Goal: Task Accomplishment & Management: Use online tool/utility

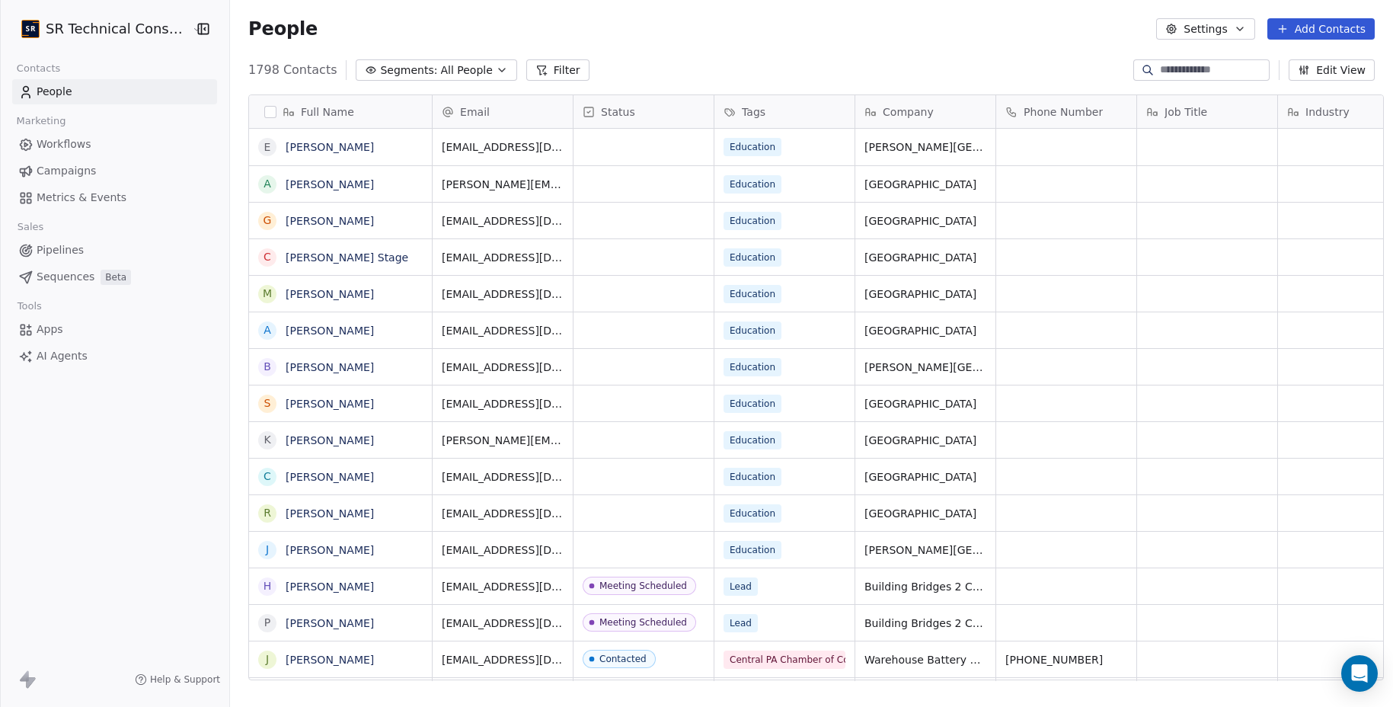
scroll to position [610, 1160]
click at [441, 67] on span "All People" at bounding box center [467, 70] width 52 height 16
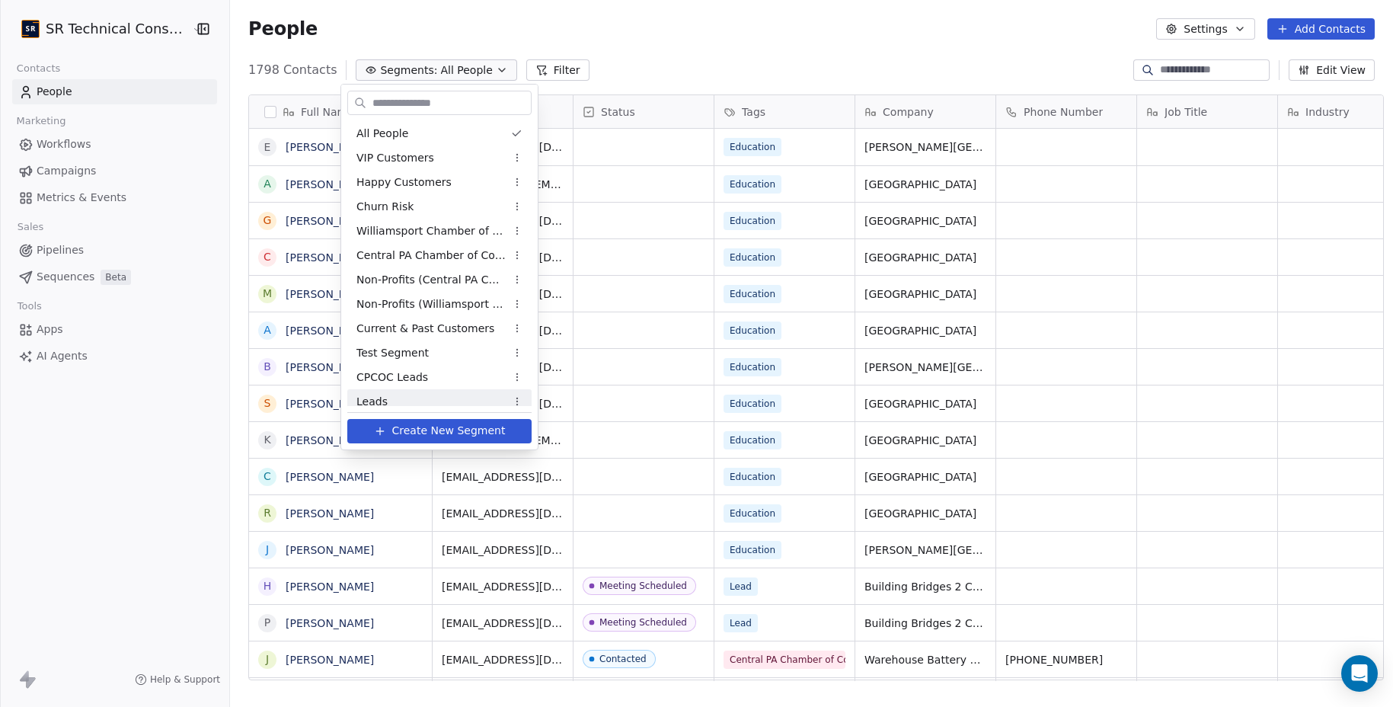
click at [400, 391] on div "Leads" at bounding box center [439, 401] width 184 height 24
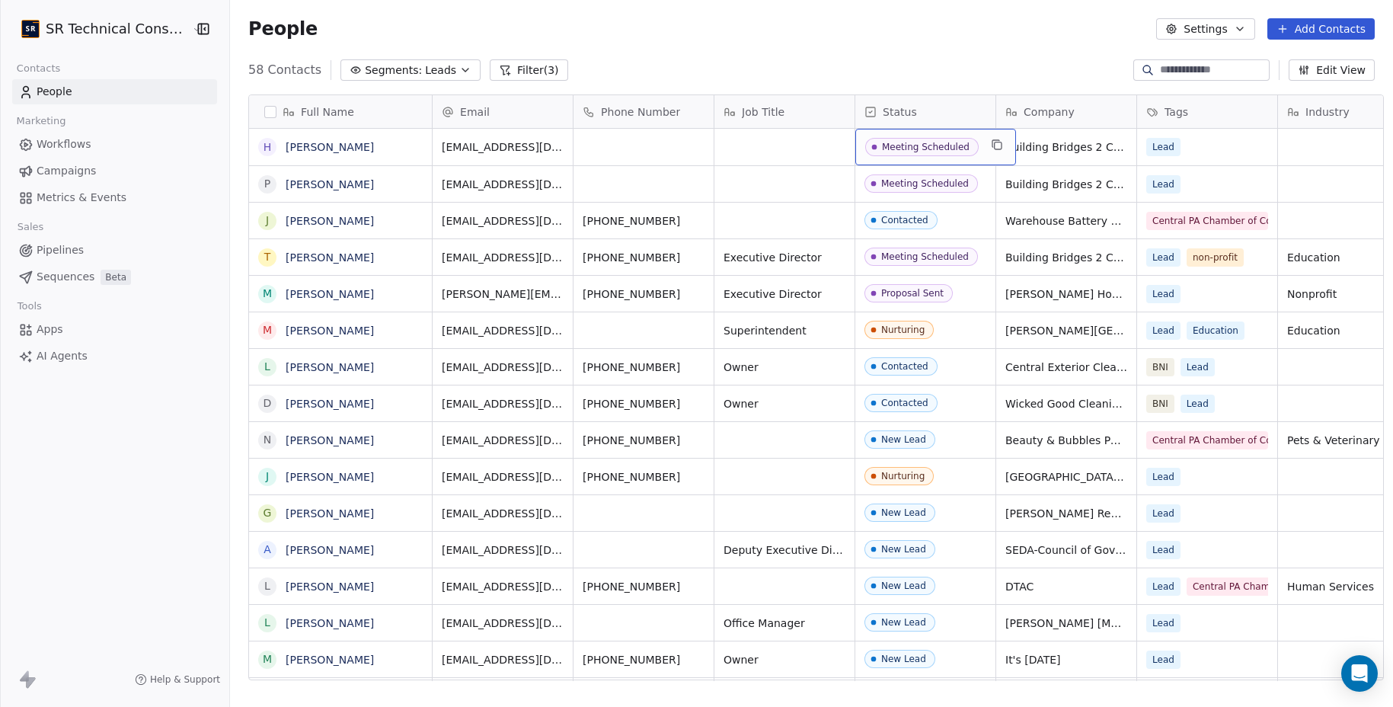
click at [940, 142] on div "Meeting Scheduled" at bounding box center [926, 147] width 88 height 11
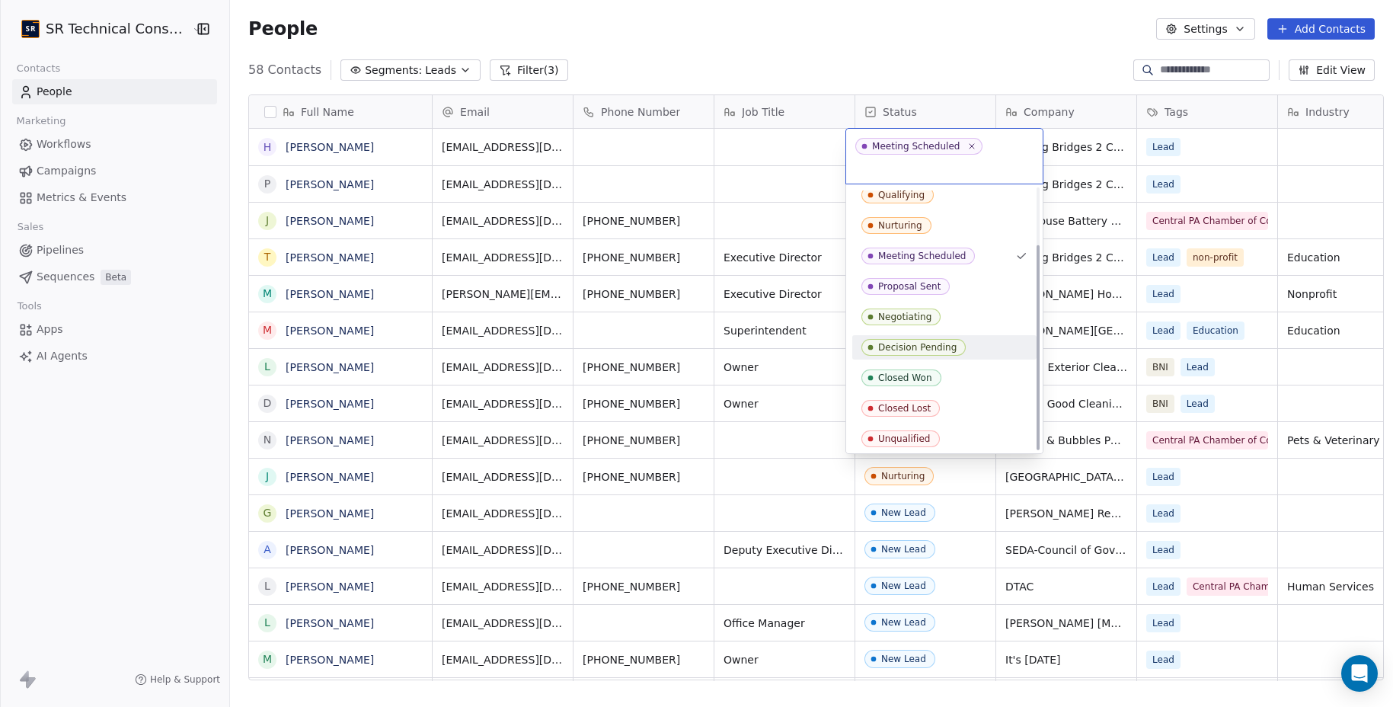
scroll to position [72, 0]
click at [898, 369] on div "Closed Won" at bounding box center [905, 374] width 54 height 11
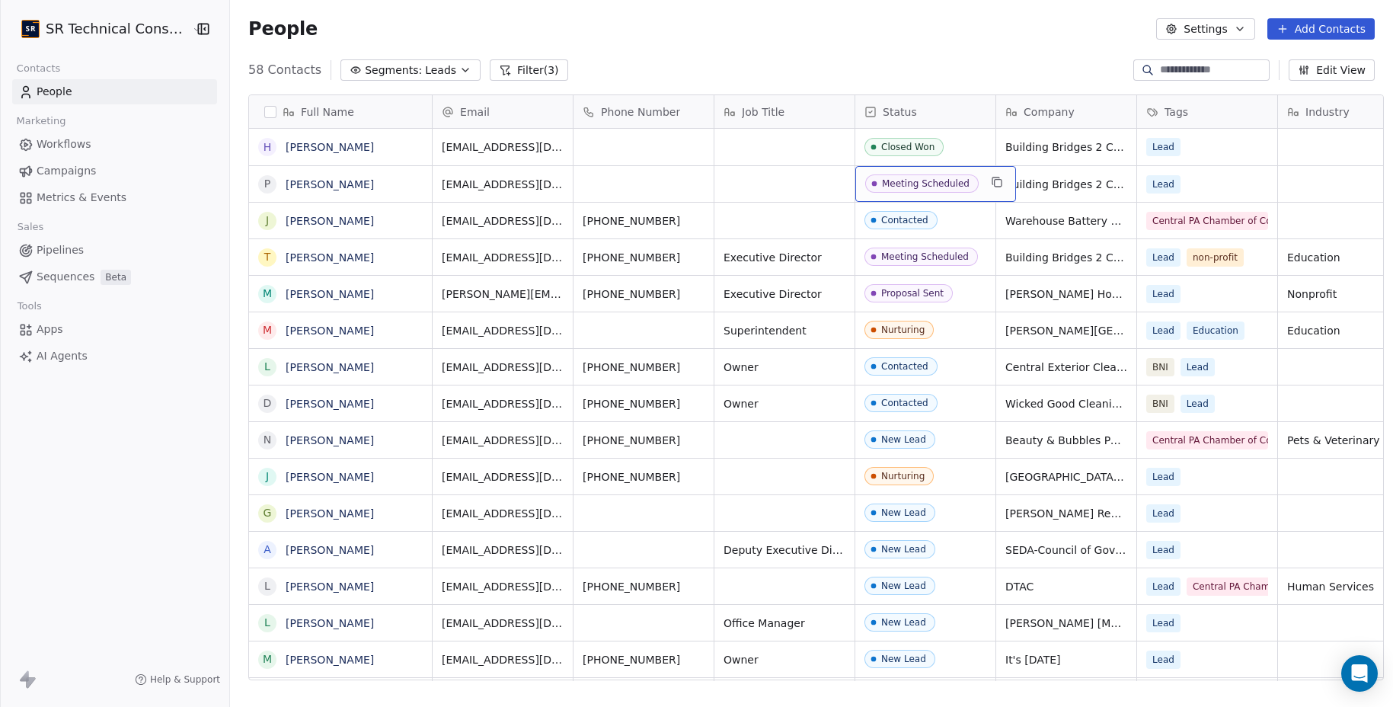
click at [897, 178] on div "Meeting Scheduled" at bounding box center [926, 183] width 88 height 11
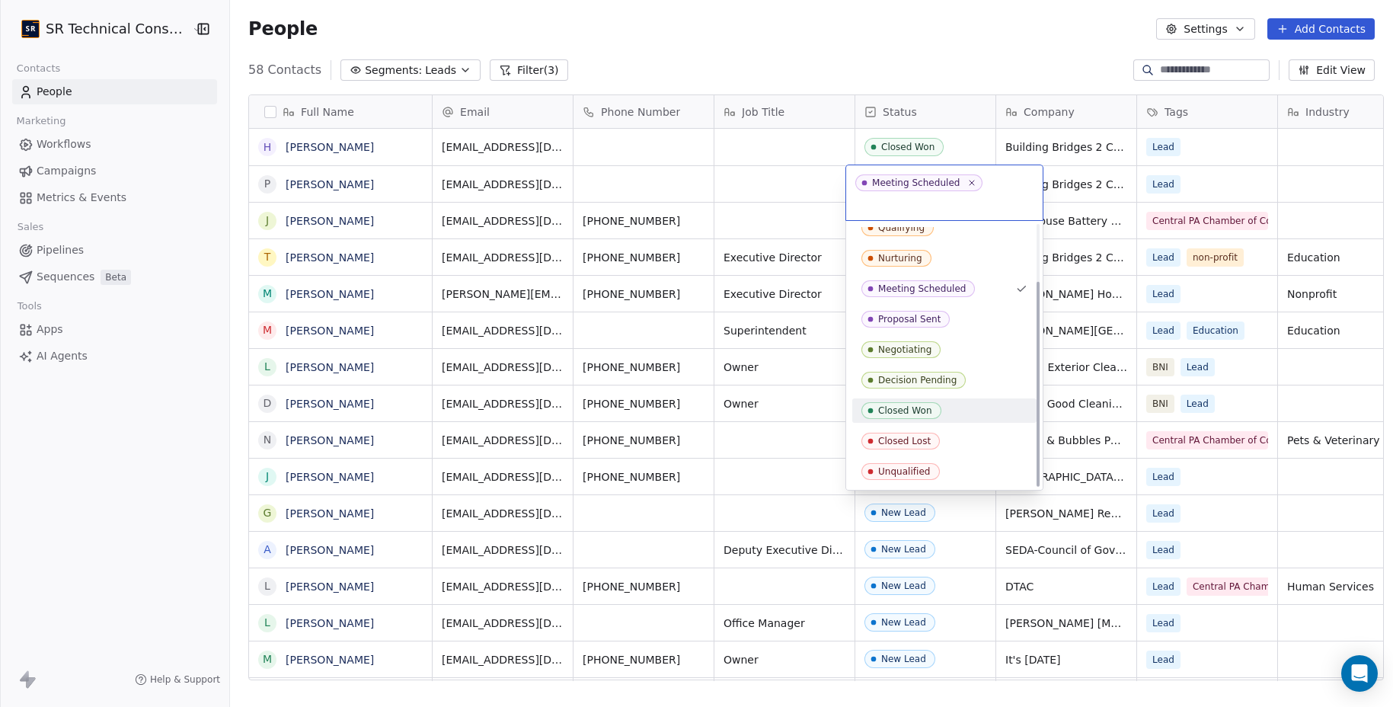
click at [908, 405] on div "Closed Won" at bounding box center [905, 410] width 54 height 11
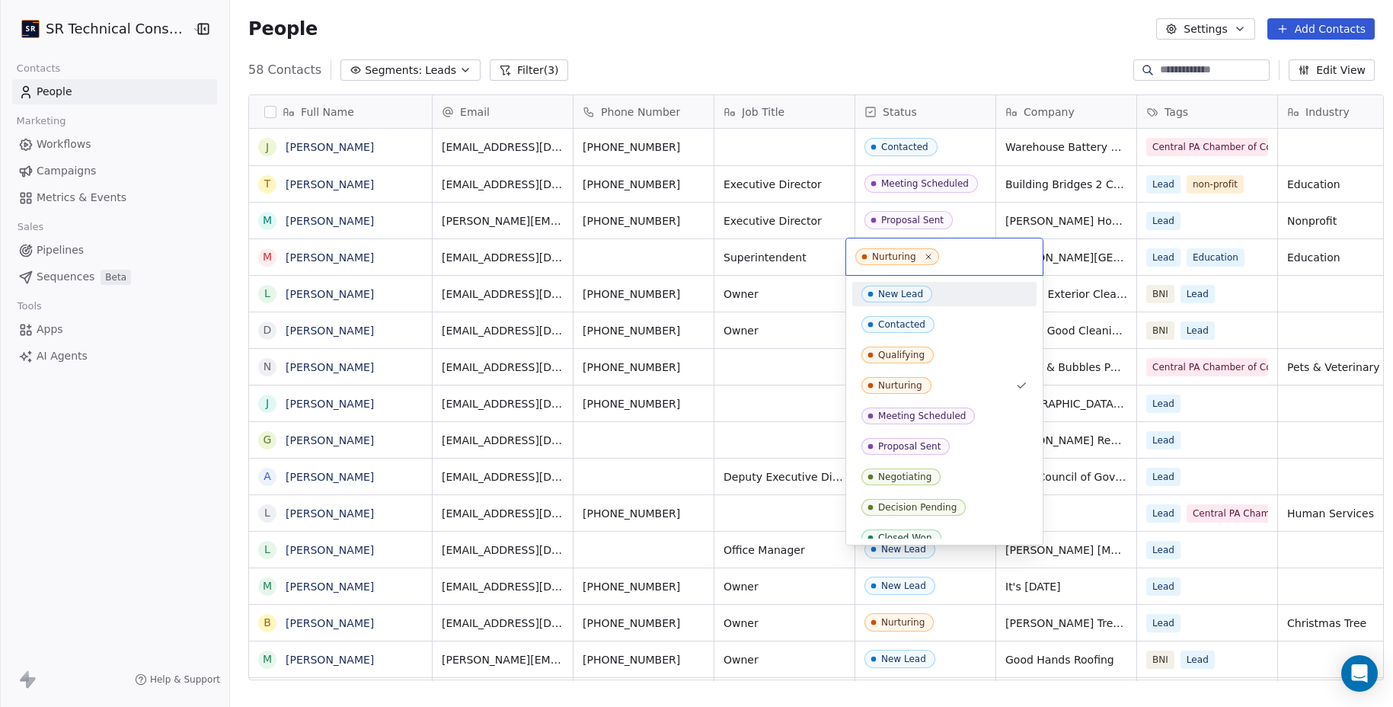
click at [184, 247] on html "SR Technical Consultants Contacts People Marketing Workflows Campaigns Metrics …" at bounding box center [696, 353] width 1393 height 707
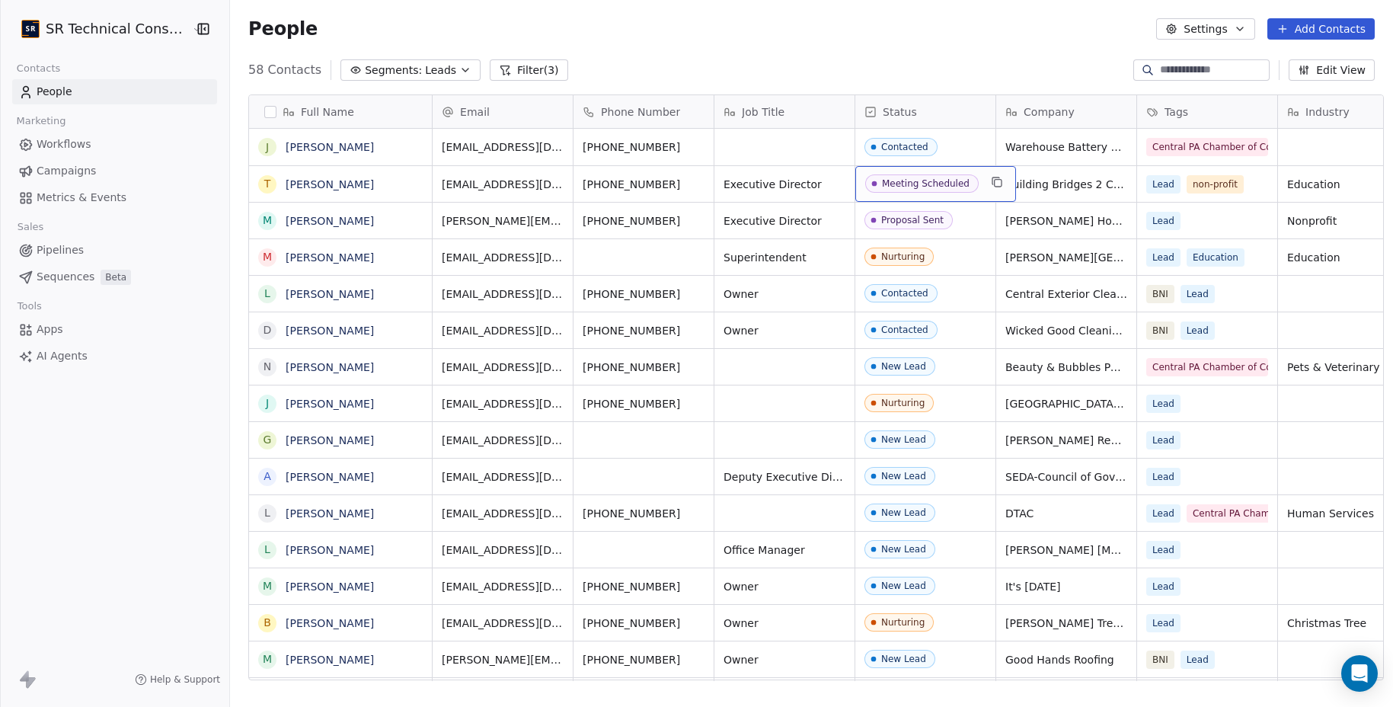
click at [905, 187] on div "Meeting Scheduled" at bounding box center [926, 183] width 88 height 11
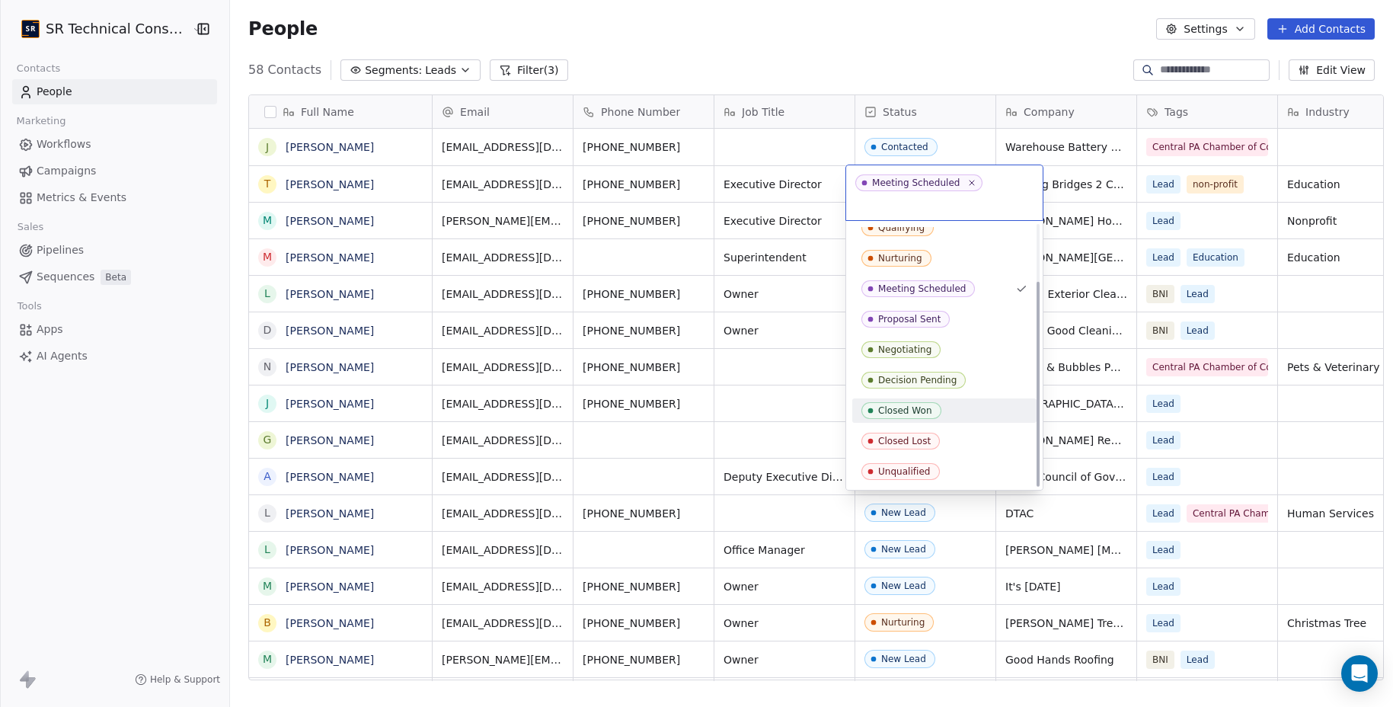
click at [904, 405] on div "Closed Won" at bounding box center [905, 410] width 54 height 11
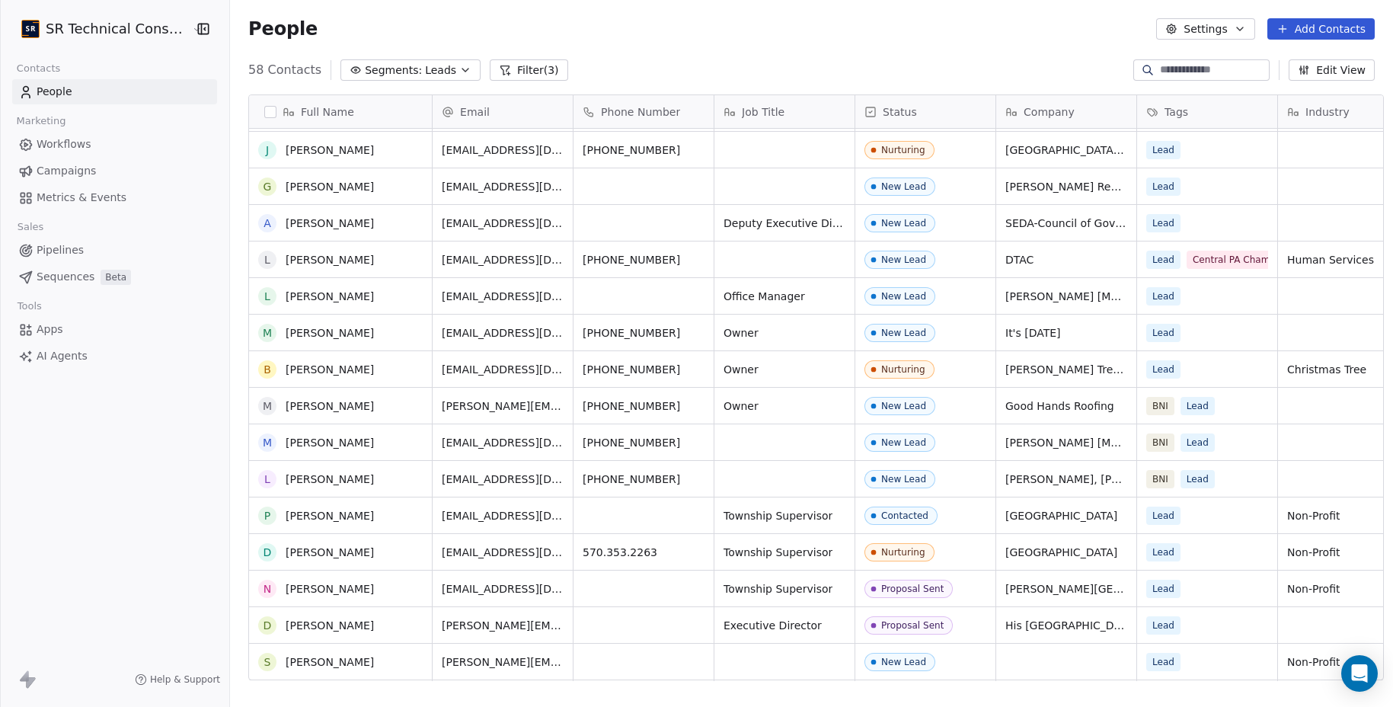
scroll to position [0, 0]
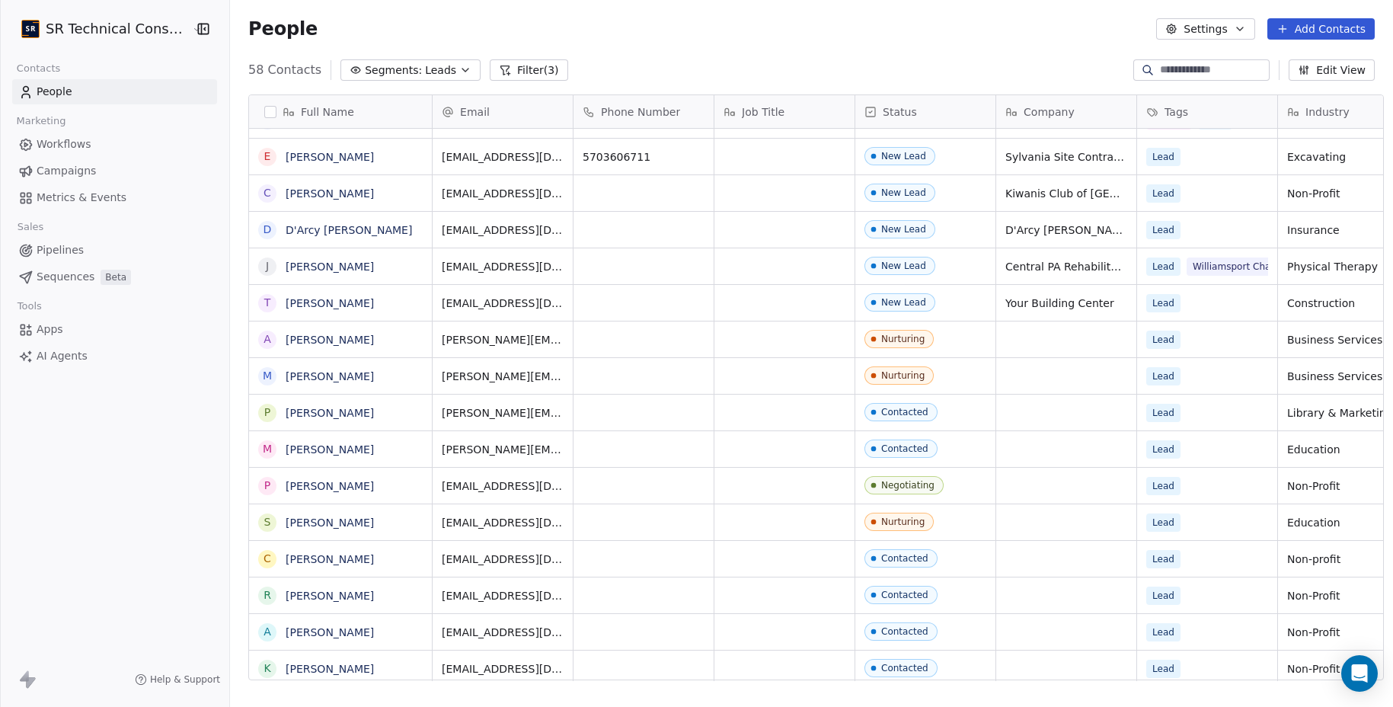
click at [459, 68] on icon "button" at bounding box center [465, 70] width 12 height 12
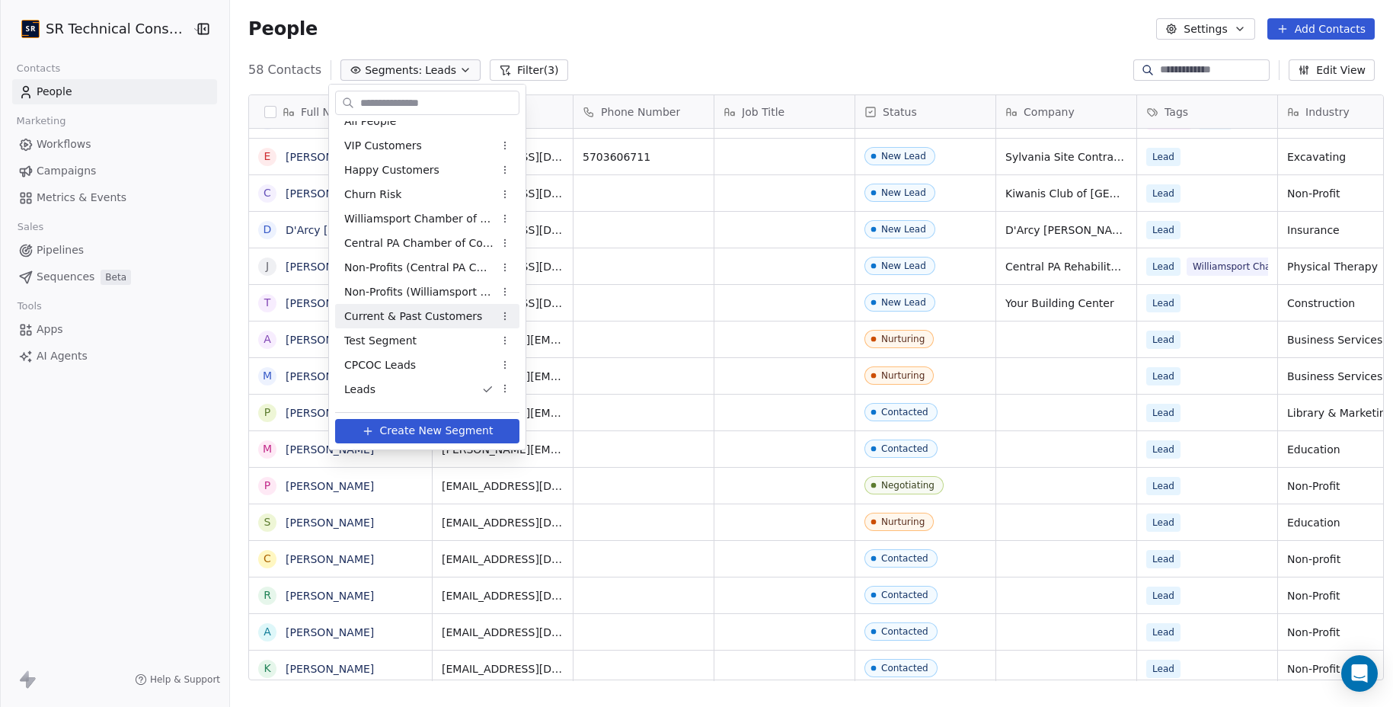
click at [401, 312] on span "Current & Past Customers" at bounding box center [413, 317] width 138 height 16
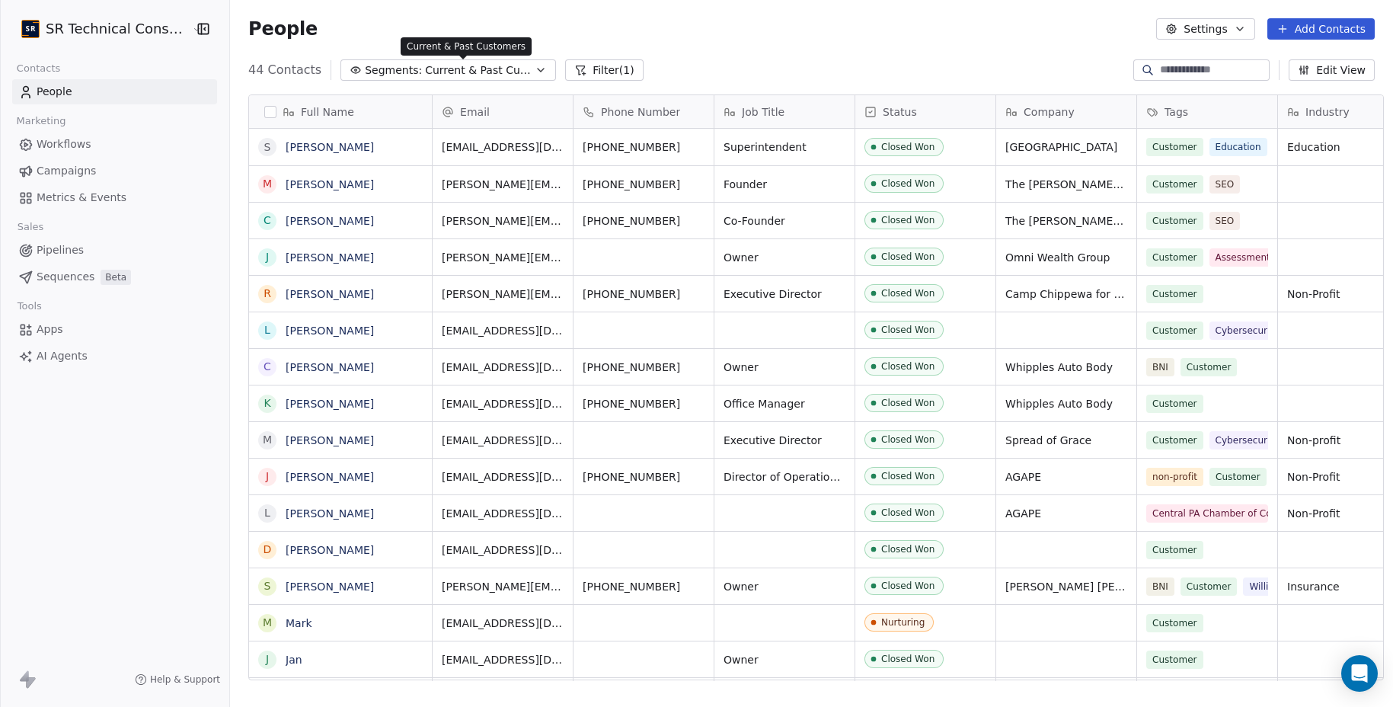
click at [515, 67] on span "Current & Past Customers" at bounding box center [478, 70] width 107 height 16
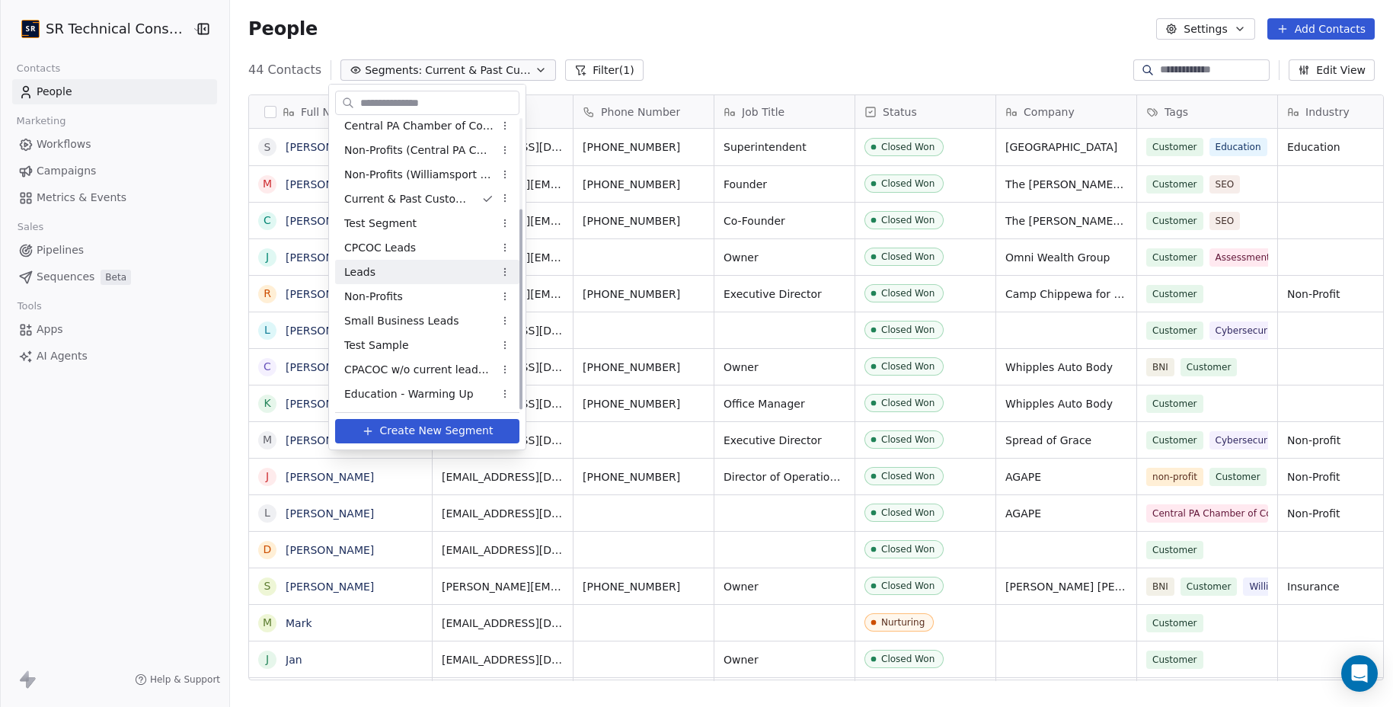
click at [365, 276] on span "Leads" at bounding box center [359, 272] width 31 height 16
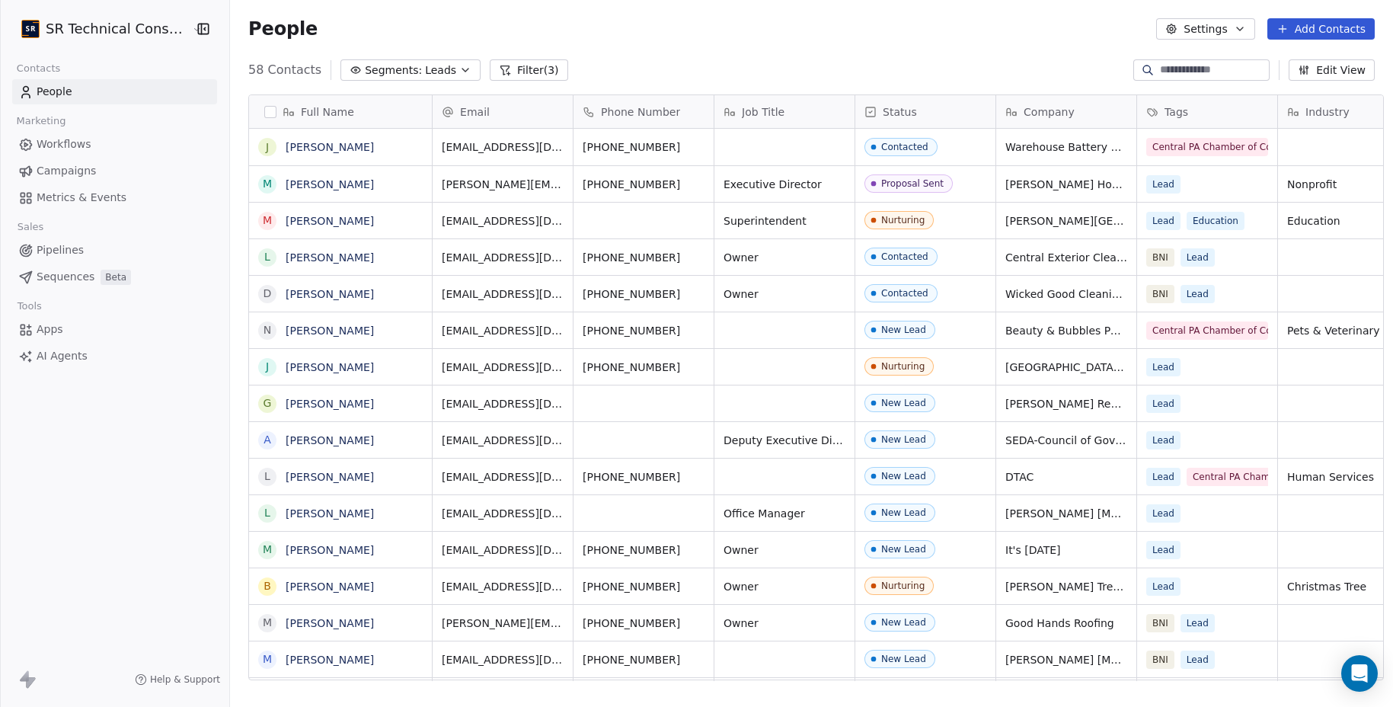
click at [503, 74] on button "Filter (3)" at bounding box center [529, 69] width 78 height 21
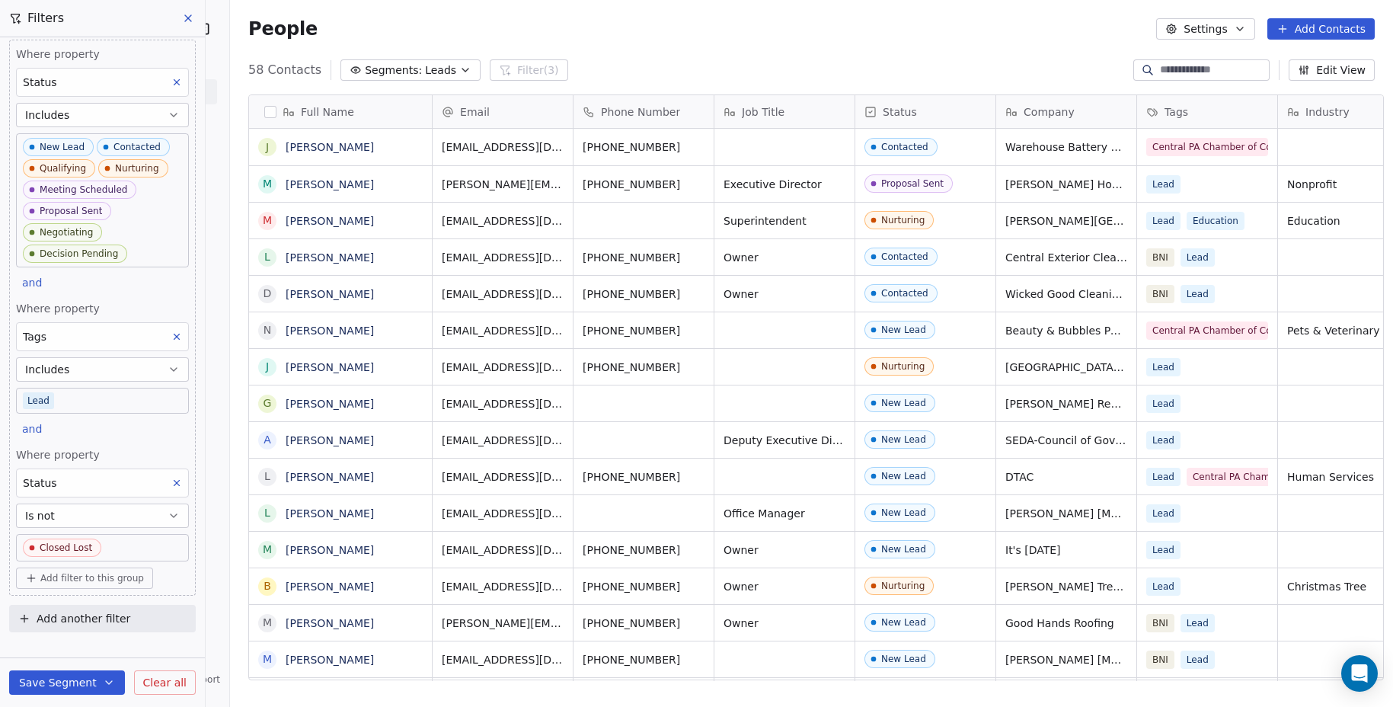
click at [437, 69] on span "Leads" at bounding box center [440, 70] width 31 height 16
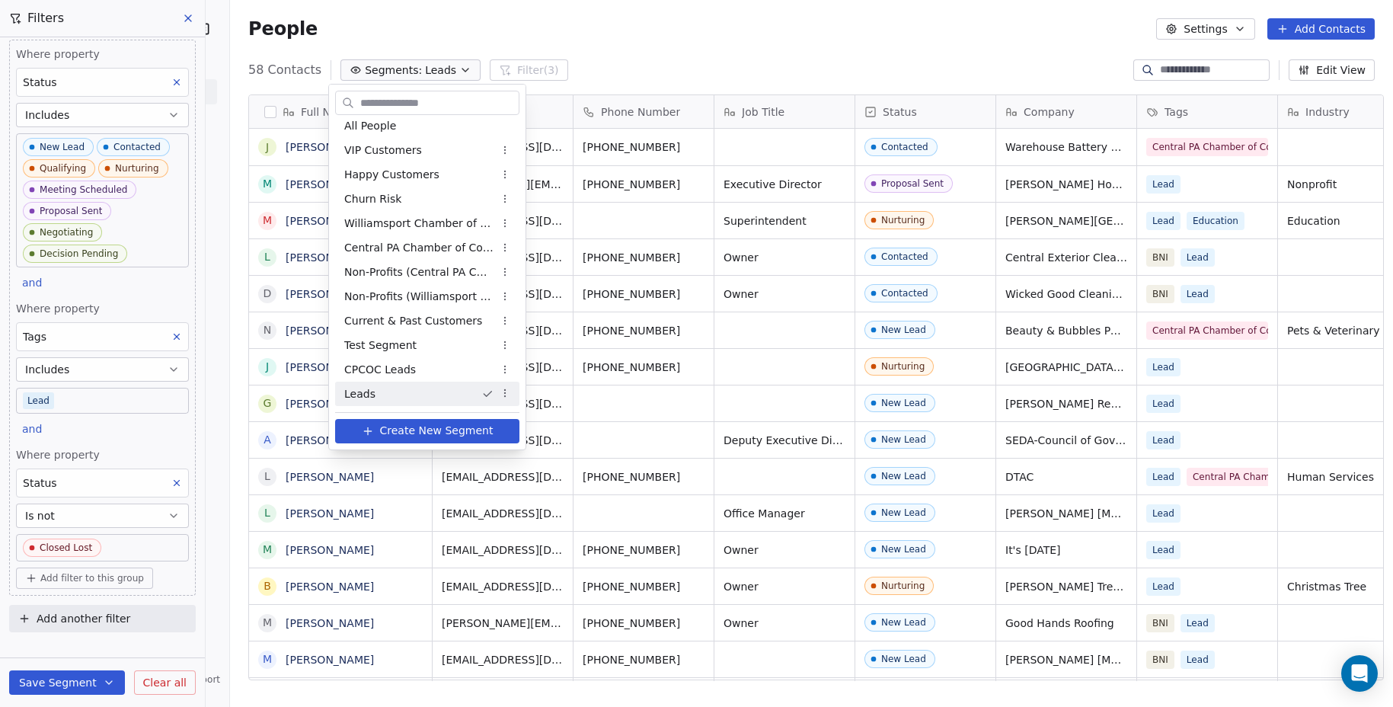
click at [437, 69] on html "SR Technical Consultants Contacts People Marketing Workflows Campaigns Metrics …" at bounding box center [696, 353] width 1393 height 707
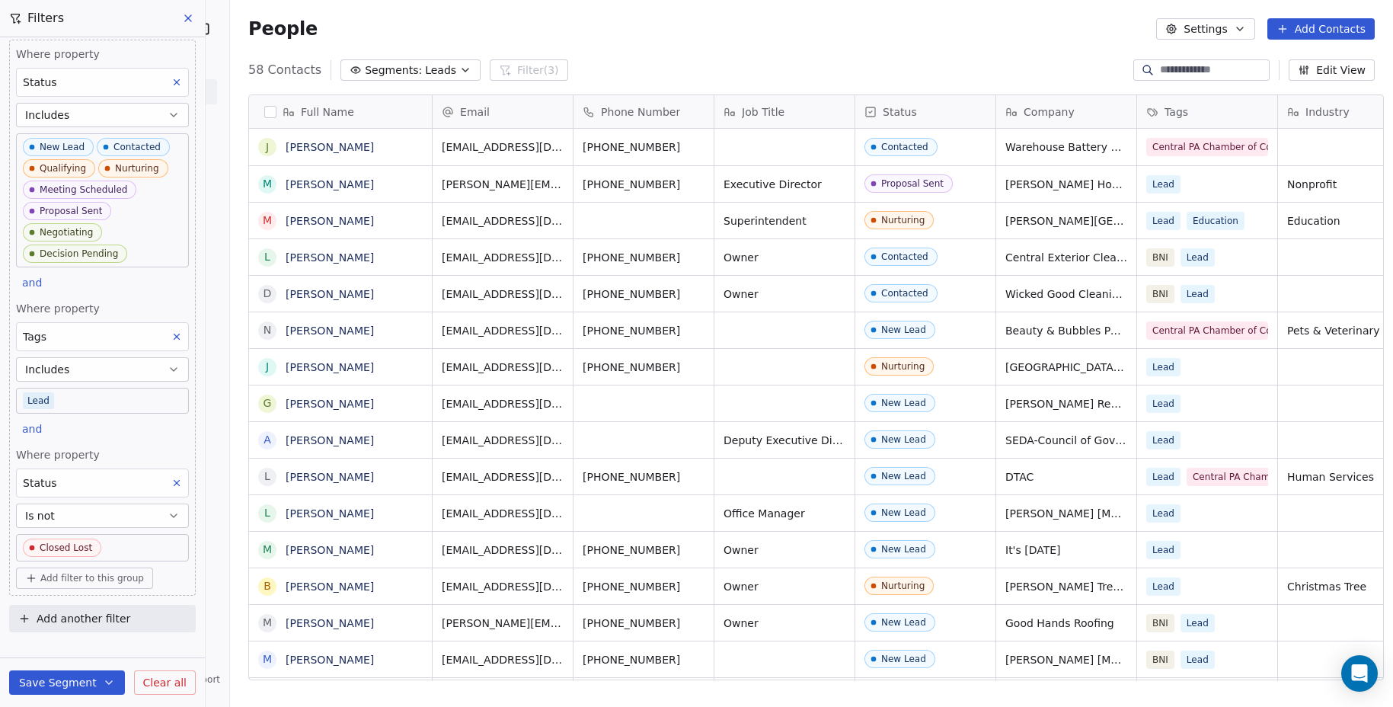
click at [186, 22] on icon at bounding box center [188, 18] width 12 height 12
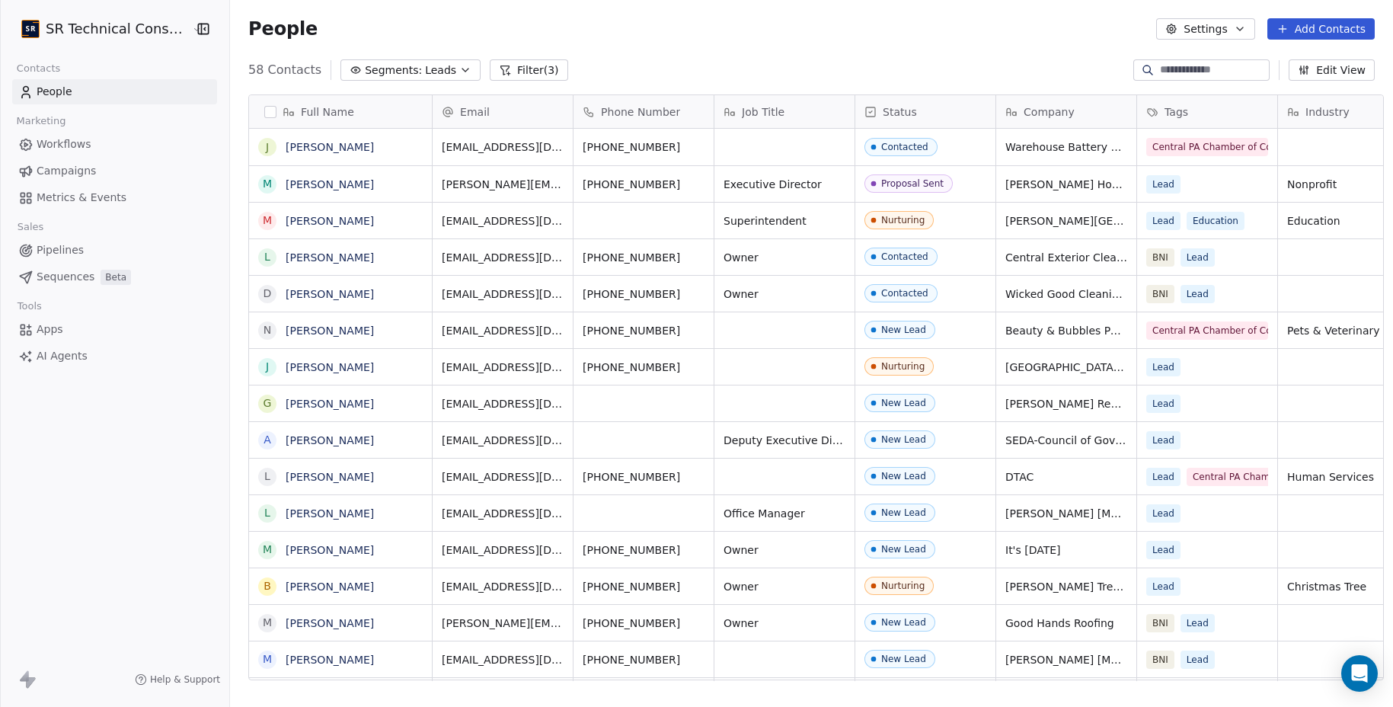
click at [440, 72] on button "Segments: Leads" at bounding box center [411, 69] width 140 height 21
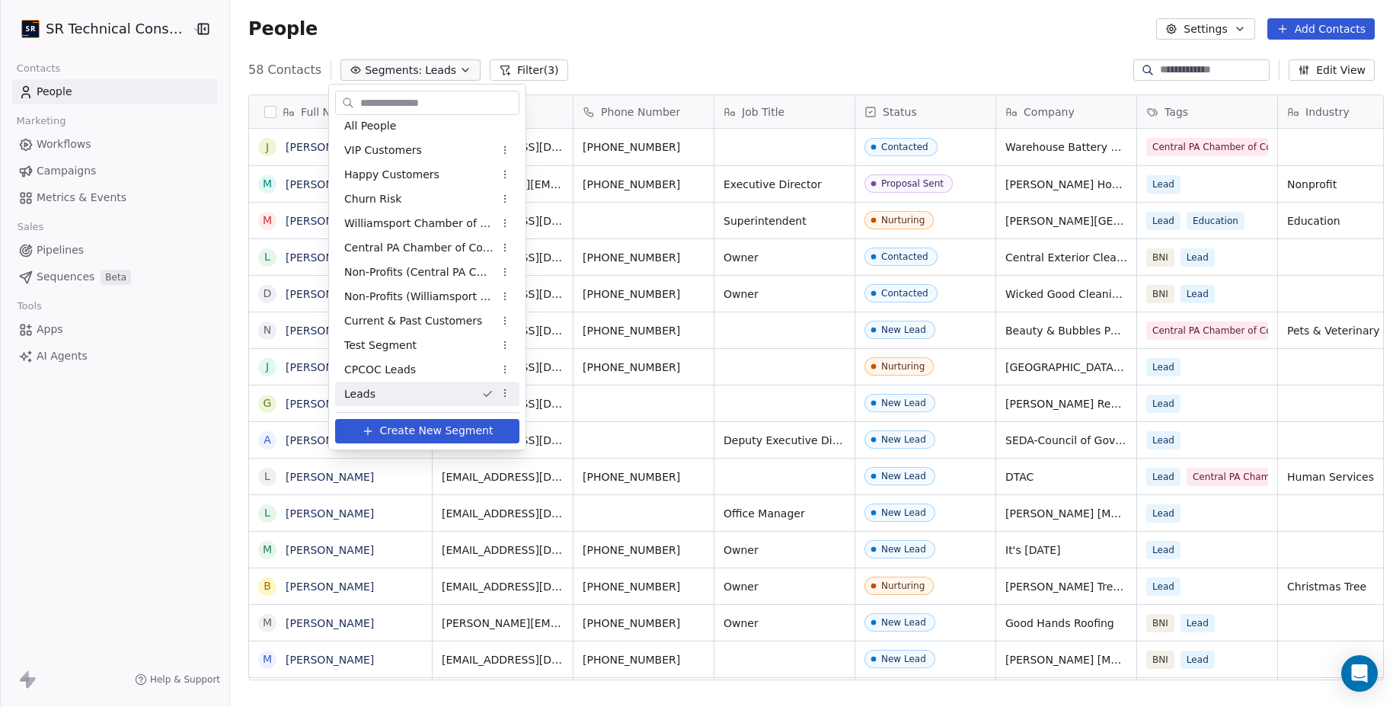
click at [402, 434] on span "Create New Segment" at bounding box center [437, 431] width 114 height 16
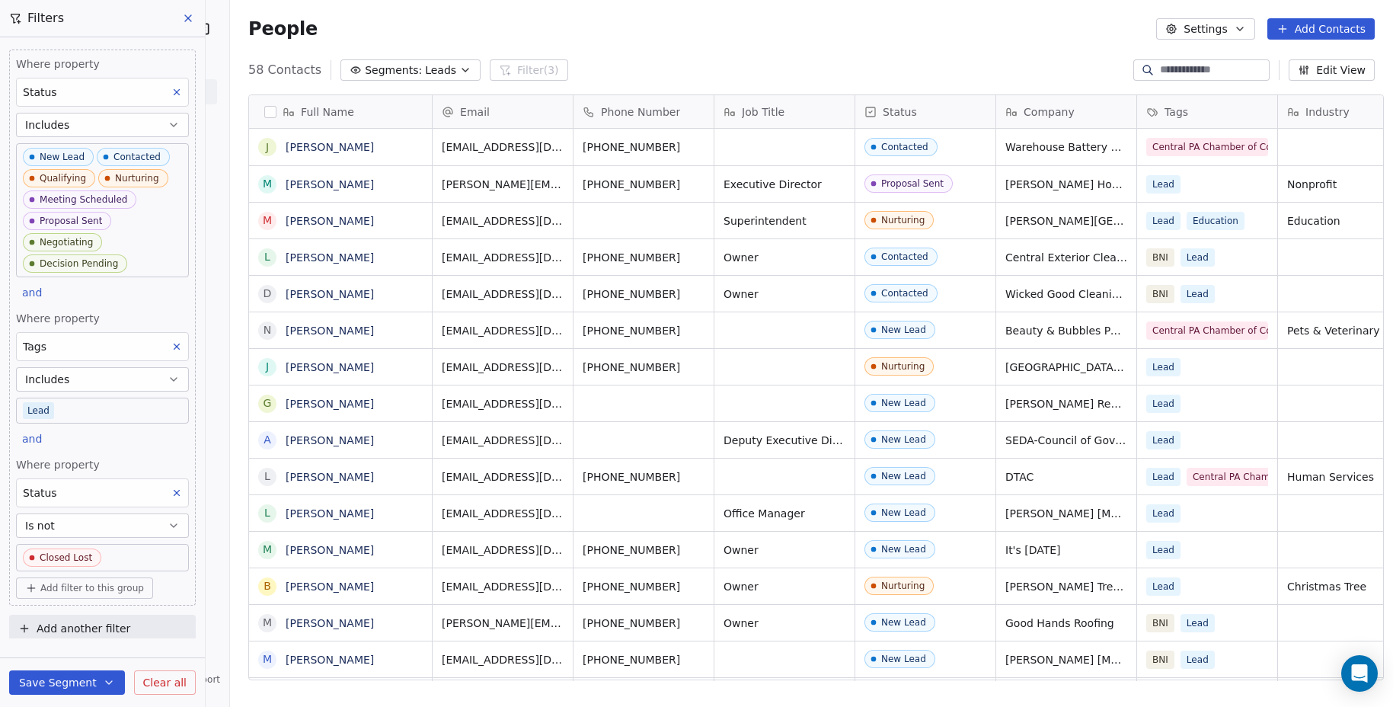
click at [137, 263] on body "SR Technical Consultants Contacts People Marketing Workflows Campaigns Metrics …" at bounding box center [696, 353] width 1393 height 707
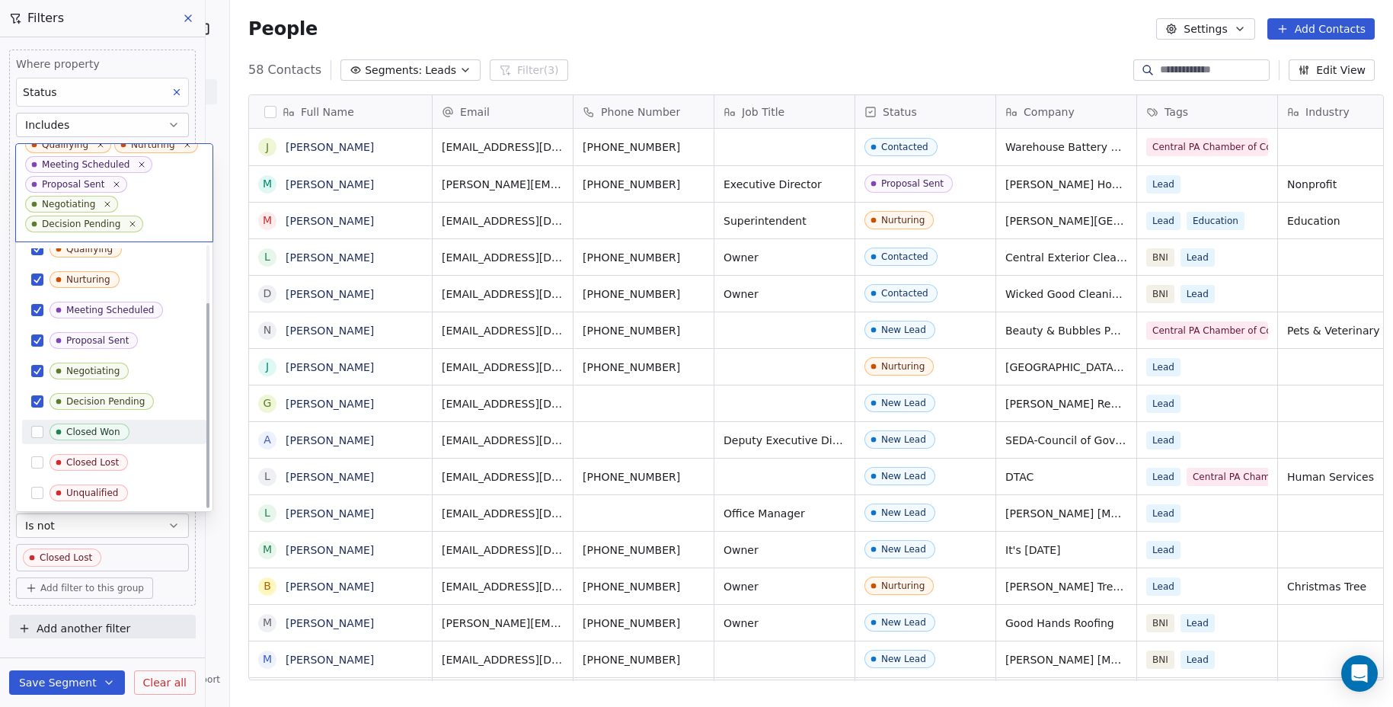
click at [39, 431] on button "Suggestions" at bounding box center [37, 432] width 12 height 12
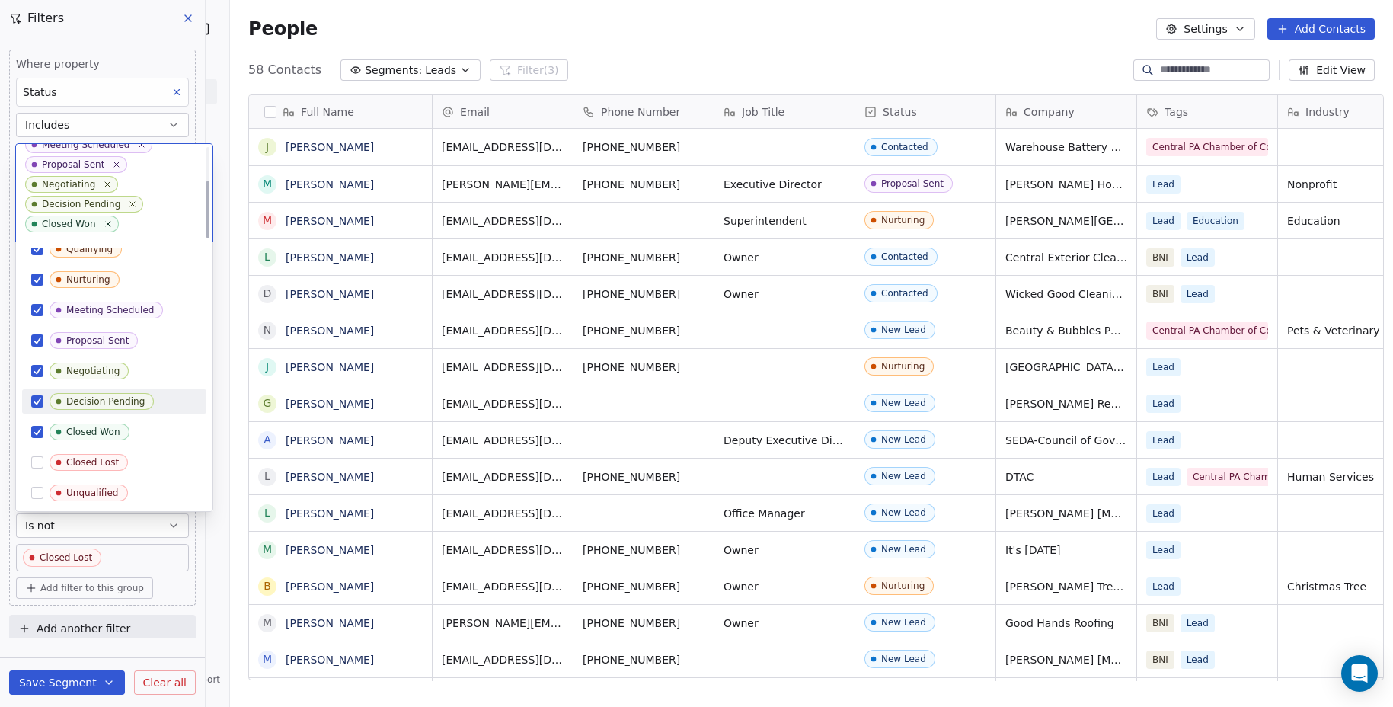
click at [33, 390] on div "Decision Pending" at bounding box center [114, 401] width 184 height 24
click at [37, 376] on button "Suggestions" at bounding box center [37, 371] width 12 height 12
click at [37, 337] on button "Suggestions" at bounding box center [37, 340] width 12 height 12
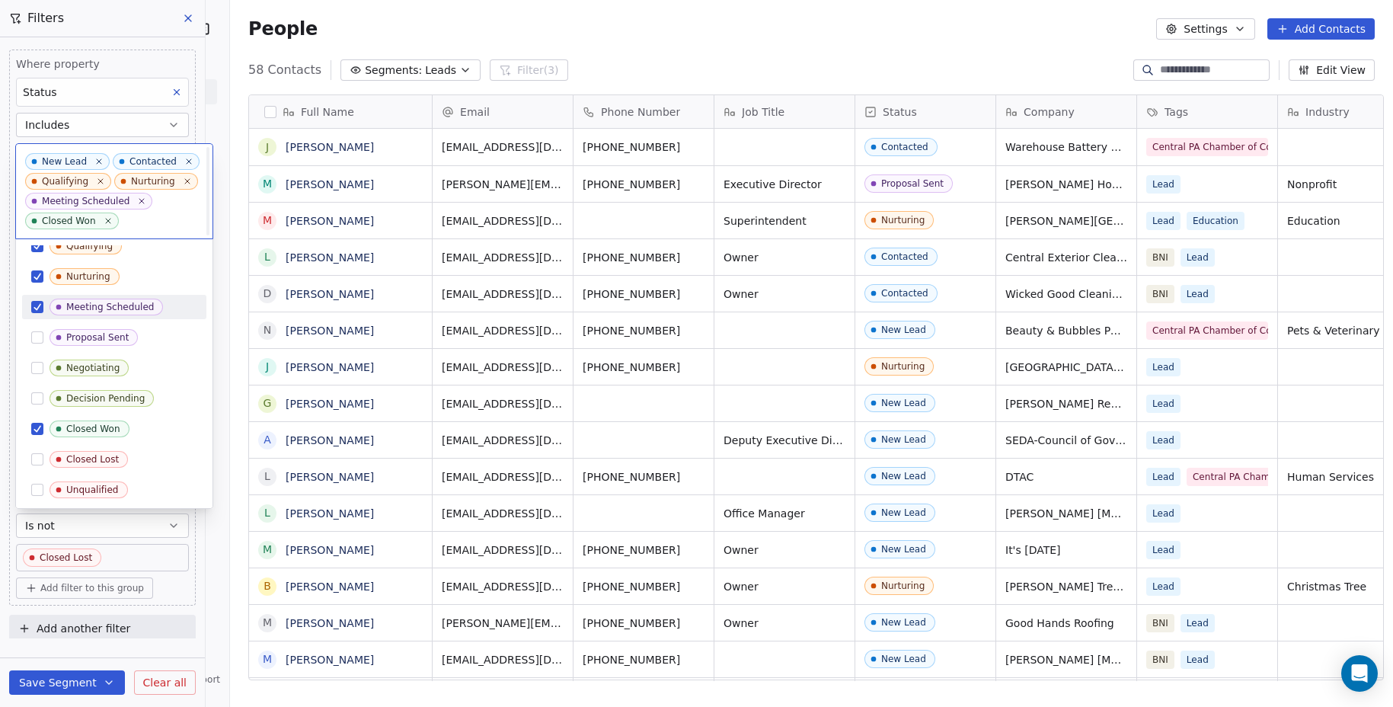
click at [35, 298] on div "Meeting Scheduled" at bounding box center [114, 307] width 184 height 24
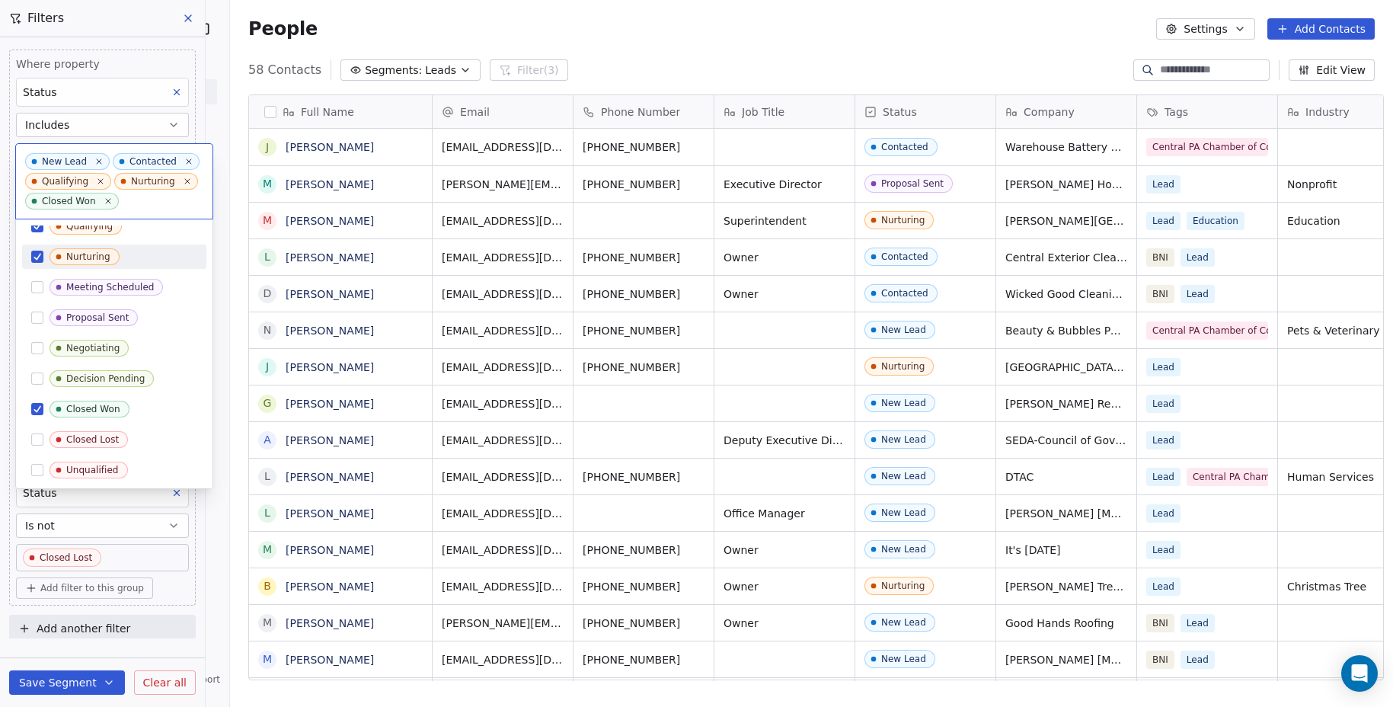
click at [37, 259] on button "Suggestions" at bounding box center [37, 257] width 12 height 12
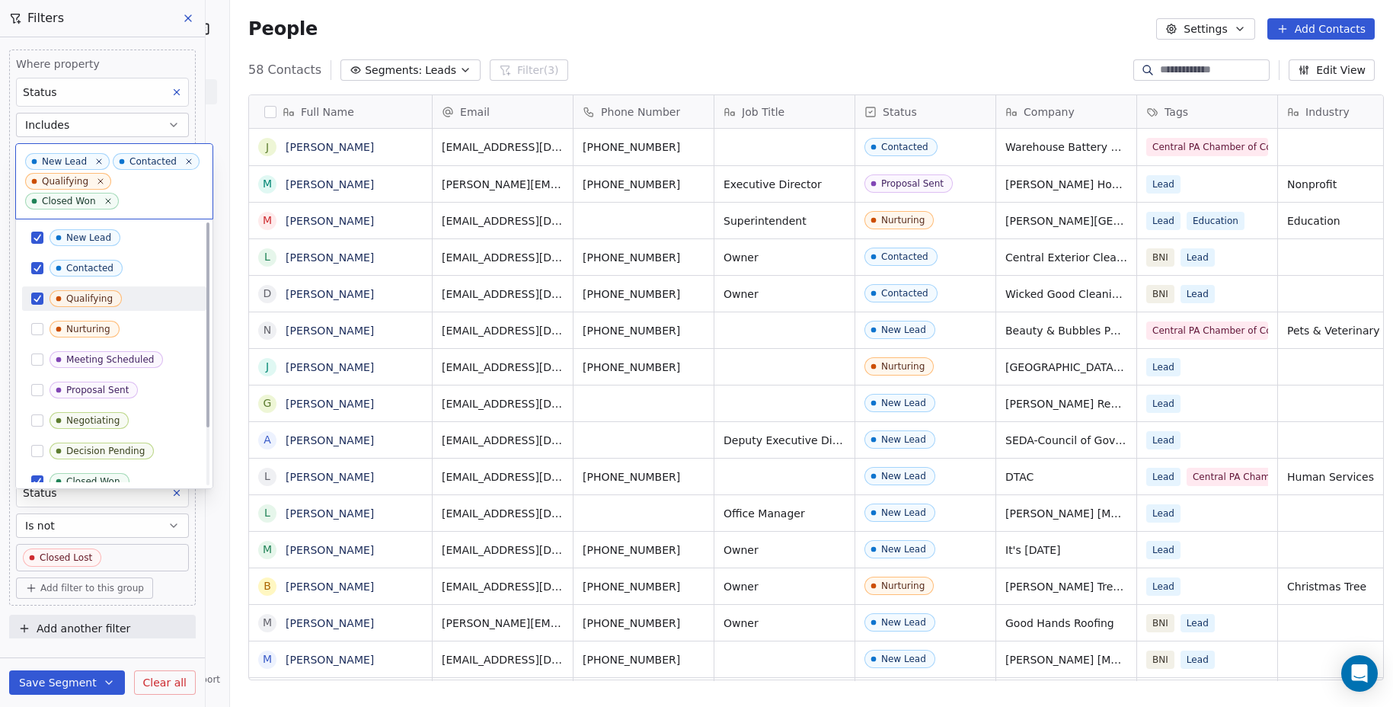
click at [36, 293] on button "Suggestions" at bounding box center [37, 299] width 12 height 12
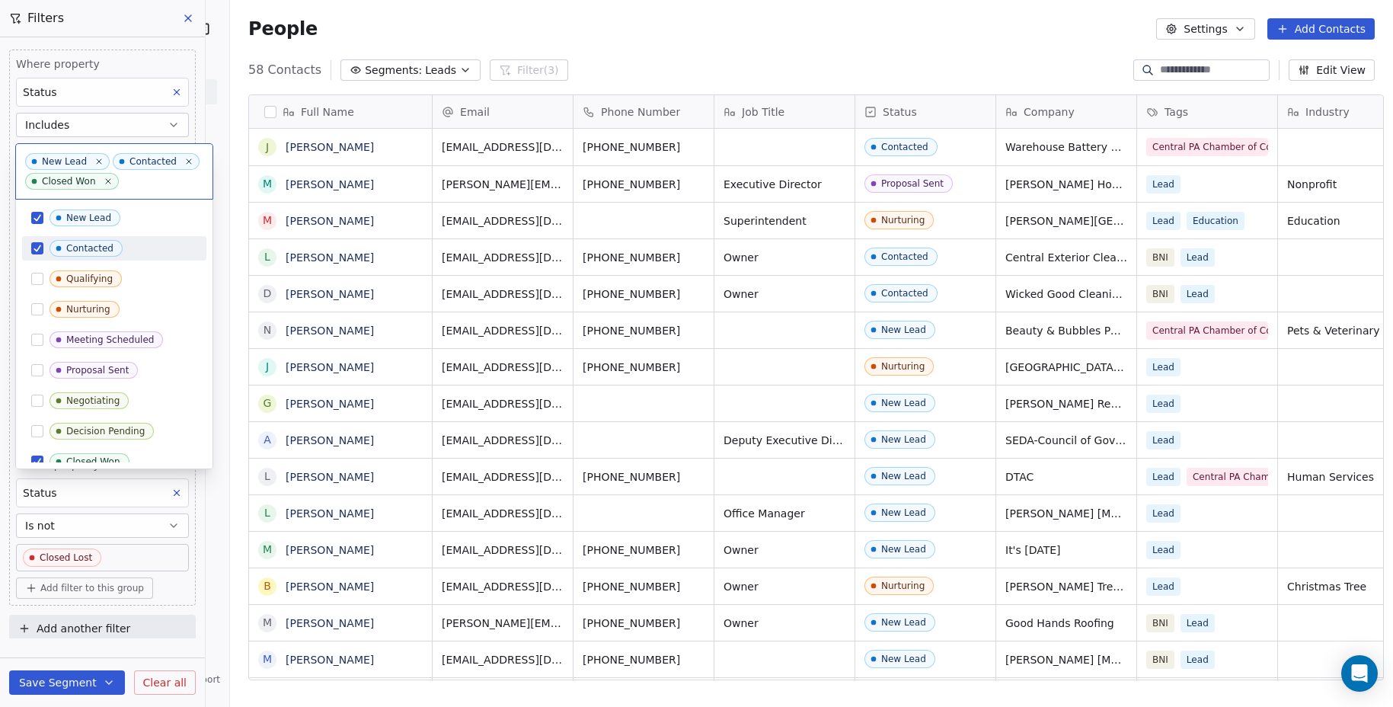
click at [37, 254] on div "Contacted" at bounding box center [114, 248] width 184 height 24
click at [94, 160] on icon at bounding box center [99, 161] width 10 height 10
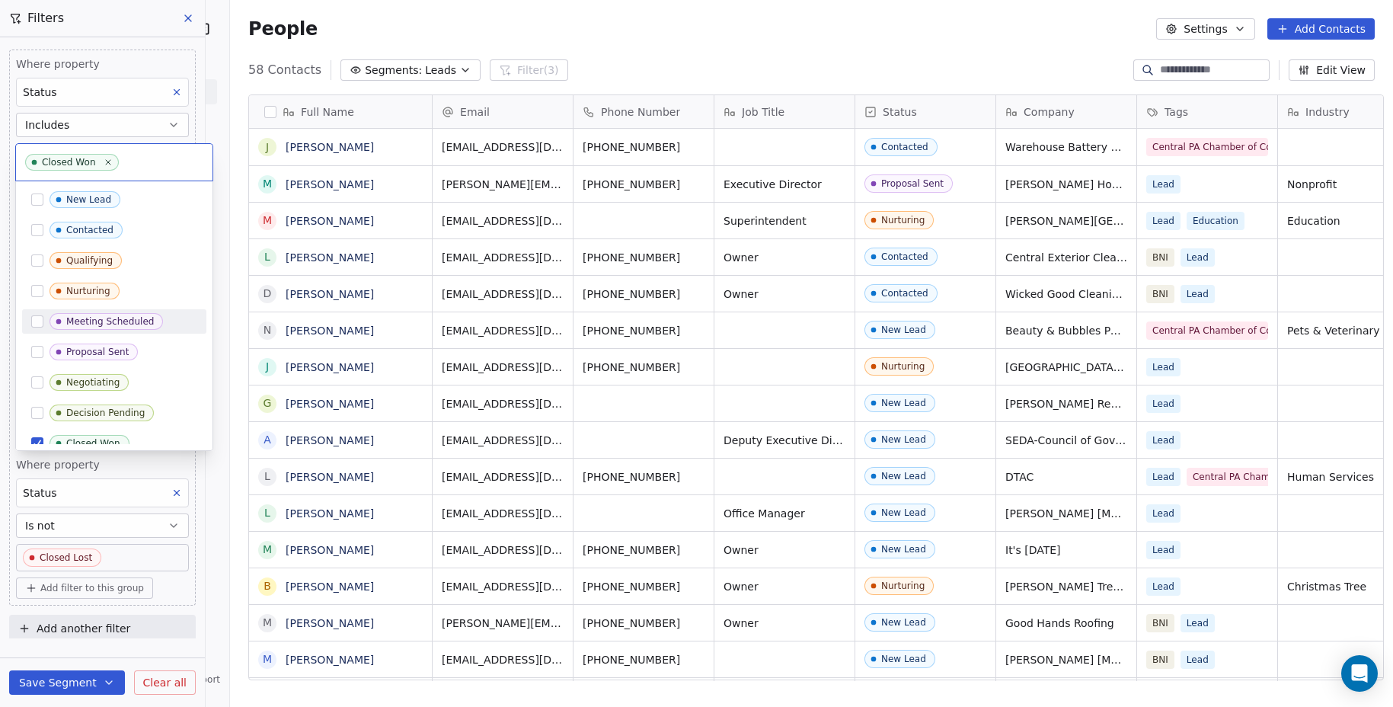
click at [148, 161] on input "text" at bounding box center [163, 162] width 82 height 17
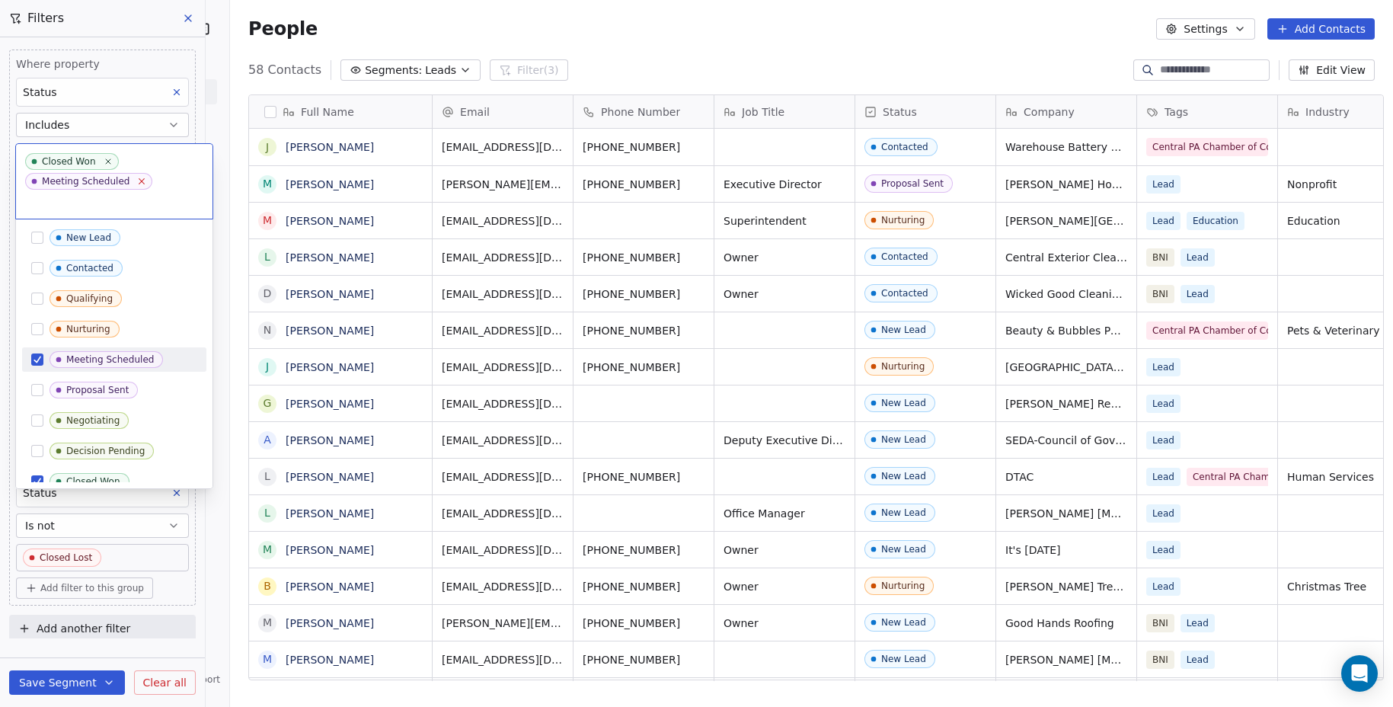
click at [138, 179] on icon at bounding box center [142, 181] width 10 height 10
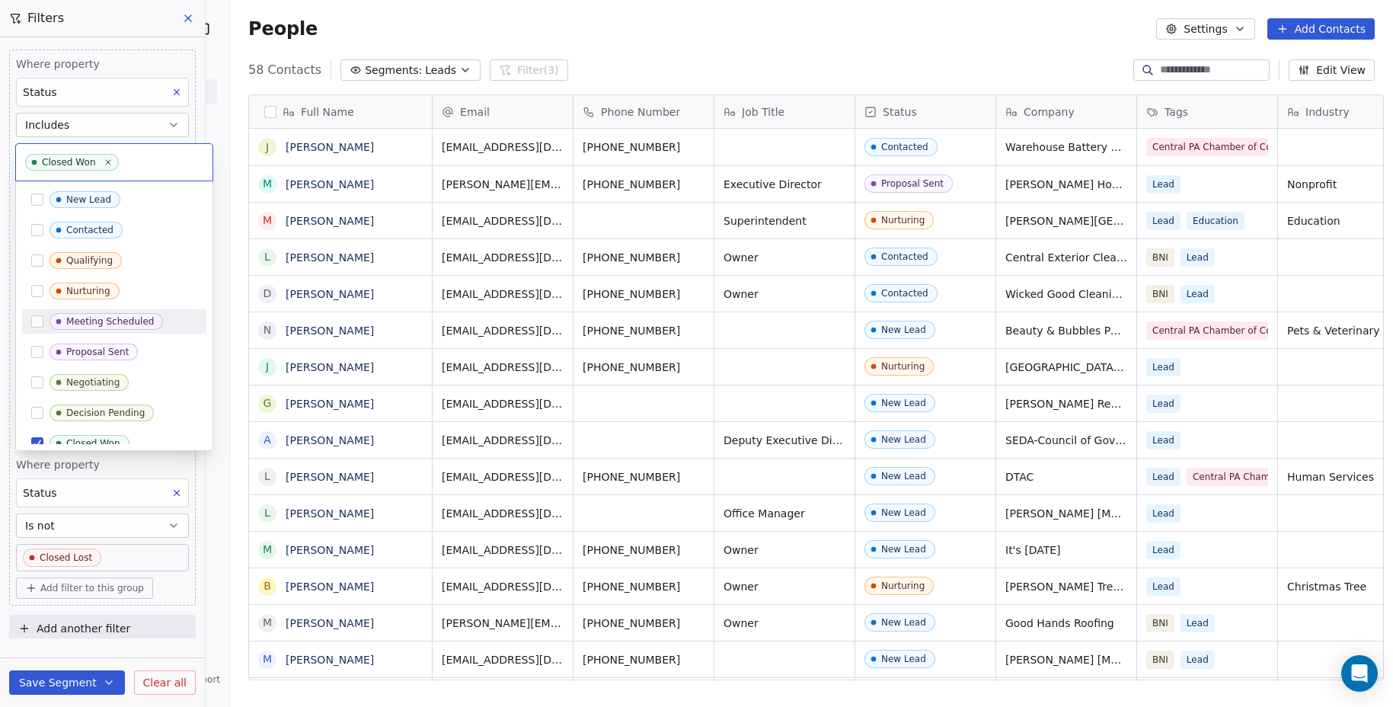
click at [148, 62] on html "SR Technical Consultants Contacts People Marketing Workflows Campaigns Metrics …" at bounding box center [696, 353] width 1393 height 707
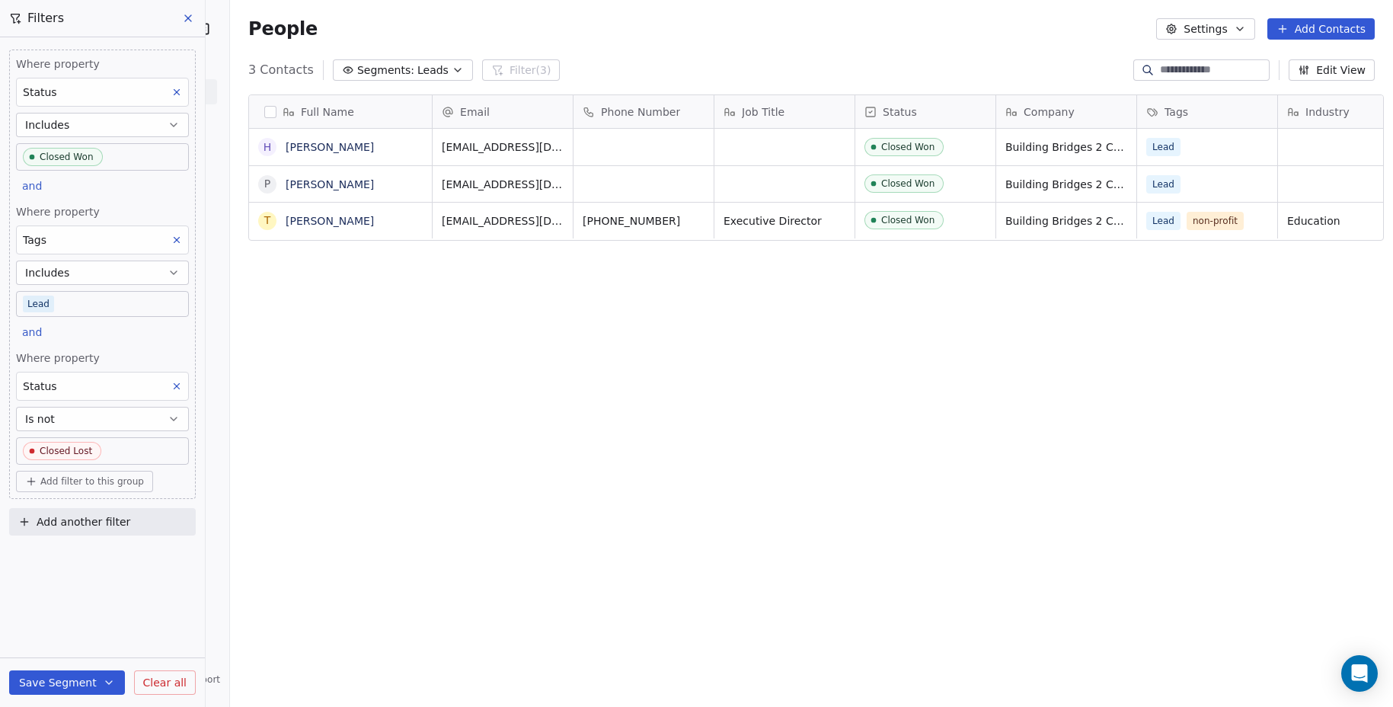
scroll to position [12, 12]
click at [178, 242] on icon at bounding box center [176, 240] width 11 height 11
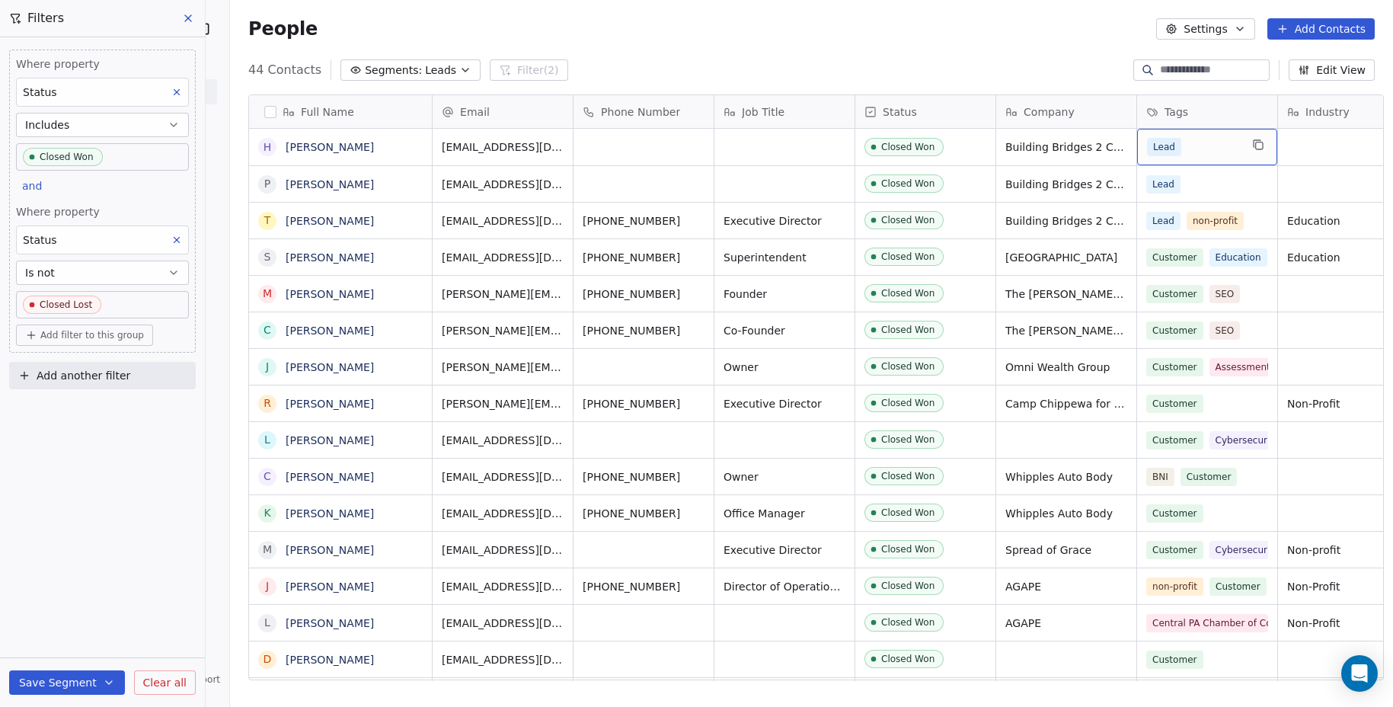
click at [1205, 146] on div "Lead" at bounding box center [1193, 147] width 93 height 18
click at [1204, 146] on div "Lead" at bounding box center [1193, 147] width 93 height 18
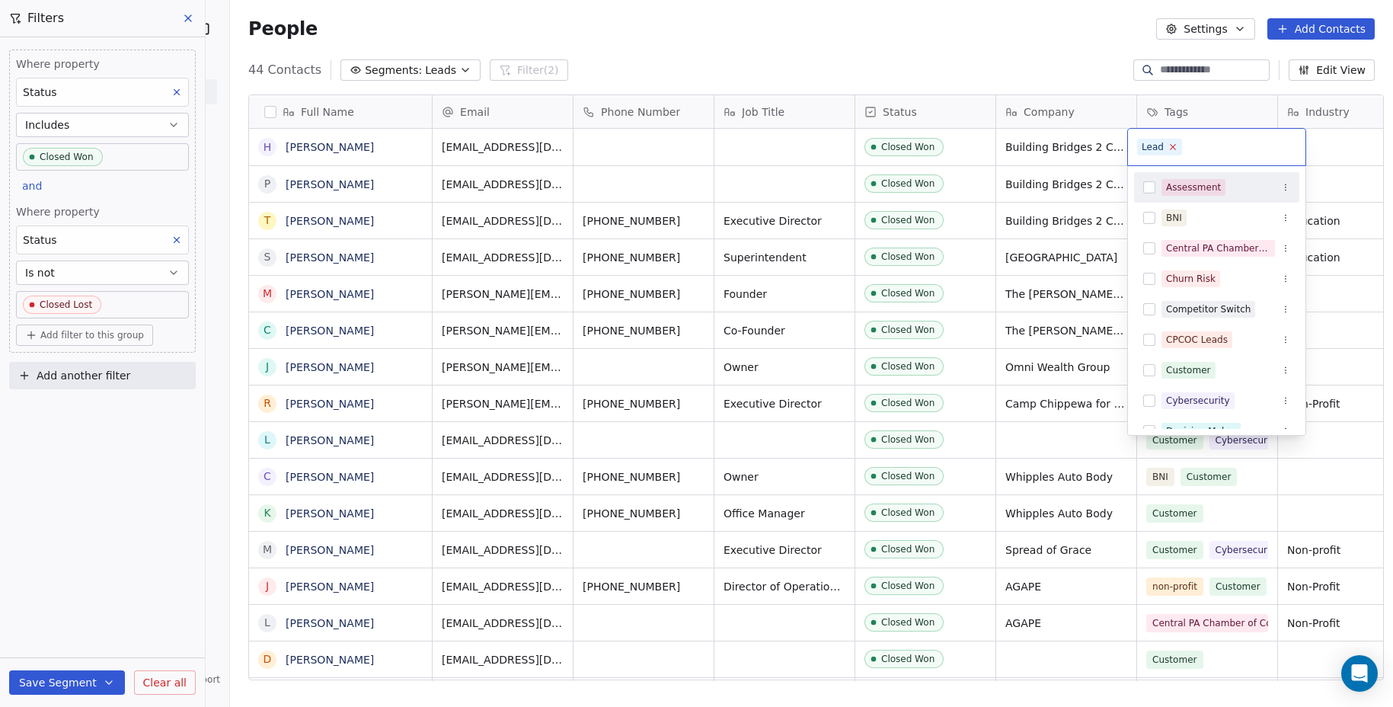
click at [1173, 146] on icon at bounding box center [1173, 147] width 5 height 5
click at [1152, 366] on button "Suggestions" at bounding box center [1150, 370] width 12 height 12
click at [1100, 81] on html "SR Technical Consultants Contacts People Marketing Workflows Campaigns Metrics …" at bounding box center [696, 353] width 1393 height 707
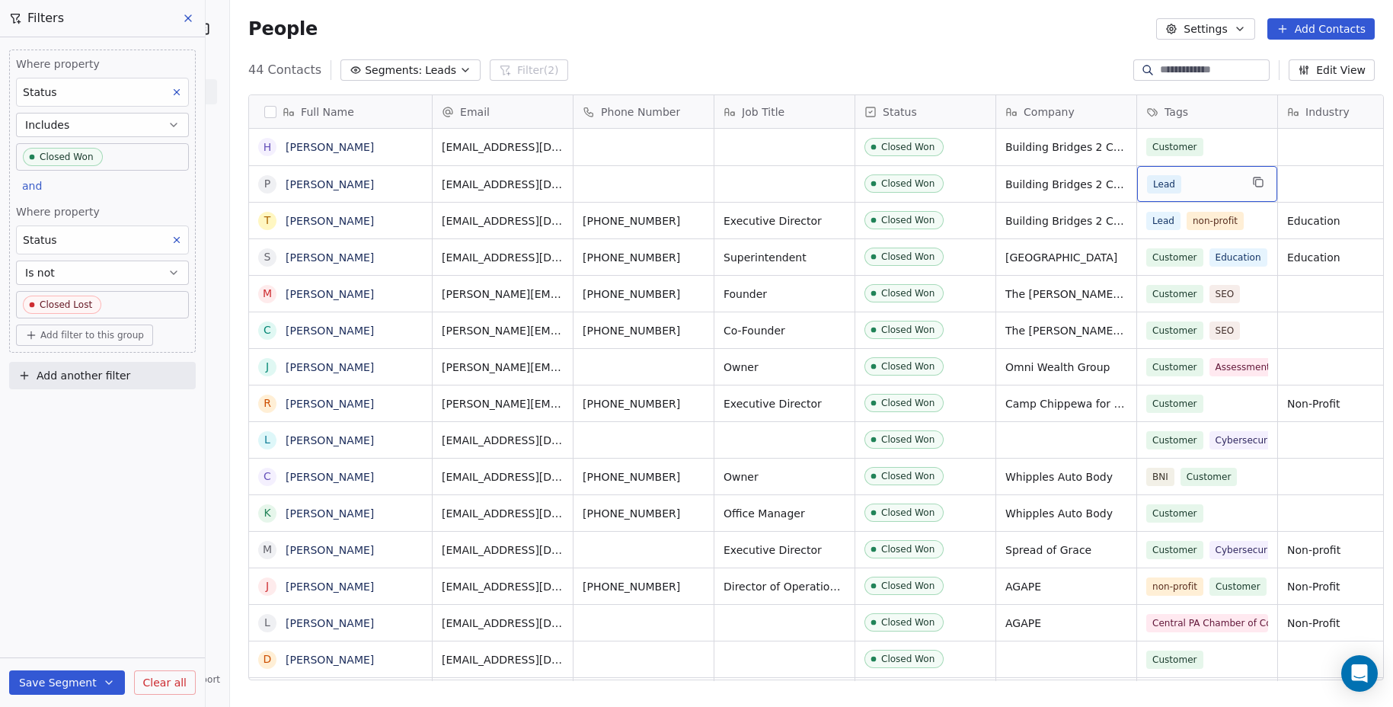
click at [1172, 181] on div "Lead" at bounding box center [1193, 184] width 93 height 18
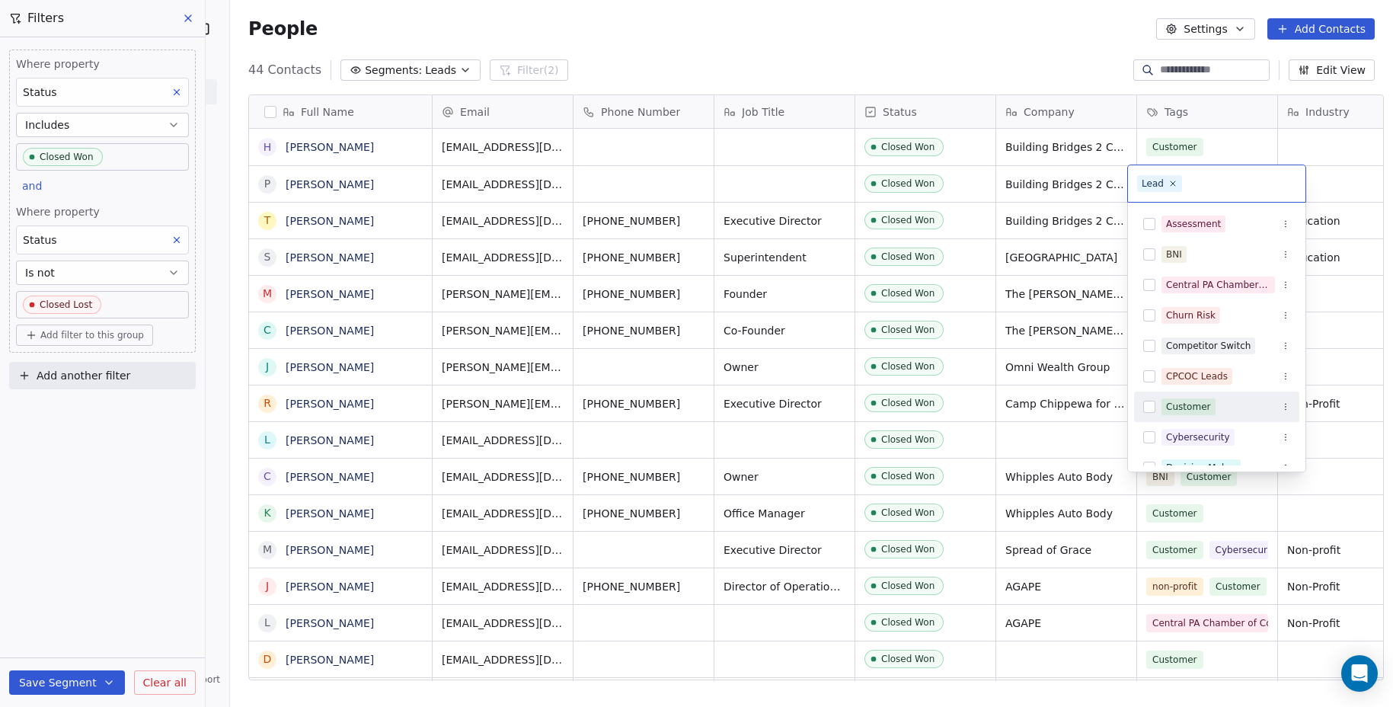
click at [1141, 408] on div "Customer" at bounding box center [1216, 407] width 165 height 24
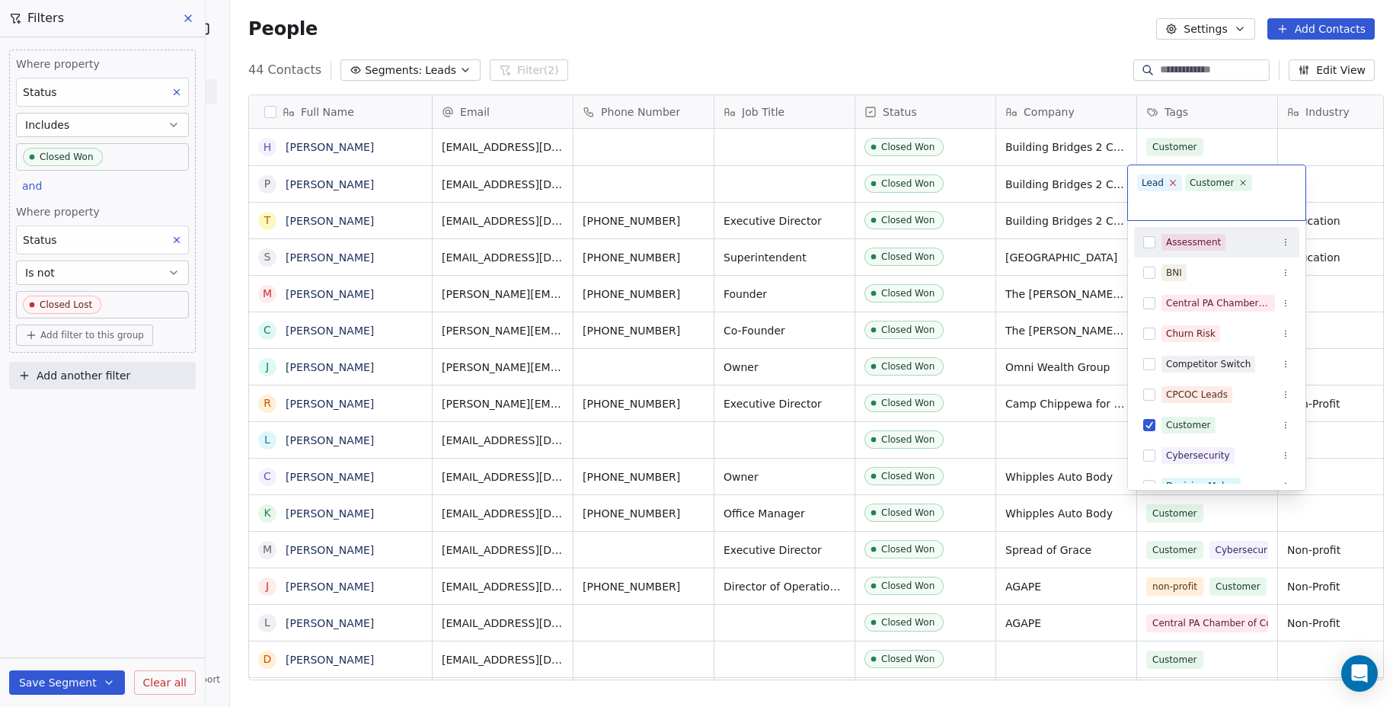
click at [1173, 184] on icon at bounding box center [1173, 183] width 10 height 10
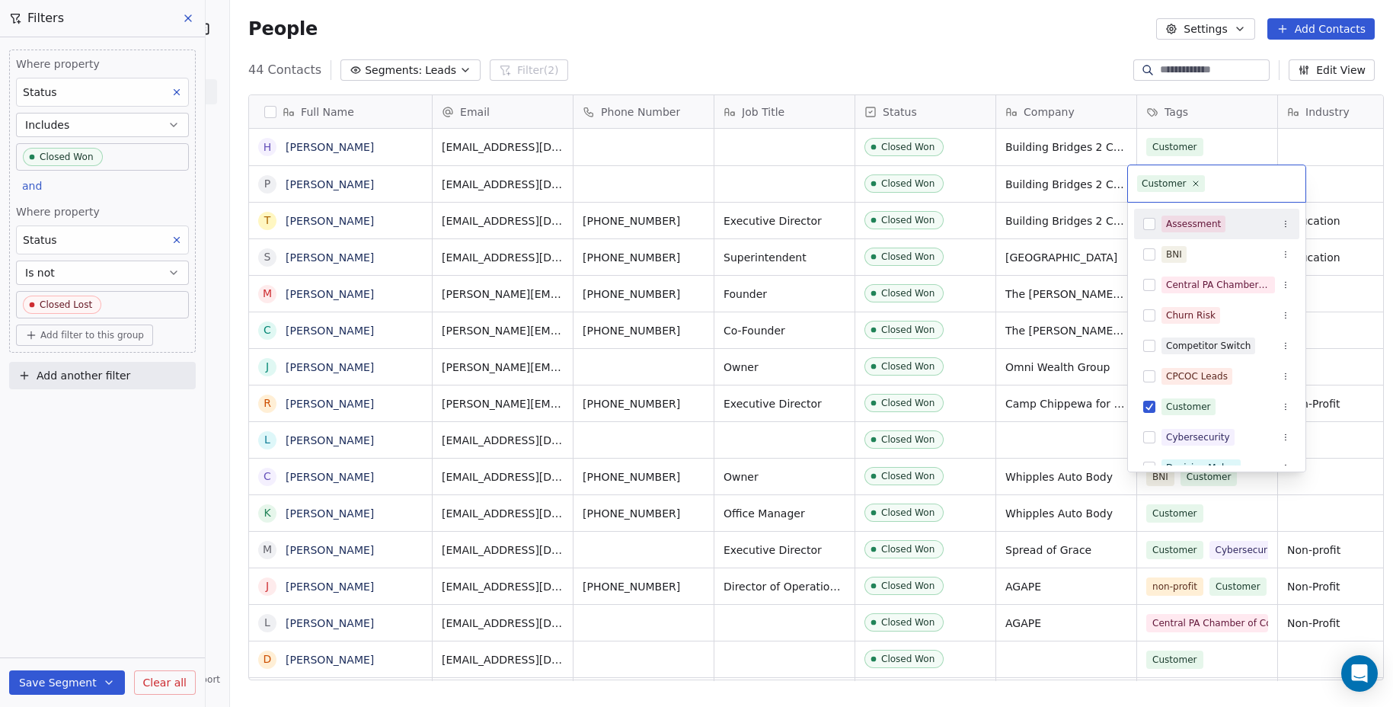
click at [1087, 79] on html "SR Technical Consultants Contacts People Marketing Workflows Campaigns Metrics …" at bounding box center [696, 353] width 1393 height 707
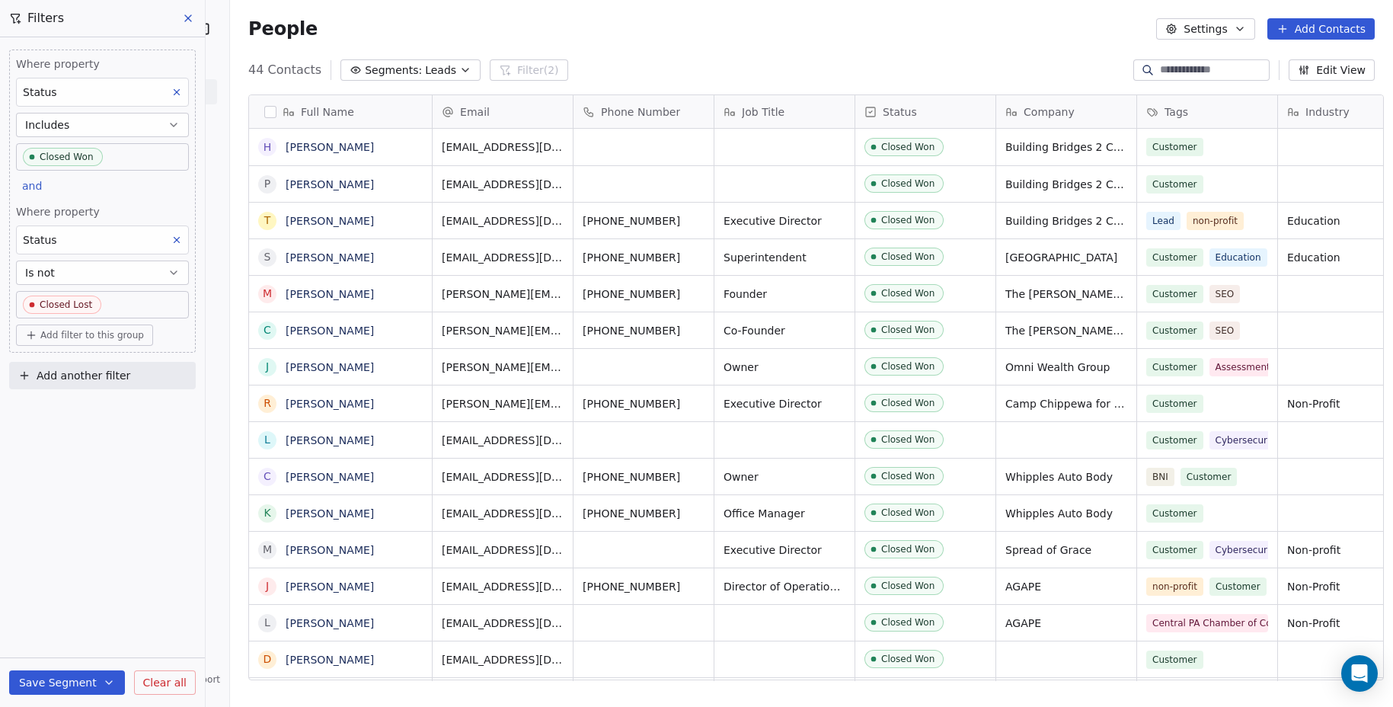
click at [1087, 79] on div "44 Contacts Segments: Leads Filter (2) Edit View" at bounding box center [811, 70] width 1163 height 24
click at [1172, 216] on div "Lead non-profit" at bounding box center [1196, 221] width 98 height 18
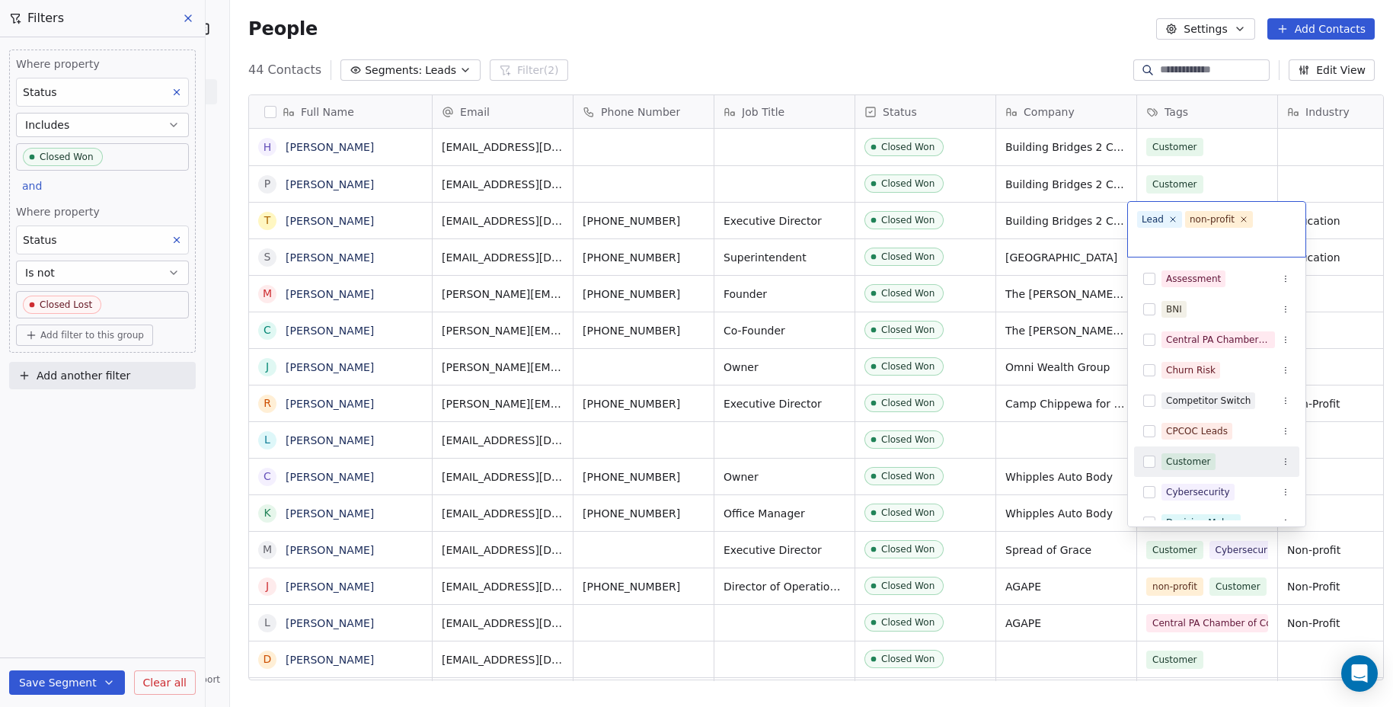
click at [1152, 463] on button "Suggestions" at bounding box center [1150, 462] width 12 height 12
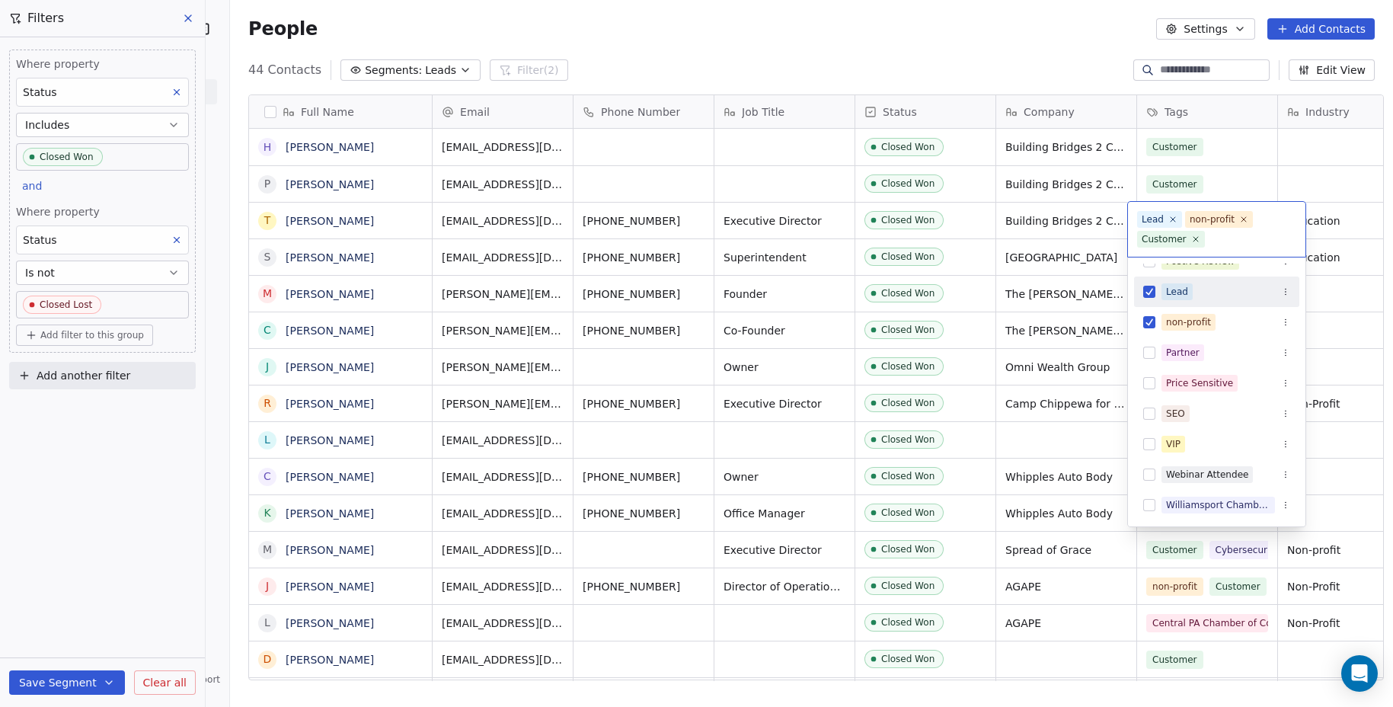
click at [1150, 293] on button "Suggestions" at bounding box center [1150, 292] width 12 height 12
click at [1098, 65] on html "SR Technical Consultants Contacts People Marketing Workflows Campaigns Metrics …" at bounding box center [696, 353] width 1393 height 707
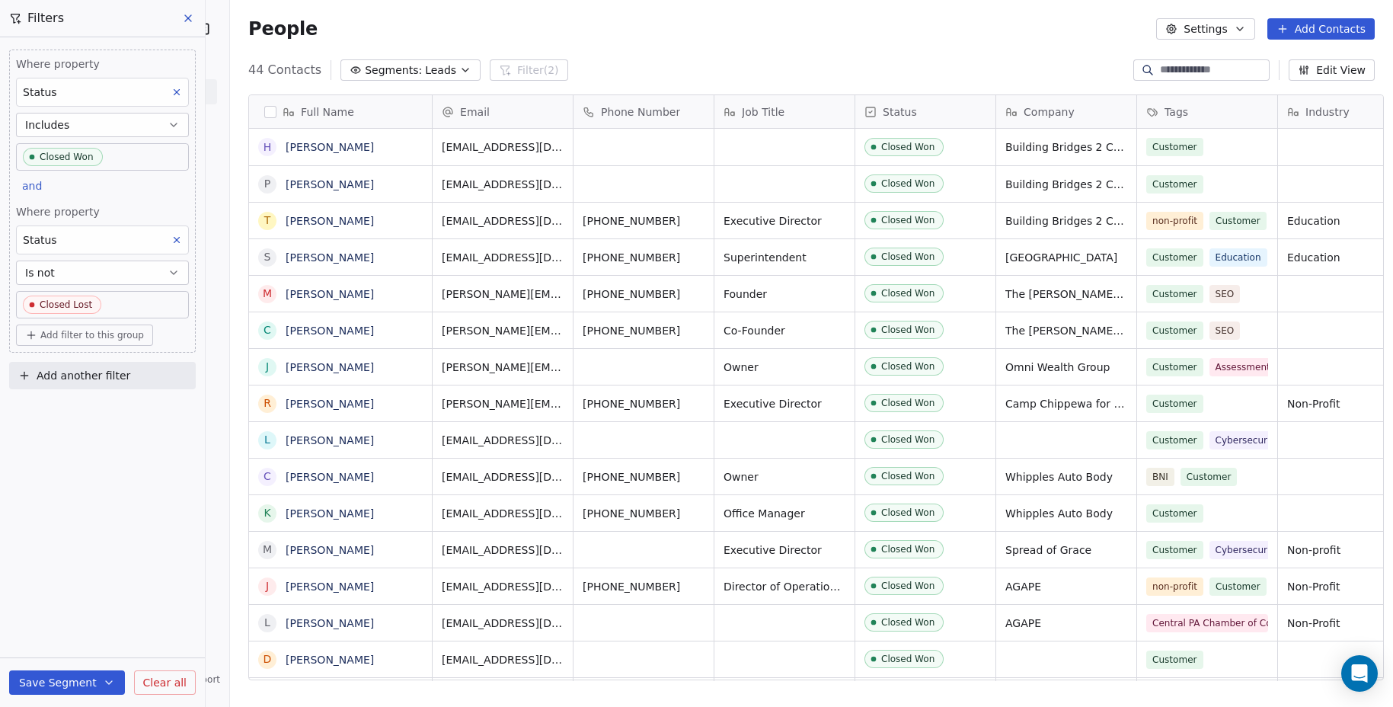
click at [1098, 64] on div "44 Contacts Segments: Leads Filter (2) Edit View" at bounding box center [811, 70] width 1163 height 24
click at [1201, 267] on div "Customer Education" at bounding box center [1221, 257] width 168 height 36
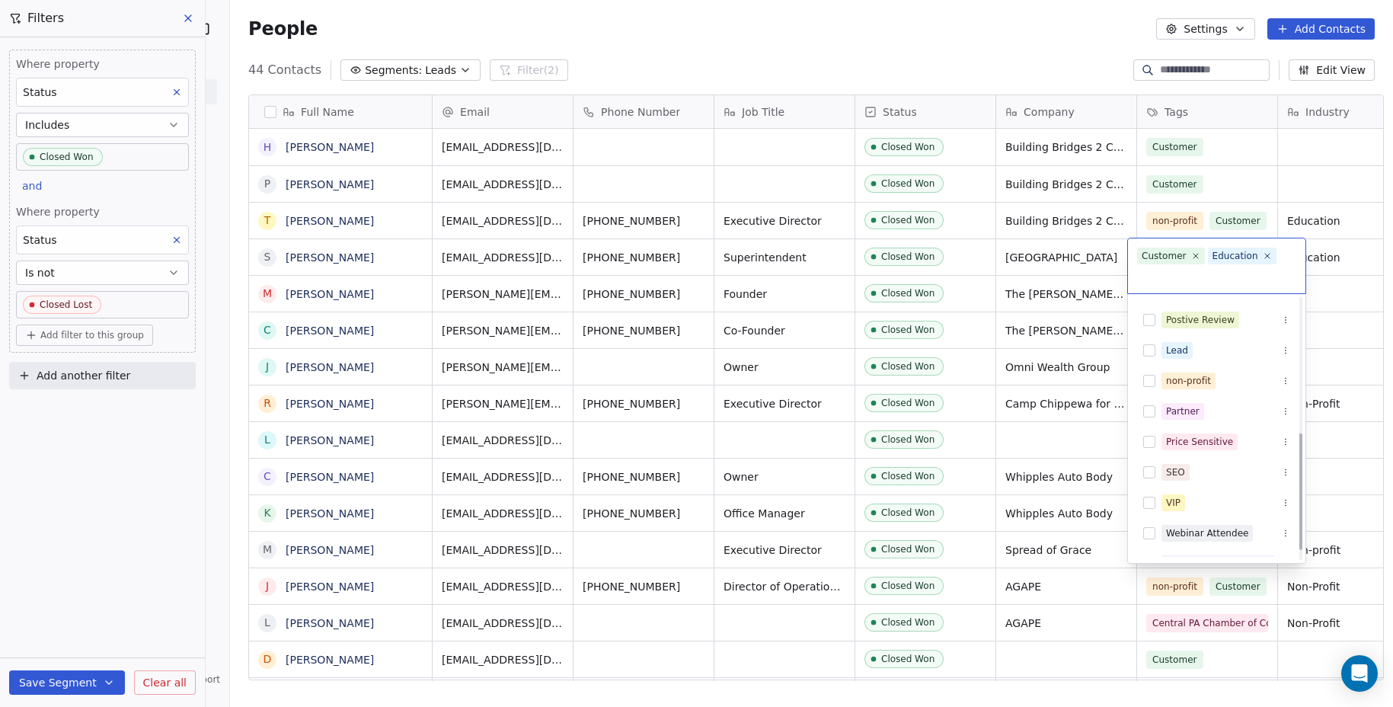
scroll to position [274, 0]
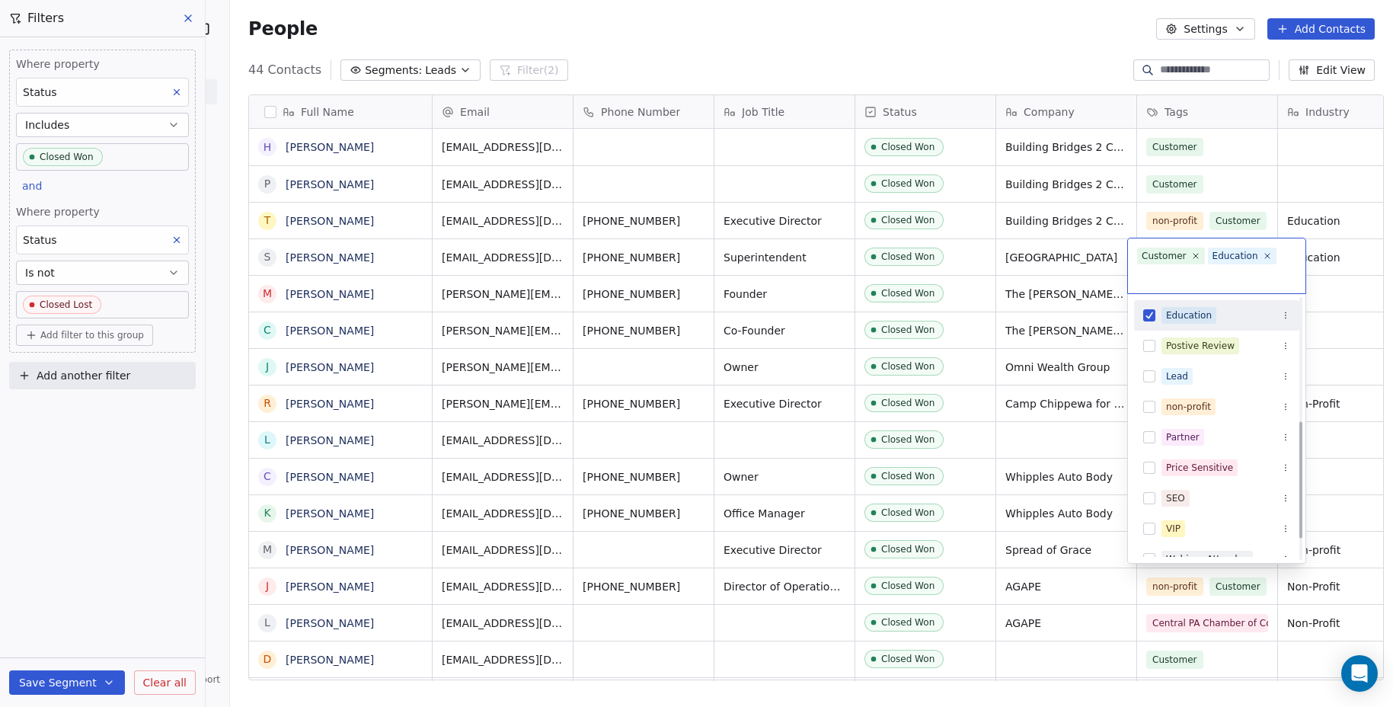
click at [1083, 75] on html "SR Technical Consultants Contacts People Marketing Workflows Campaigns Metrics …" at bounding box center [696, 353] width 1393 height 707
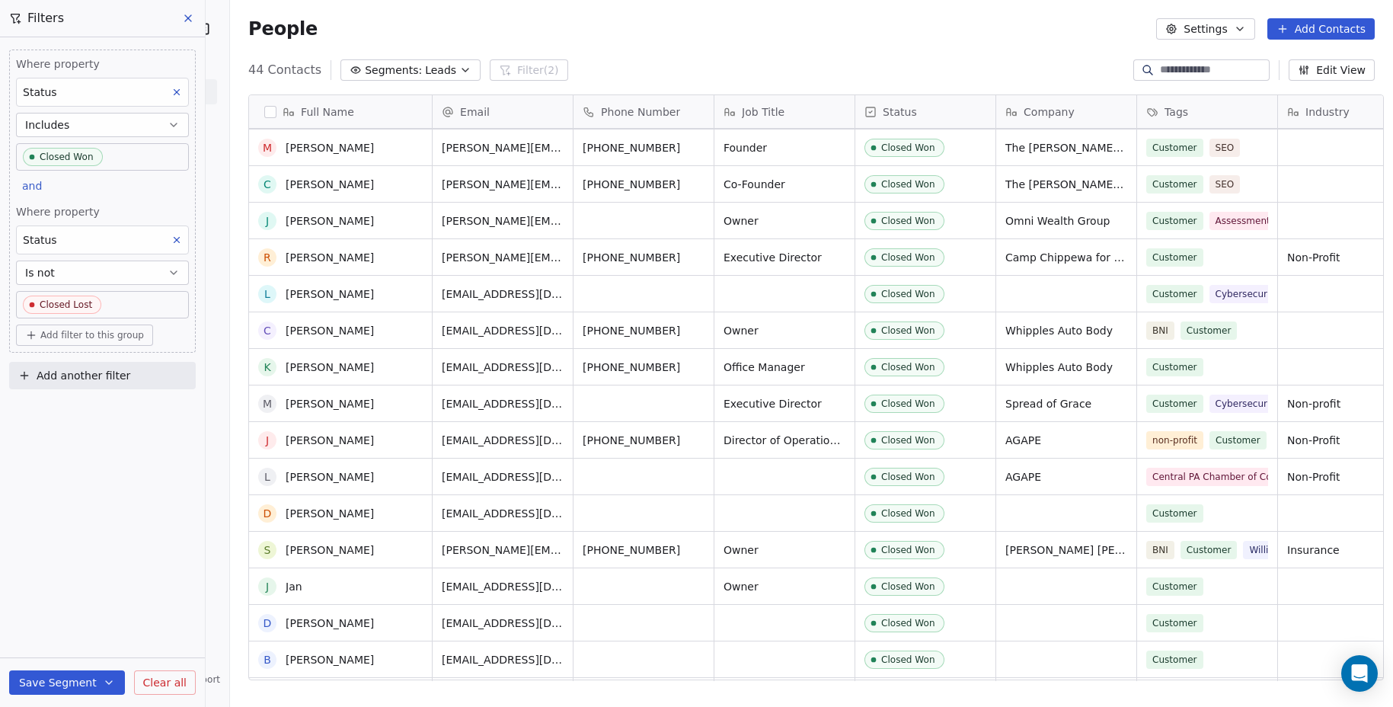
scroll to position [200, 0]
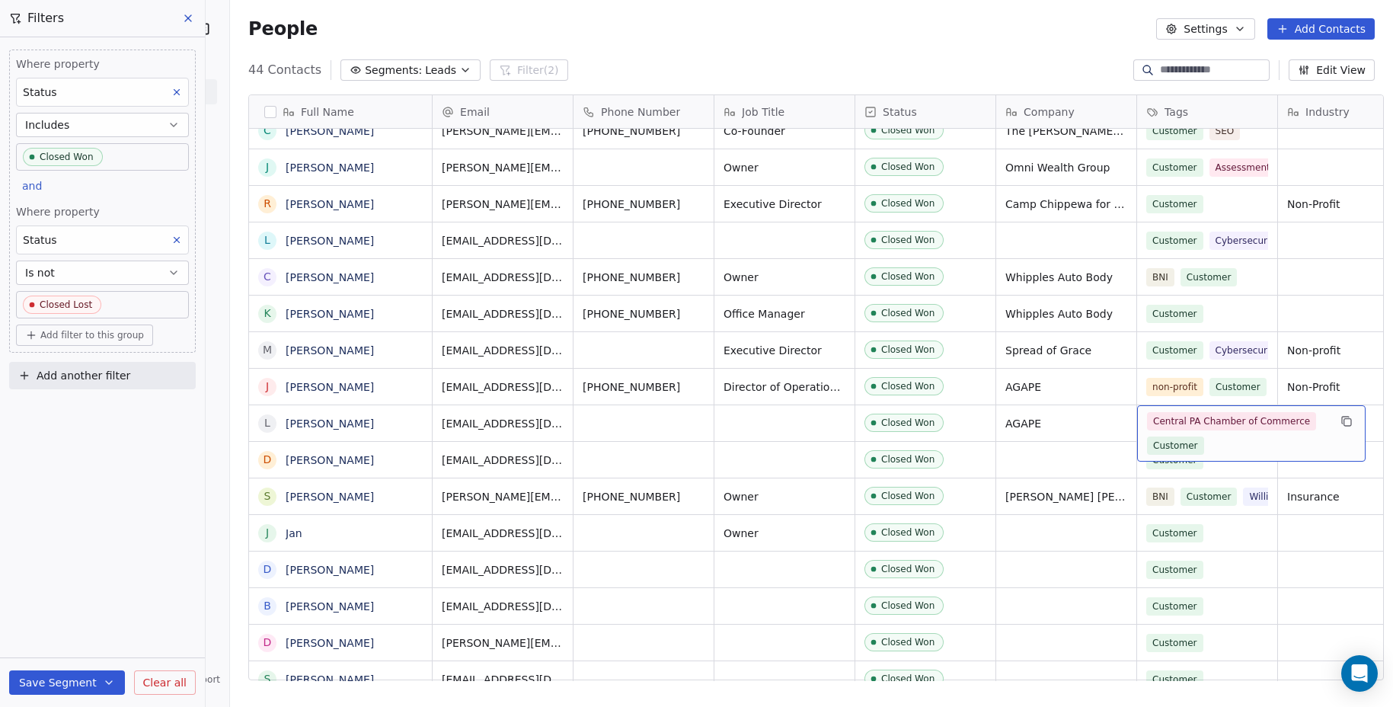
click at [1194, 422] on span "Central PA Chamber of Commerce" at bounding box center [1231, 421] width 169 height 18
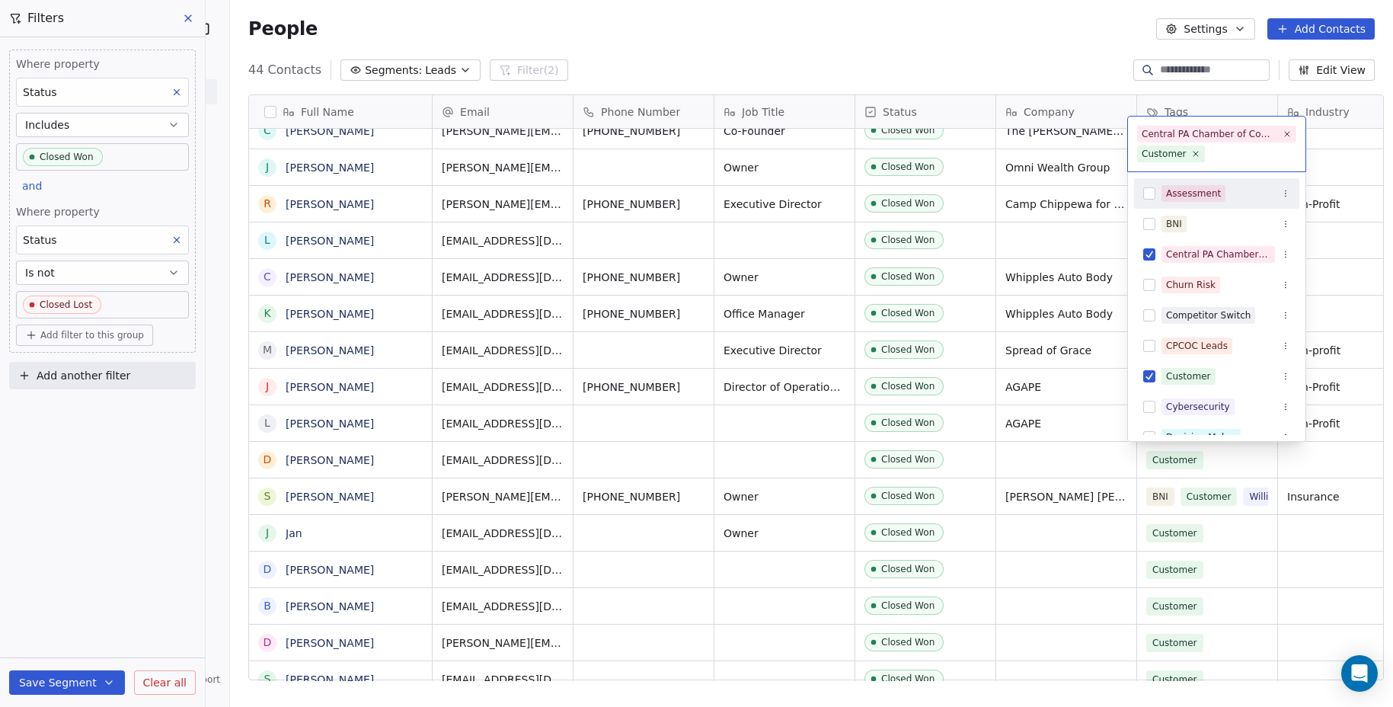
click at [1091, 77] on html "SR Technical Consultants Contacts People Marketing Workflows Campaigns Metrics …" at bounding box center [696, 353] width 1393 height 707
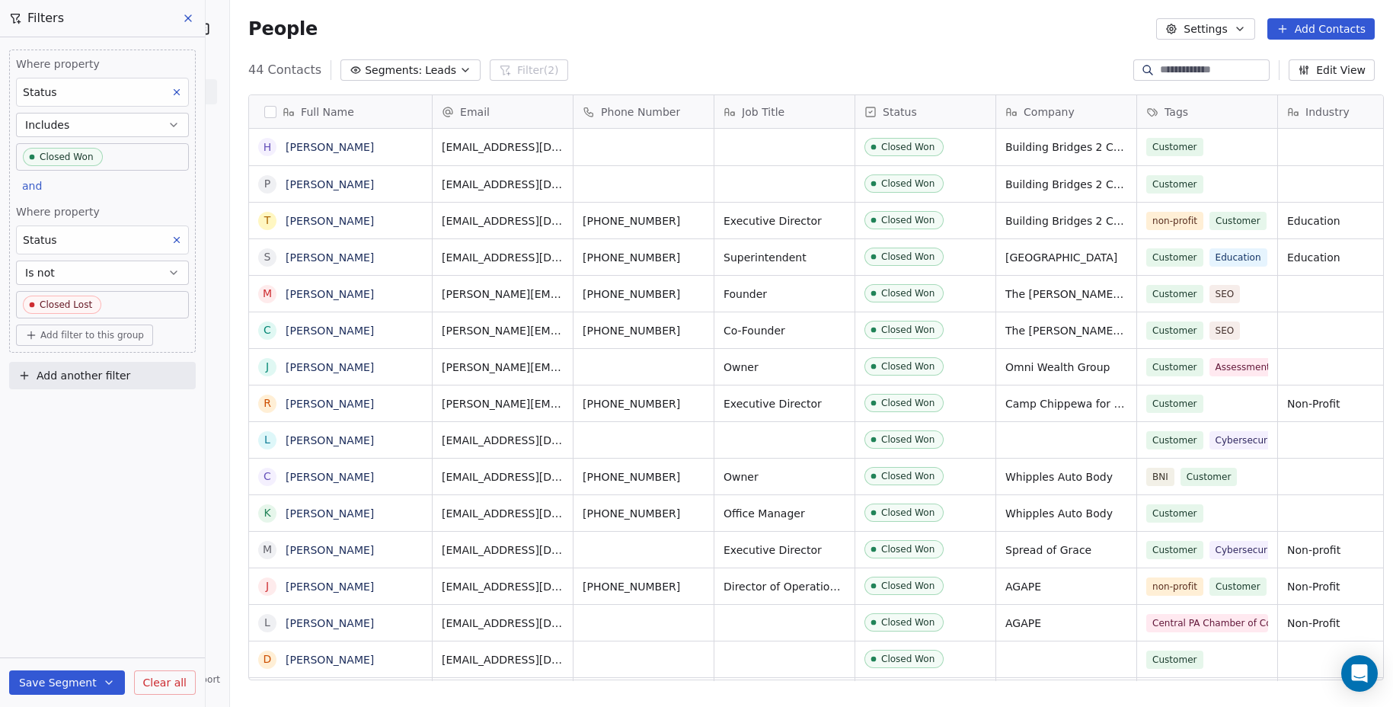
scroll to position [0, 0]
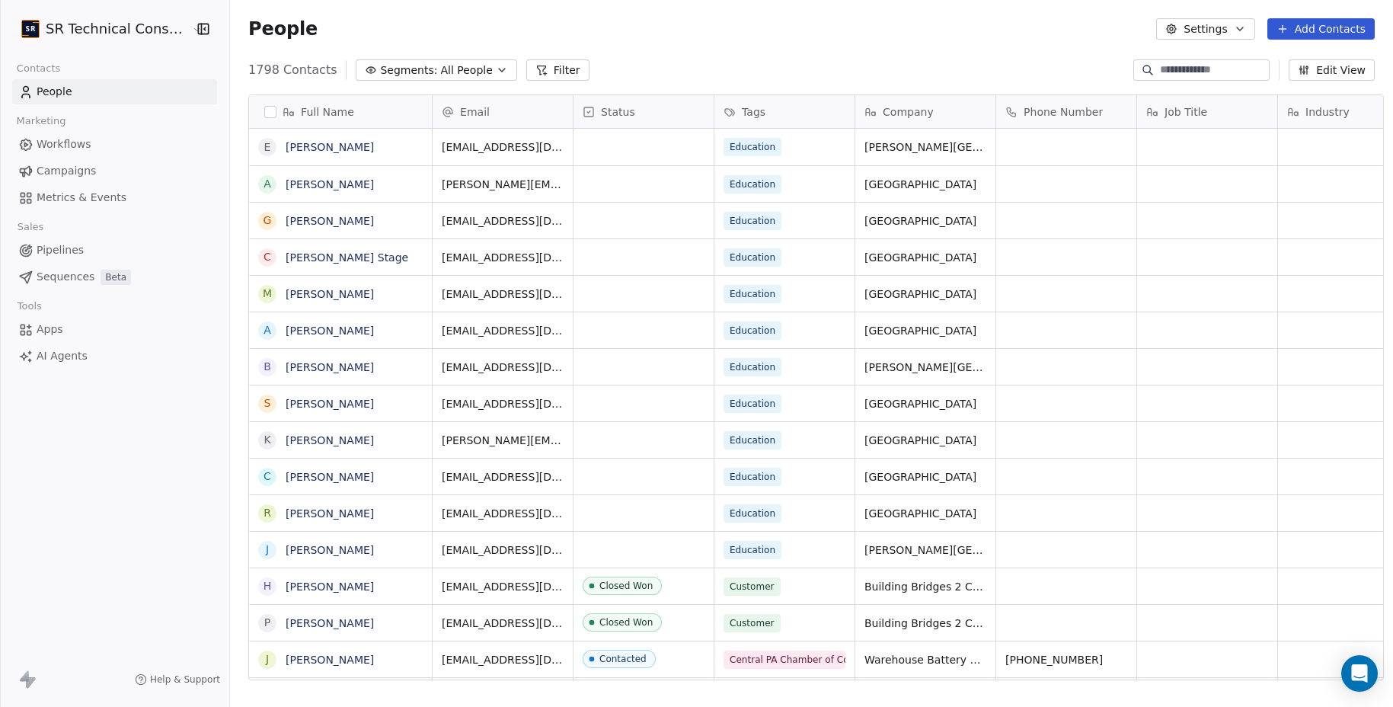
scroll to position [610, 1160]
click at [57, 245] on span "Pipelines" at bounding box center [60, 250] width 47 height 16
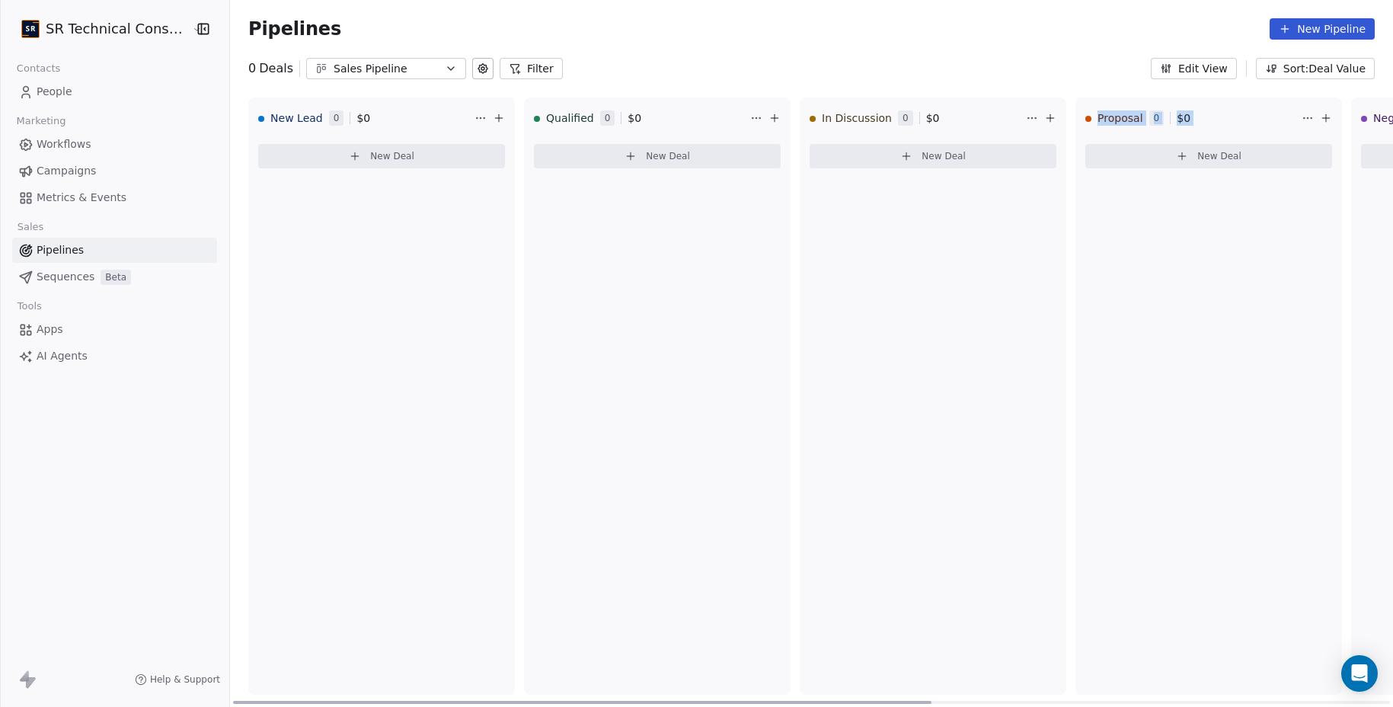
drag, startPoint x: 1175, startPoint y: 221, endPoint x: 899, endPoint y: 203, distance: 276.4
click at [899, 203] on div "New Lead 0 $ 0 New Deal Qualified 0 $ 0 New Deal In Discussion 0 $ 0 New Deal P…" at bounding box center [1209, 403] width 1958 height 610
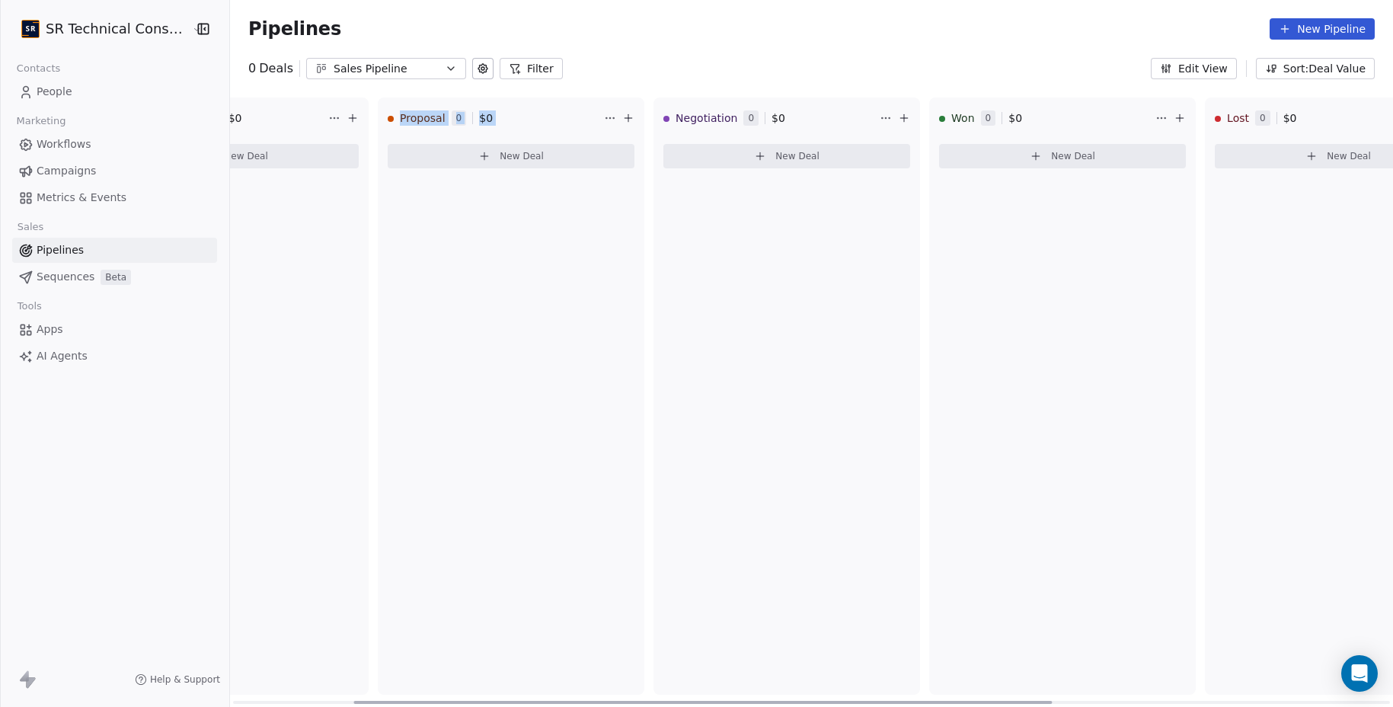
scroll to position [0, 785]
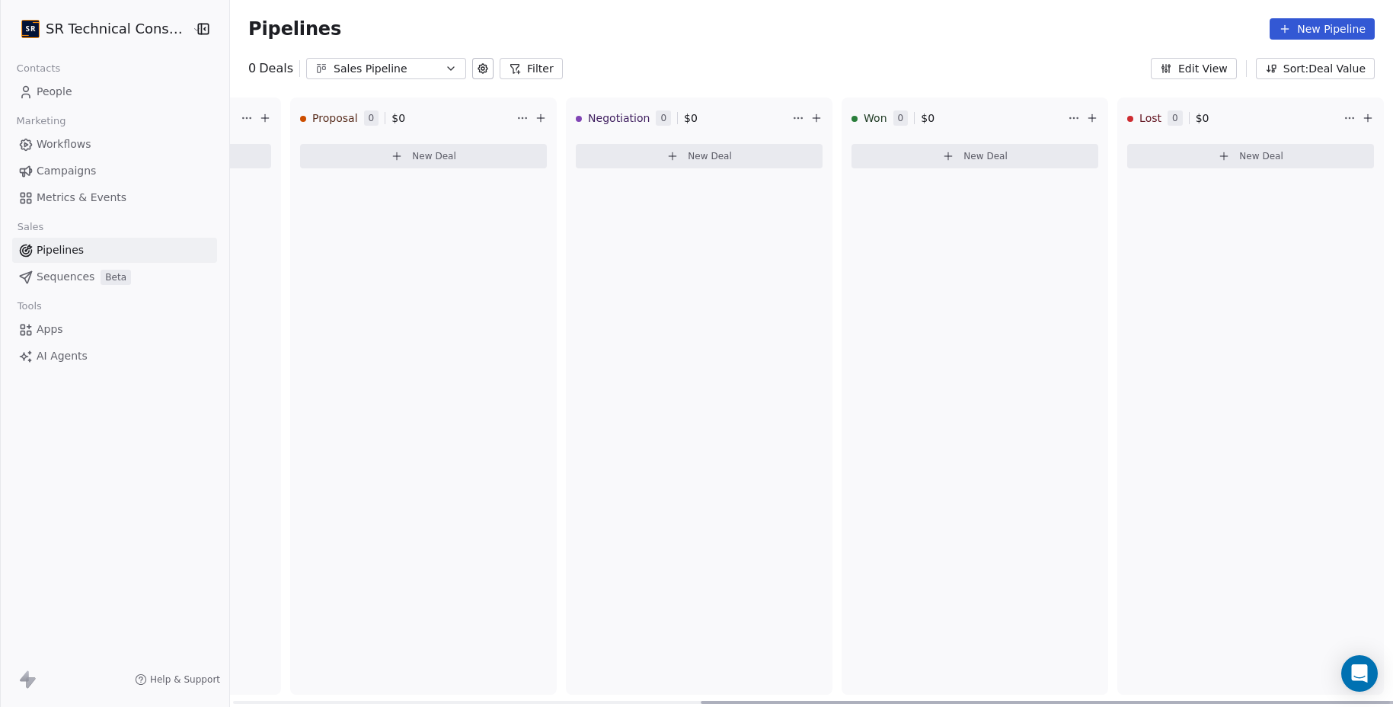
click at [650, 239] on div "Negotiation 0 $ 0 New Deal" at bounding box center [699, 396] width 267 height 597
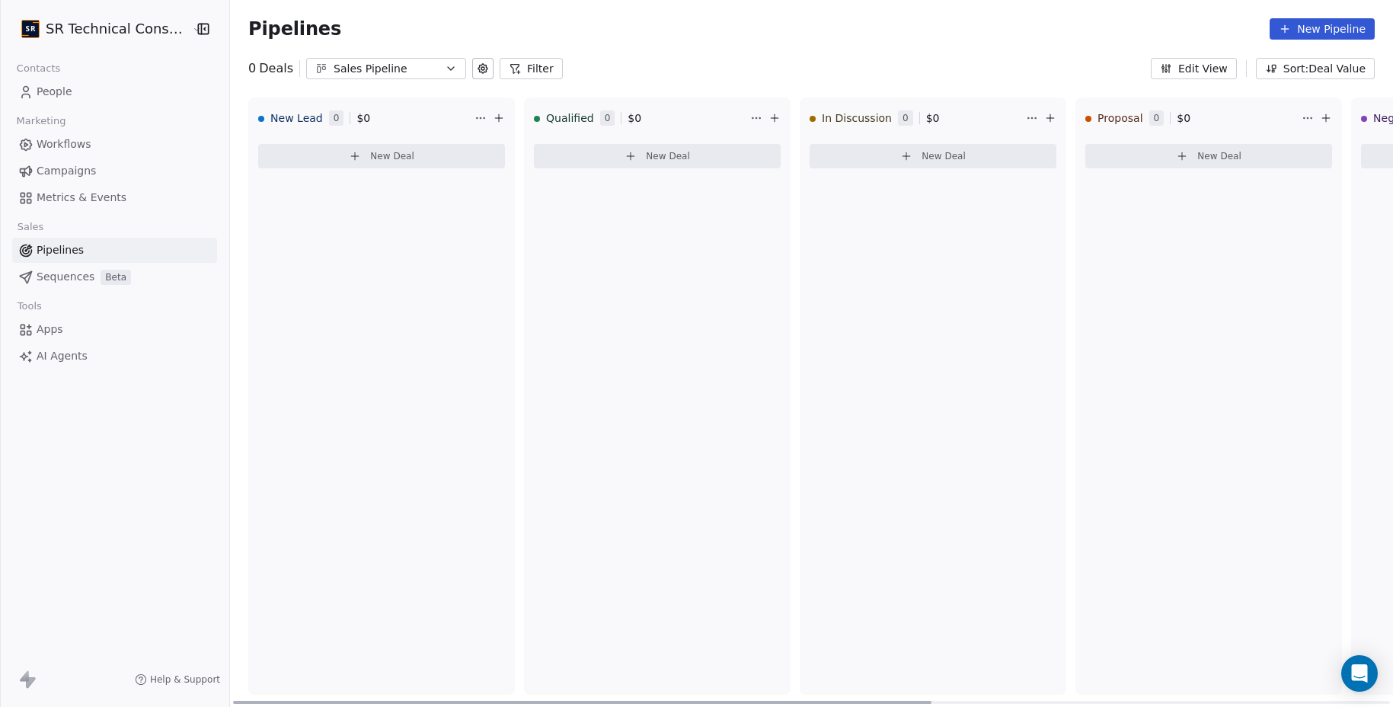
scroll to position [0, 4]
click at [927, 160] on span "New Deal" at bounding box center [940, 156] width 44 height 12
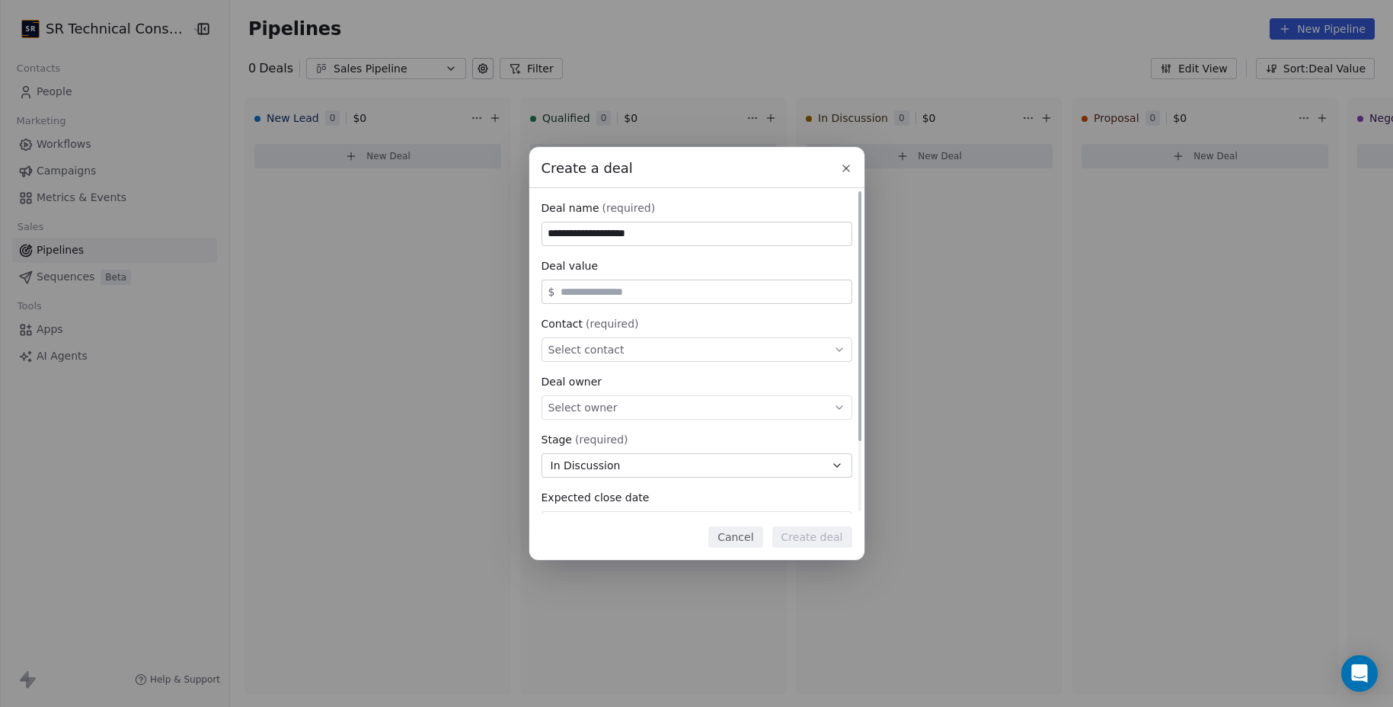
type input "**********"
type input "*****"
click at [601, 342] on span "Select contact" at bounding box center [587, 349] width 76 height 15
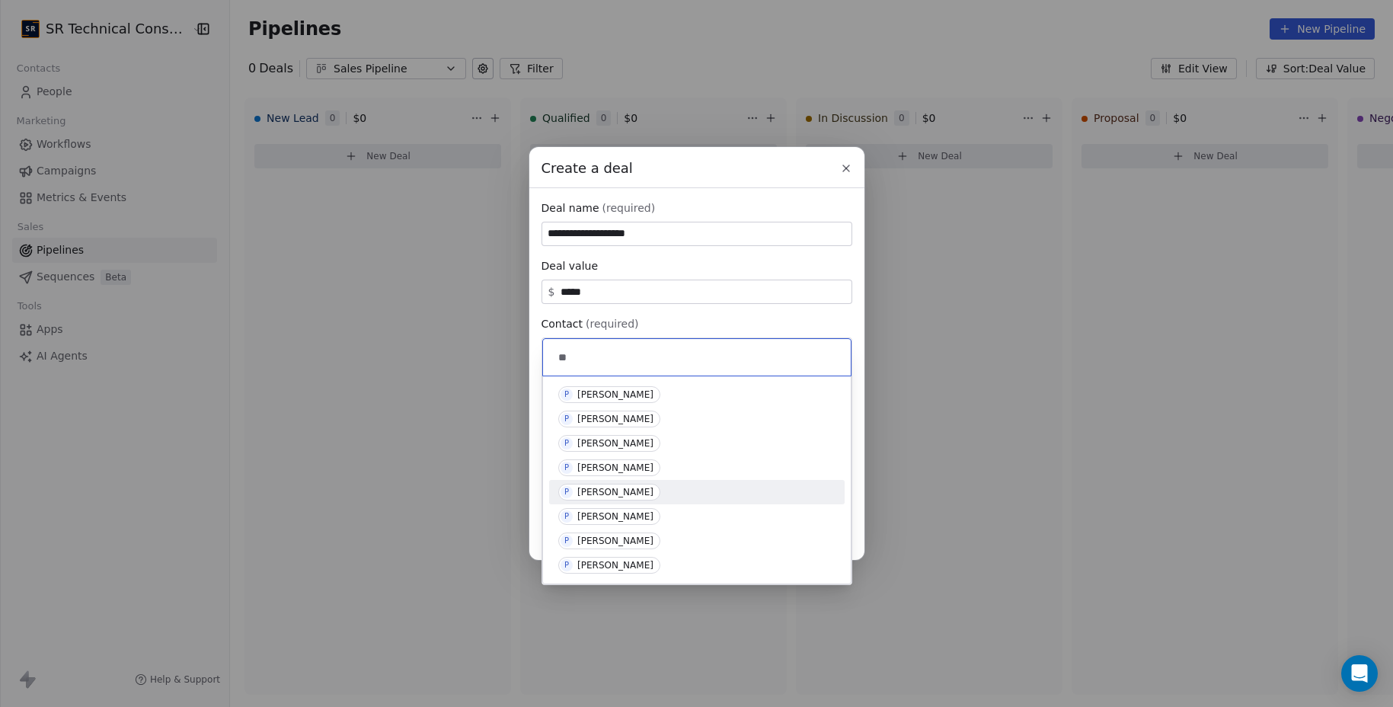
type input "*"
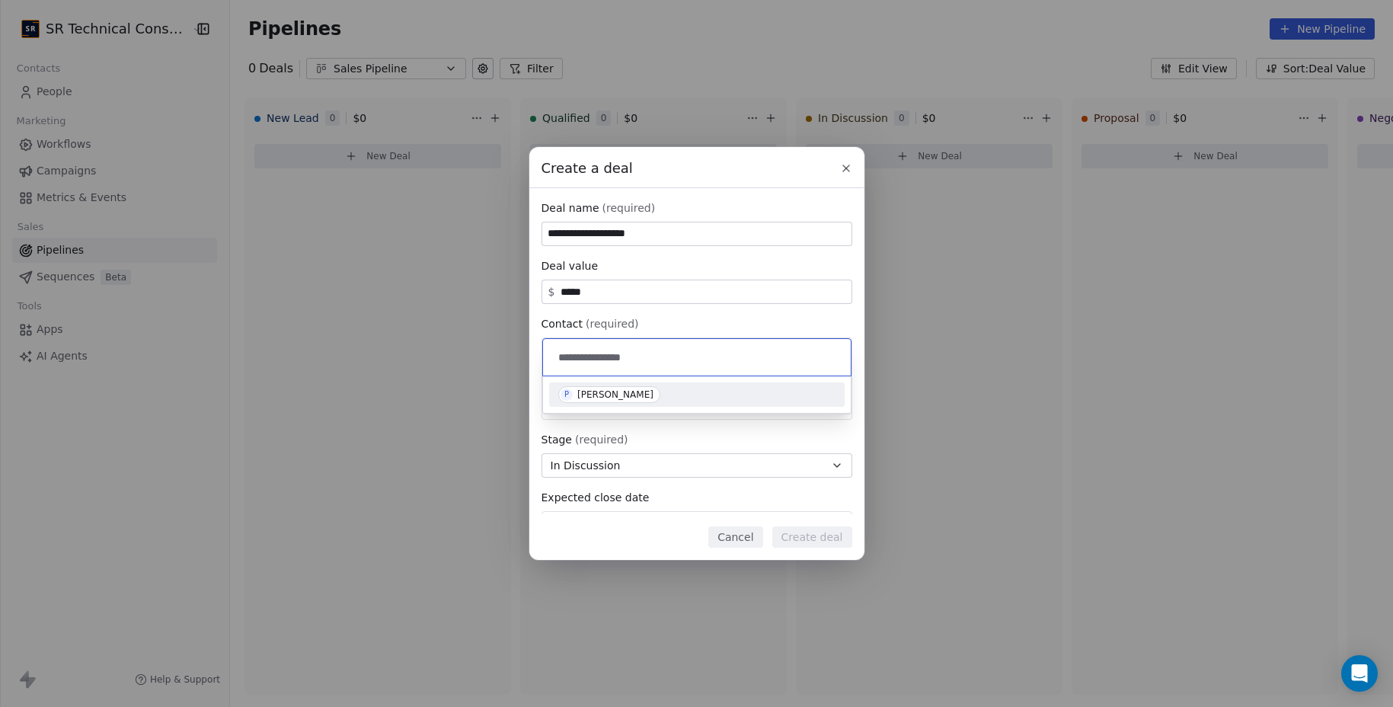
type input "**********"
click at [584, 396] on div "[PERSON_NAME]" at bounding box center [616, 394] width 76 height 11
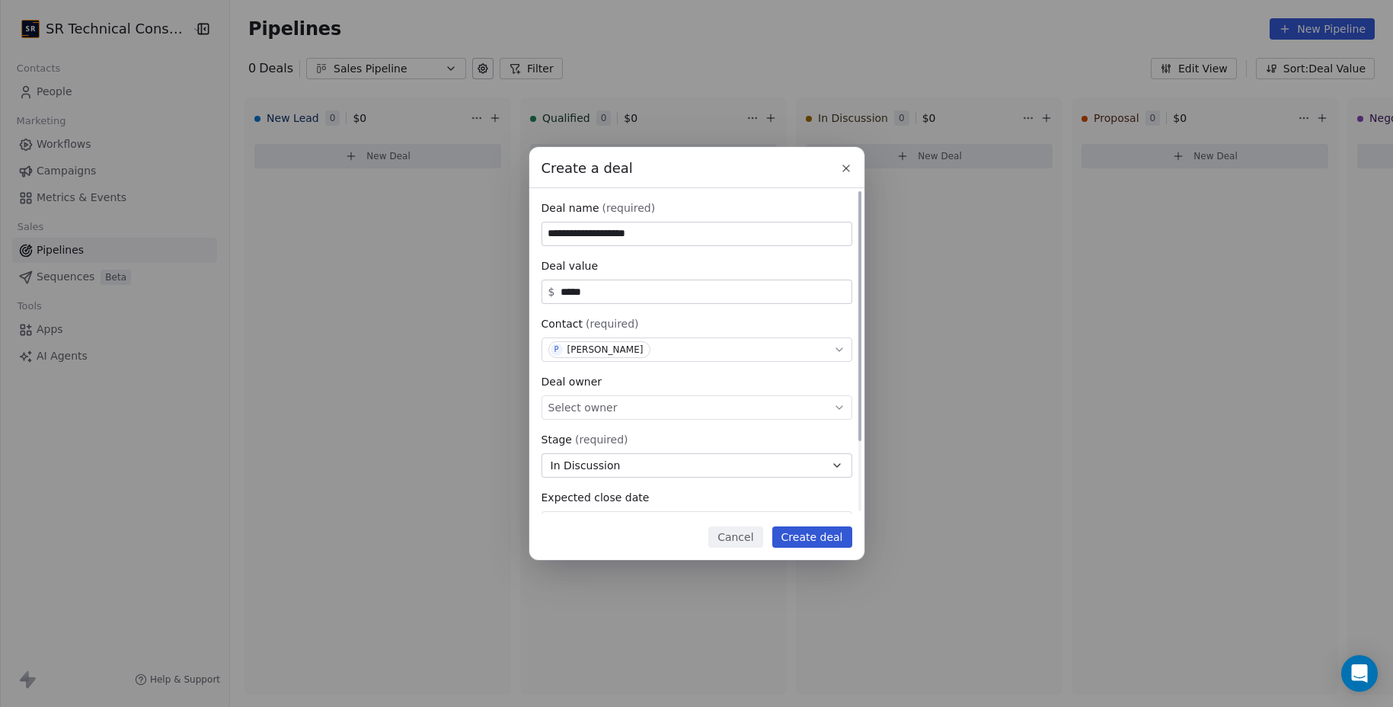
click at [600, 414] on span "Select owner" at bounding box center [583, 407] width 69 height 15
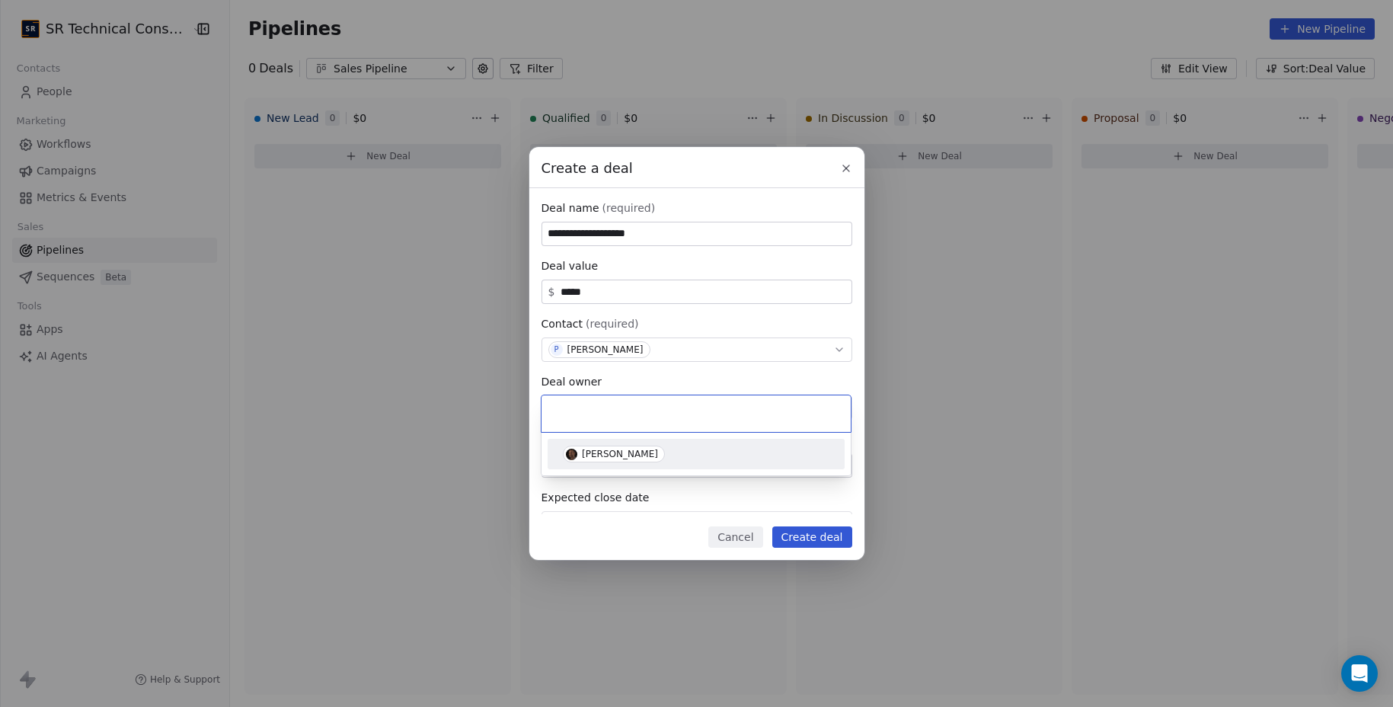
click at [610, 460] on span "[PERSON_NAME]" at bounding box center [614, 454] width 102 height 17
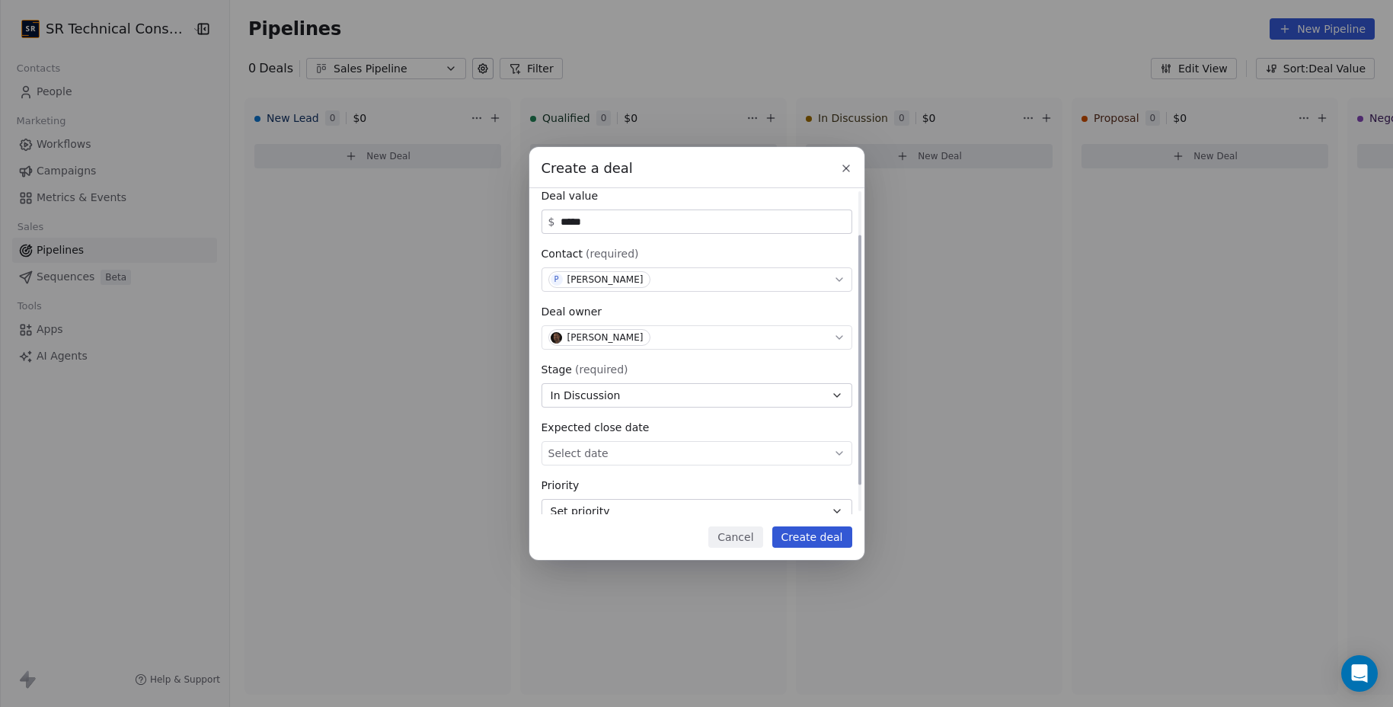
scroll to position [91, 0]
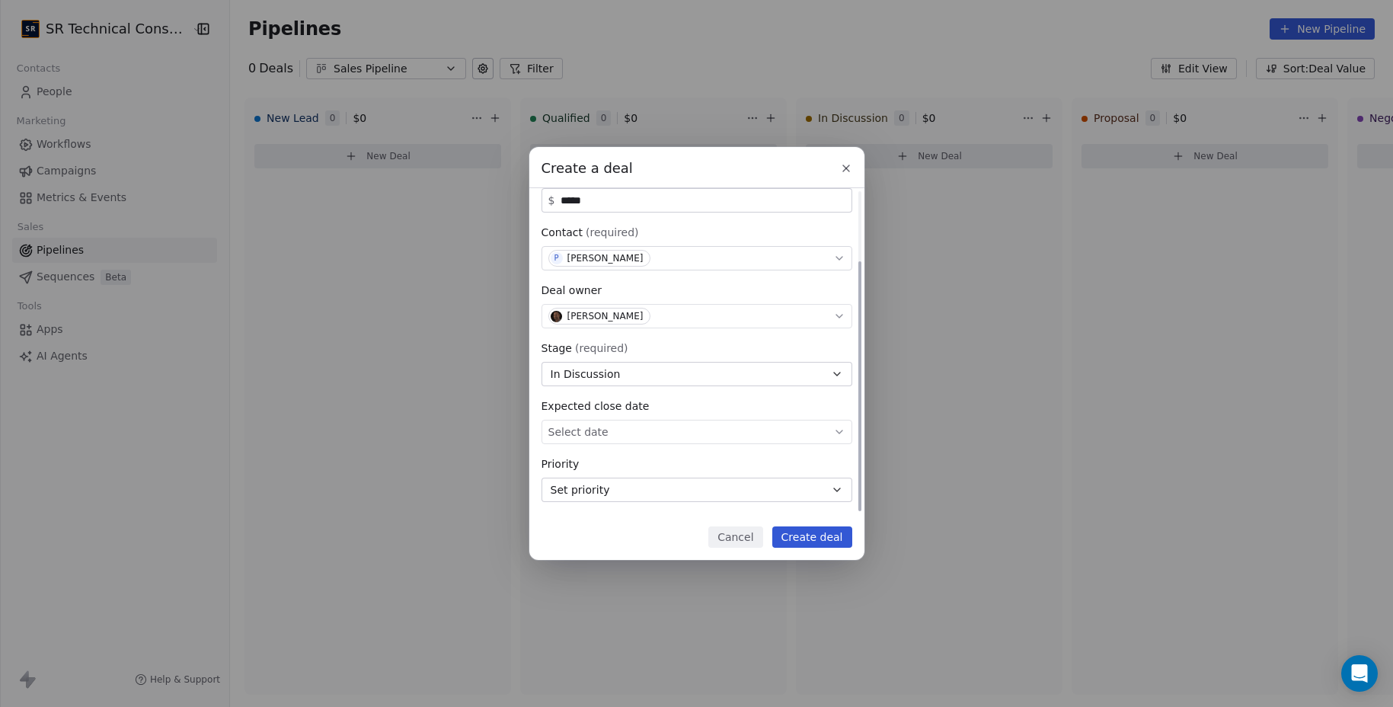
click at [636, 482] on button "Set priority" at bounding box center [697, 490] width 311 height 24
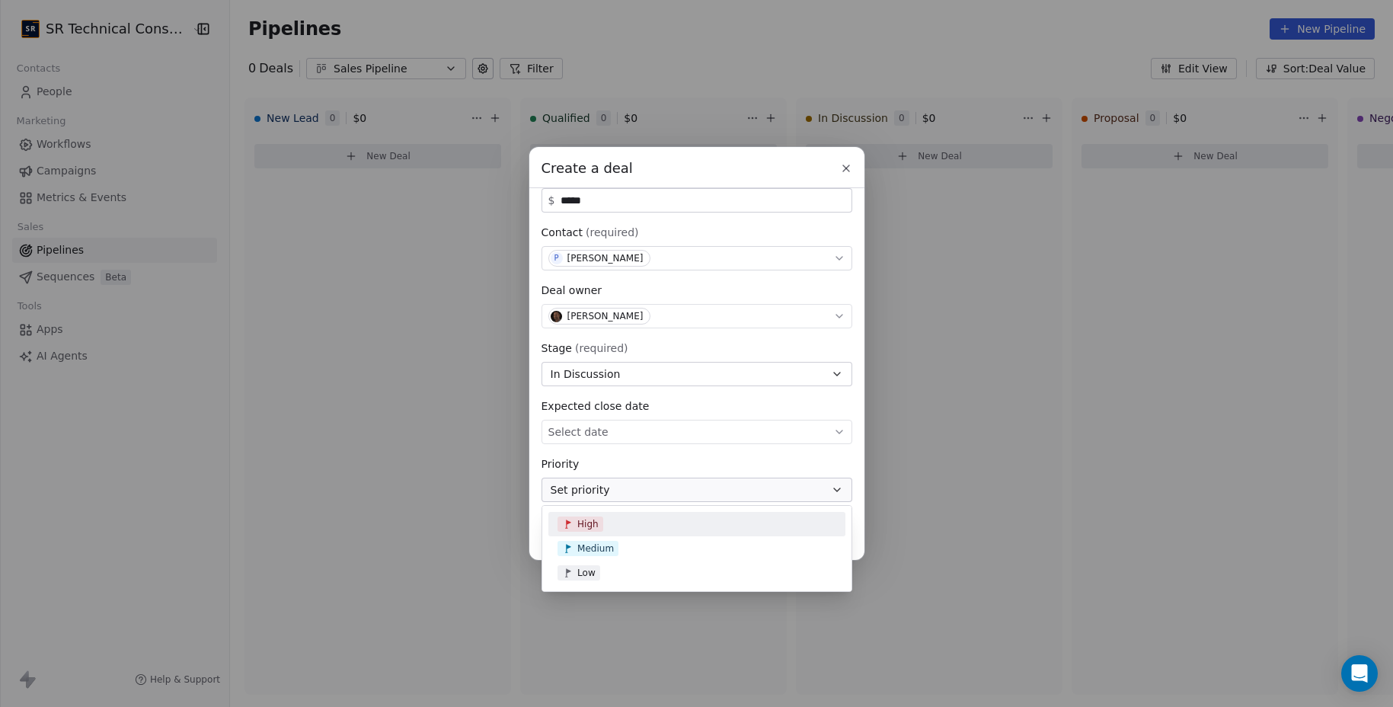
click at [605, 530] on div "High" at bounding box center [697, 524] width 279 height 15
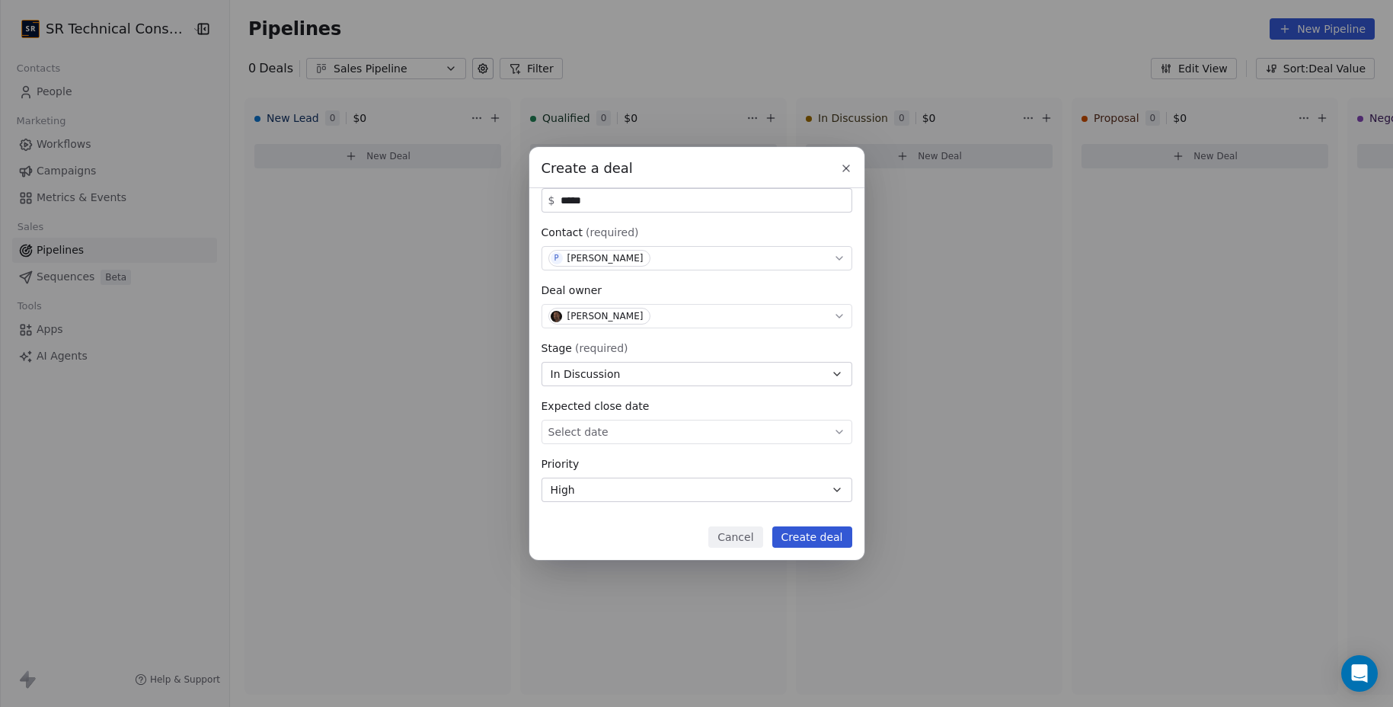
click at [818, 536] on button "Create deal" at bounding box center [813, 536] width 80 height 21
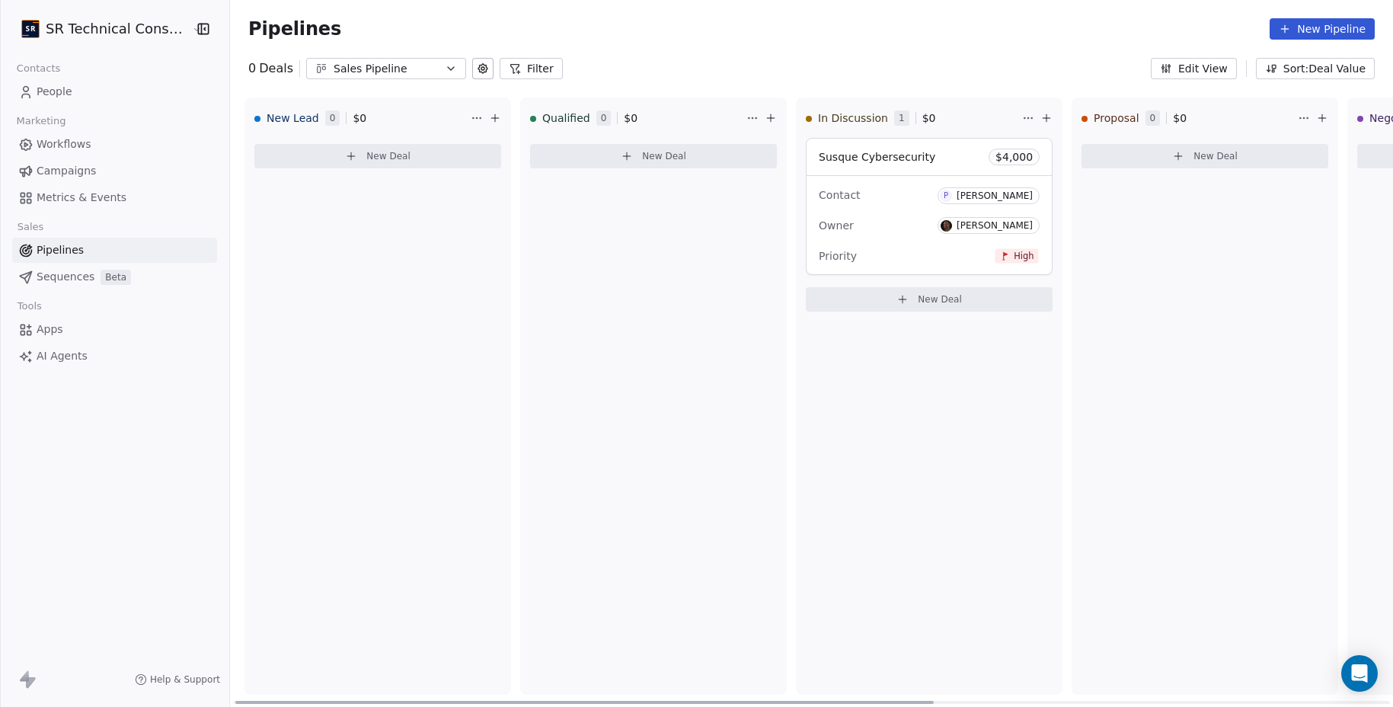
drag, startPoint x: 879, startPoint y: 304, endPoint x: 1046, endPoint y: 254, distance: 174.3
click at [872, 352] on div "In Discussion 1 $ 0 Susque Cybersecurity $ 4,000 Contact P Peter Owner Scott Ri…" at bounding box center [929, 396] width 267 height 597
click at [1179, 159] on button "New Deal" at bounding box center [1205, 156] width 247 height 24
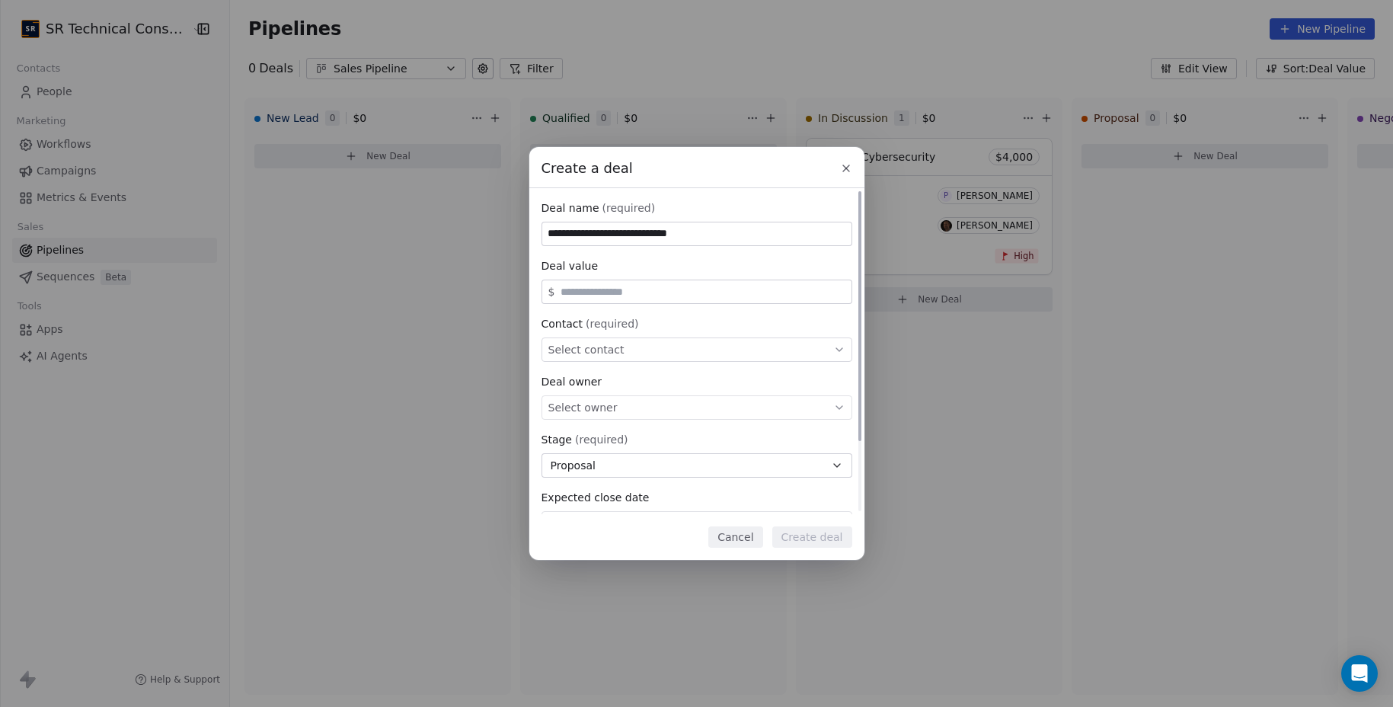
type input "**********"
click at [581, 291] on input "text" at bounding box center [703, 291] width 290 height 11
type input "*****"
click at [588, 350] on span "Select contact" at bounding box center [587, 349] width 76 height 15
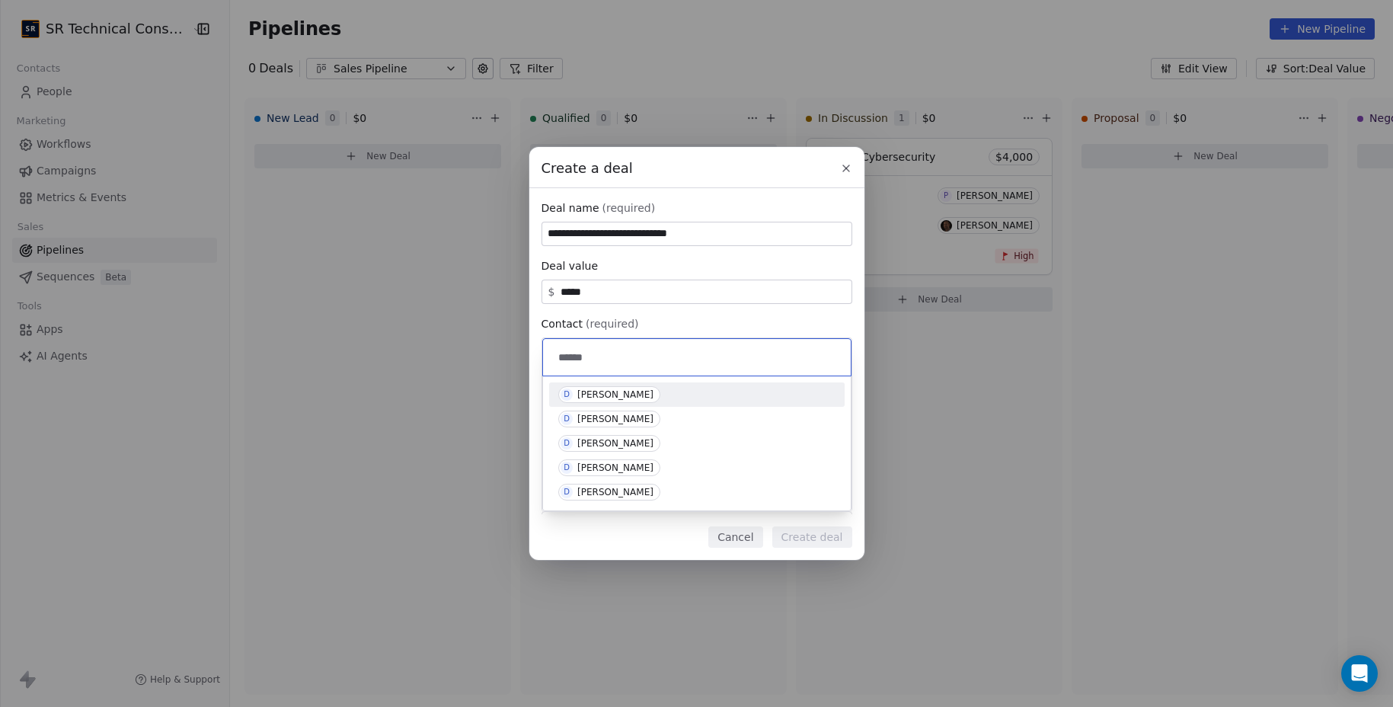
type input "******"
click at [606, 389] on div "[PERSON_NAME]" at bounding box center [616, 394] width 76 height 11
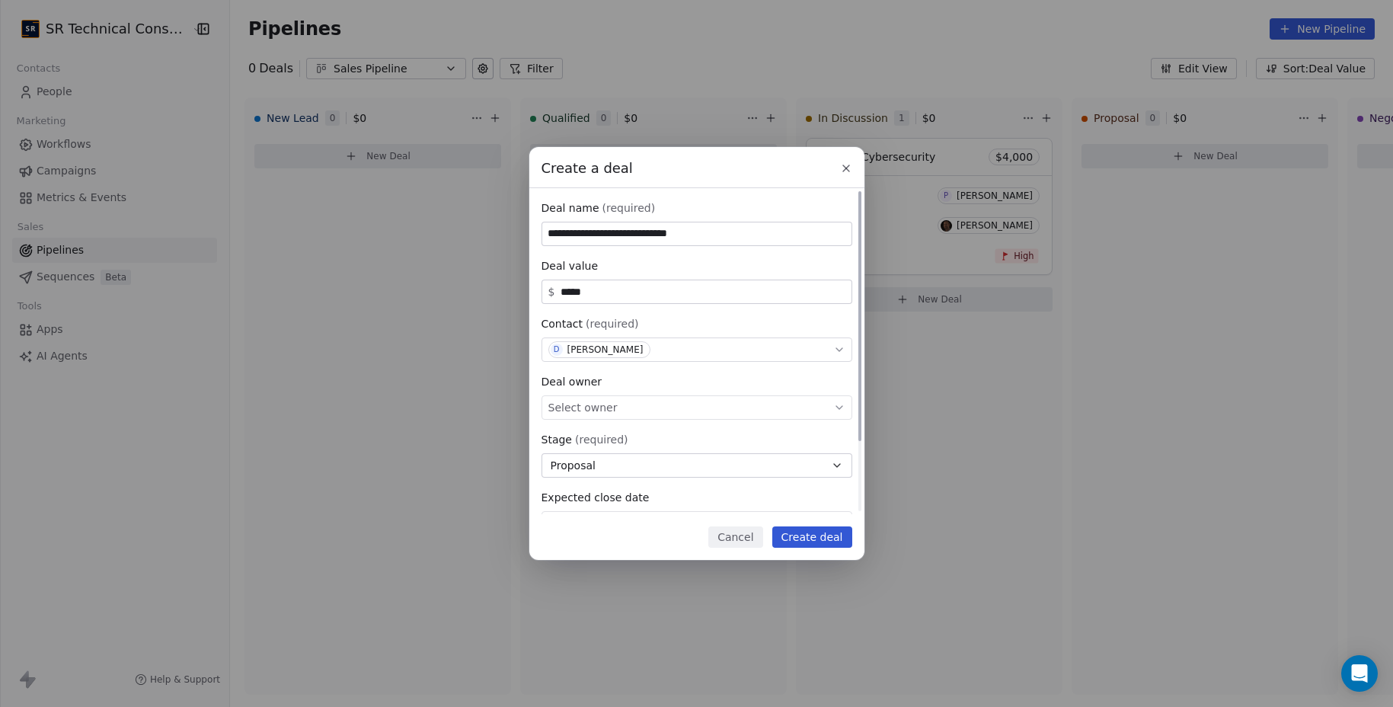
click at [600, 404] on span "Select owner" at bounding box center [583, 407] width 69 height 15
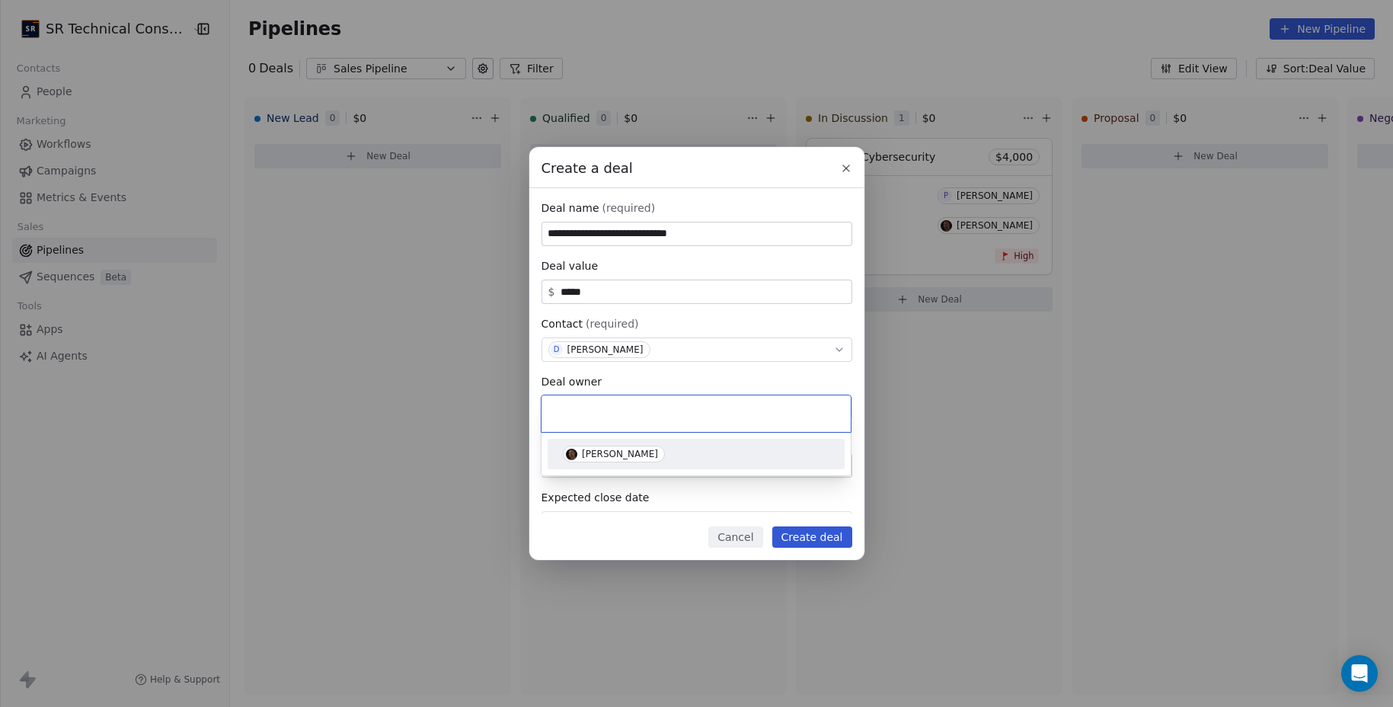
click at [595, 456] on div "[PERSON_NAME]" at bounding box center [620, 454] width 76 height 11
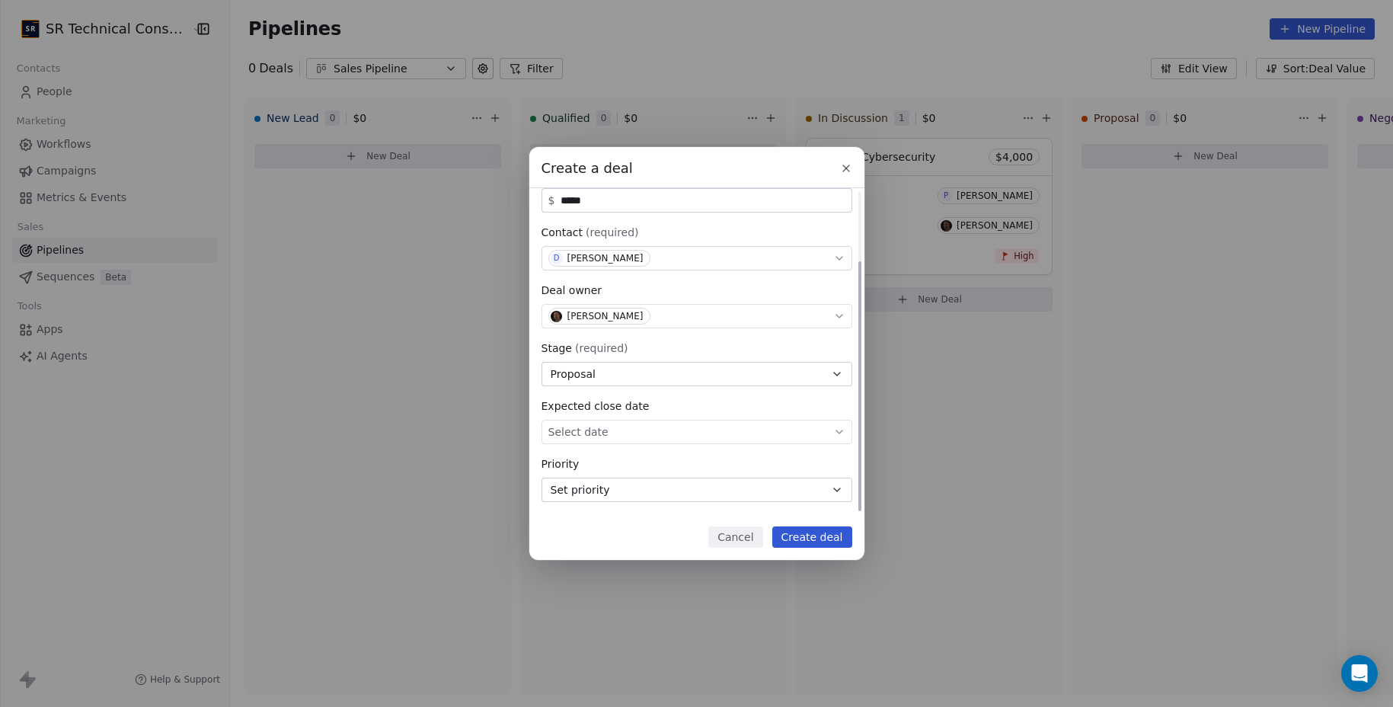
click at [714, 493] on button "Set priority" at bounding box center [697, 490] width 311 height 24
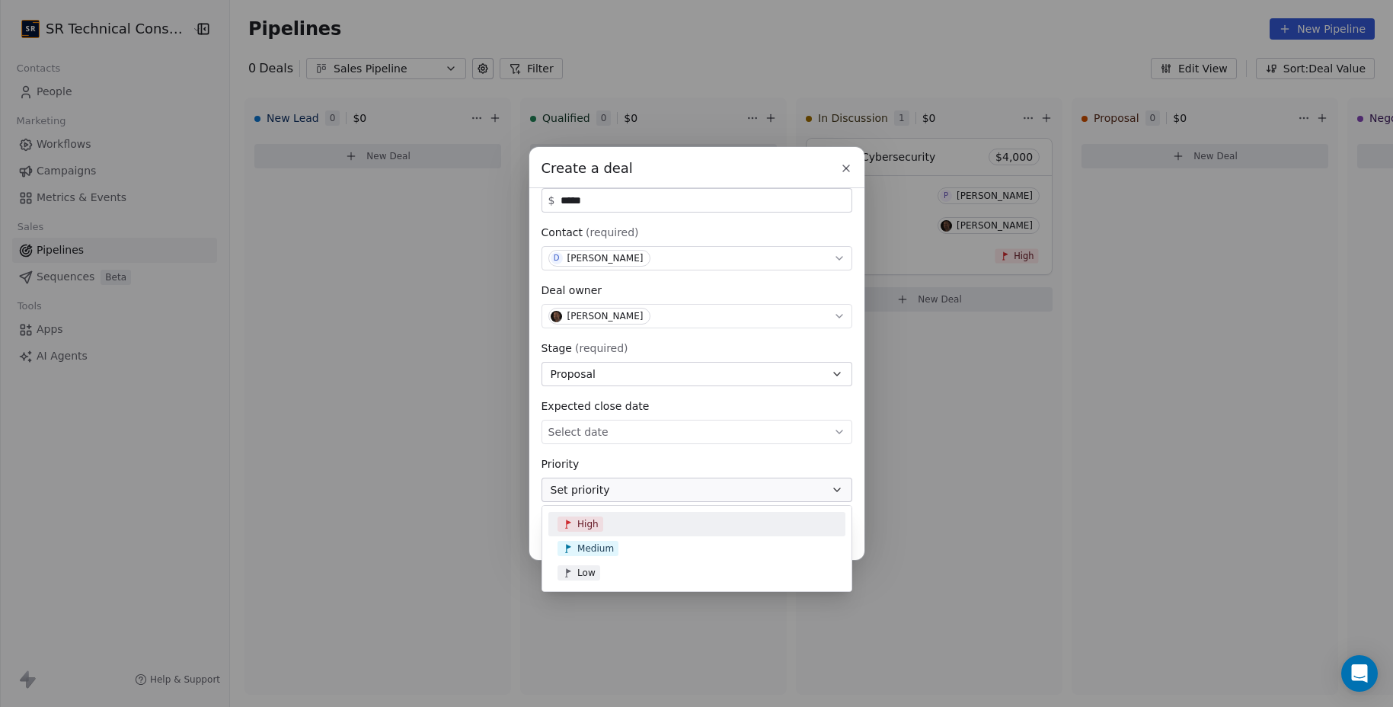
click at [682, 517] on div "High" at bounding box center [697, 524] width 279 height 15
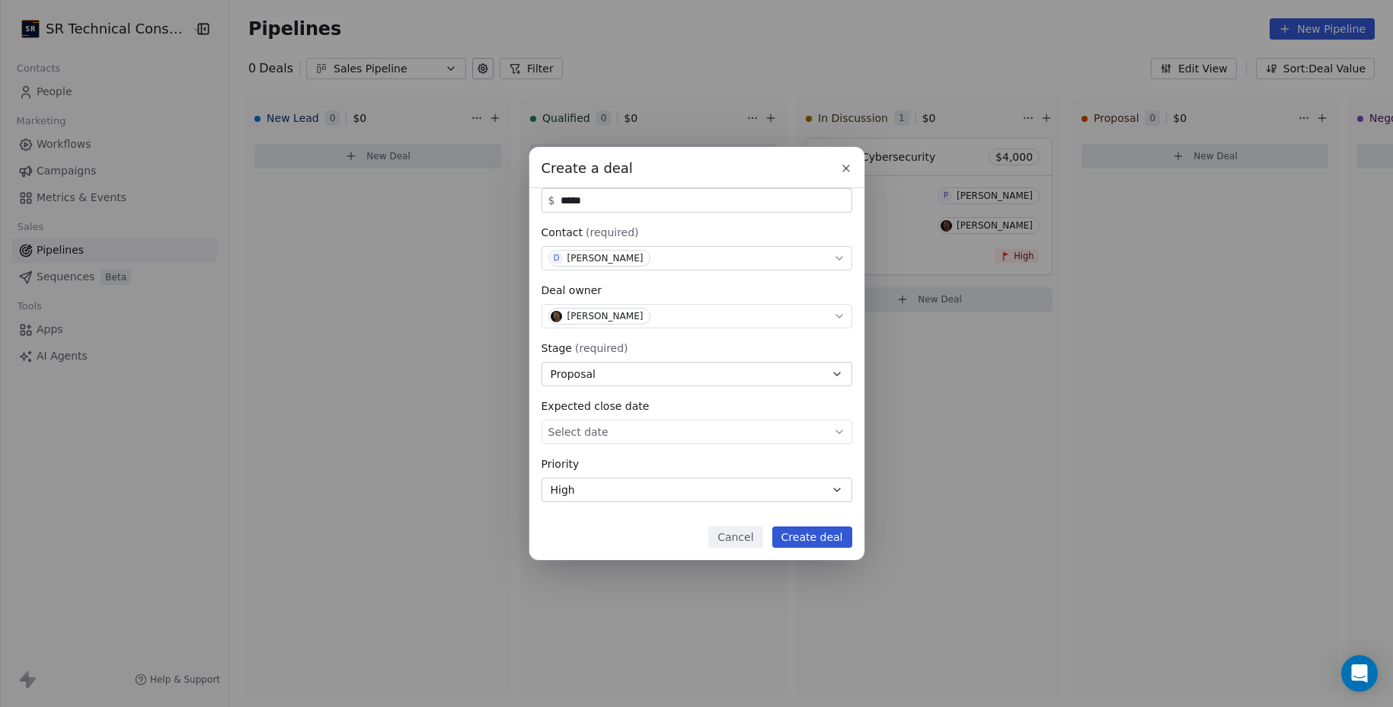
click at [810, 542] on button "Create deal" at bounding box center [813, 536] width 80 height 21
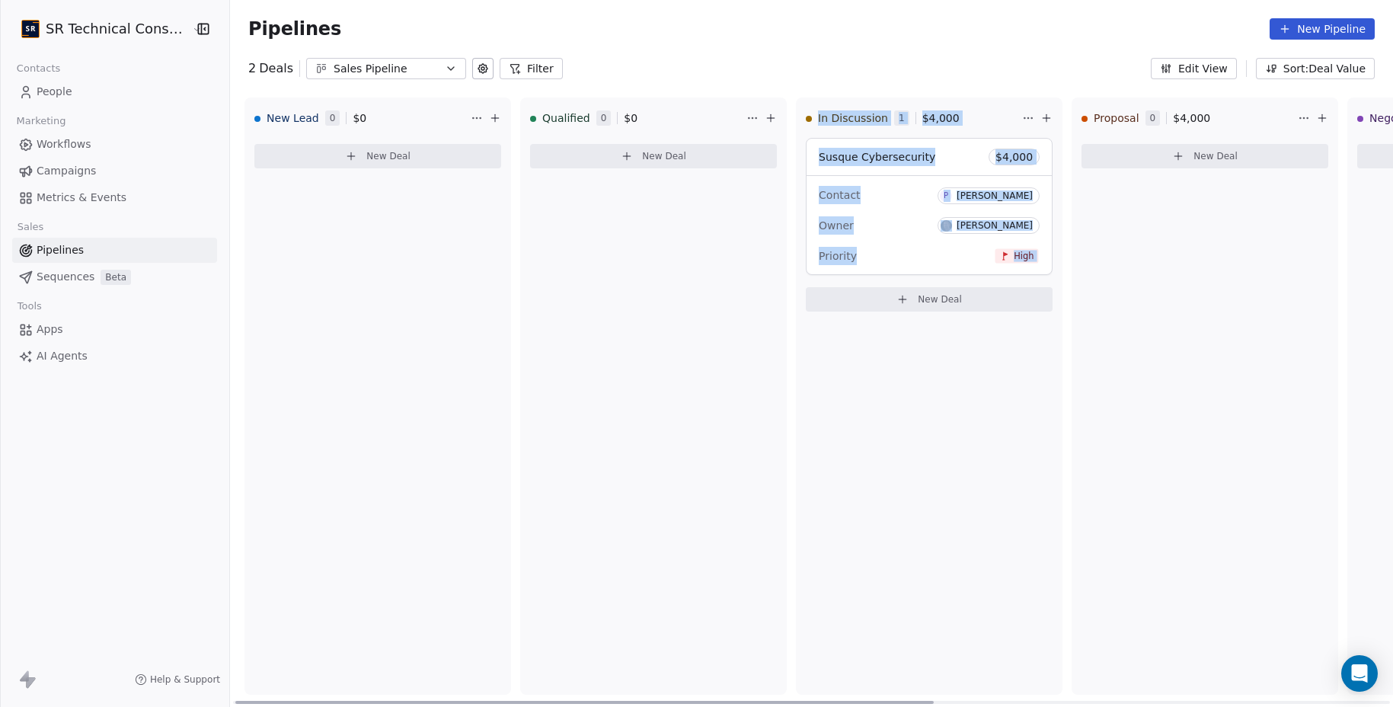
drag, startPoint x: 932, startPoint y: 394, endPoint x: 856, endPoint y: 398, distance: 76.3
click at [827, 401] on div "In Discussion 1 $ 4,000 Susque Cybersecurity $ 4,000 Contact P Peter Owner Scot…" at bounding box center [929, 396] width 267 height 597
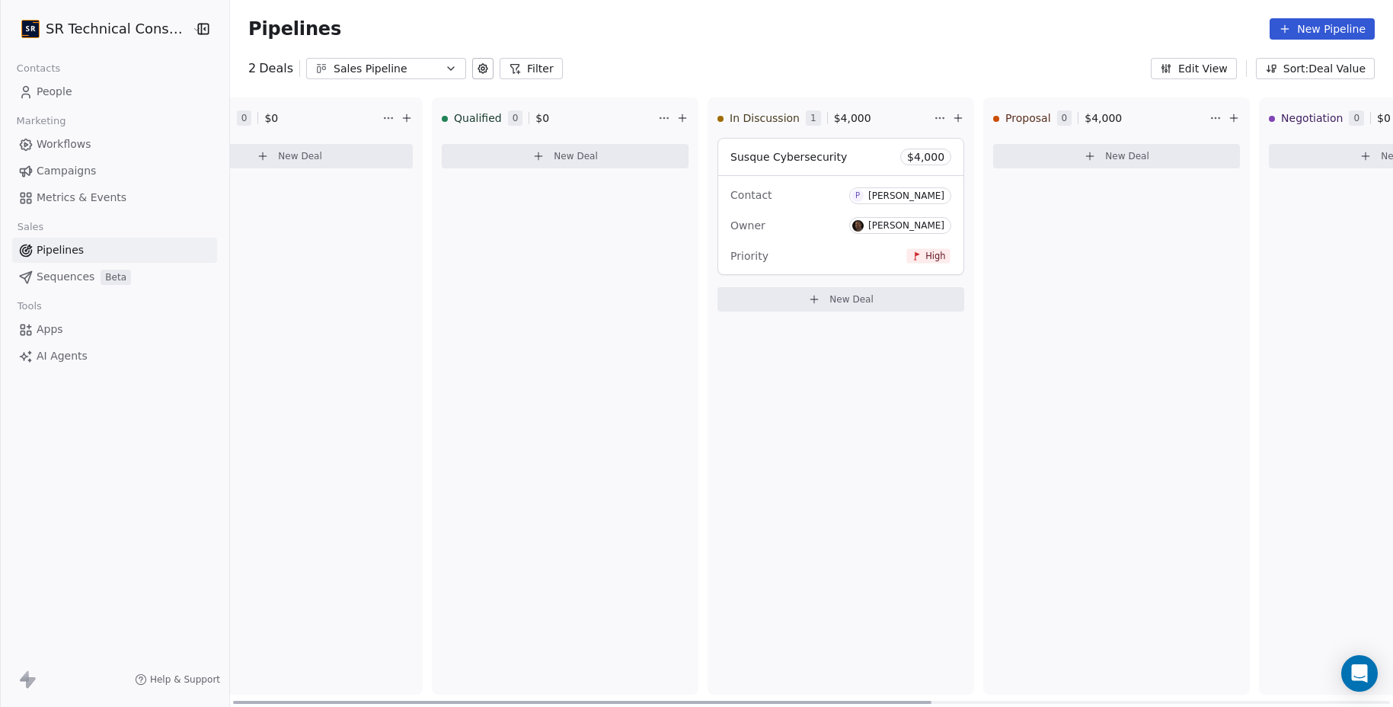
scroll to position [0, 0]
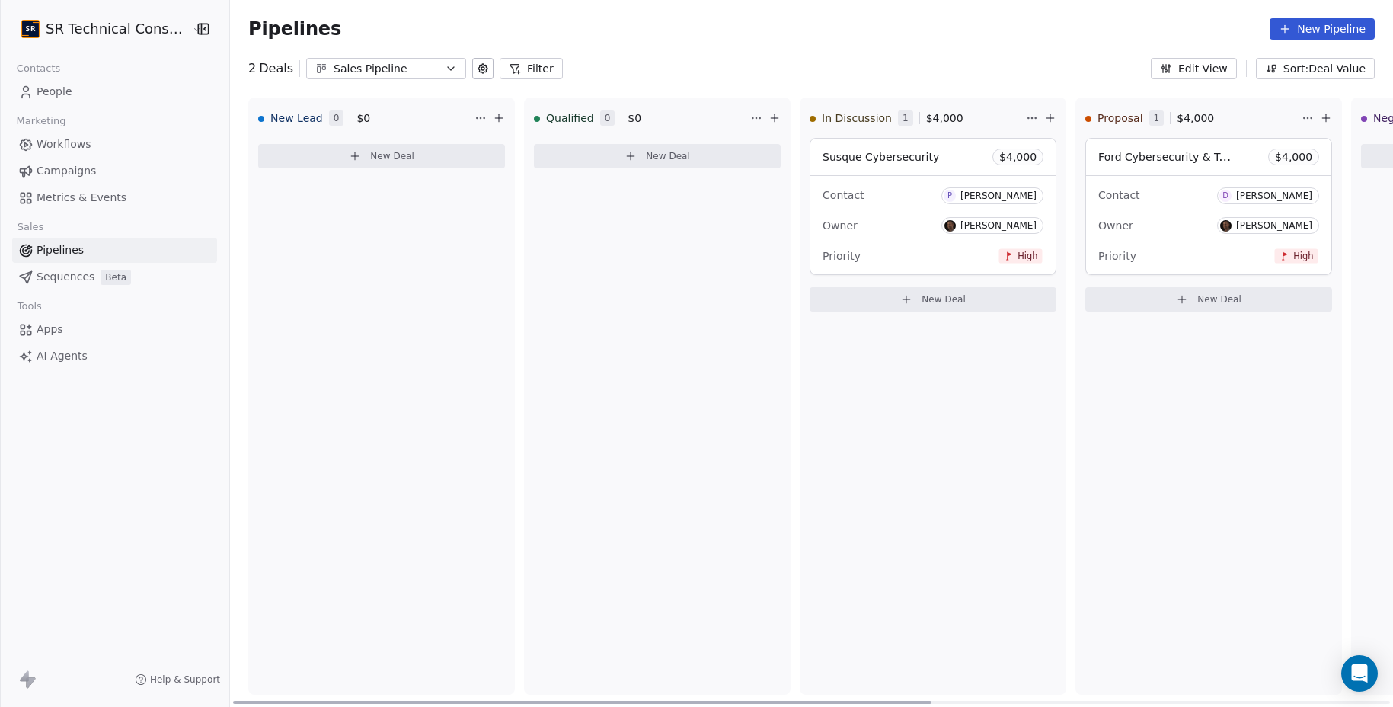
click at [630, 163] on button "New Deal" at bounding box center [657, 156] width 247 height 24
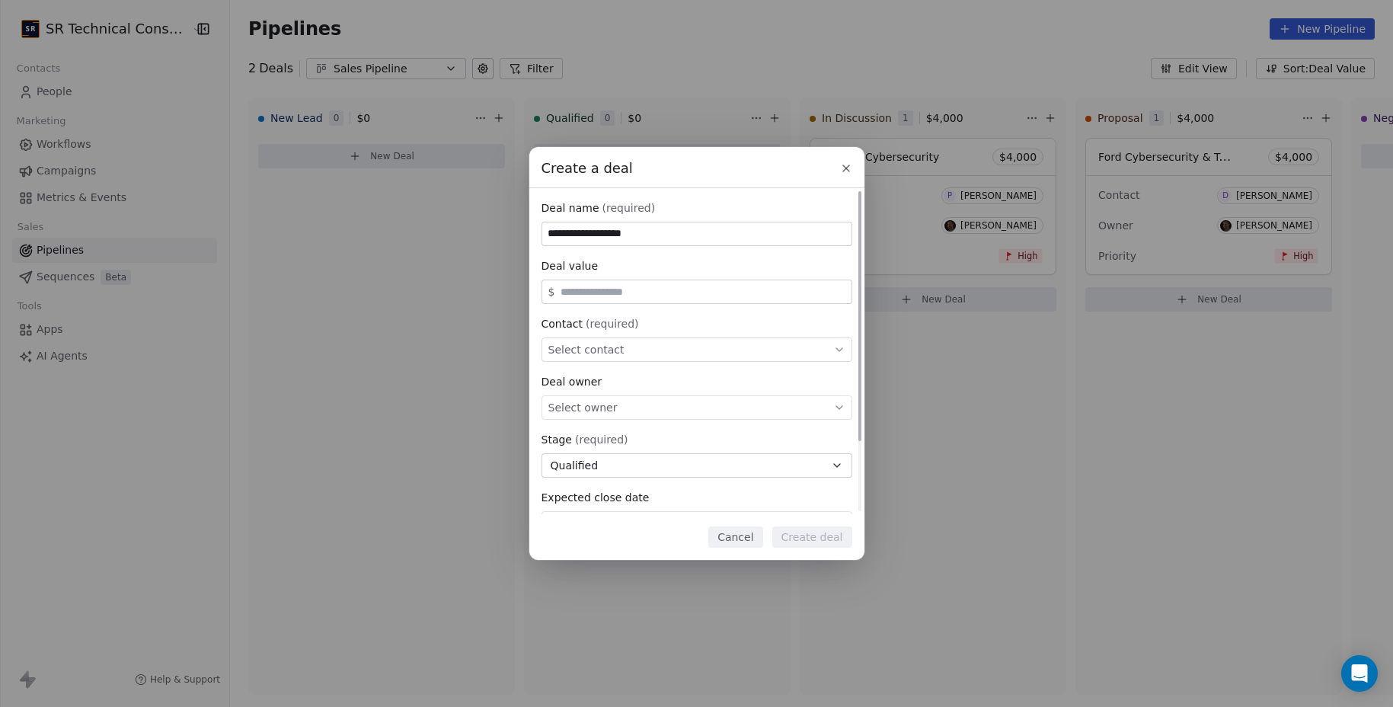
type input "**********"
click at [584, 286] on input "text" at bounding box center [703, 291] width 290 height 11
type input "*****"
click at [599, 349] on span "Select contact" at bounding box center [587, 349] width 76 height 15
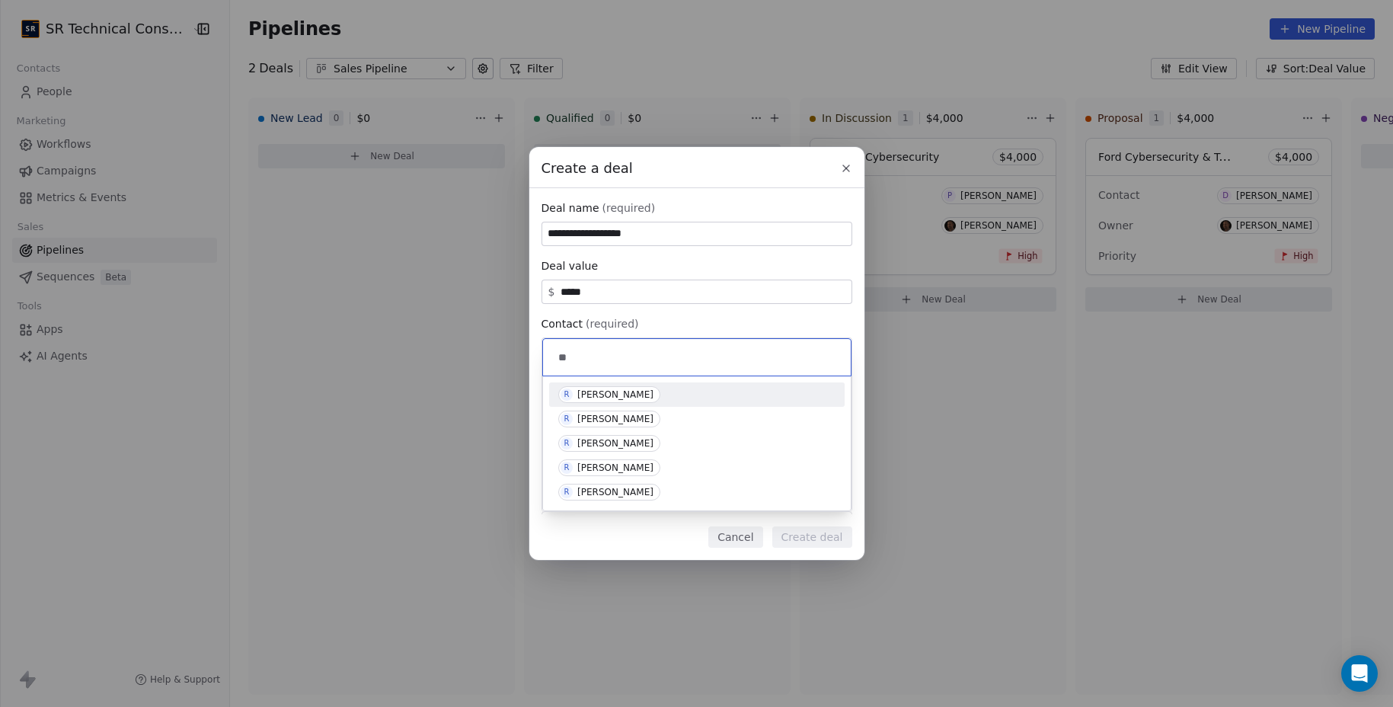
type input "*"
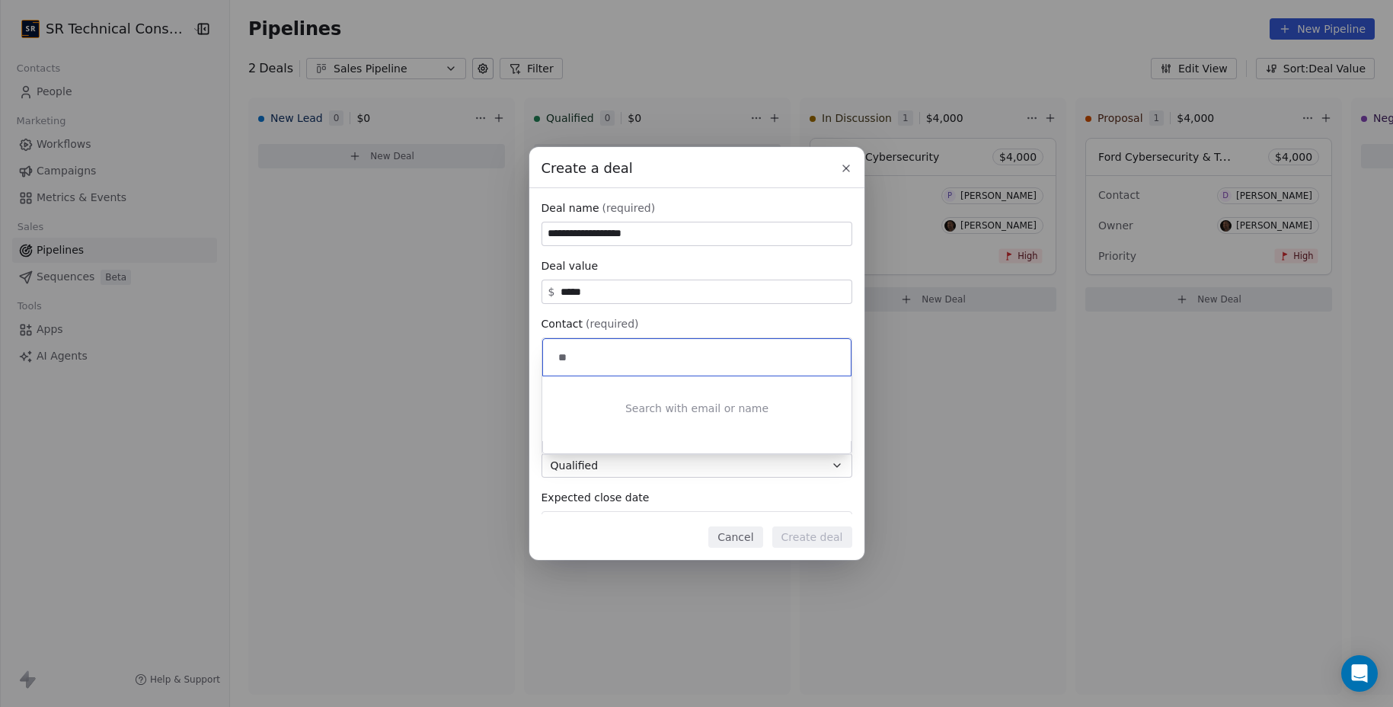
type input "*"
paste input "**********"
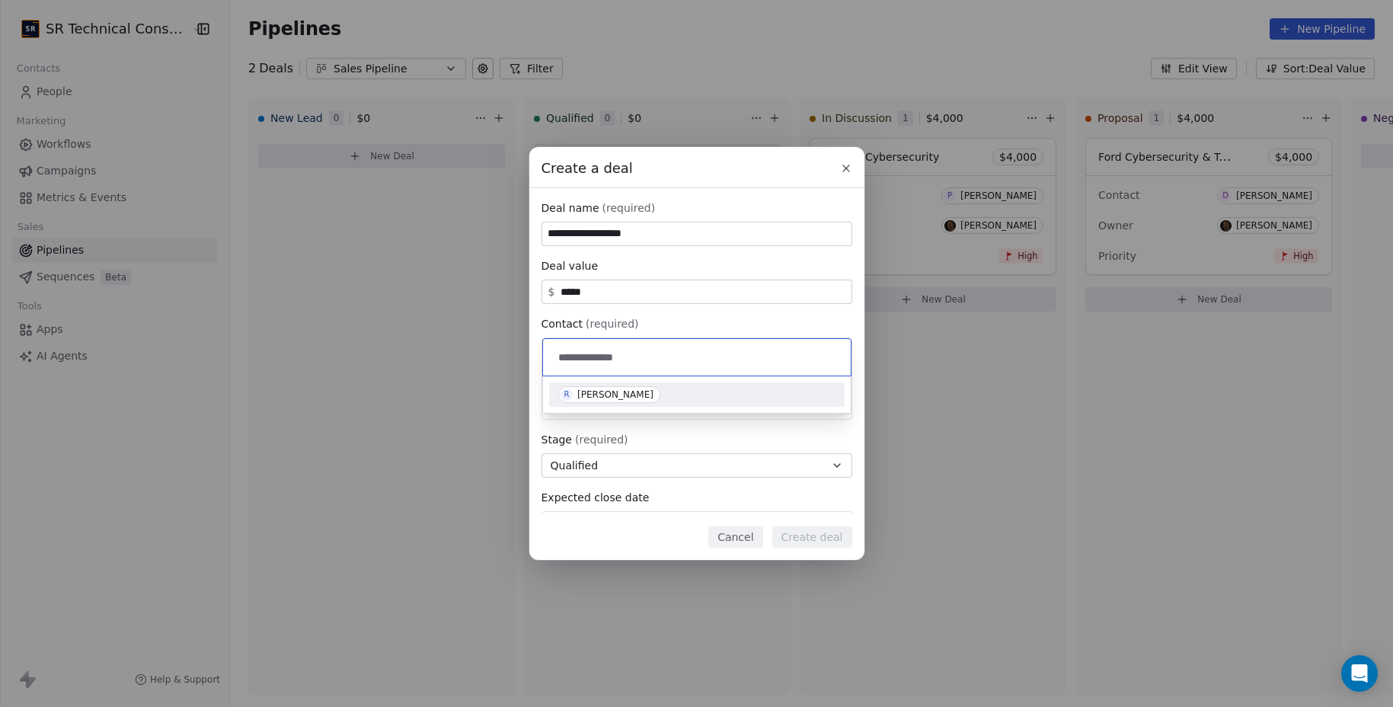
type input "**********"
click at [613, 385] on div "R Renee Flock" at bounding box center [697, 394] width 296 height 24
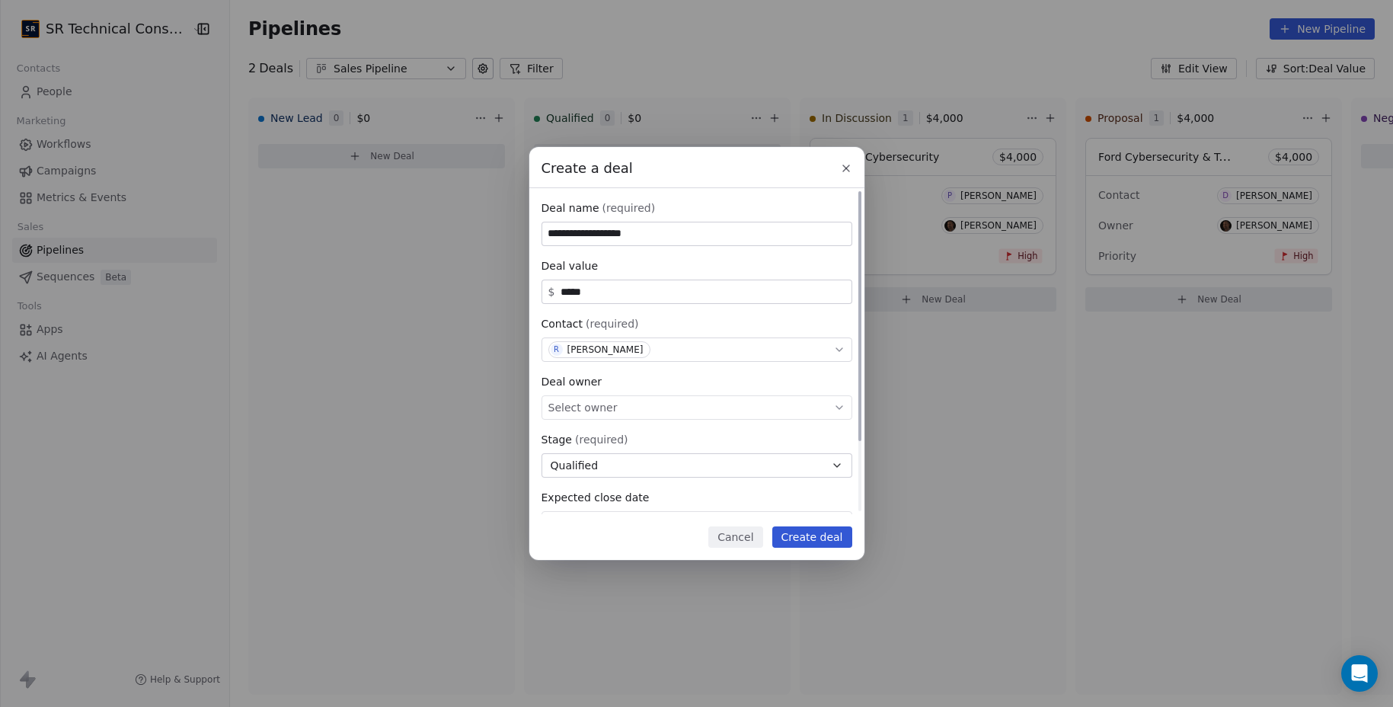
click at [613, 401] on div "Select owner" at bounding box center [697, 407] width 311 height 24
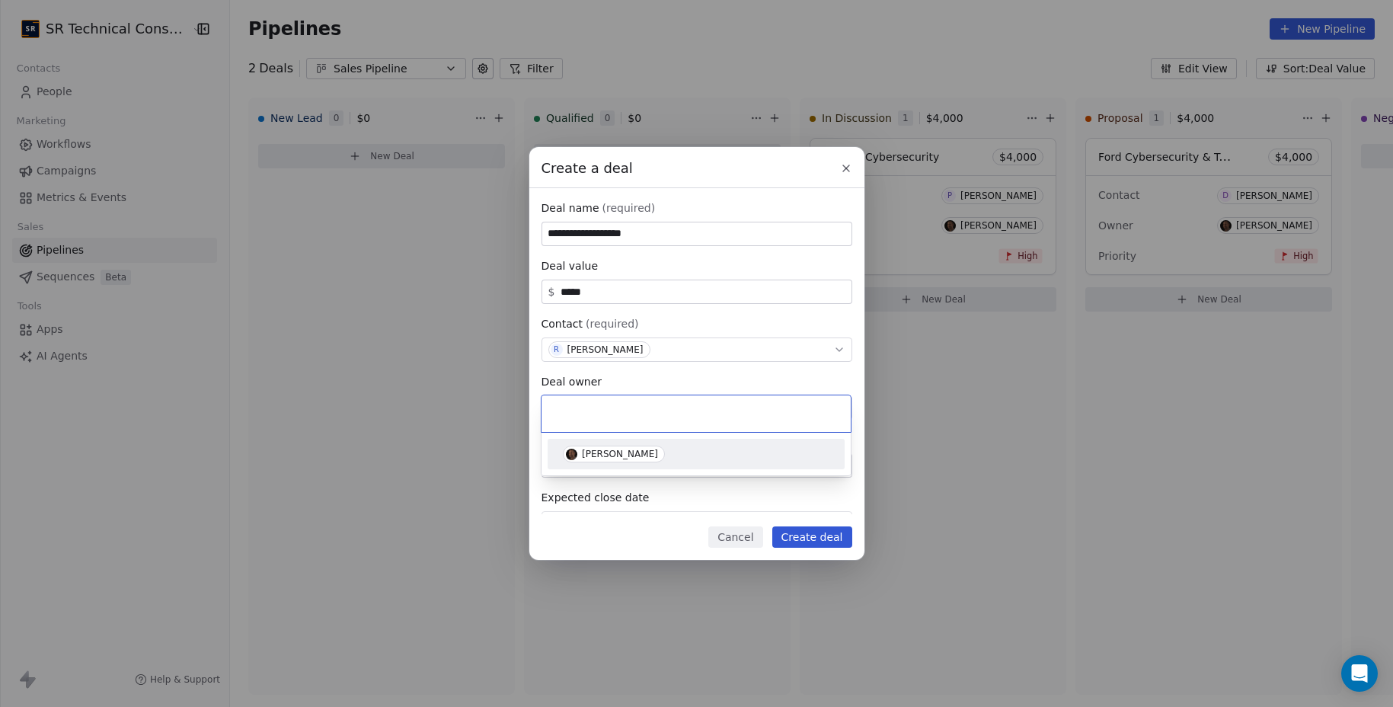
click at [601, 446] on span "[PERSON_NAME]" at bounding box center [614, 454] width 102 height 17
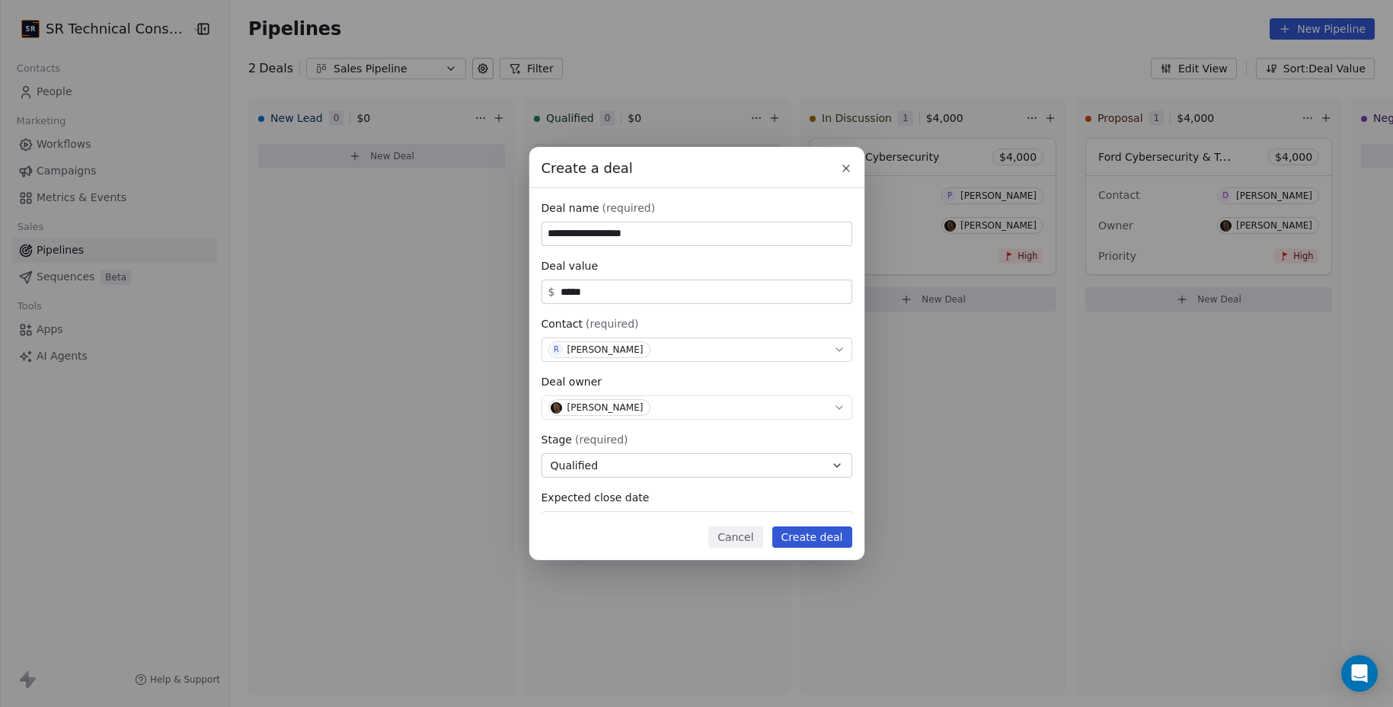
click at [813, 539] on button "Create deal" at bounding box center [813, 536] width 80 height 21
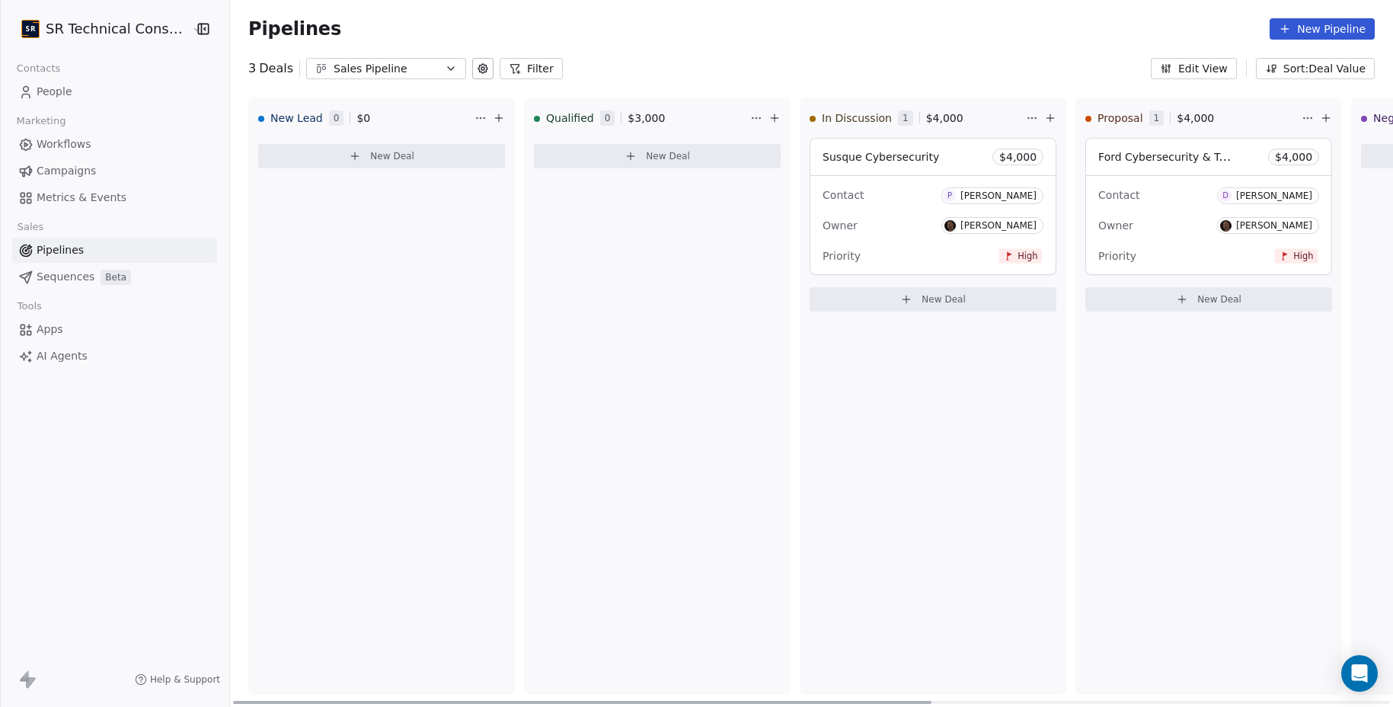
drag, startPoint x: 610, startPoint y: 157, endPoint x: 392, endPoint y: 154, distance: 217.9
click at [392, 154] on div "New Lead 0 $ 0 New Deal Qualified 0 $ 3,000 New Deal In Discussion 1 $ 4,000 Su…" at bounding box center [1209, 403] width 1958 height 610
click at [391, 154] on span "New Deal" at bounding box center [392, 156] width 44 height 12
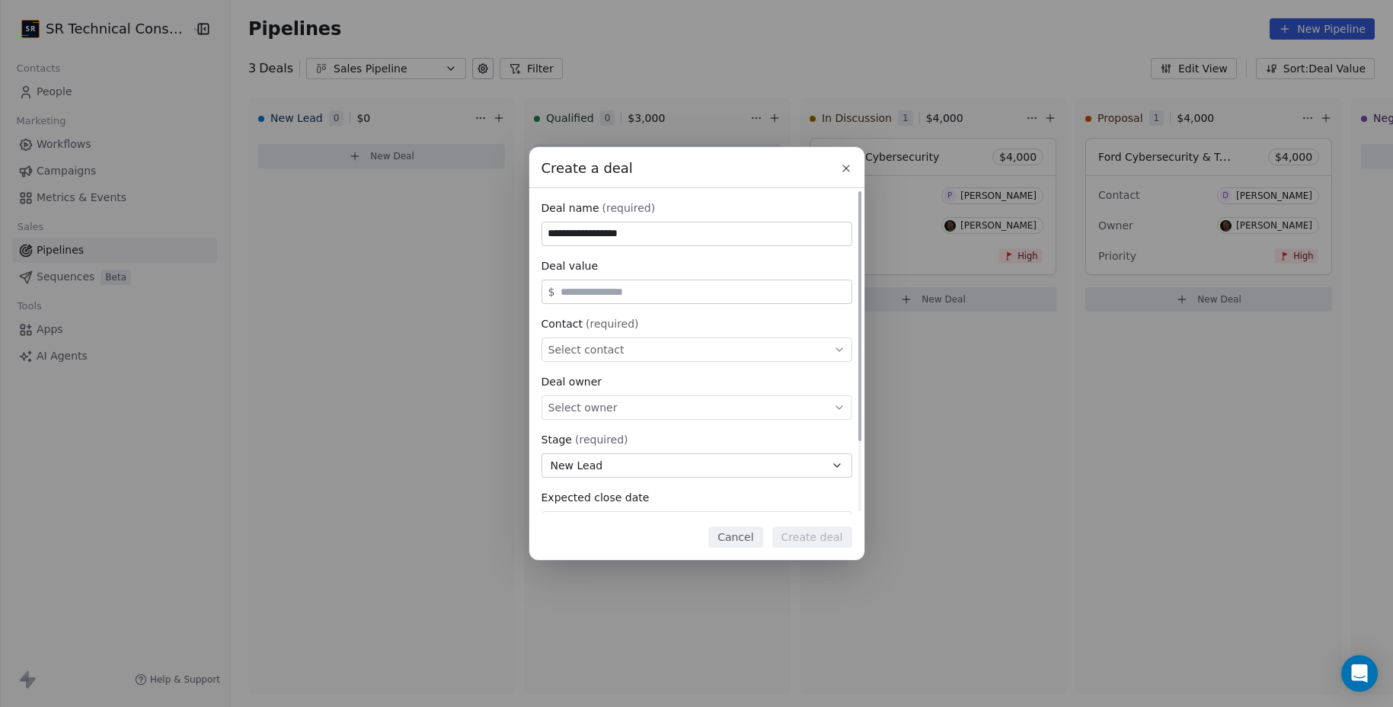
type input "**********"
click at [600, 286] on input "text" at bounding box center [703, 291] width 290 height 11
type input "*****"
click at [594, 350] on span "Select contact" at bounding box center [587, 349] width 76 height 15
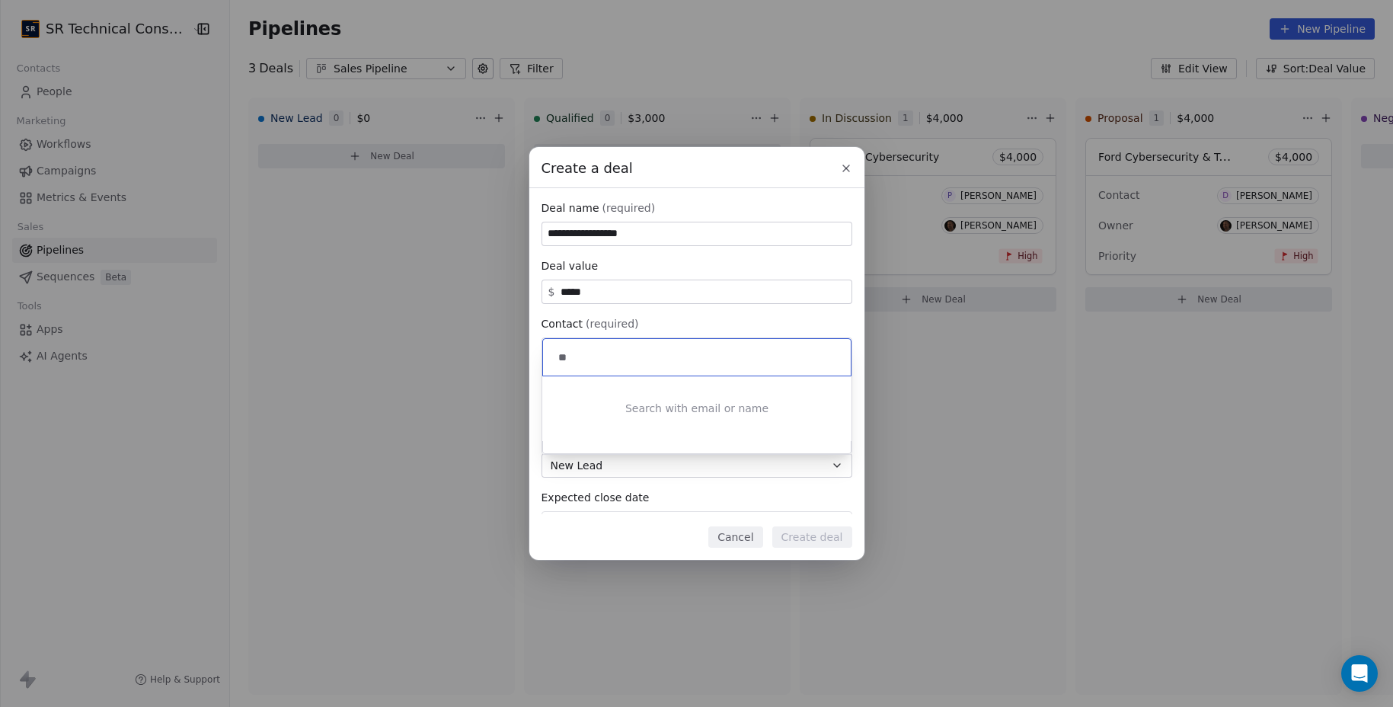
type input "*"
paste input "**********"
type input "**********"
click at [703, 356] on input "**********" at bounding box center [698, 357] width 286 height 17
click at [704, 364] on input "**********" at bounding box center [698, 357] width 286 height 17
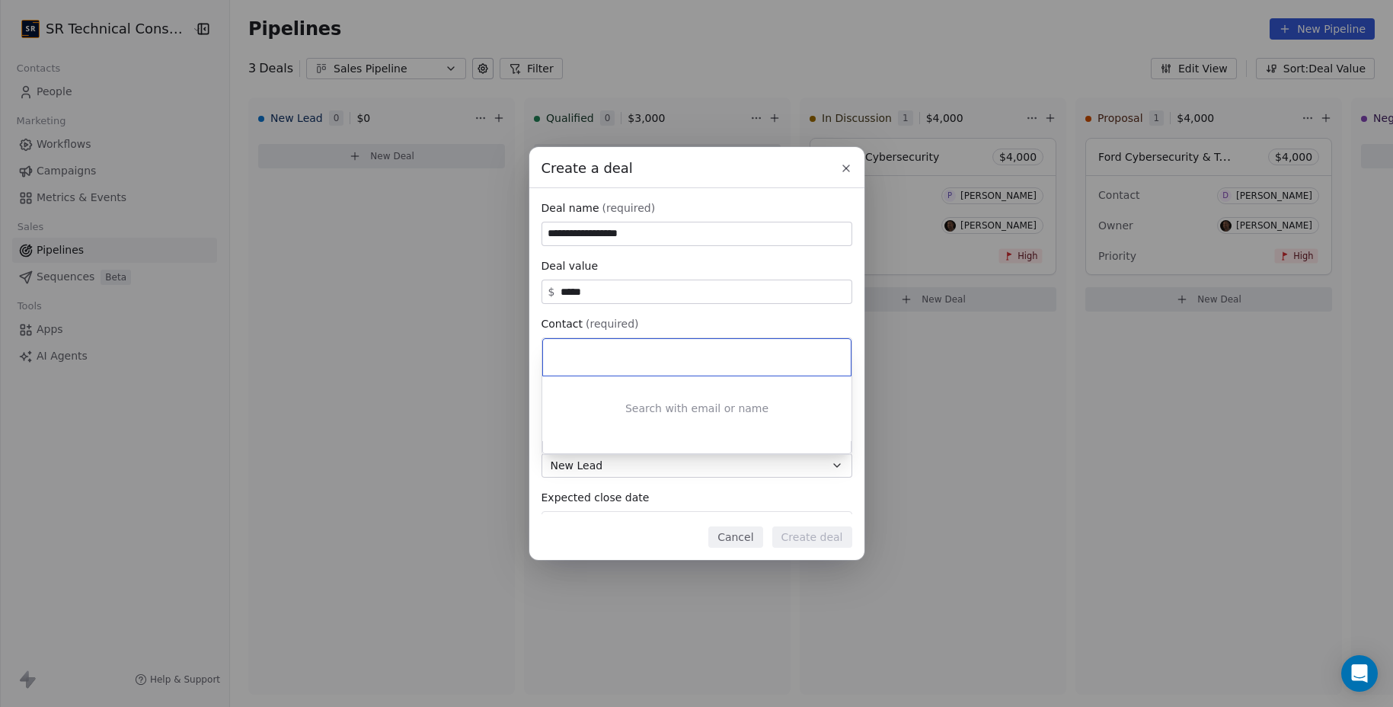
click at [747, 535] on div "**********" at bounding box center [696, 353] width 1393 height 413
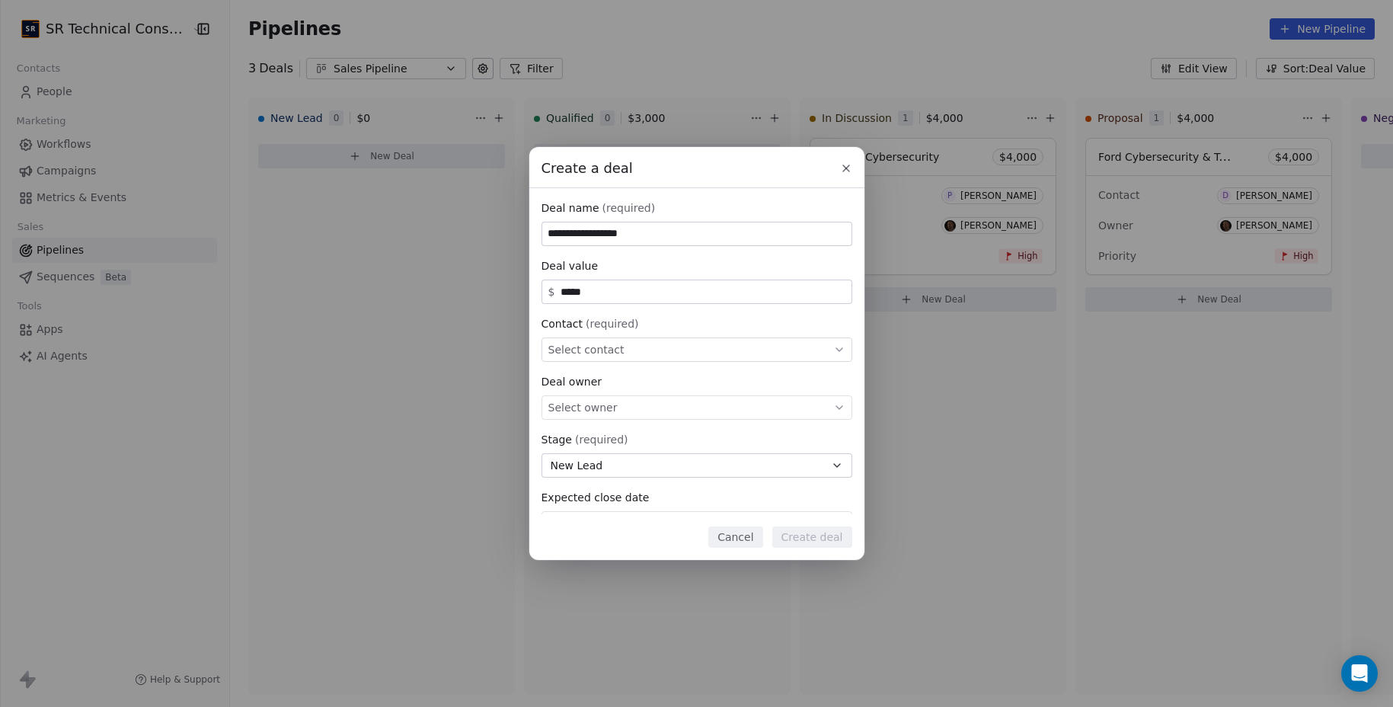
click at [747, 535] on button "Cancel" at bounding box center [736, 536] width 54 height 21
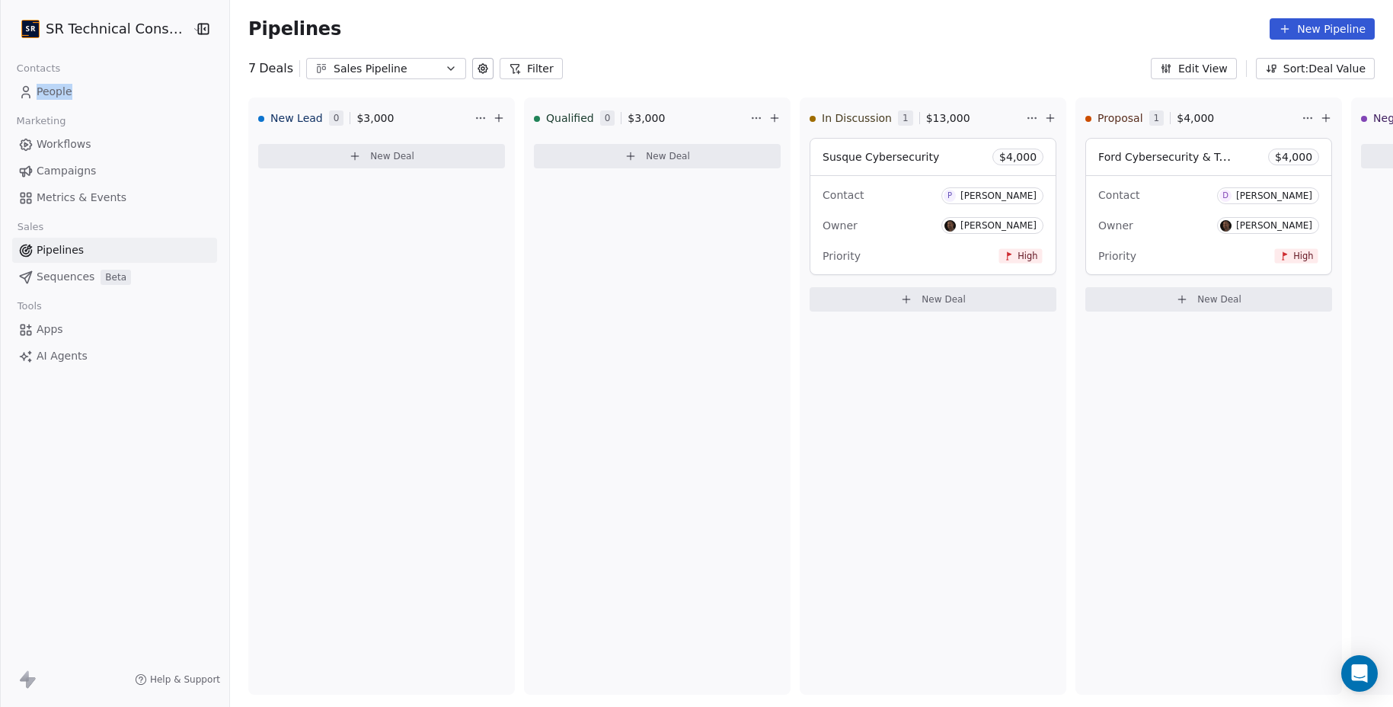
click at [61, 91] on span "People" at bounding box center [55, 92] width 36 height 16
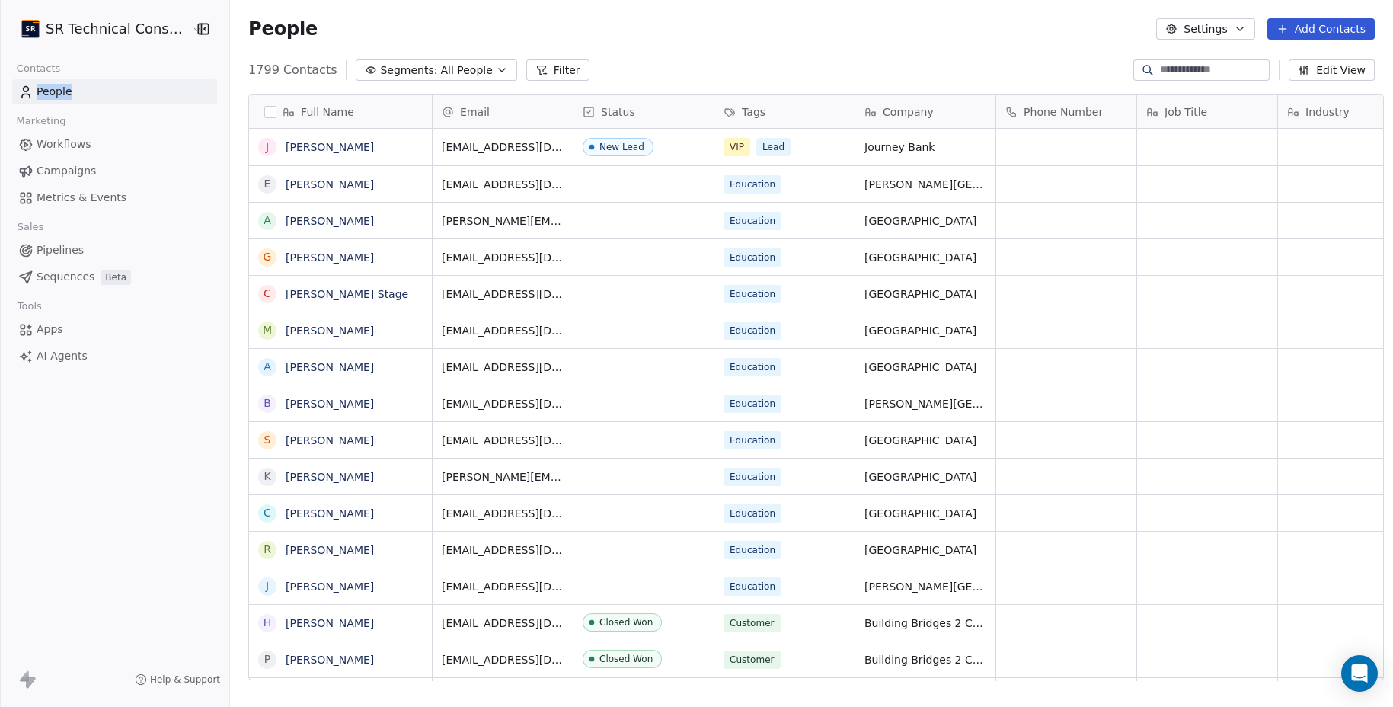
scroll to position [610, 1160]
click at [1173, 72] on input at bounding box center [1213, 69] width 107 height 15
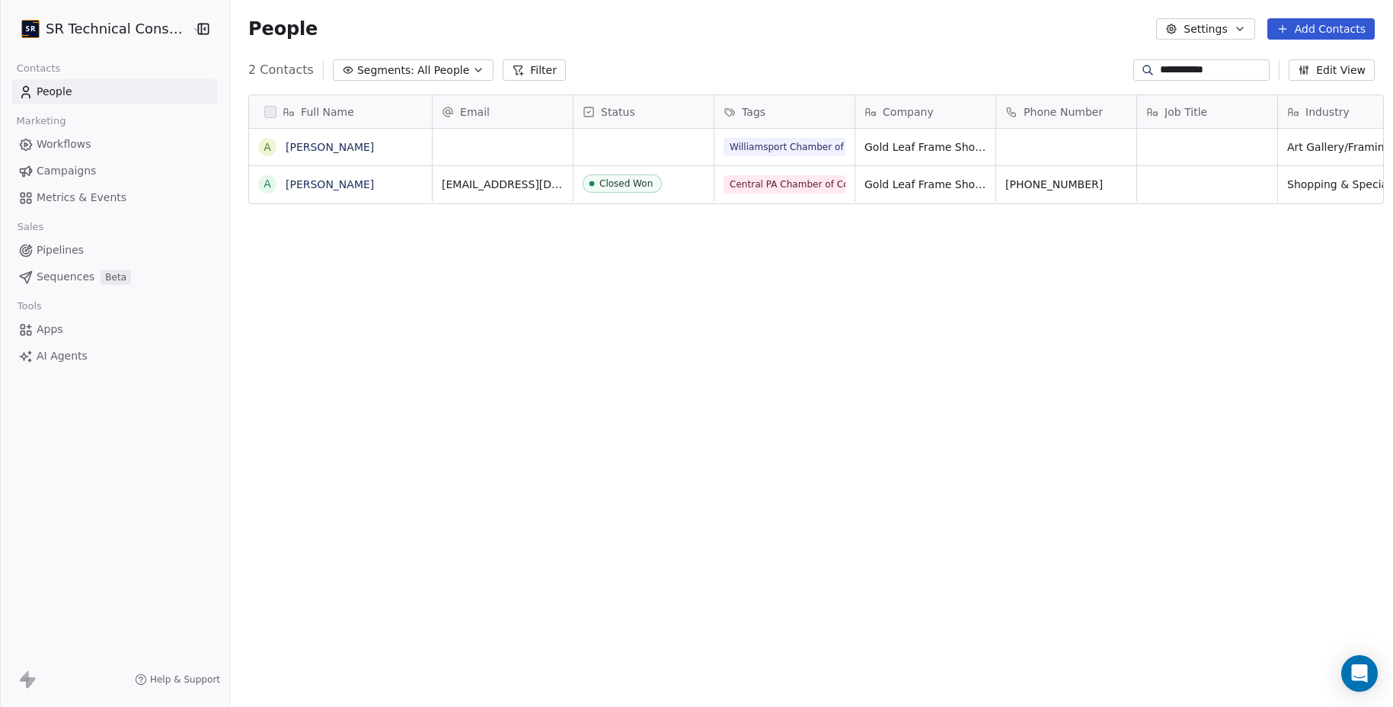
type input "**********"
click at [640, 183] on icon "grid" at bounding box center [643, 183] width 7 height 7
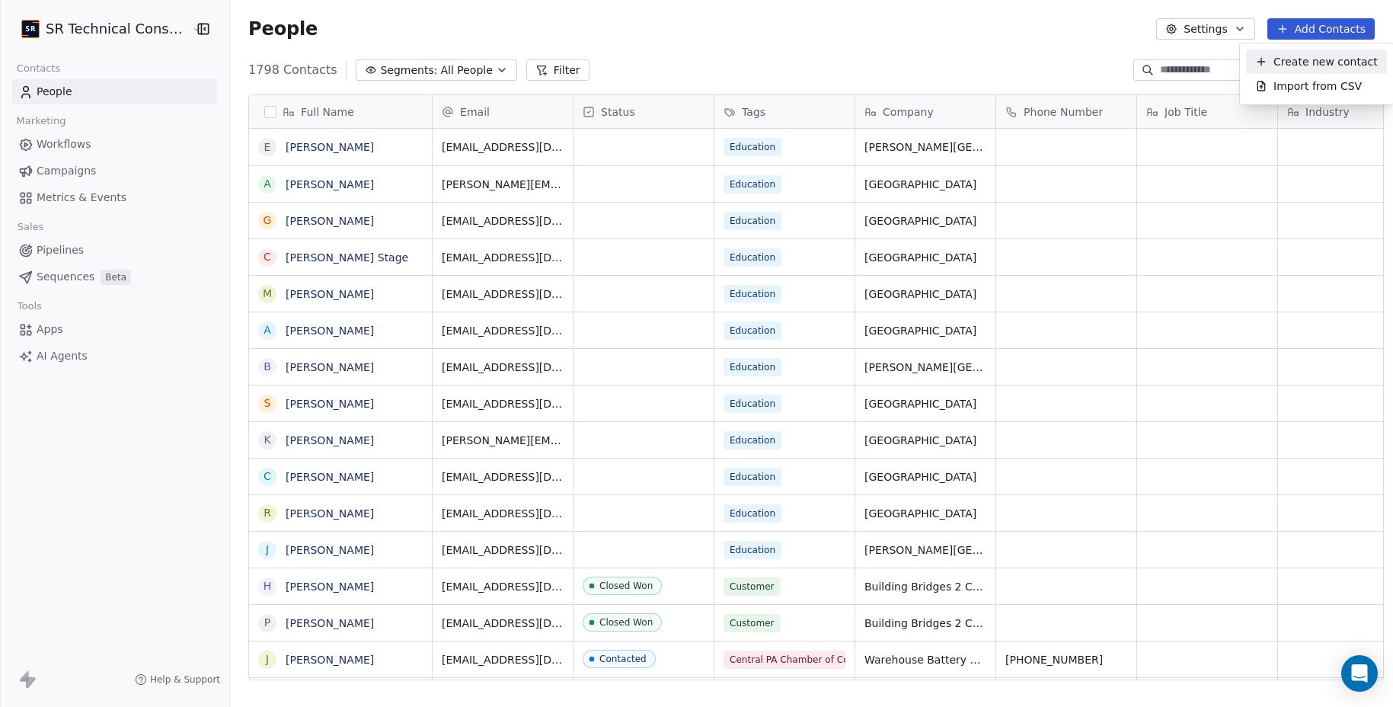
scroll to position [610, 1160]
click at [1262, 66] on icon "Suggestions" at bounding box center [1262, 62] width 12 height 12
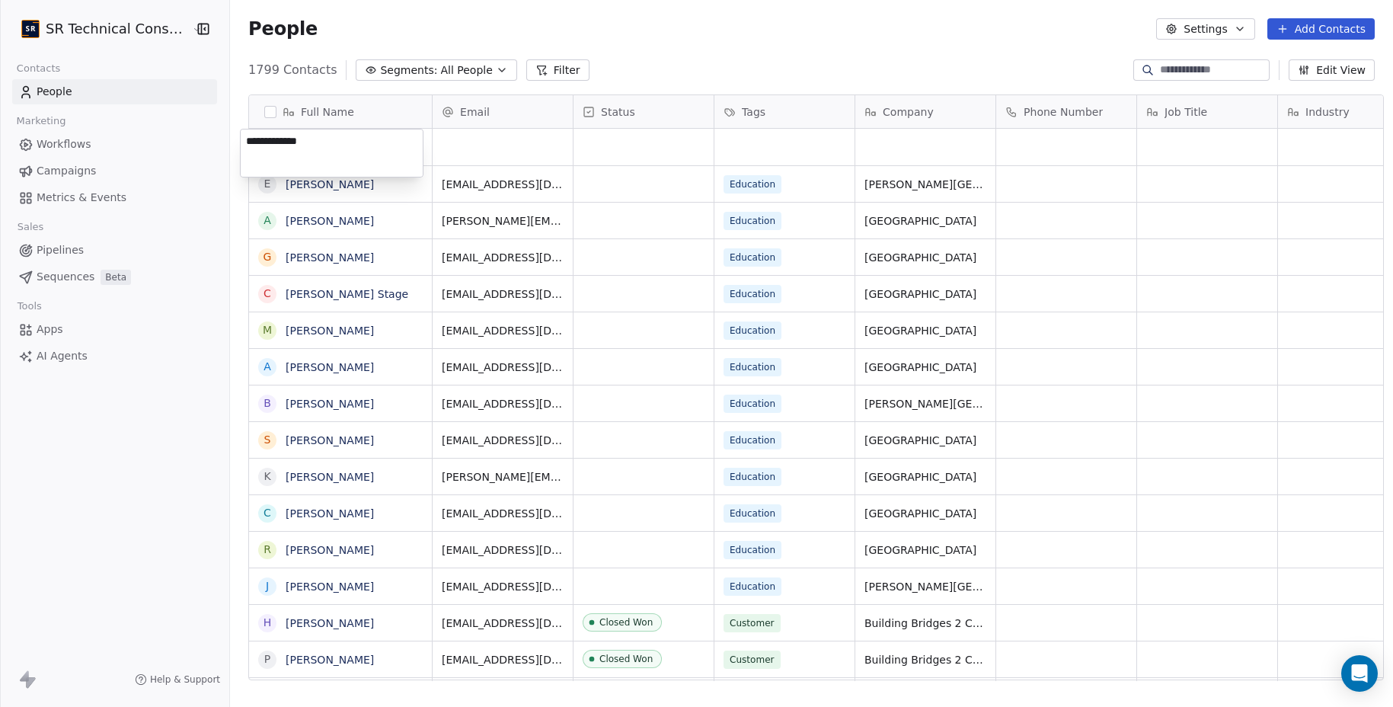
type textarea "**********"
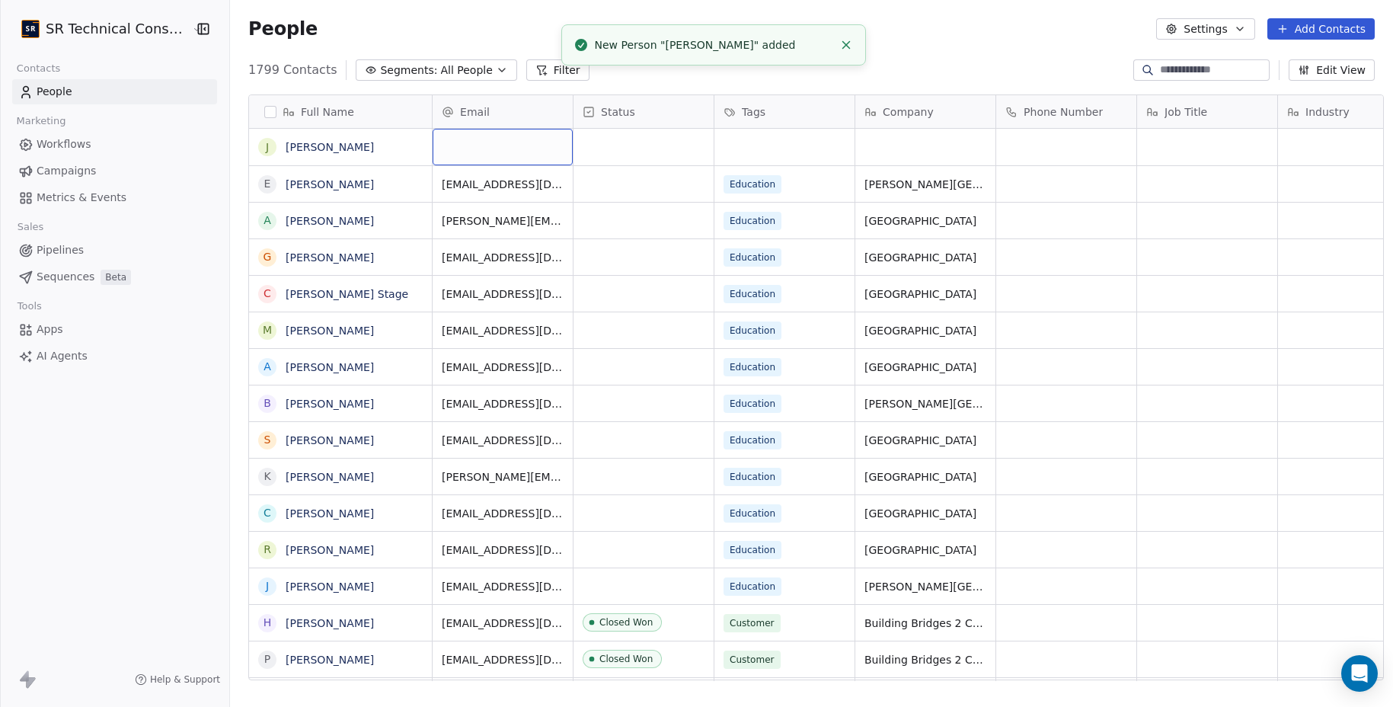
click at [462, 147] on div "grid" at bounding box center [503, 147] width 140 height 37
type input "**********"
click at [594, 150] on html "SR Technical Consultants Contacts People Marketing Workflows Campaigns Metrics …" at bounding box center [696, 353] width 1393 height 707
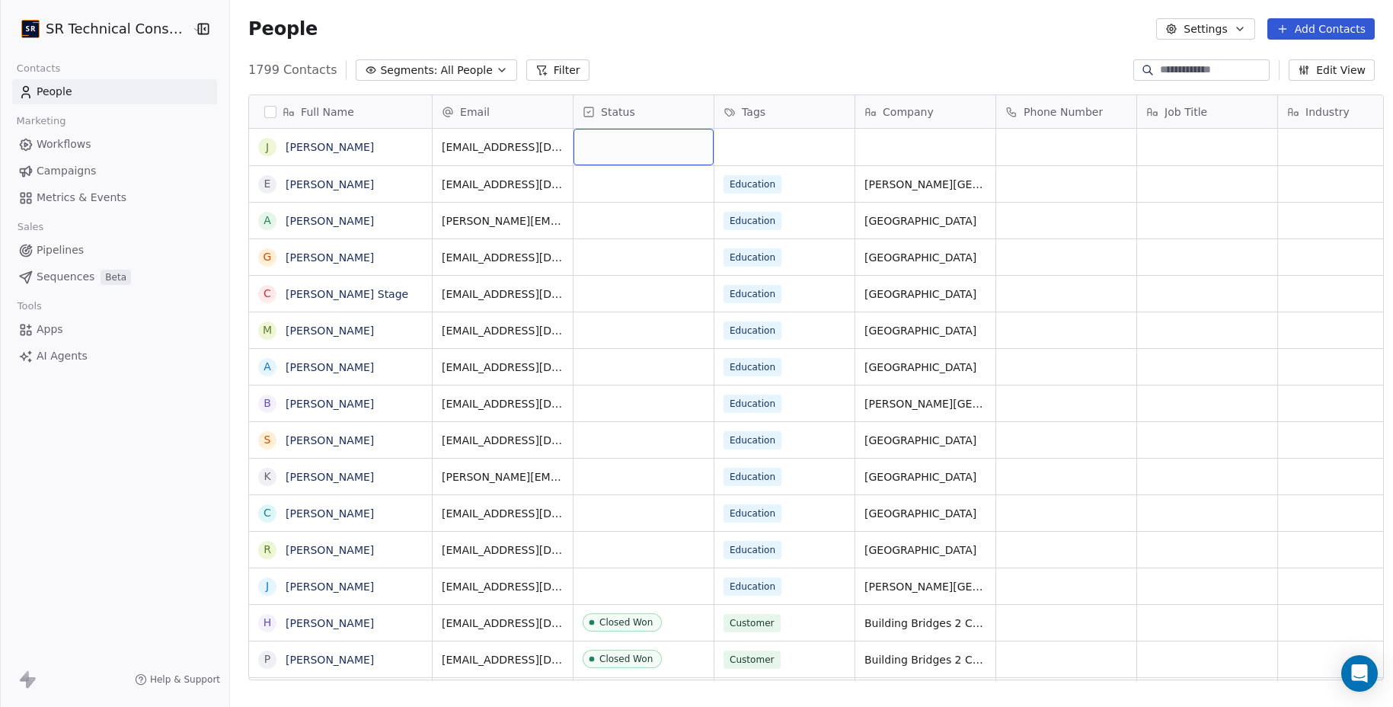
click at [601, 149] on div "grid" at bounding box center [644, 147] width 140 height 37
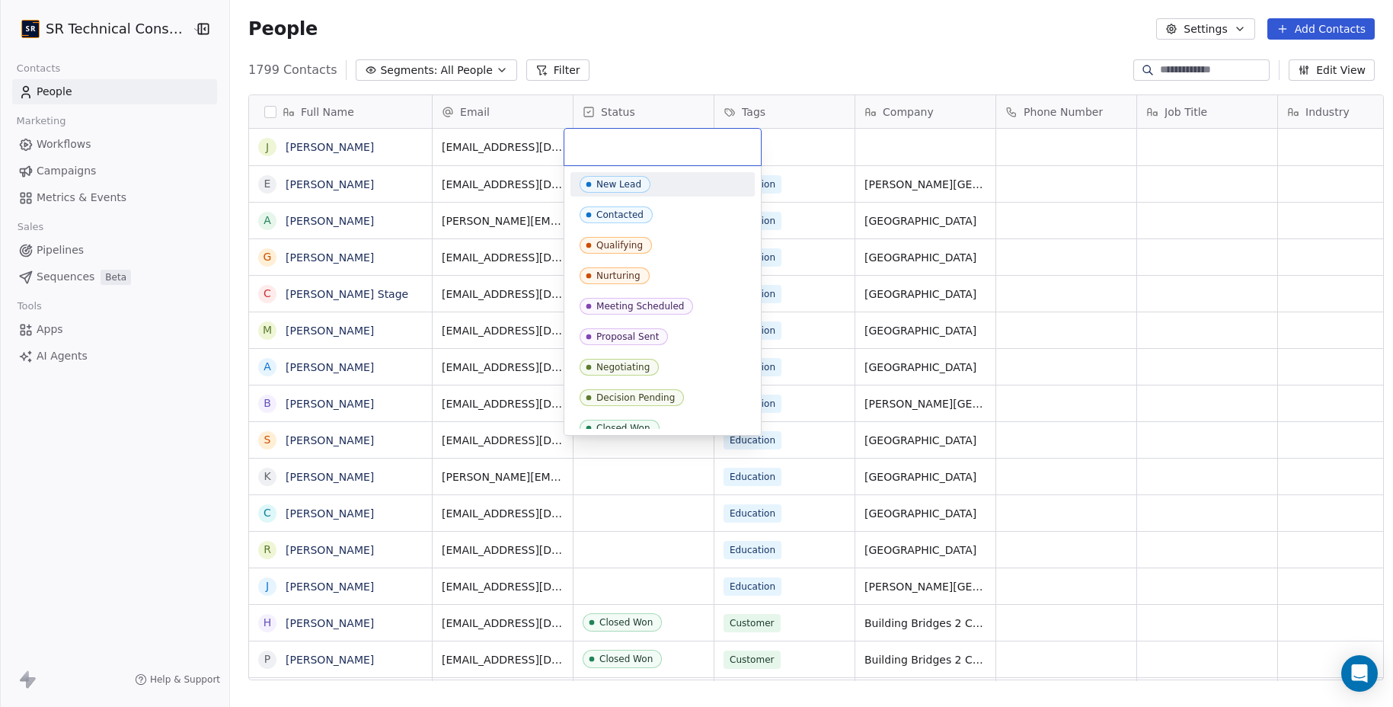
click at [608, 182] on div "New Lead" at bounding box center [619, 184] width 45 height 11
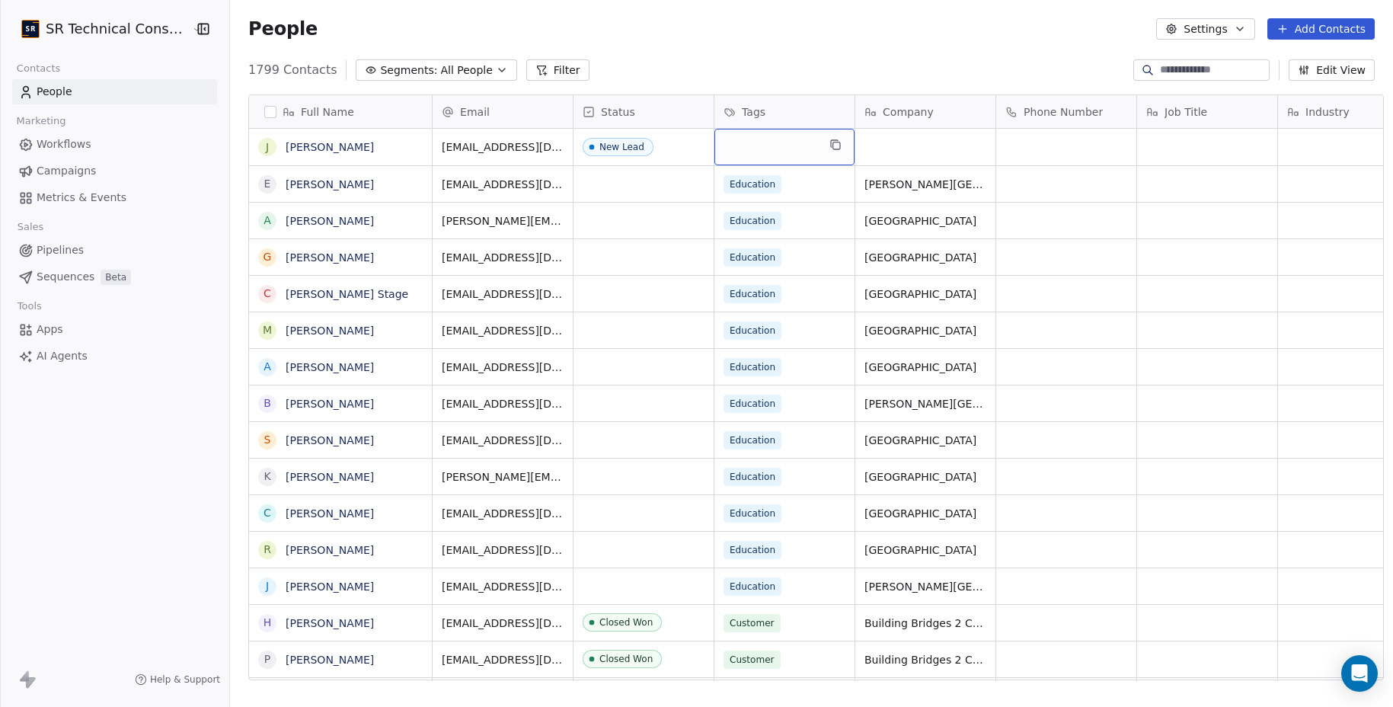
click at [753, 148] on div "grid" at bounding box center [785, 147] width 140 height 37
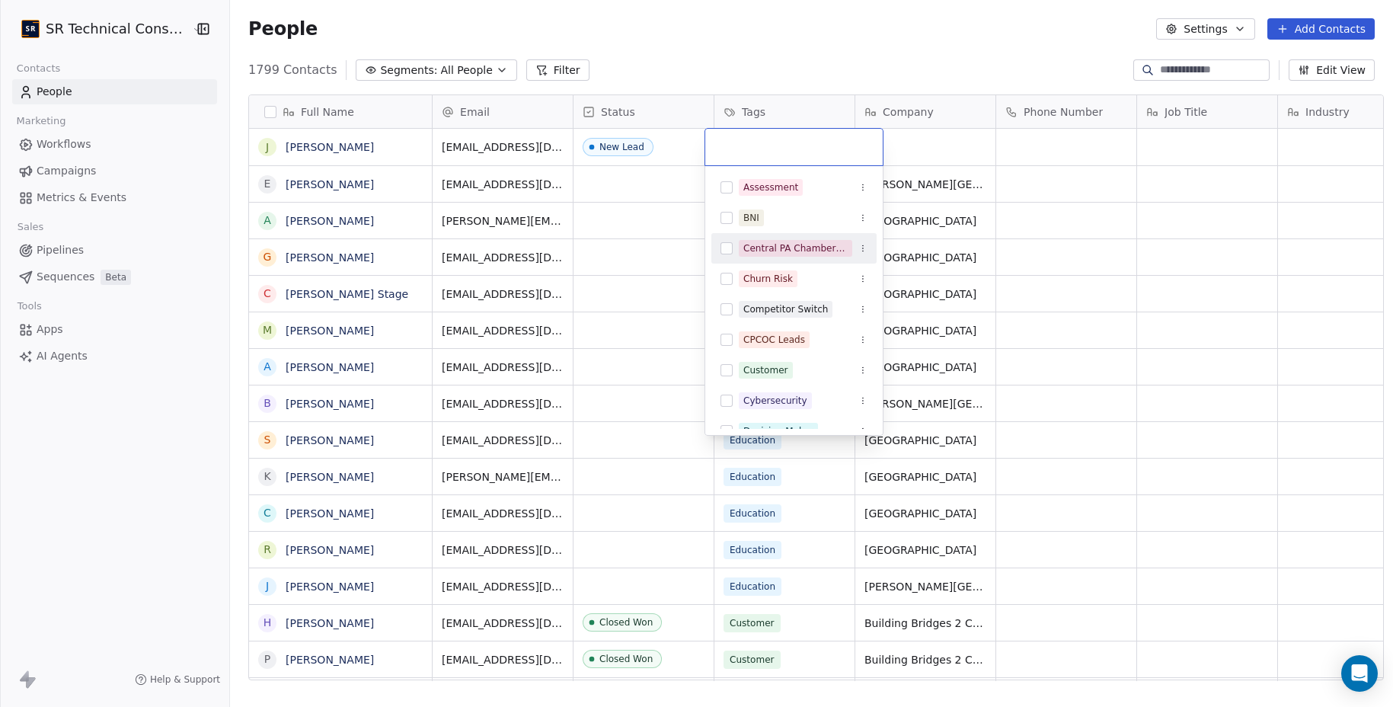
scroll to position [322, 0]
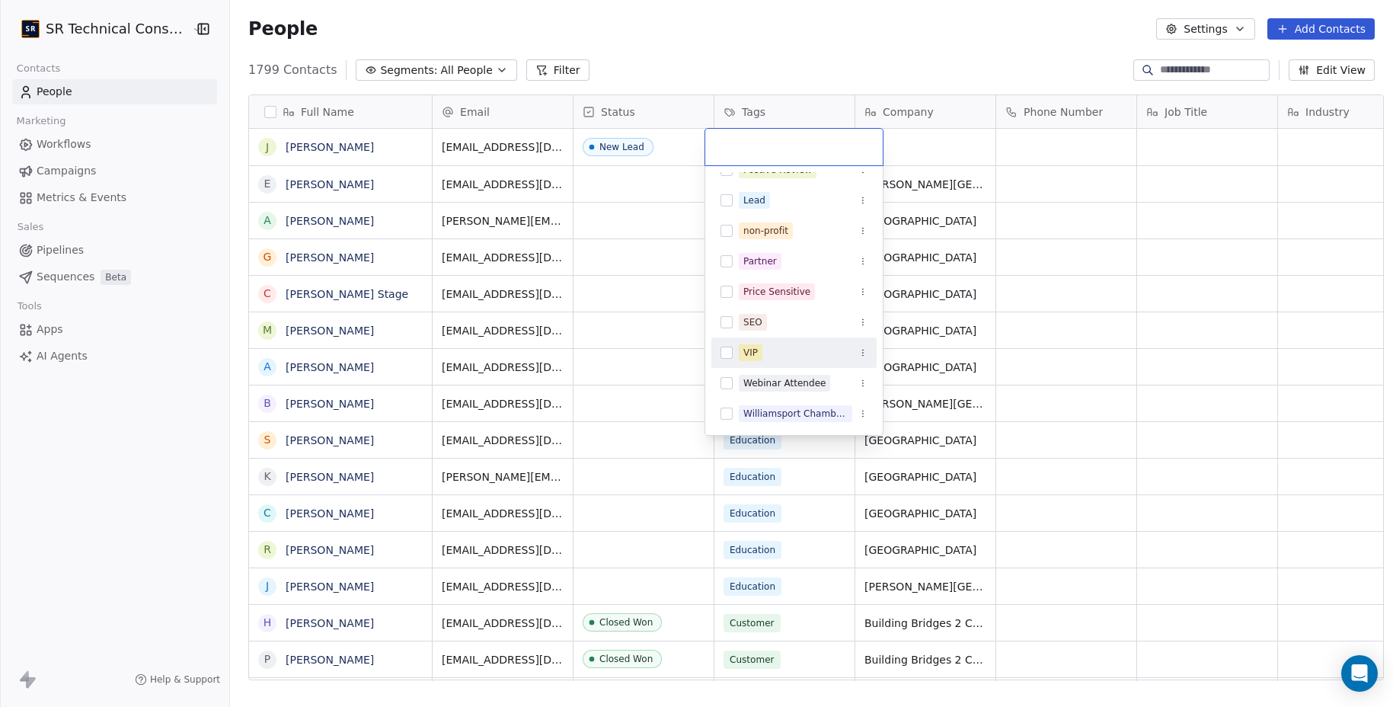
click at [724, 354] on button "Suggestions" at bounding box center [727, 353] width 12 height 12
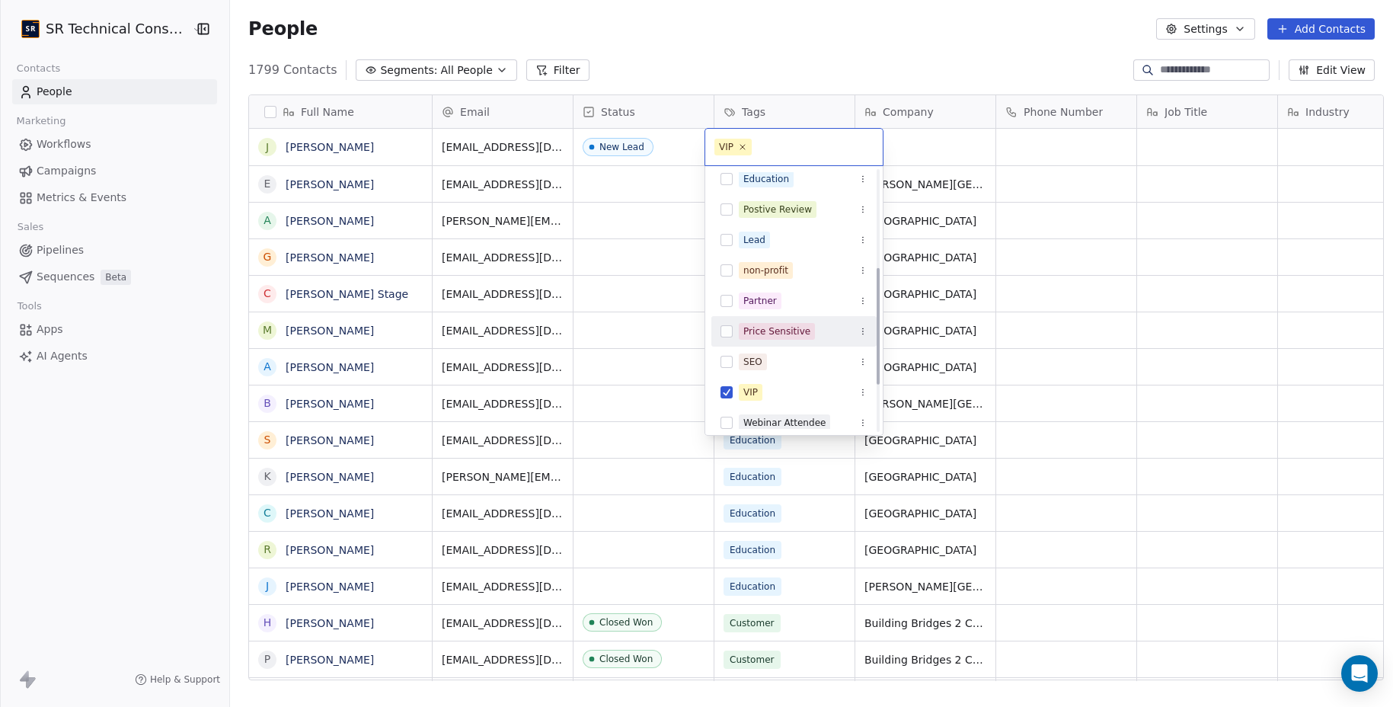
scroll to position [175, 0]
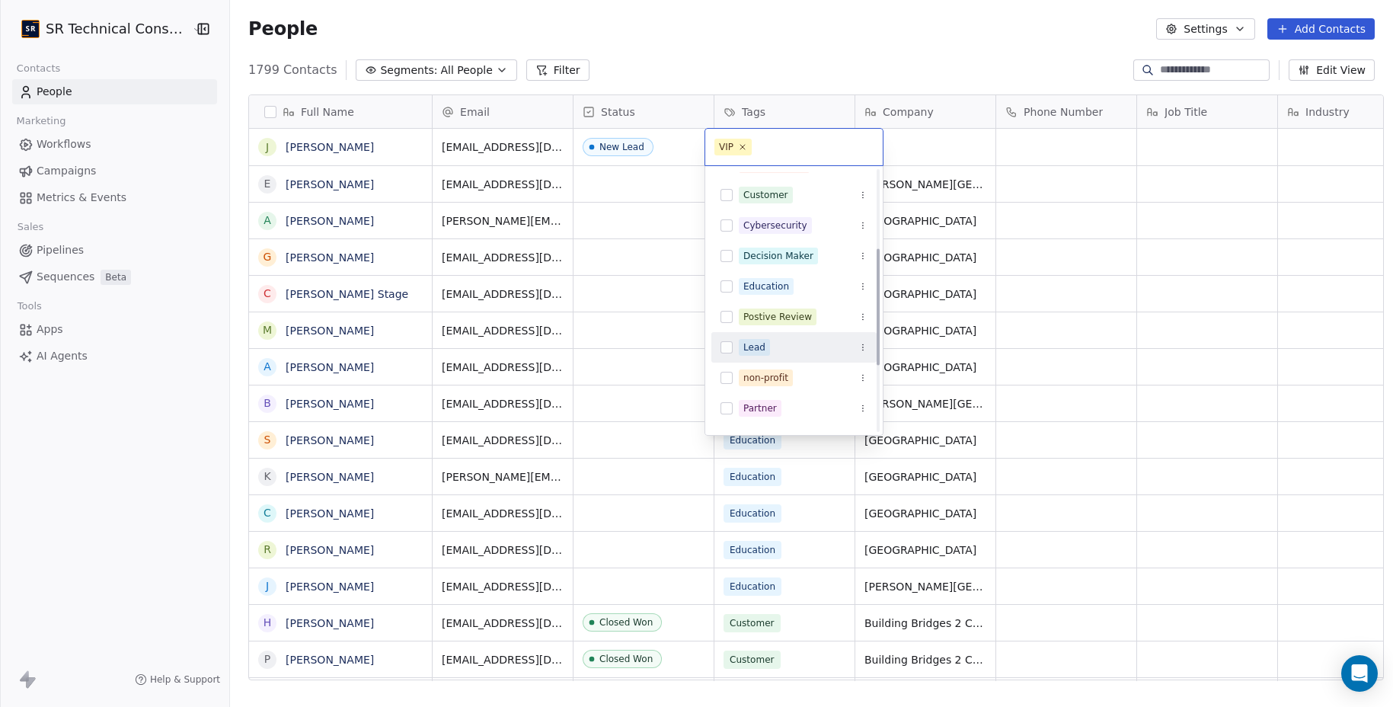
click at [731, 350] on button "Suggestions" at bounding box center [727, 347] width 12 height 12
click at [831, 66] on html "SR Technical Consultants Contacts People Marketing Workflows Campaigns Metrics …" at bounding box center [696, 353] width 1393 height 707
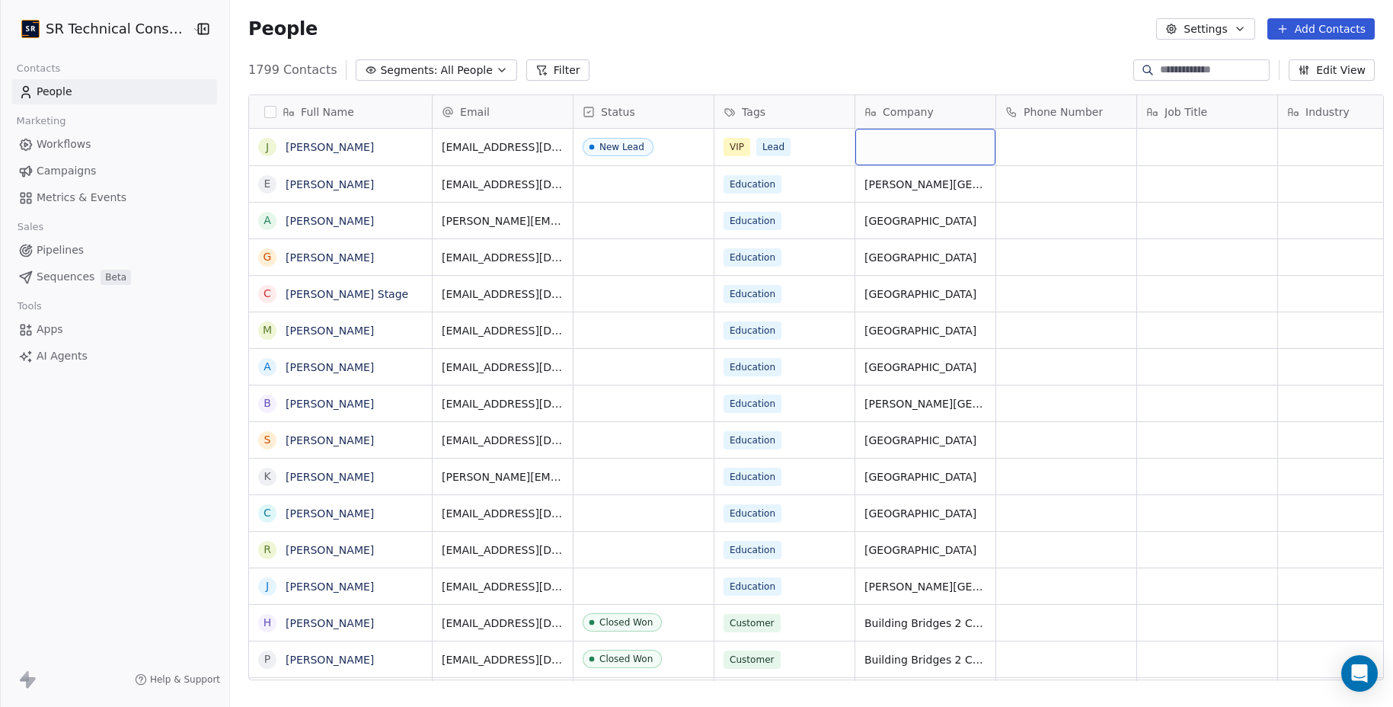
click at [878, 149] on div "grid" at bounding box center [926, 147] width 140 height 37
type textarea "**********"
click at [82, 244] on link "Pipelines" at bounding box center [114, 250] width 205 height 25
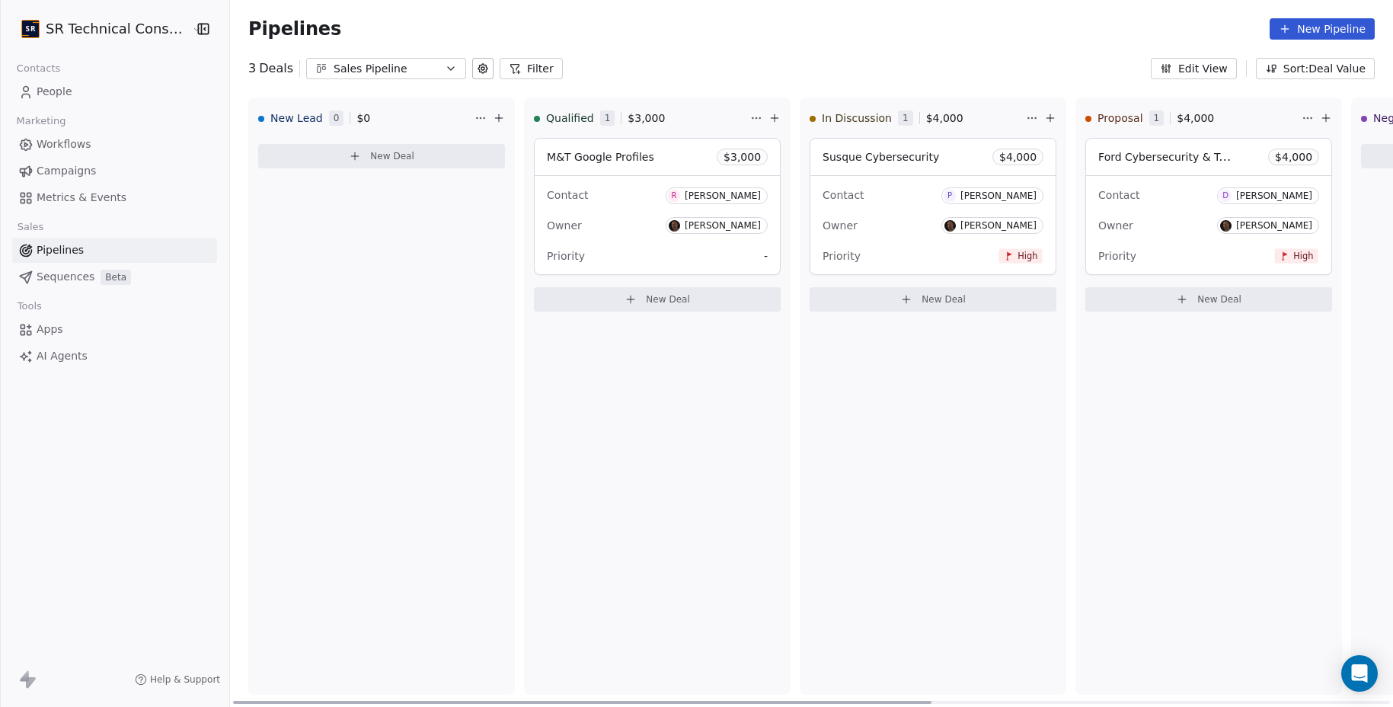
click at [370, 154] on span "New Deal" at bounding box center [392, 156] width 44 height 12
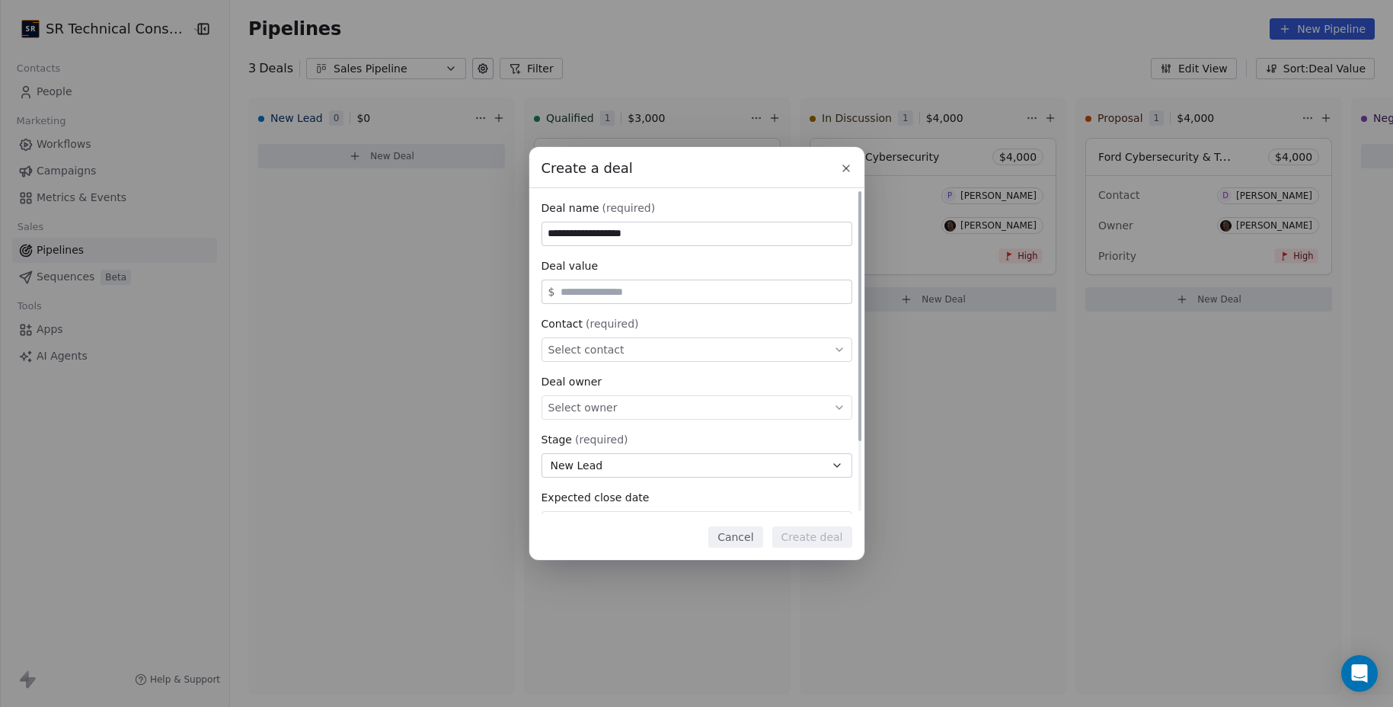
type input "**********"
click at [647, 281] on div "$" at bounding box center [697, 292] width 311 height 24
click at [642, 287] on input "text" at bounding box center [703, 291] width 290 height 11
type input "*****"
click at [626, 338] on div "Select contact" at bounding box center [697, 350] width 311 height 24
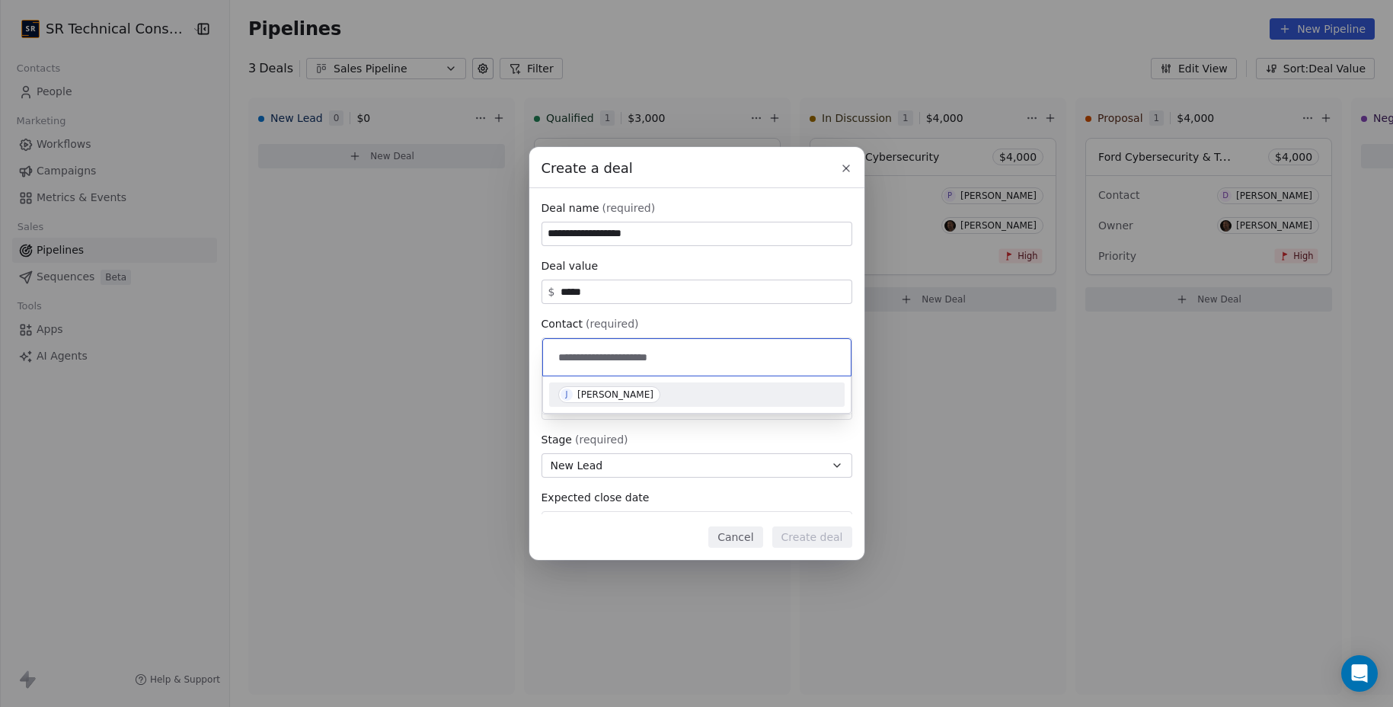
type input "**********"
click at [641, 397] on span "J Jeffrey Arnold" at bounding box center [609, 394] width 102 height 17
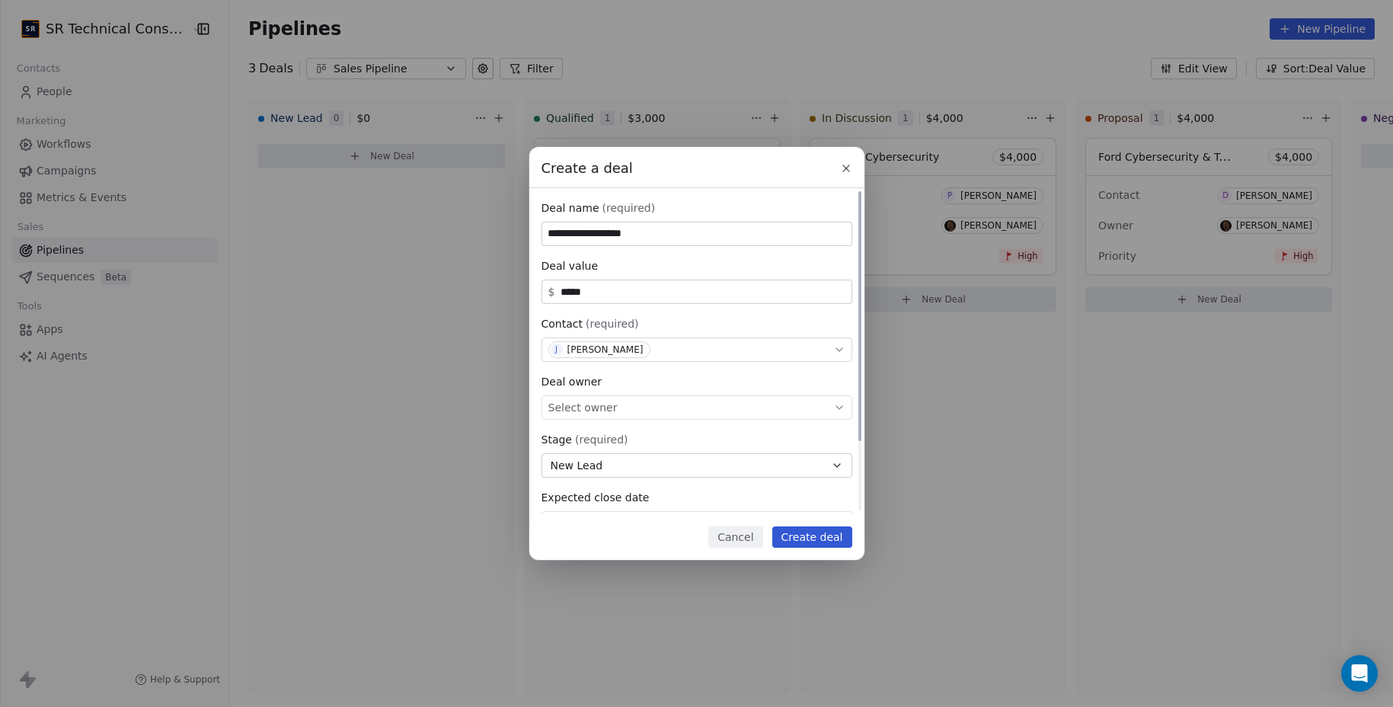
click at [642, 405] on div "Select owner" at bounding box center [697, 407] width 311 height 24
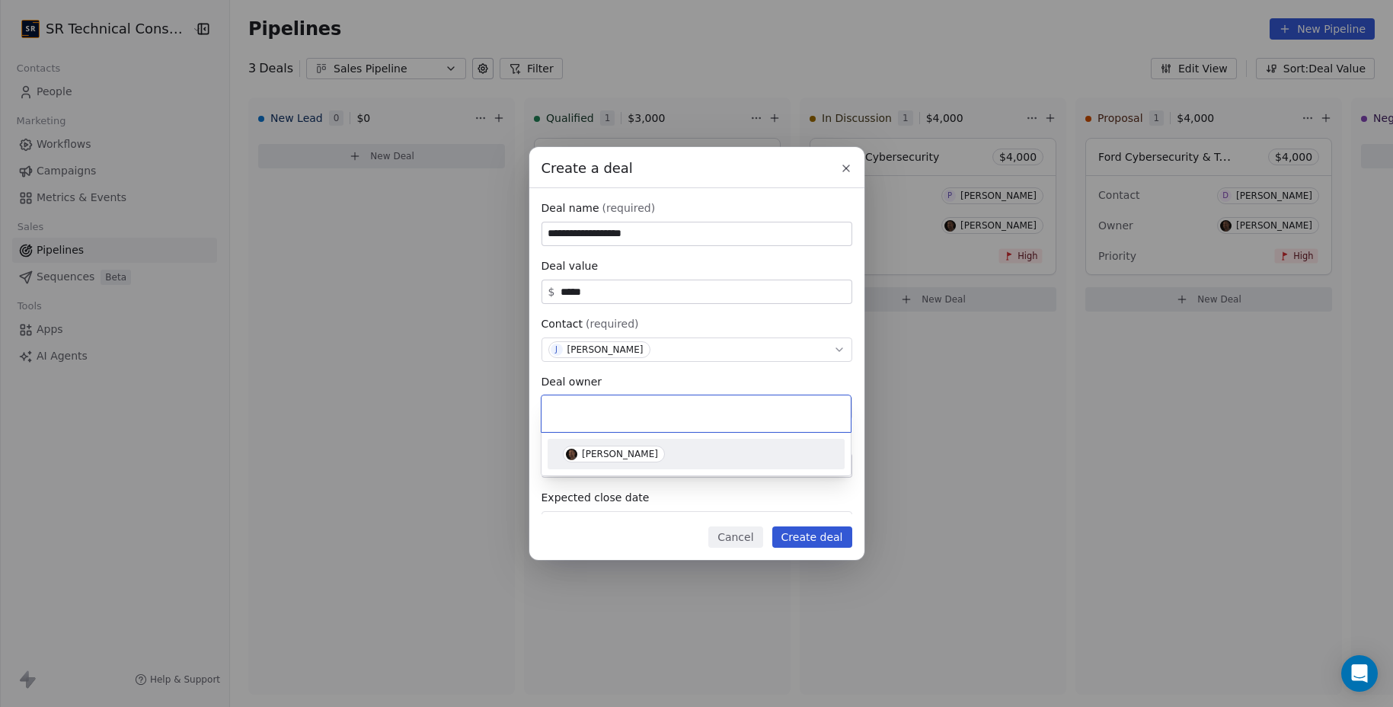
click at [627, 452] on div "[PERSON_NAME]" at bounding box center [620, 454] width 76 height 11
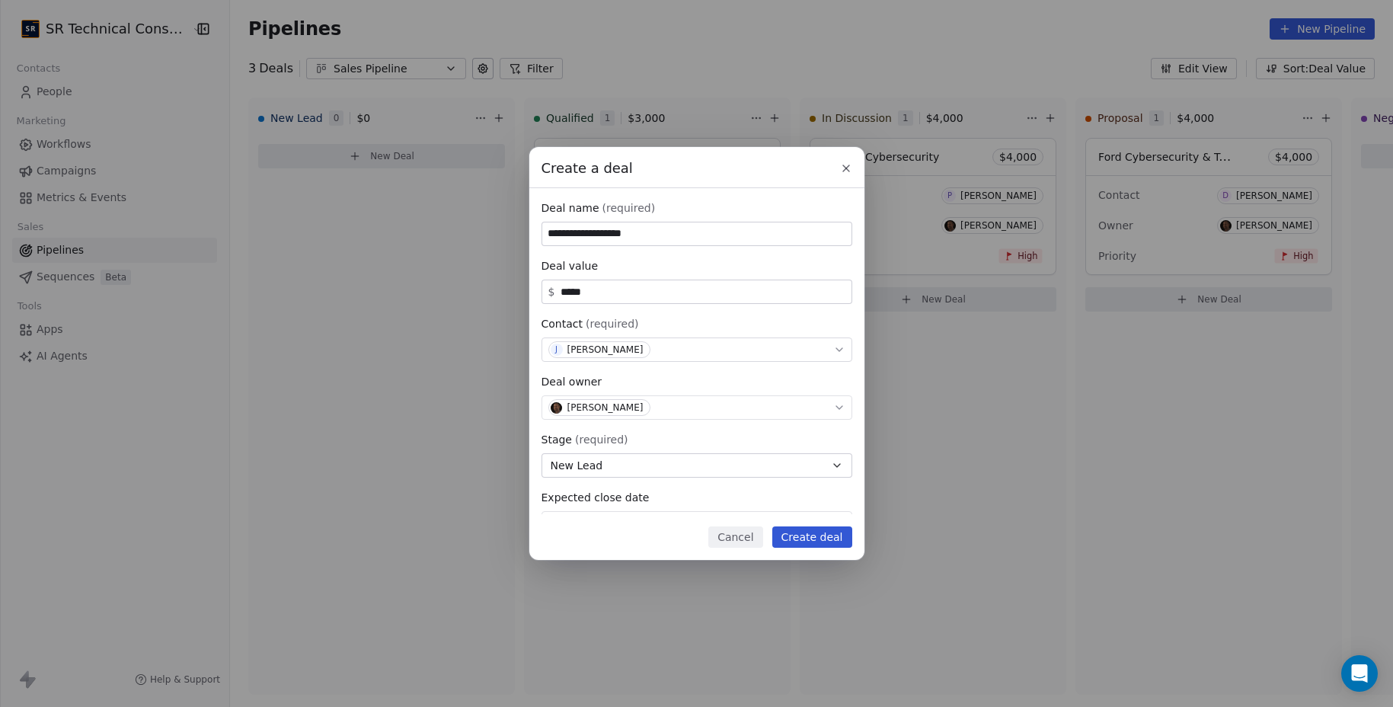
click at [811, 530] on button "Create deal" at bounding box center [813, 536] width 80 height 21
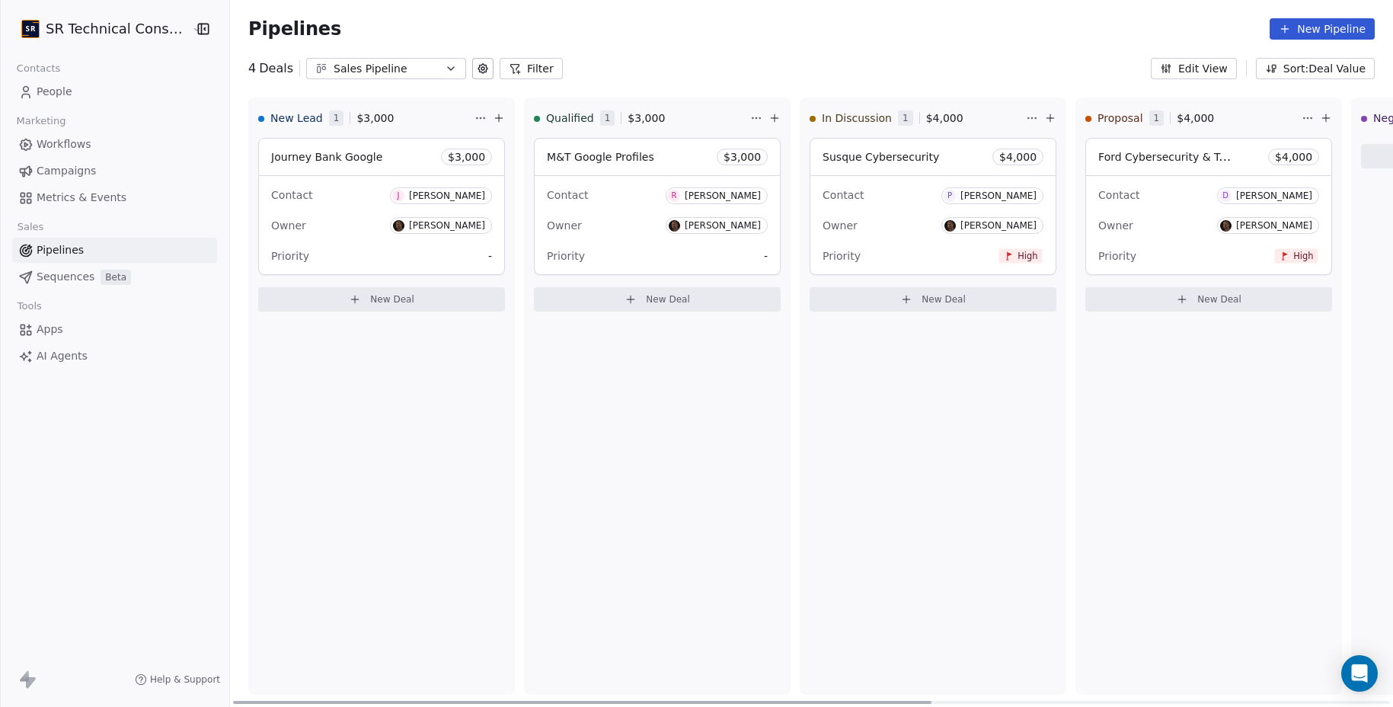
drag, startPoint x: 1169, startPoint y: 363, endPoint x: 1145, endPoint y: 446, distance: 86.3
click at [1086, 404] on div "Proposal 1 $ 4,000 Ford Cybersecurity & Technology $ 4,000 Contact D [PERSON_NA…" at bounding box center [1209, 396] width 267 height 597
click at [965, 303] on button "New Deal" at bounding box center [933, 299] width 247 height 24
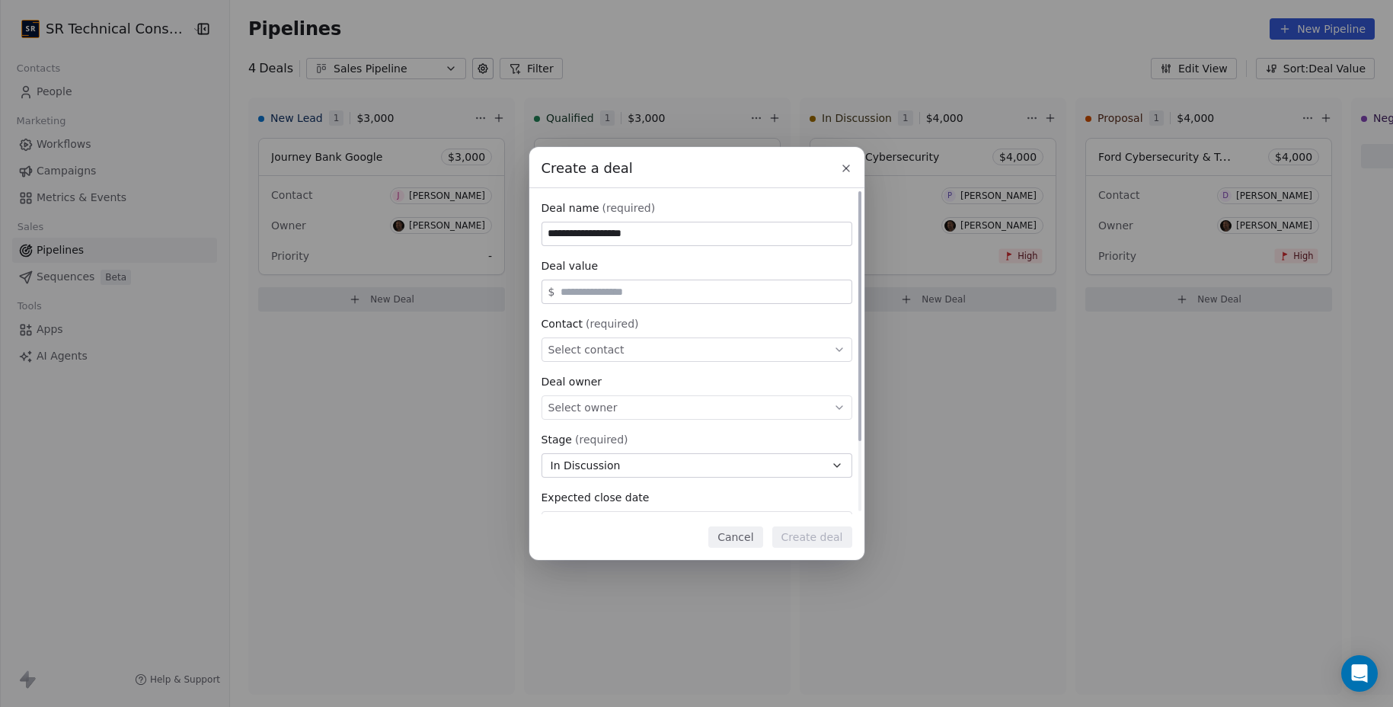
type input "**********"
click at [654, 286] on input "text" at bounding box center [703, 291] width 290 height 11
type input "*****"
click at [629, 332] on div "Contact (required) Select contact" at bounding box center [697, 339] width 311 height 46
click at [627, 347] on div "Select contact" at bounding box center [697, 350] width 311 height 24
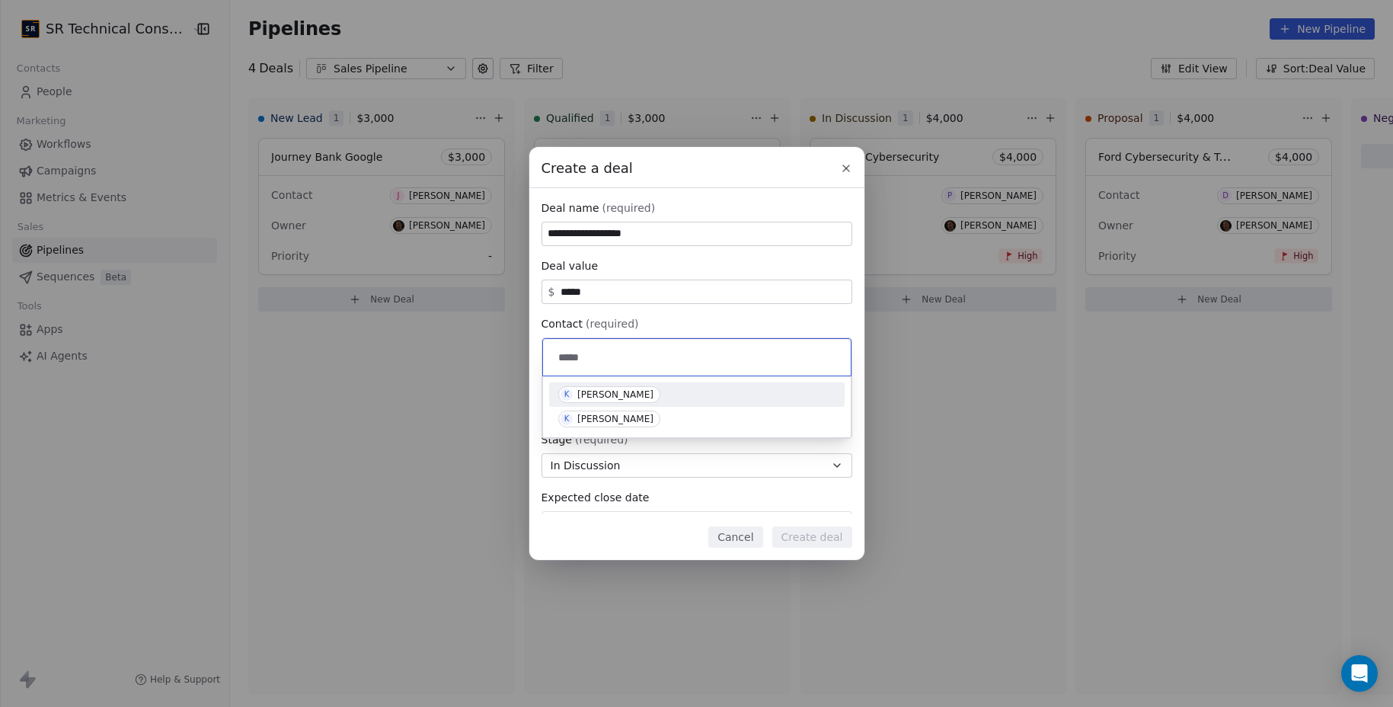
type input "*****"
click at [610, 394] on div "[PERSON_NAME]" at bounding box center [616, 394] width 76 height 11
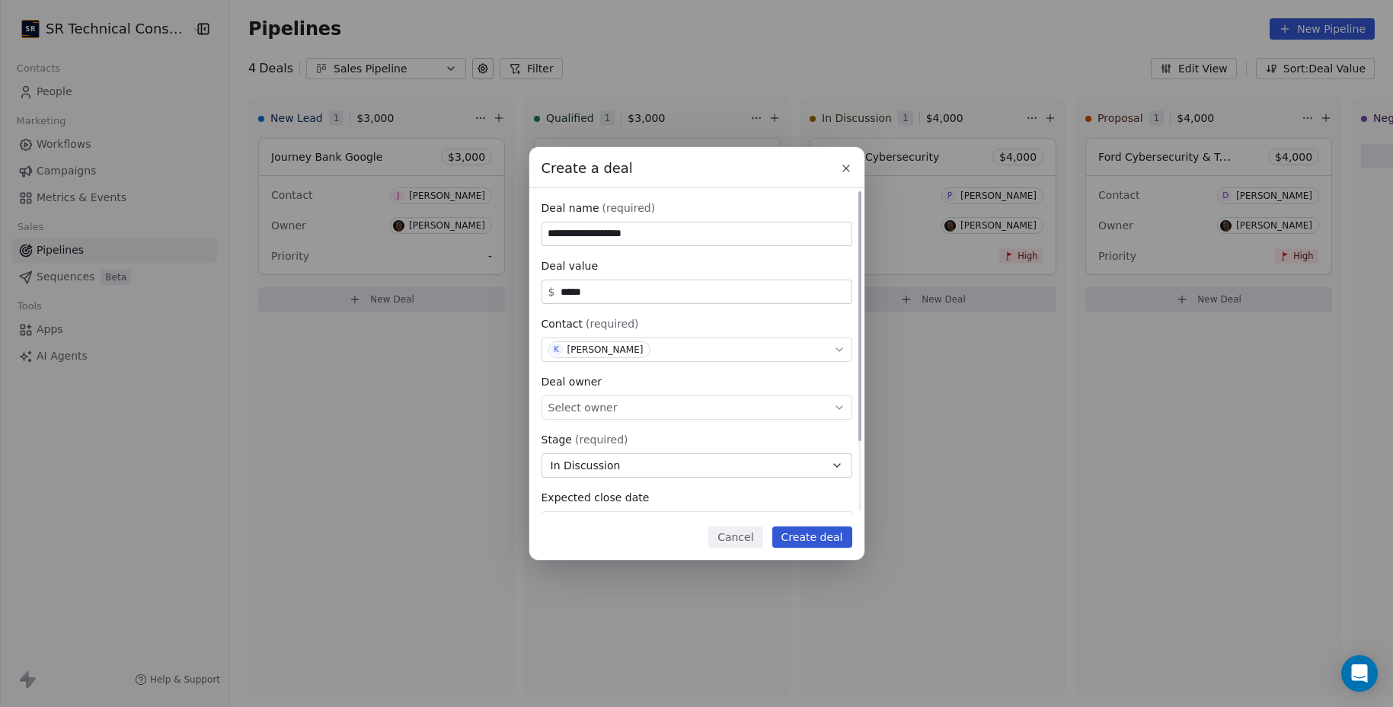
click at [591, 405] on span "Select owner" at bounding box center [583, 407] width 69 height 15
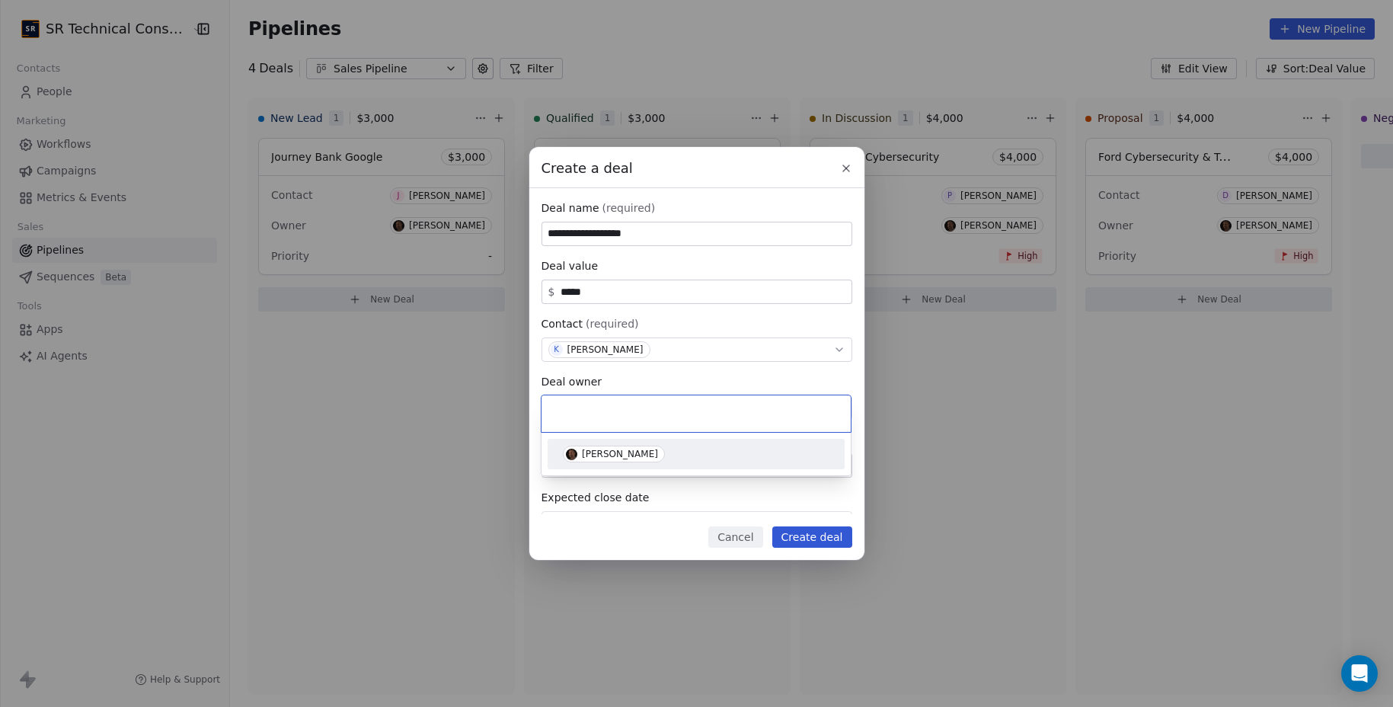
click at [597, 465] on div "[PERSON_NAME]" at bounding box center [696, 454] width 285 height 24
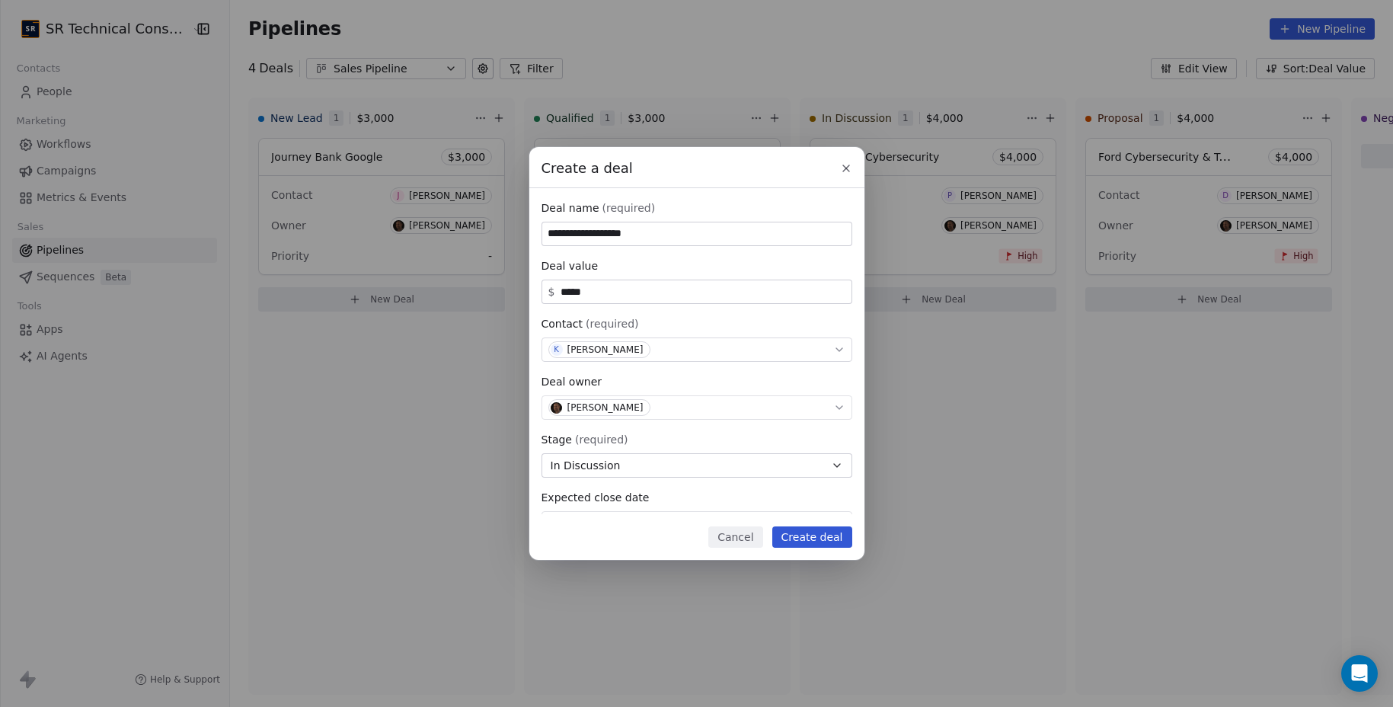
click at [840, 528] on button "Create deal" at bounding box center [813, 536] width 80 height 21
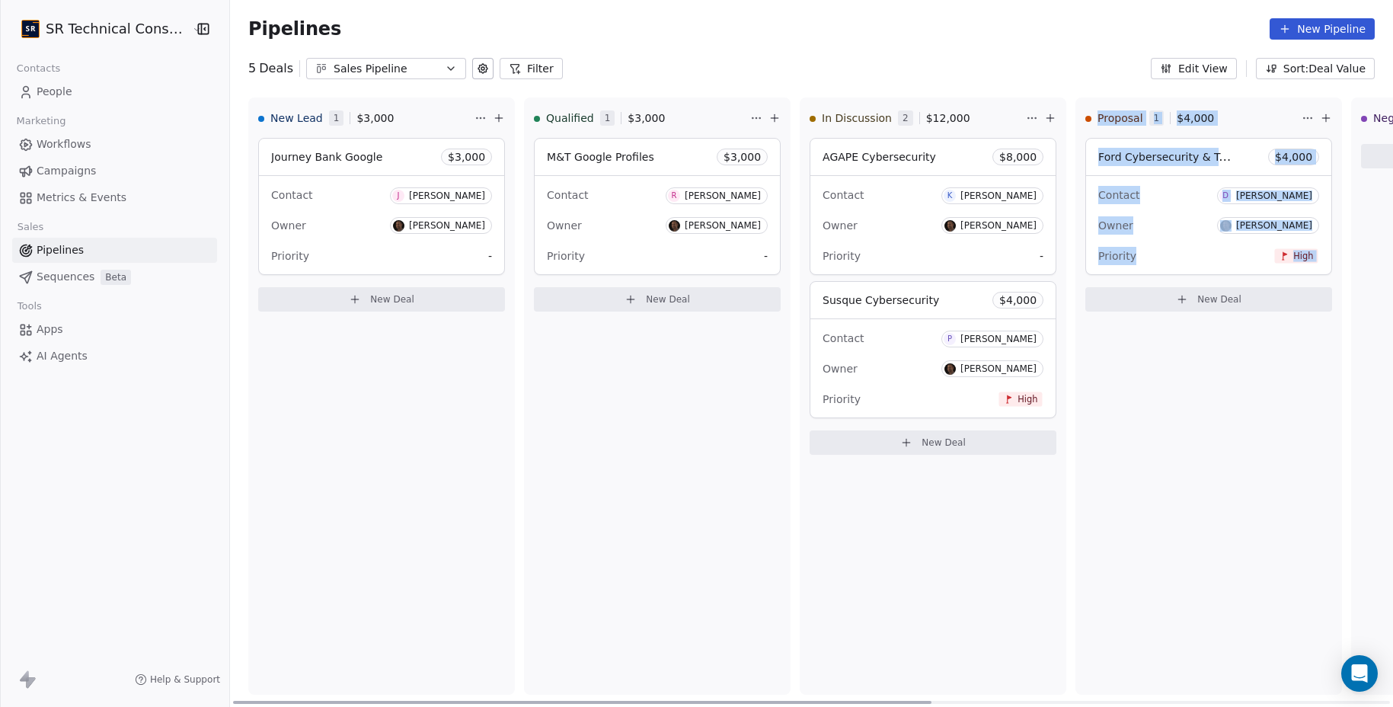
drag, startPoint x: 1246, startPoint y: 565, endPoint x: 1015, endPoint y: 514, distance: 236.4
click at [1015, 516] on div "New Lead 1 $ 3,000 Journey Bank Google $ 3,000 Contact J [PERSON_NAME] Owner [P…" at bounding box center [1209, 403] width 1958 height 610
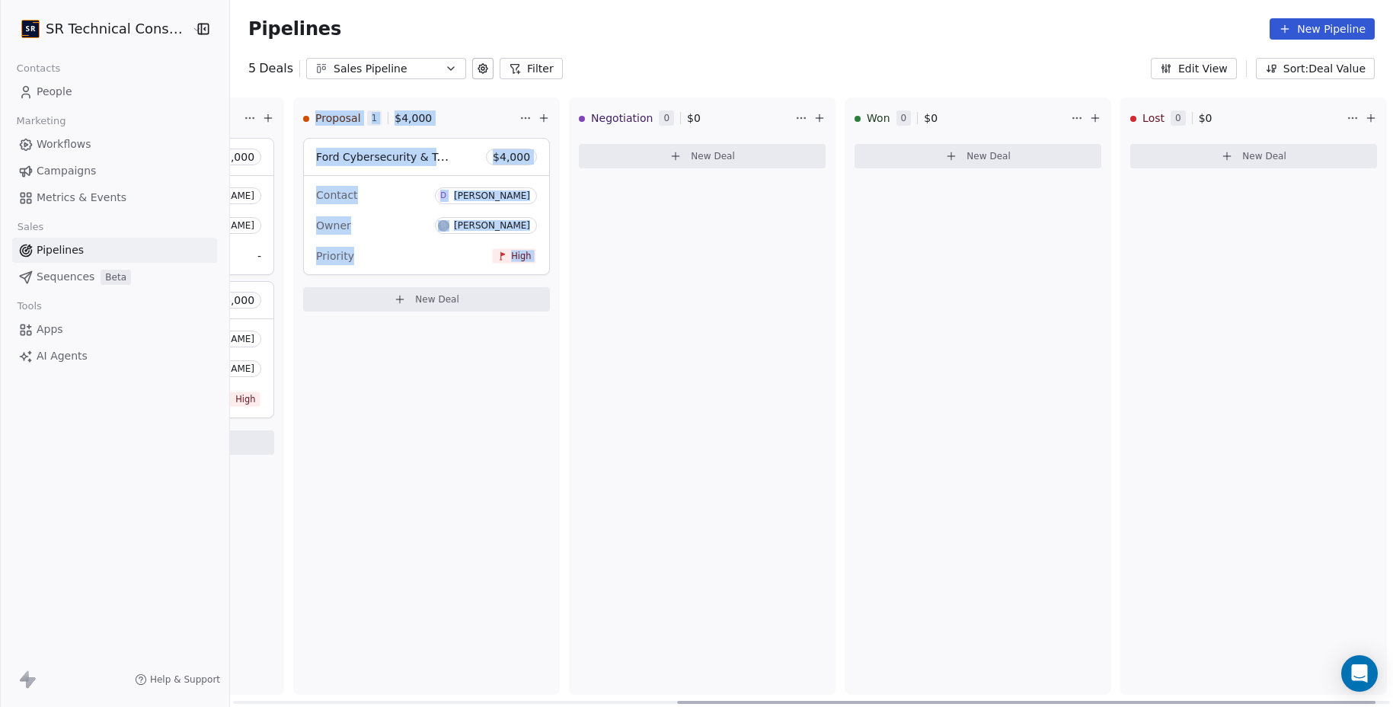
scroll to position [0, 785]
click at [688, 154] on span "New Deal" at bounding box center [710, 156] width 44 height 12
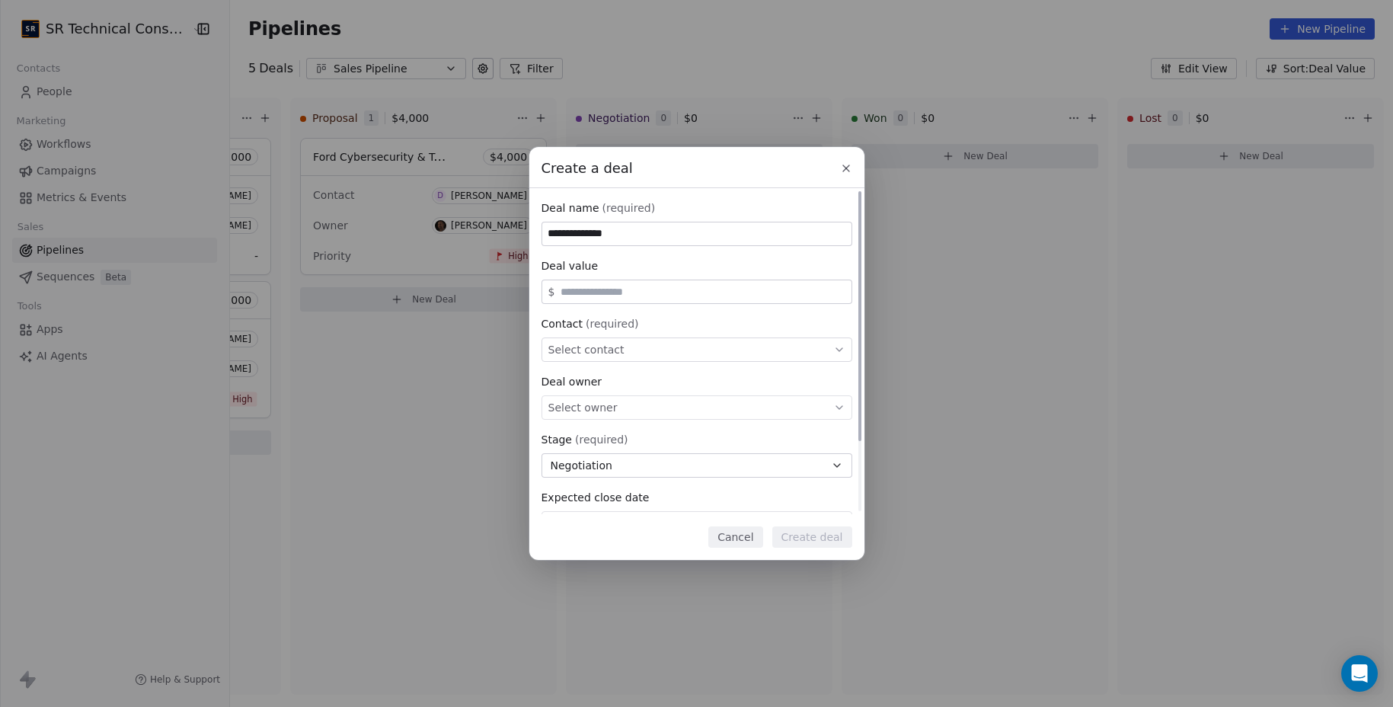
type input "**********"
click at [581, 298] on input "text" at bounding box center [703, 291] width 290 height 11
type input "******"
click at [587, 344] on span "Select contact" at bounding box center [587, 349] width 76 height 15
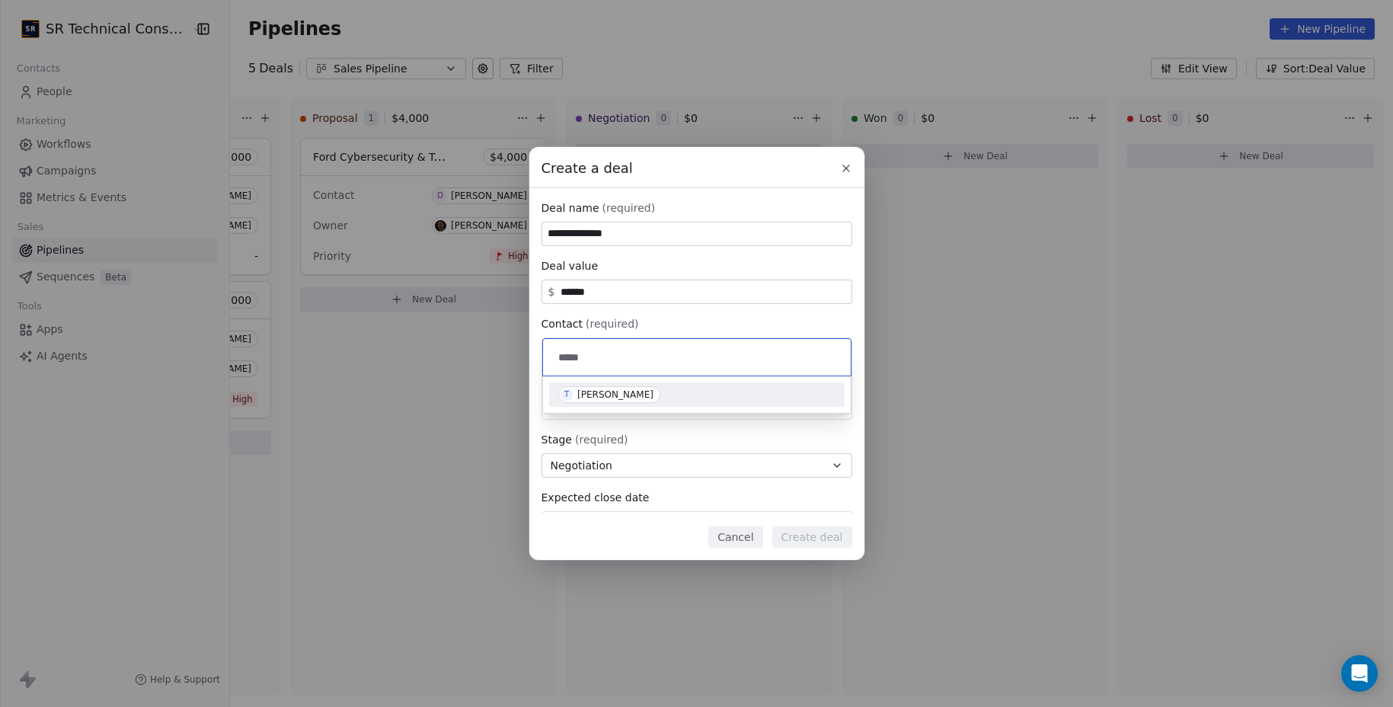
type input "*****"
click at [603, 386] on span "T [PERSON_NAME]" at bounding box center [609, 394] width 102 height 17
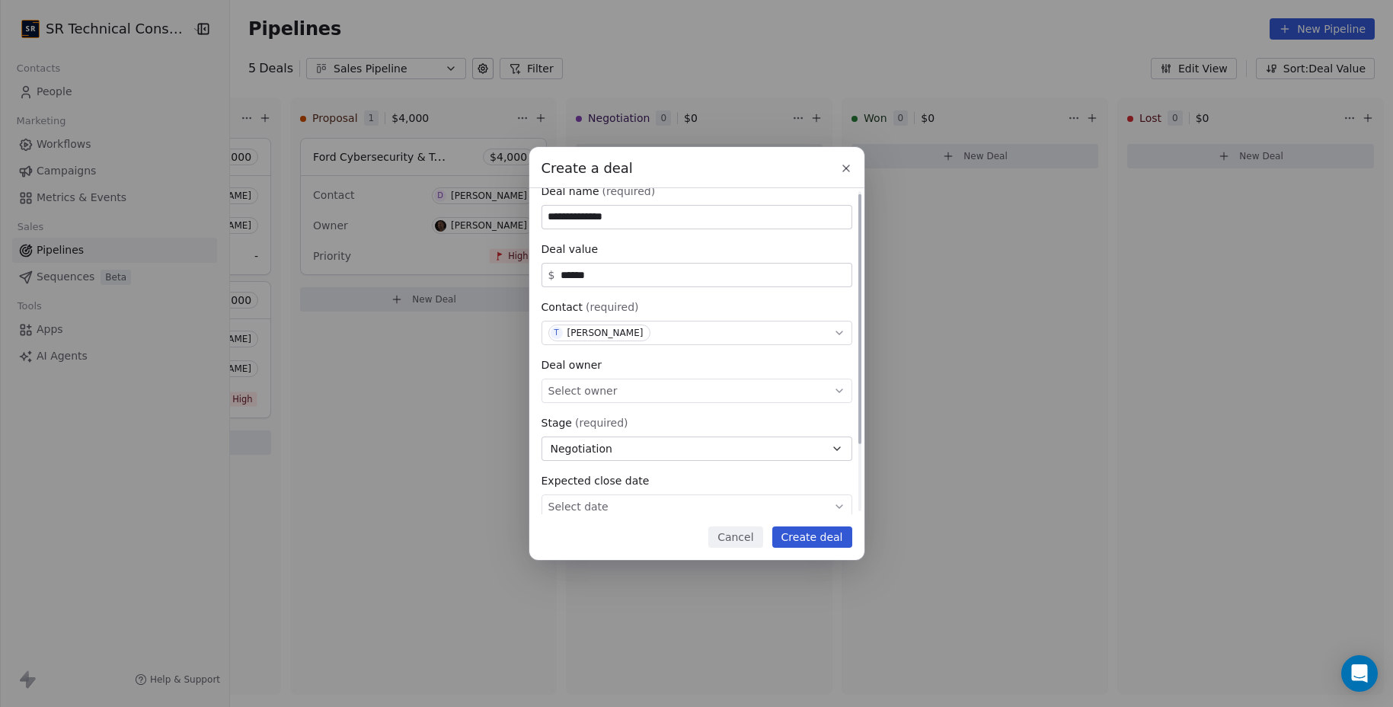
scroll to position [18, 0]
click at [599, 395] on span "Select owner" at bounding box center [583, 389] width 69 height 15
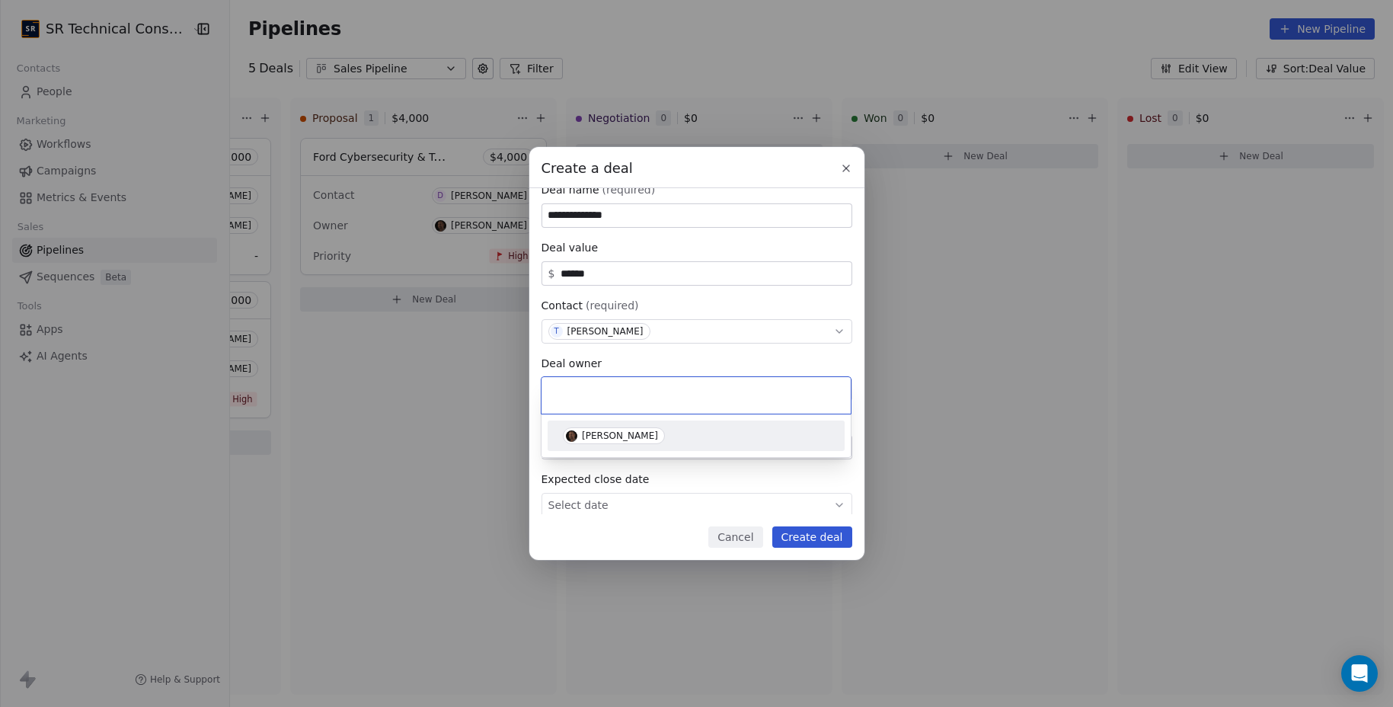
click at [597, 421] on div "[PERSON_NAME]" at bounding box center [696, 436] width 297 height 30
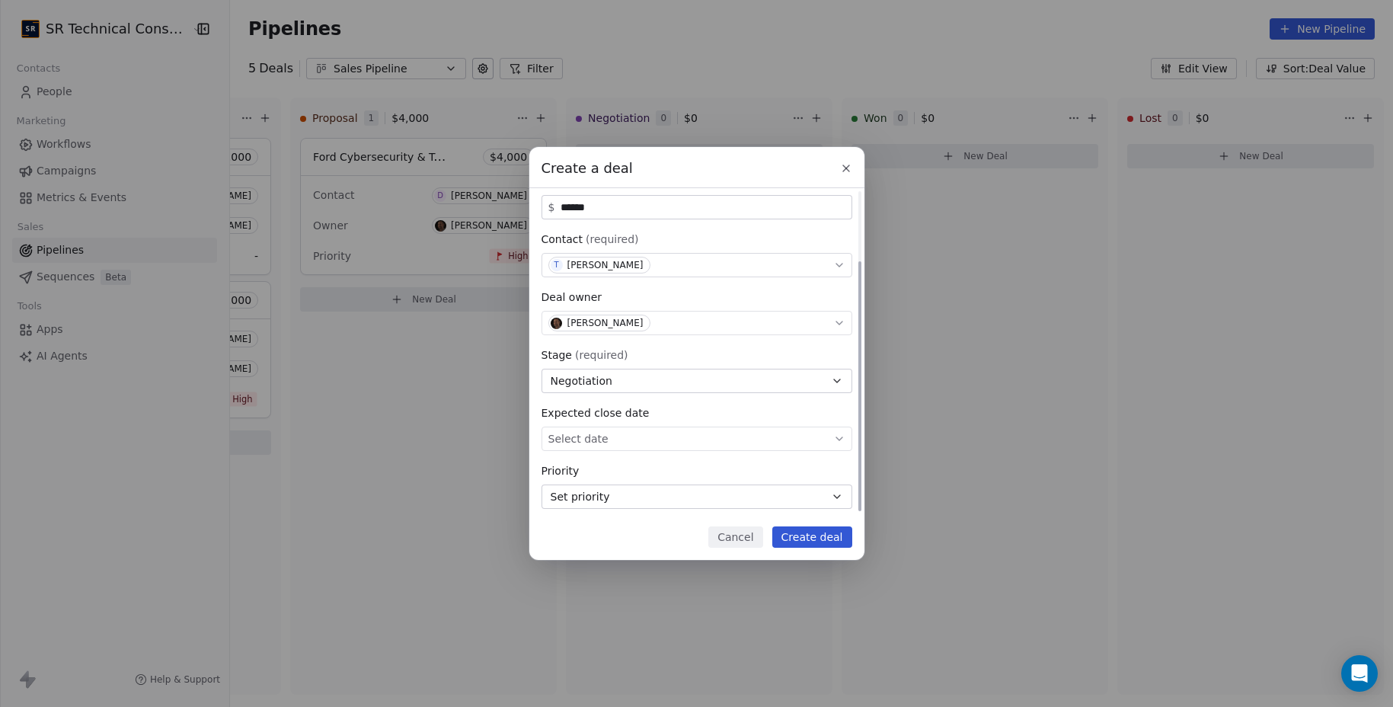
scroll to position [91, 0]
click at [783, 533] on button "Create deal" at bounding box center [813, 536] width 80 height 21
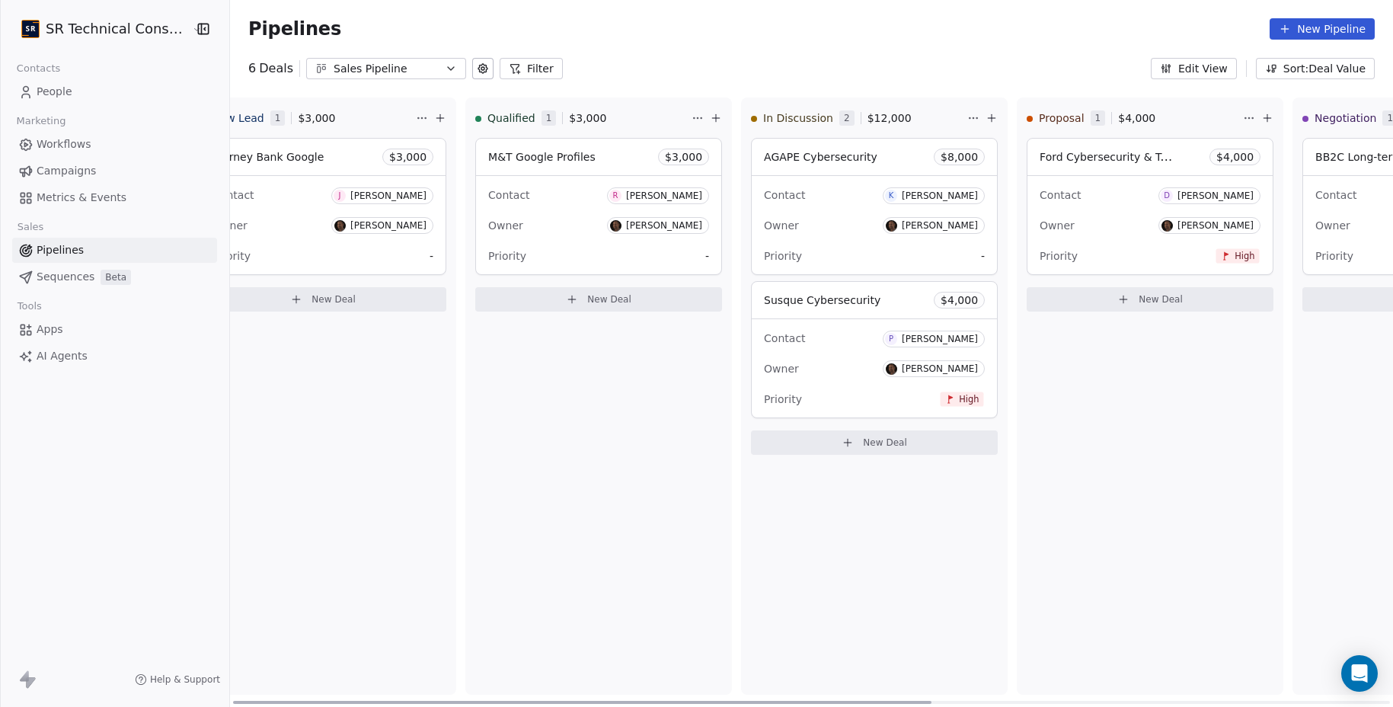
scroll to position [0, 0]
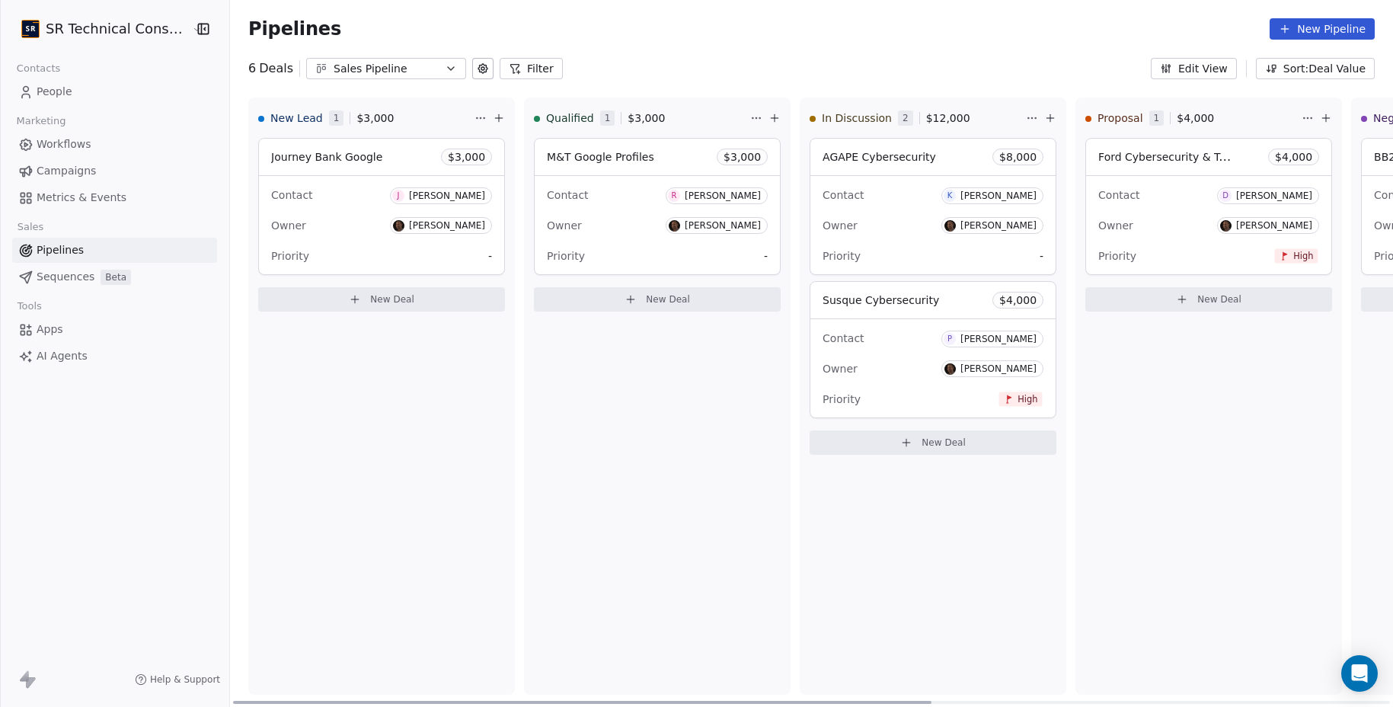
click at [901, 443] on icon at bounding box center [907, 443] width 12 height 12
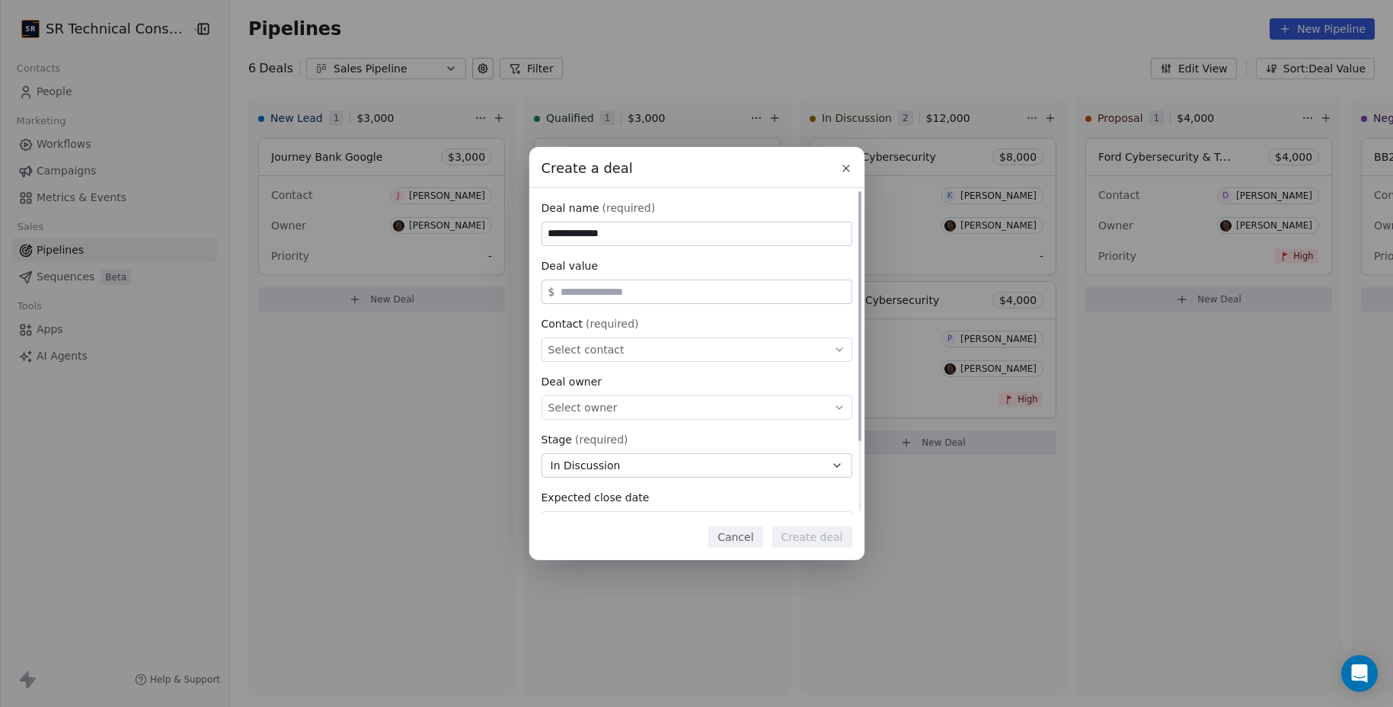
type input "**********"
click at [587, 281] on div "$" at bounding box center [697, 292] width 311 height 24
click at [587, 288] on input "text" at bounding box center [703, 291] width 290 height 11
type input "*****"
click at [615, 344] on span "Select contact" at bounding box center [587, 349] width 76 height 15
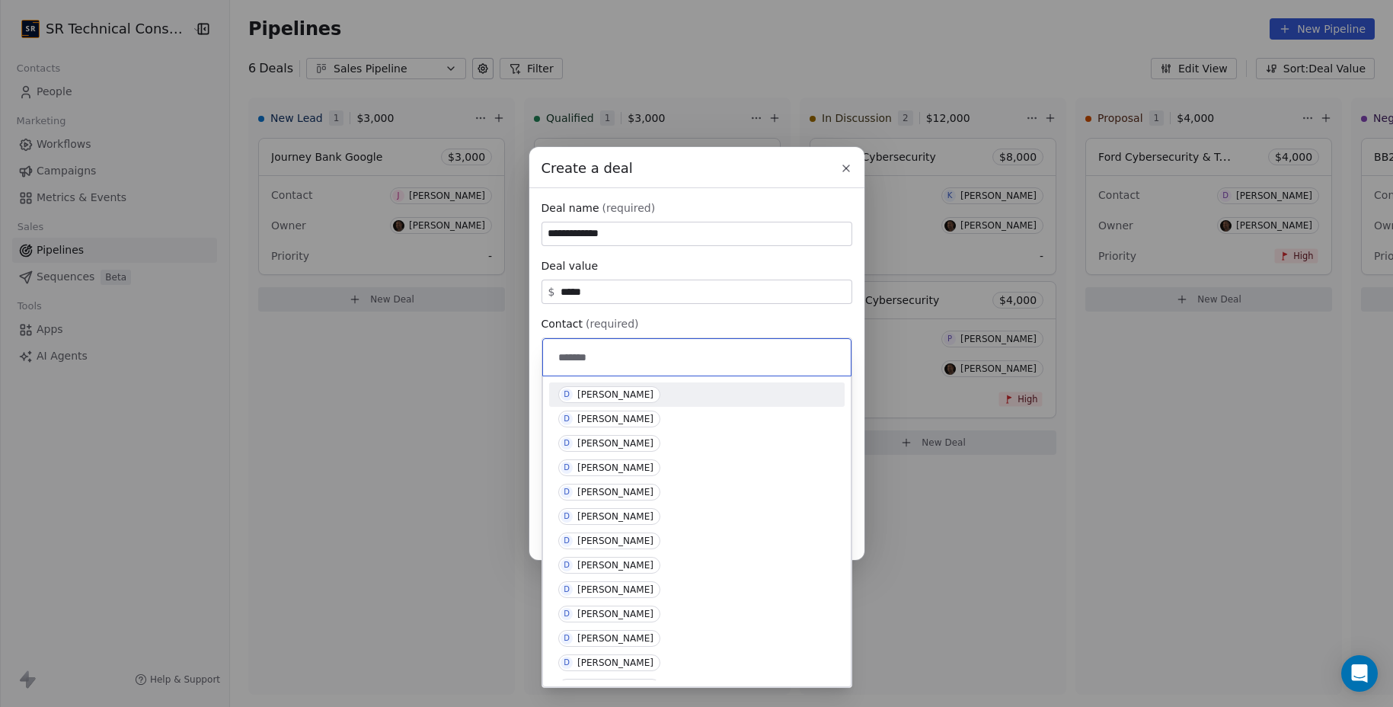
type input "*******"
click at [619, 395] on div "[PERSON_NAME]" at bounding box center [616, 394] width 76 height 11
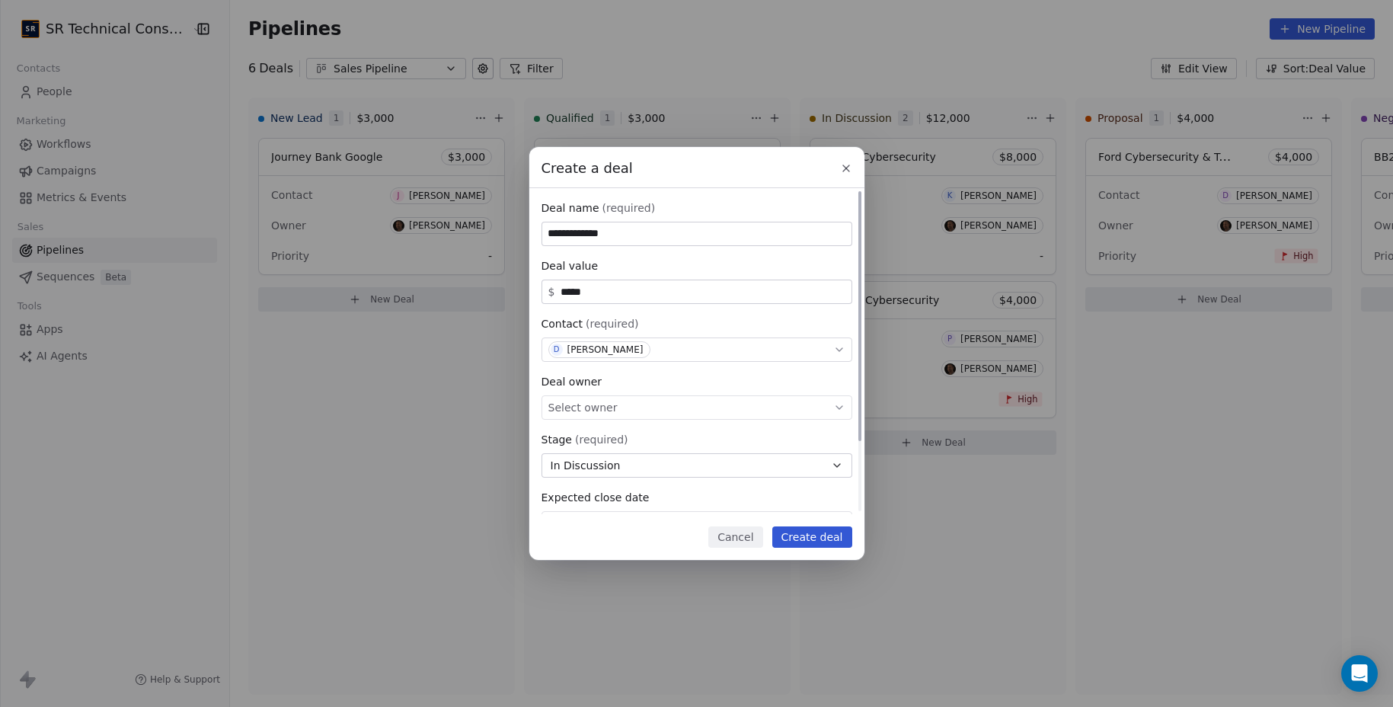
click at [614, 405] on div "Select owner" at bounding box center [697, 407] width 311 height 24
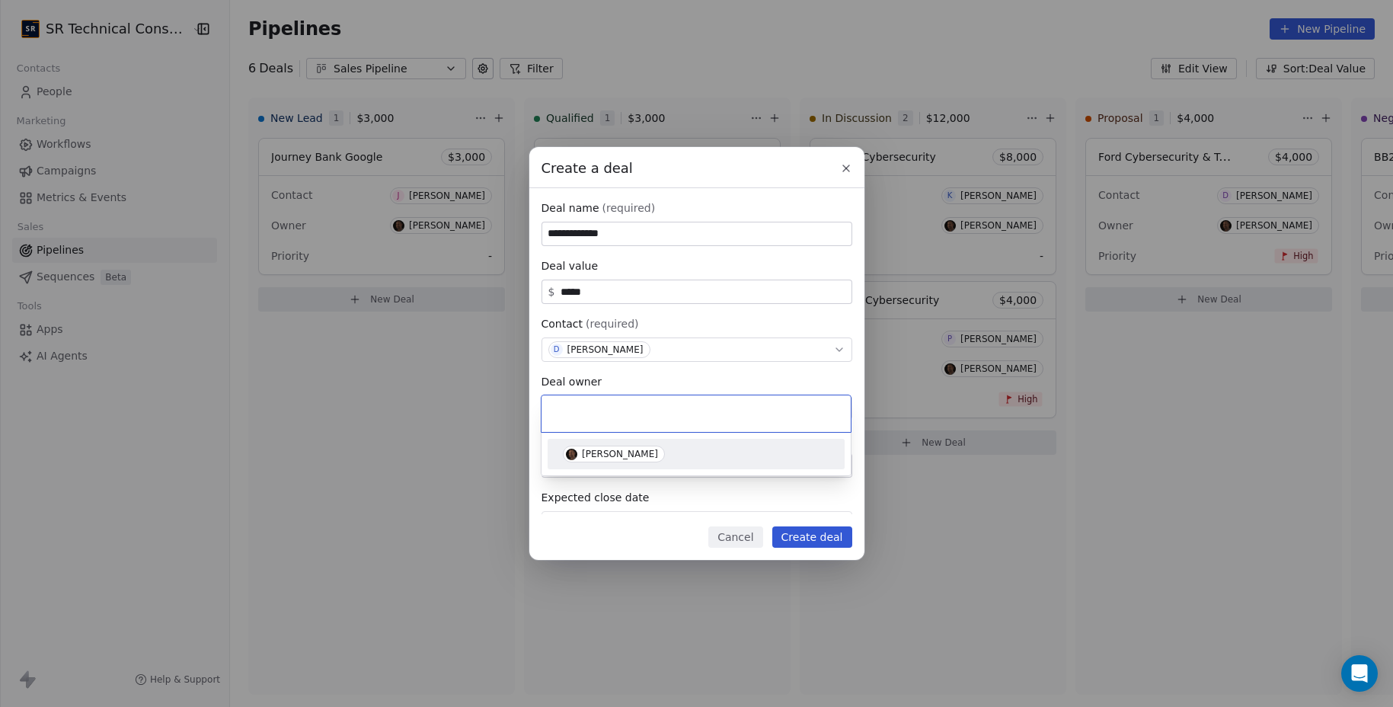
click at [600, 456] on div "[PERSON_NAME]" at bounding box center [620, 454] width 76 height 11
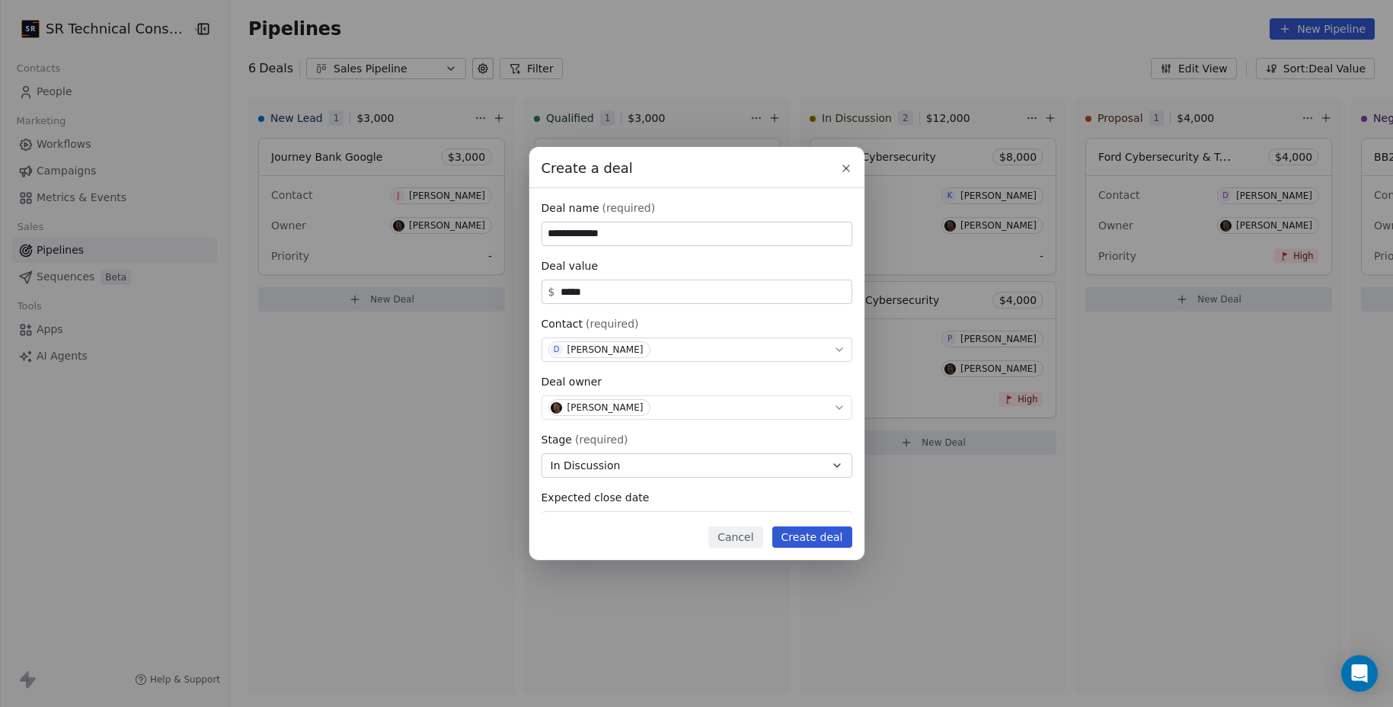
click at [827, 542] on button "Create deal" at bounding box center [813, 536] width 80 height 21
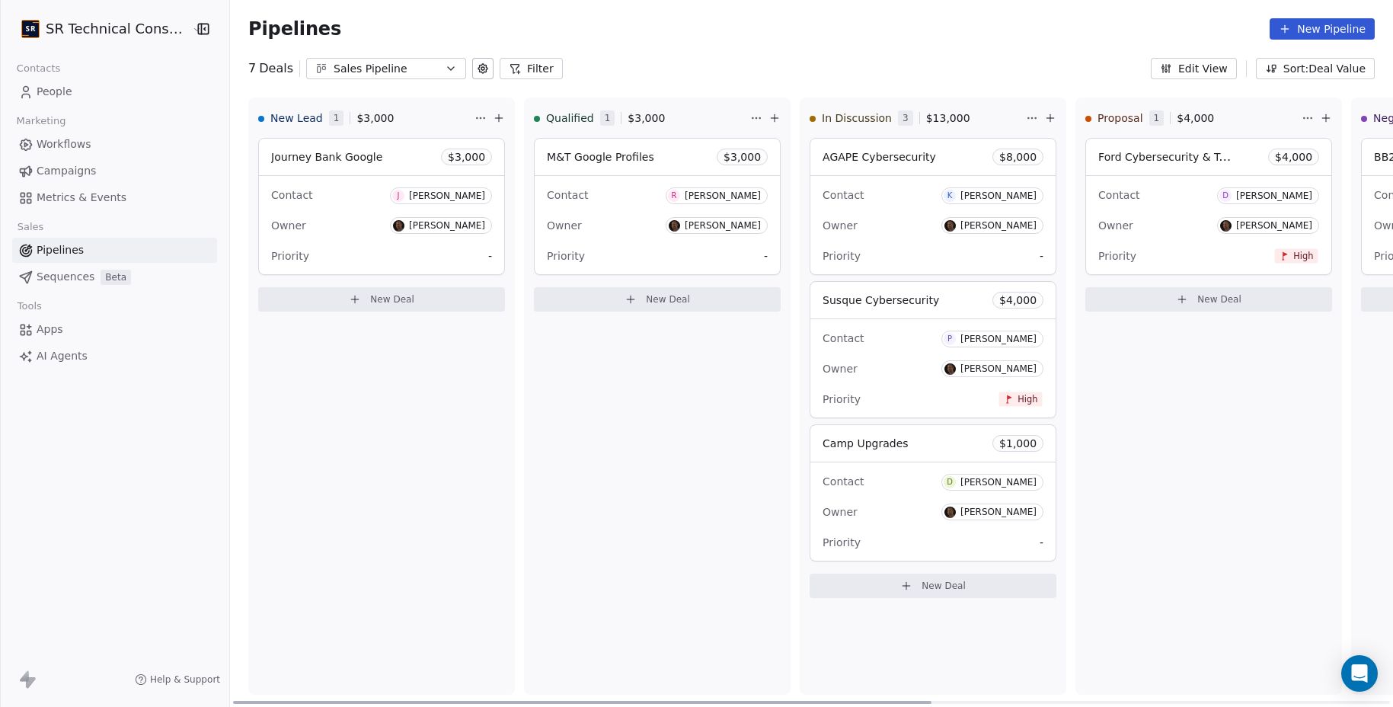
click at [878, 593] on button "New Deal" at bounding box center [933, 586] width 247 height 24
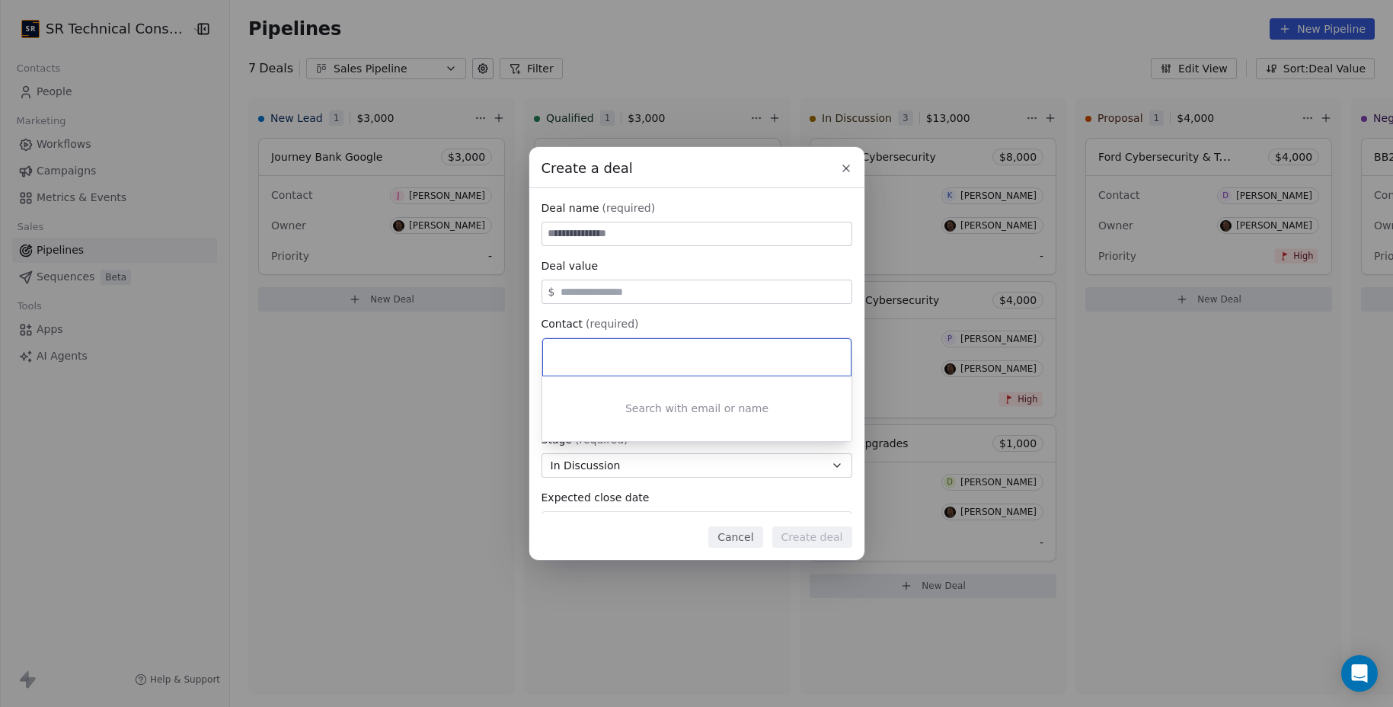
click at [596, 238] on div "Create a deal Deal name (required) Deal value $ Contact (required) Select conta…" at bounding box center [696, 353] width 1393 height 413
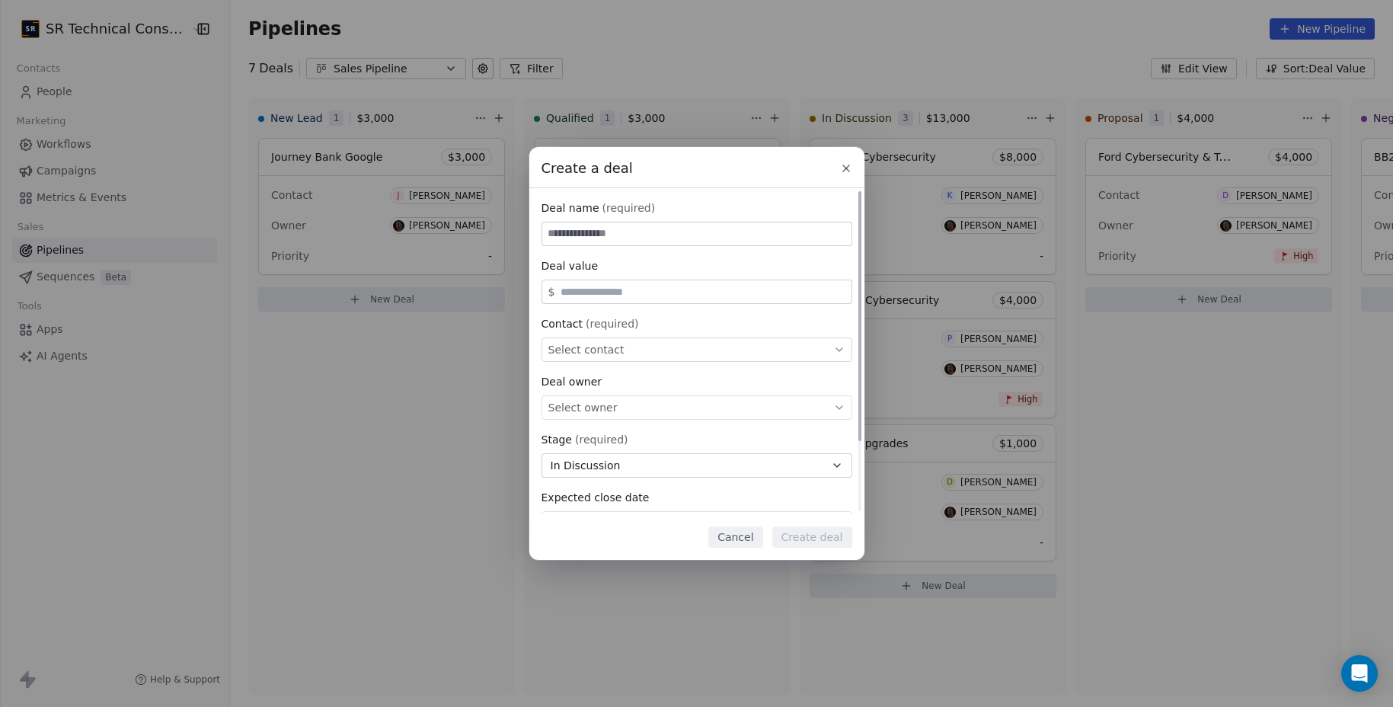
click at [597, 236] on input at bounding box center [696, 233] width 309 height 23
type input "**********"
type input "*****"
click at [585, 354] on span "Select contact" at bounding box center [587, 349] width 76 height 15
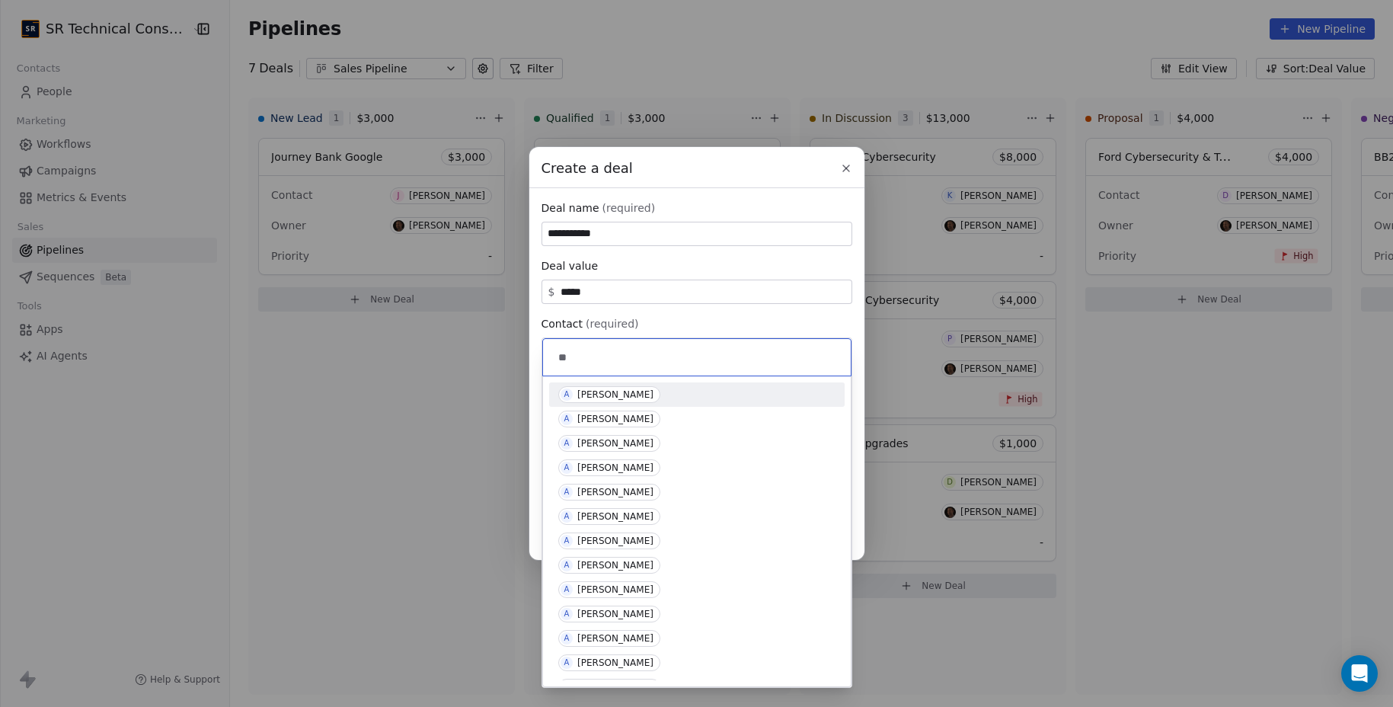
type input "*"
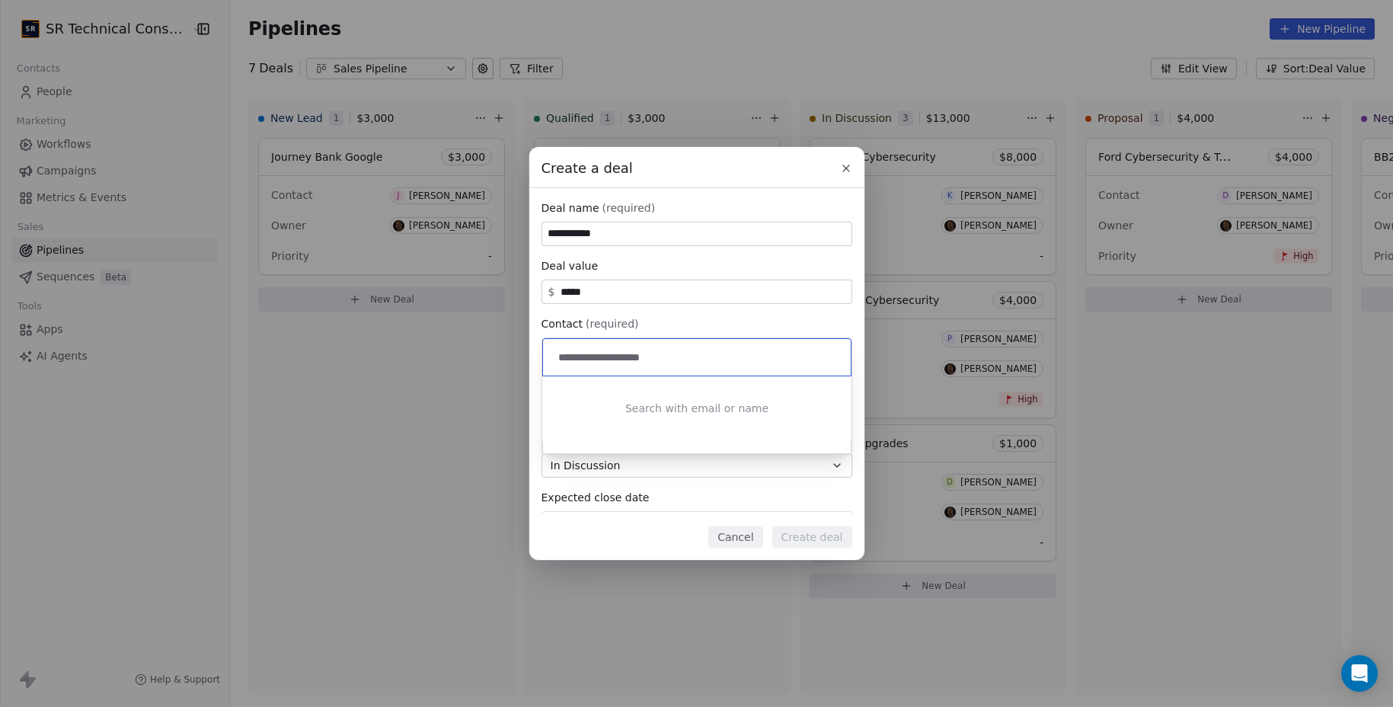
drag, startPoint x: 699, startPoint y: 349, endPoint x: 568, endPoint y: 339, distance: 132.2
click at [568, 339] on div "**********" at bounding box center [697, 357] width 308 height 37
paste input "**********"
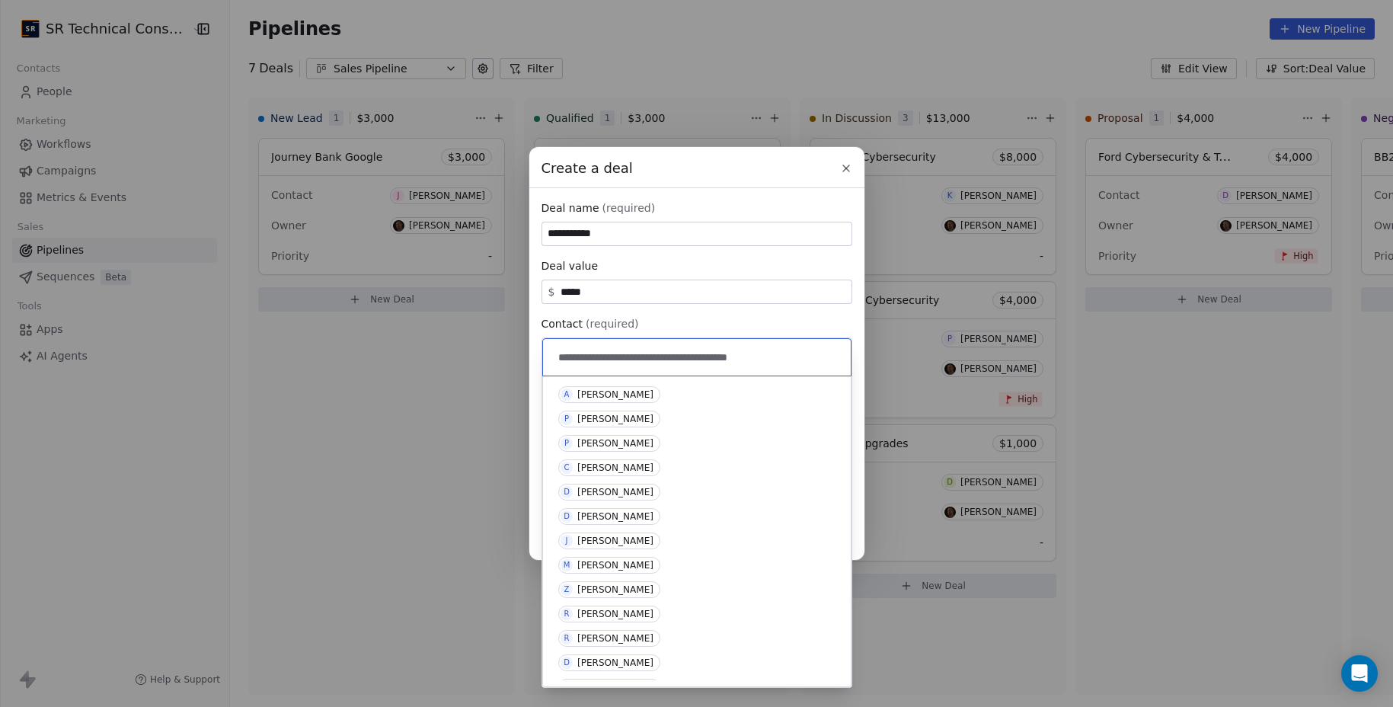
paste input
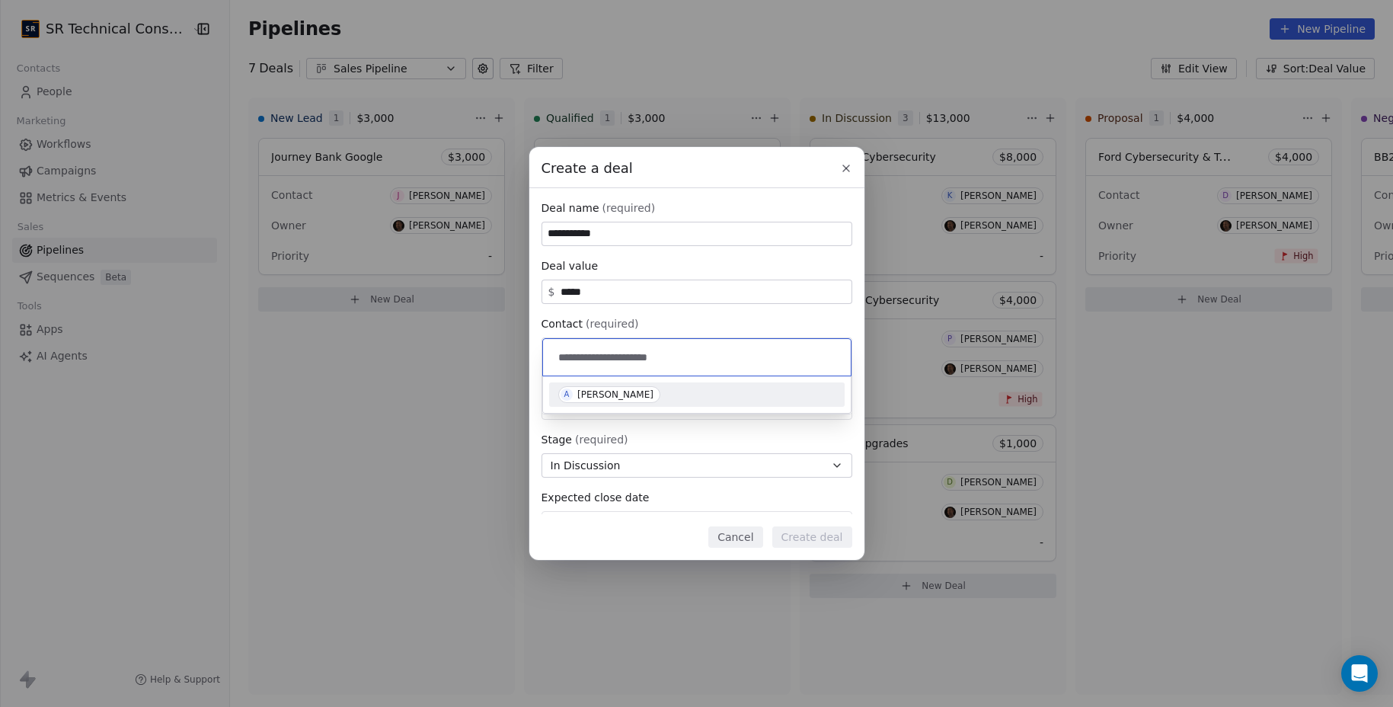
type input "**********"
click at [641, 397] on div "[PERSON_NAME]" at bounding box center [616, 394] width 76 height 11
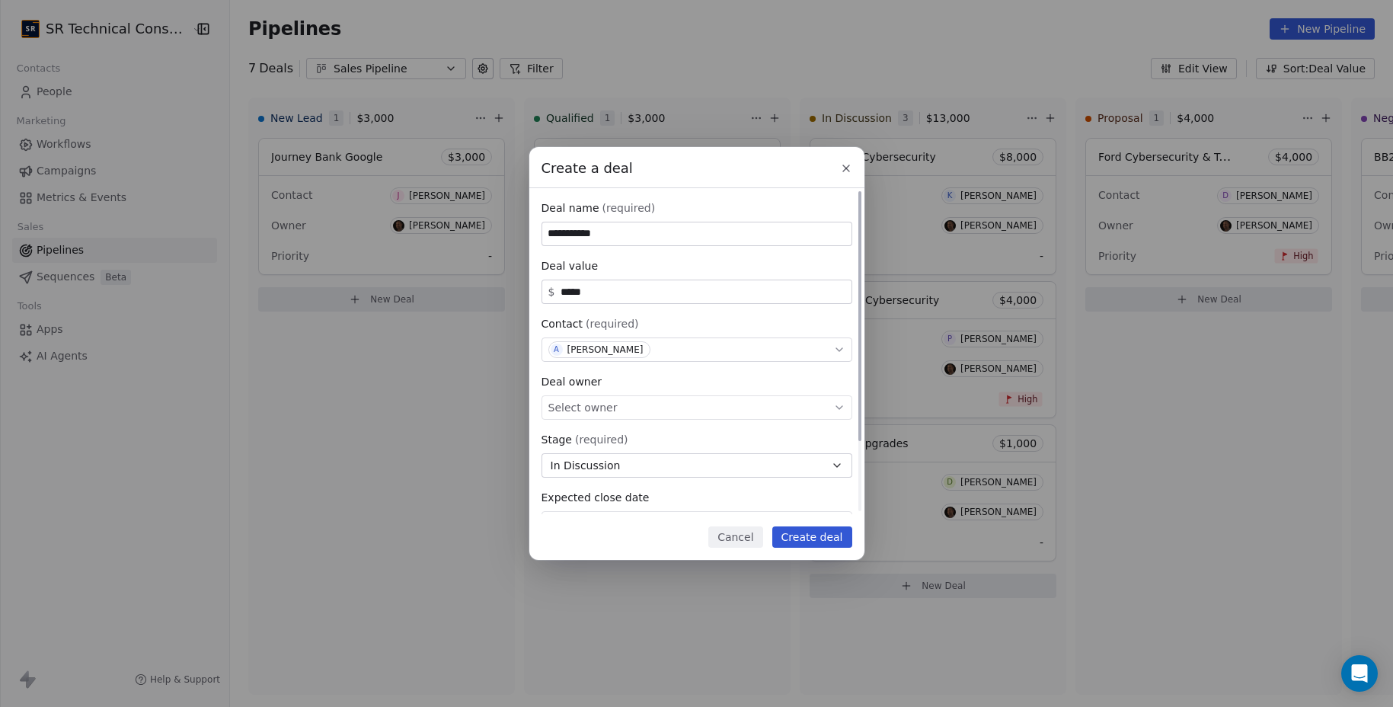
click at [637, 407] on div "Select owner" at bounding box center [697, 407] width 311 height 24
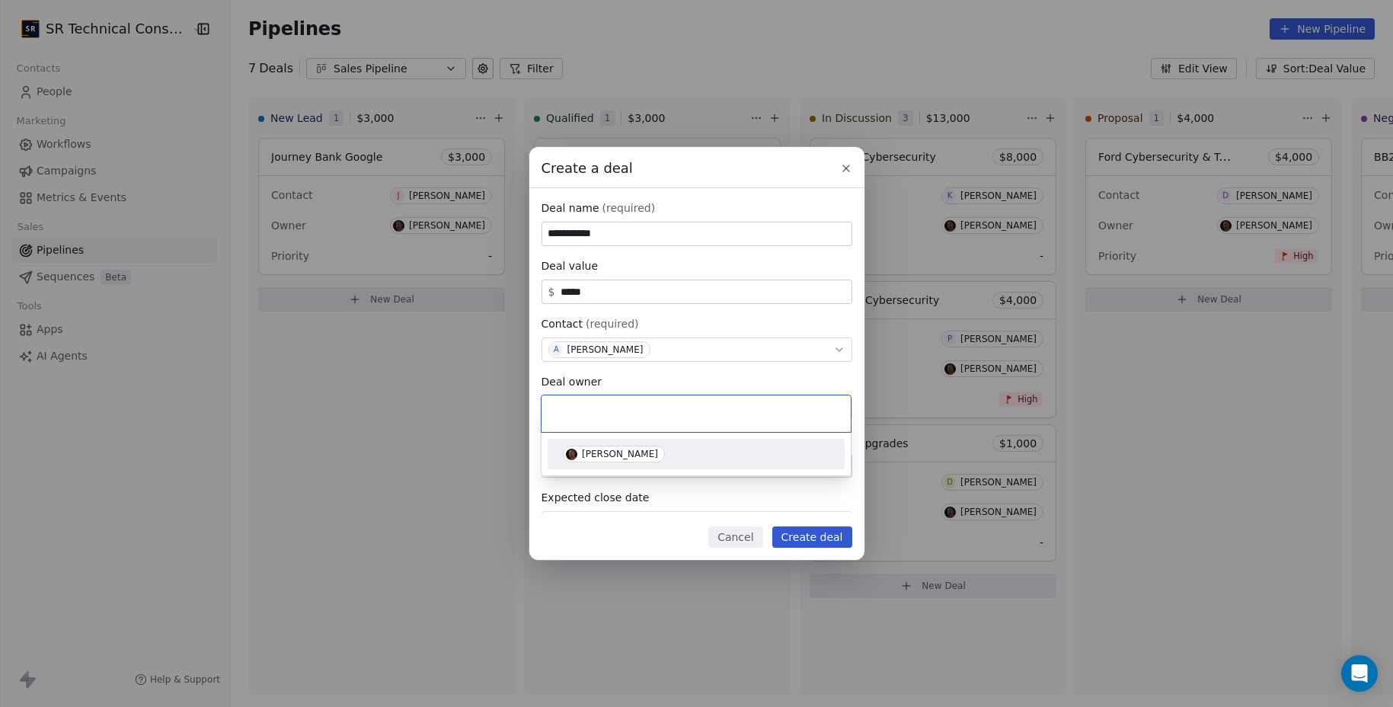
click at [618, 454] on div "[PERSON_NAME]" at bounding box center [620, 454] width 76 height 11
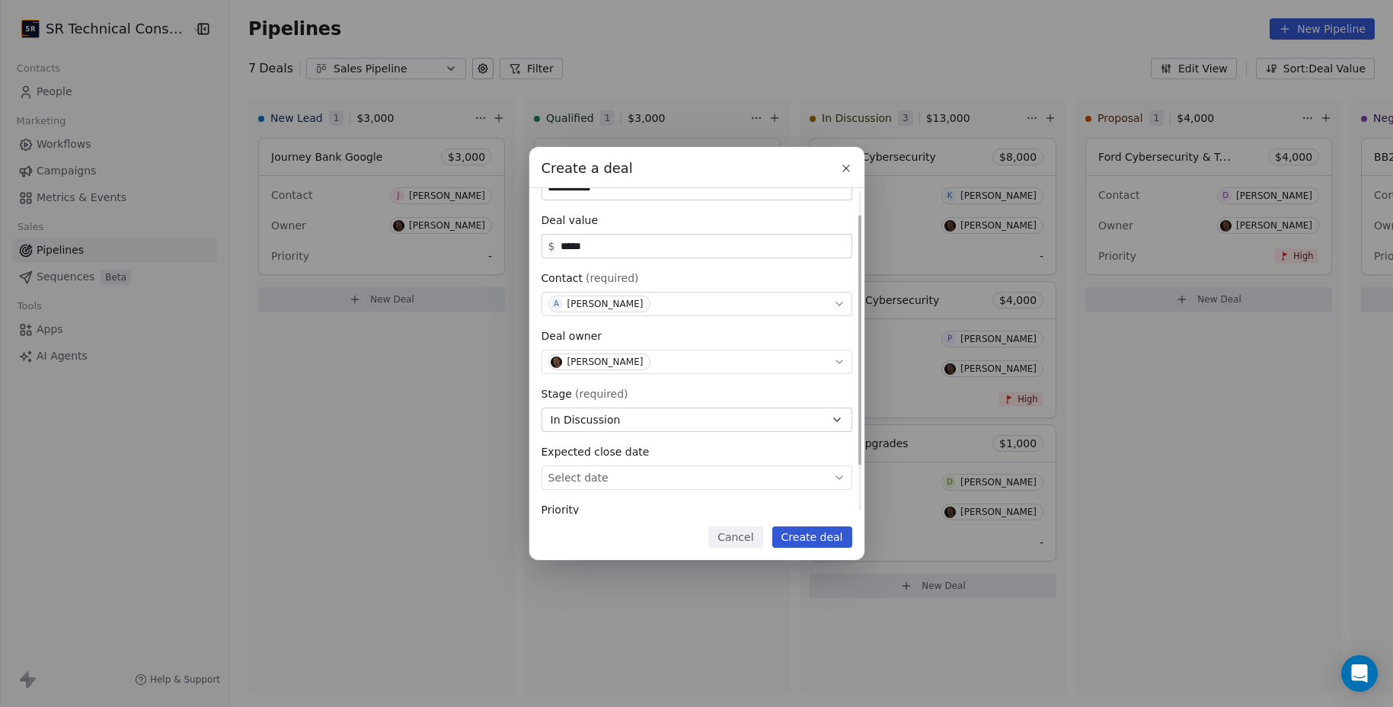
scroll to position [58, 0]
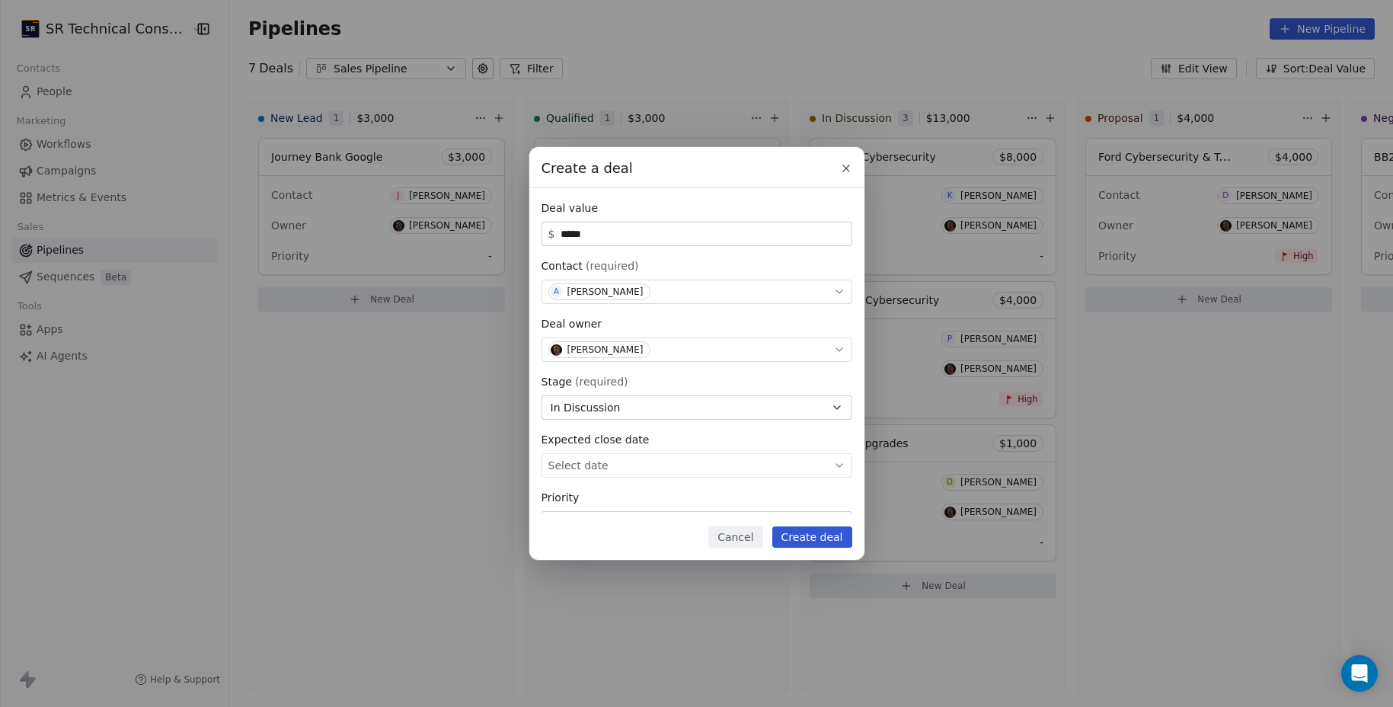
click at [812, 544] on button "Create deal" at bounding box center [813, 536] width 80 height 21
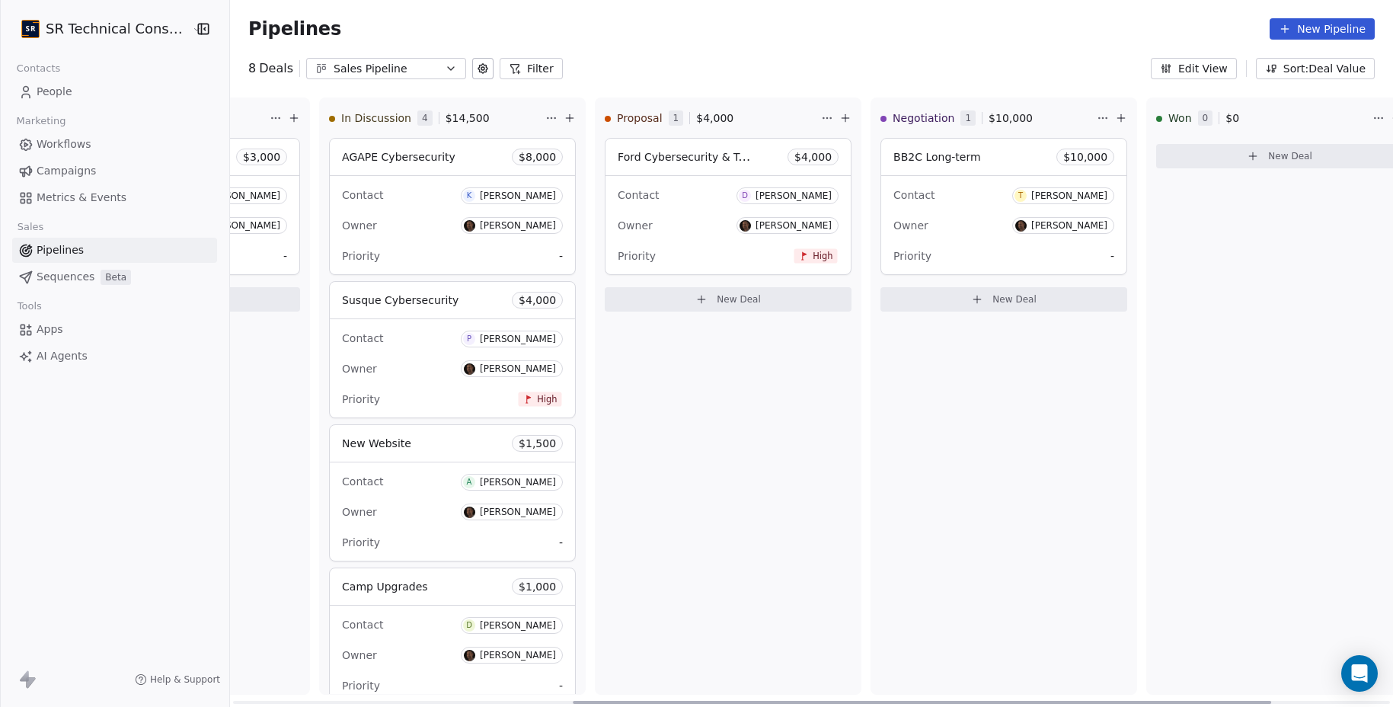
scroll to position [0, 785]
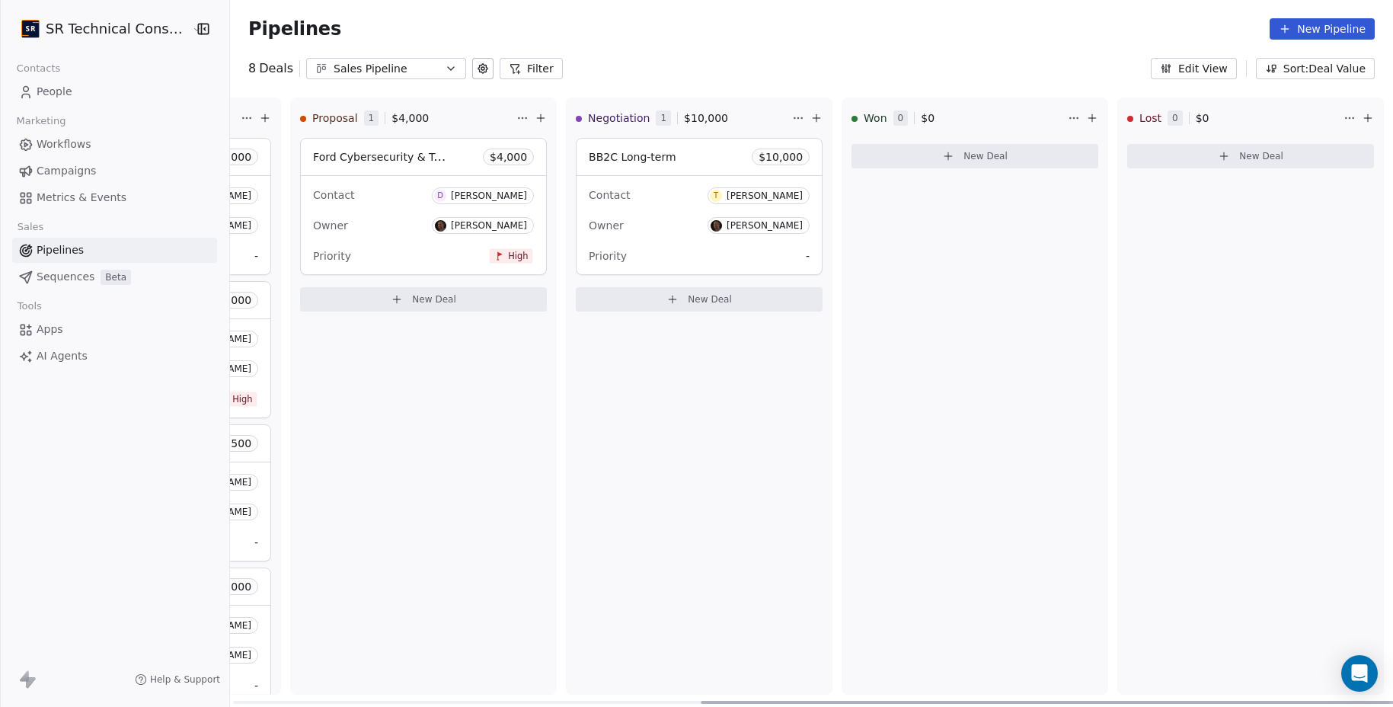
click at [440, 298] on span "New Deal" at bounding box center [434, 299] width 44 height 12
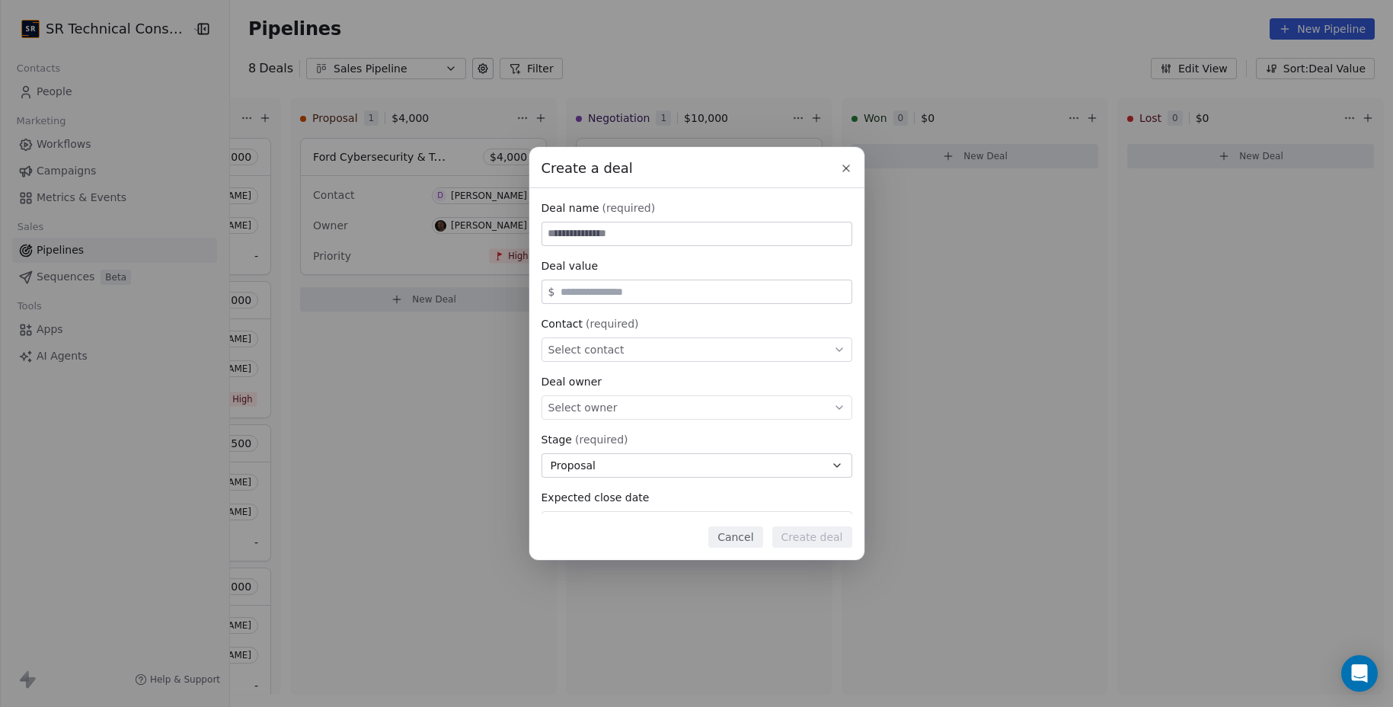
click at [815, 182] on div "Create a deal Deal name (required) Deal value $ Contact (required) Select conta…" at bounding box center [697, 353] width 335 height 413
click at [848, 165] on icon at bounding box center [846, 168] width 12 height 12
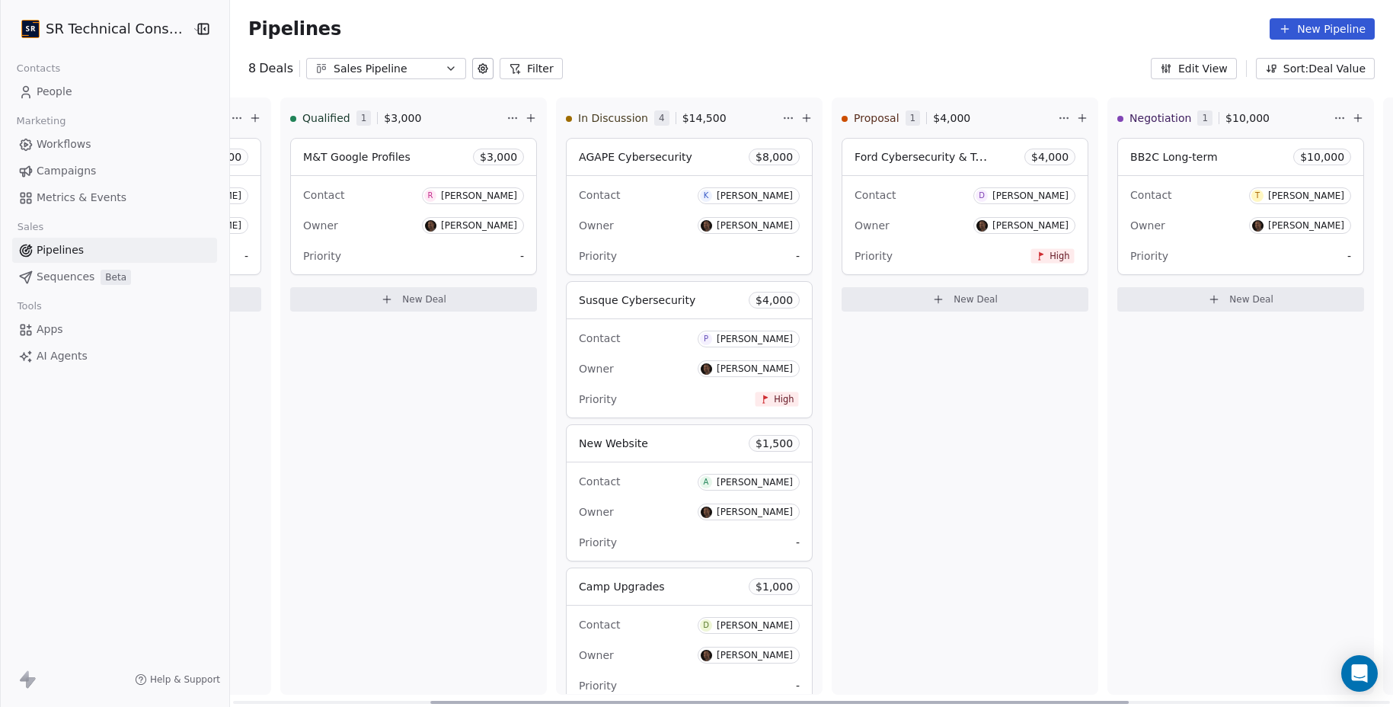
scroll to position [0, 0]
